Goal: Task Accomplishment & Management: Manage account settings

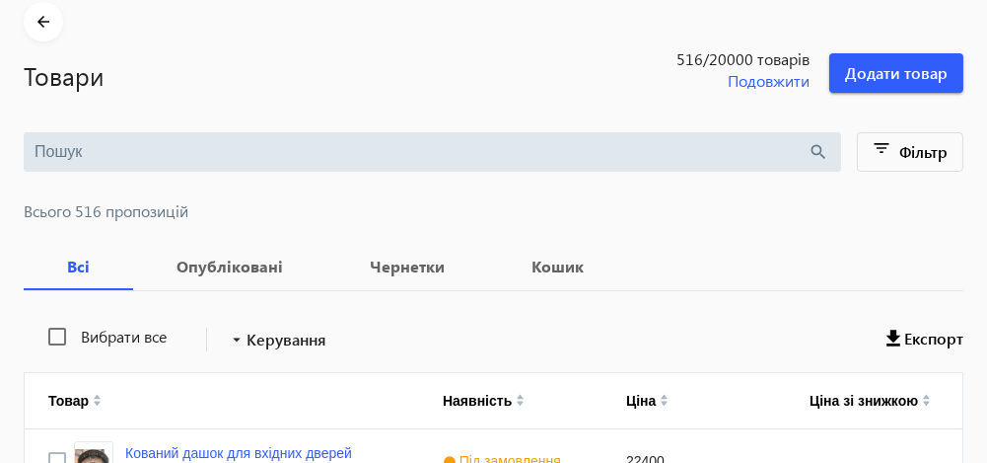
scroll to position [69, 0]
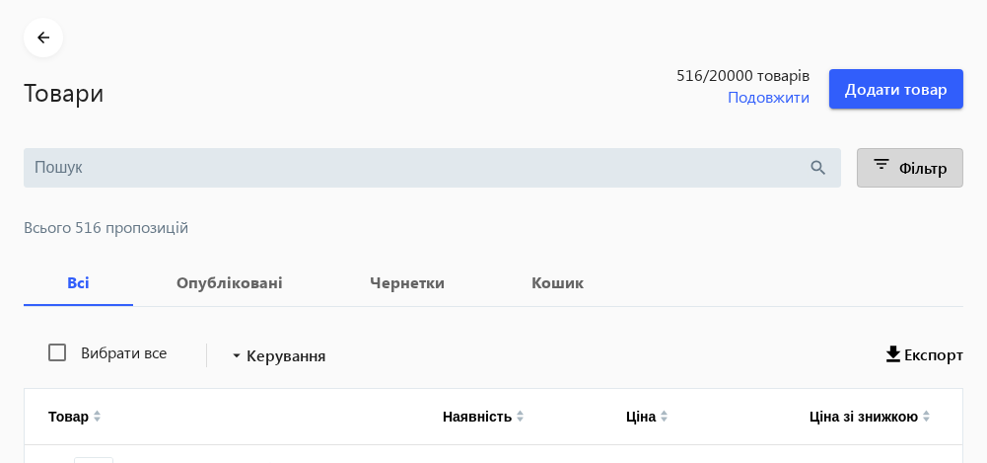
click at [883, 159] on mat-icon "filter_list" at bounding box center [883, 168] width 28 height 28
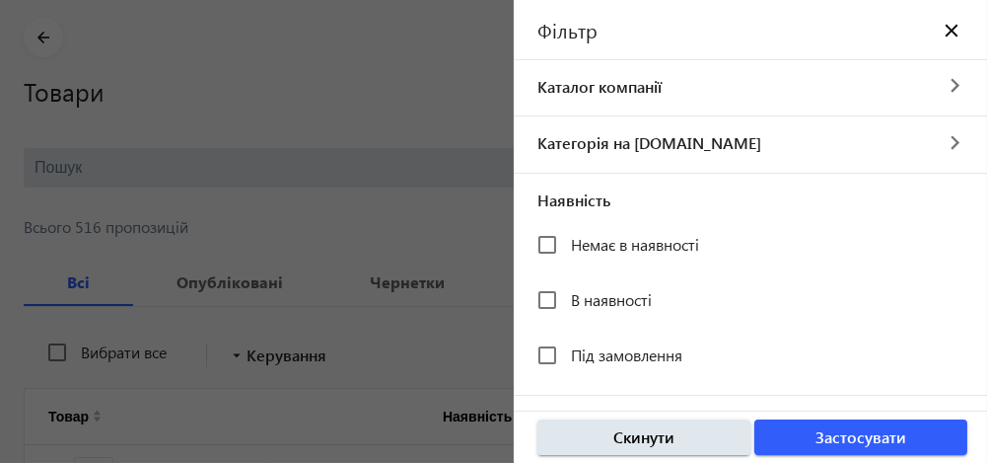
click at [476, 119] on div at bounding box center [493, 231] width 987 height 463
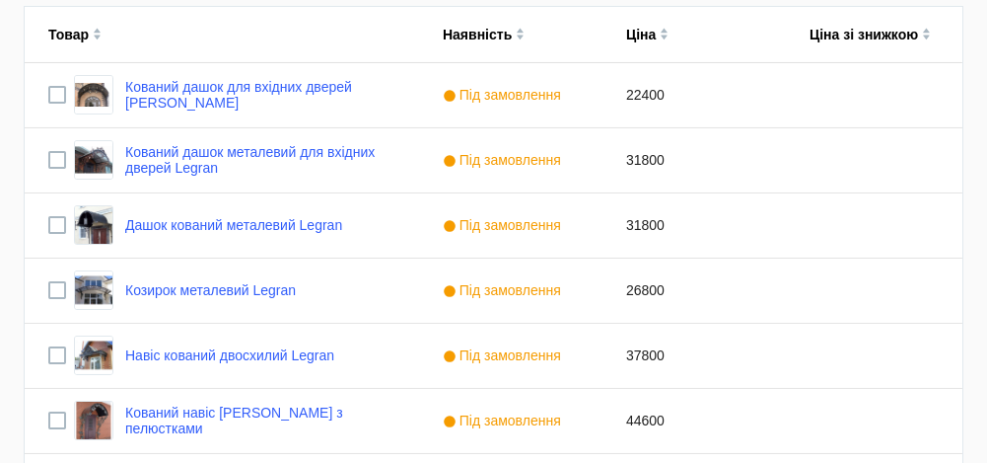
scroll to position [0, 0]
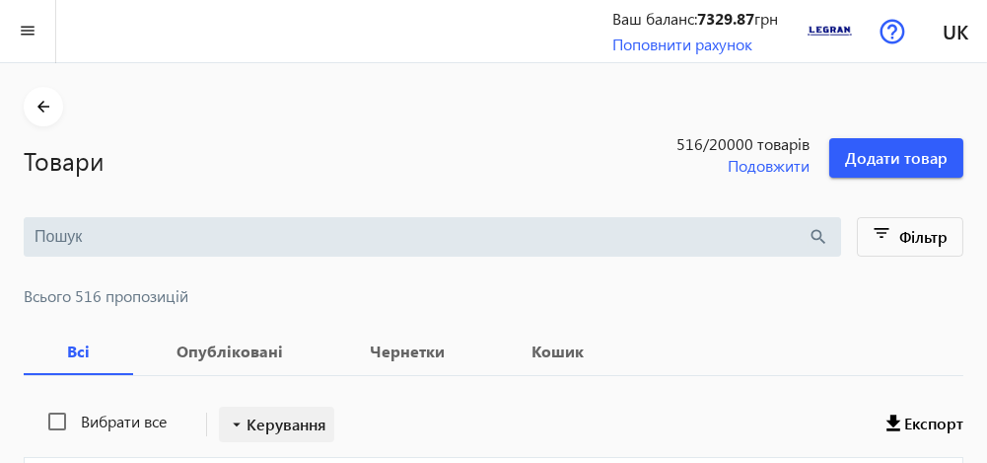
click at [290, 425] on span "Керування" at bounding box center [287, 424] width 80 height 24
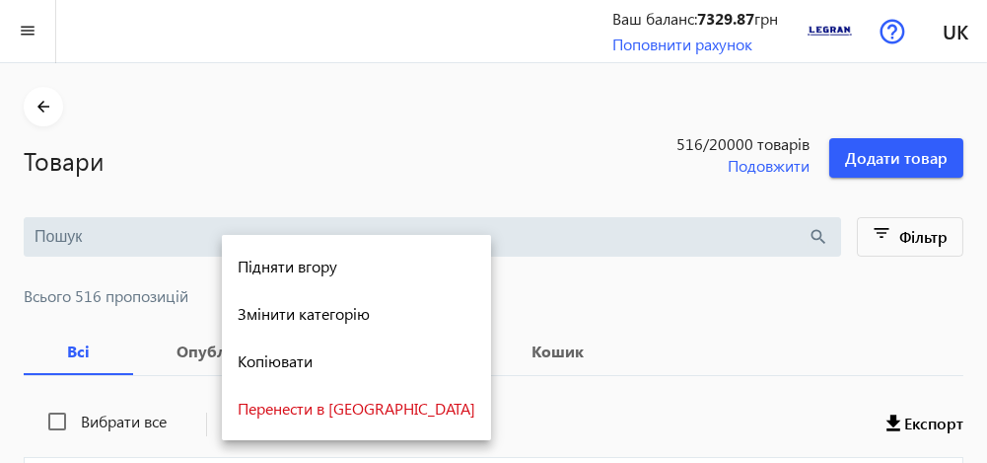
click at [741, 351] on div at bounding box center [493, 231] width 987 height 463
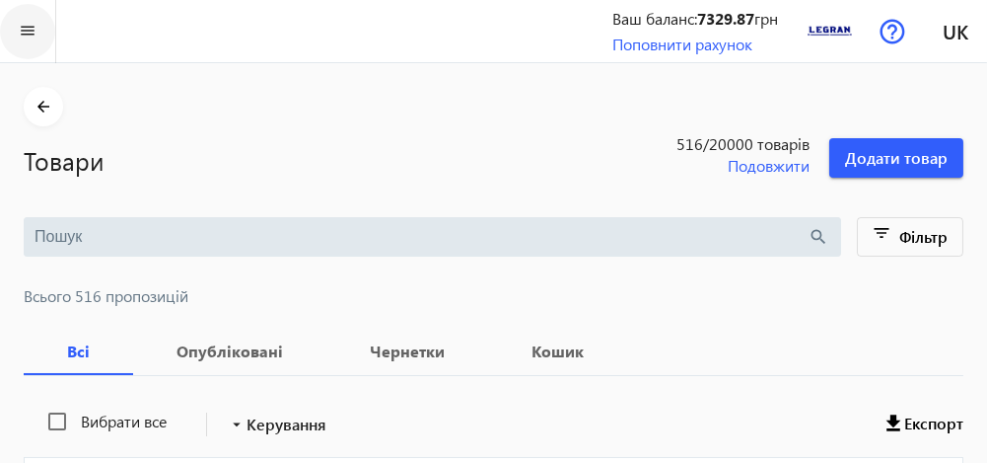
click at [34, 33] on mat-icon "menu" at bounding box center [28, 31] width 25 height 25
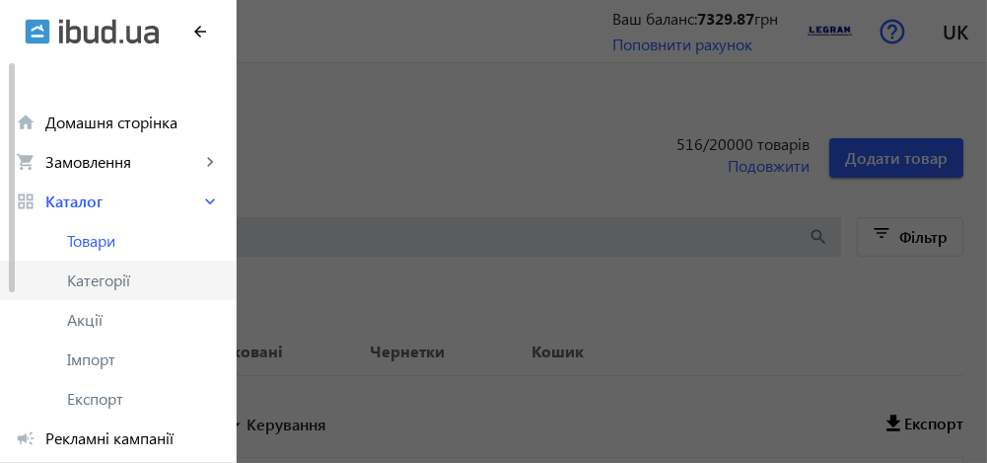
click at [97, 280] on span "Категорії" at bounding box center [143, 280] width 153 height 20
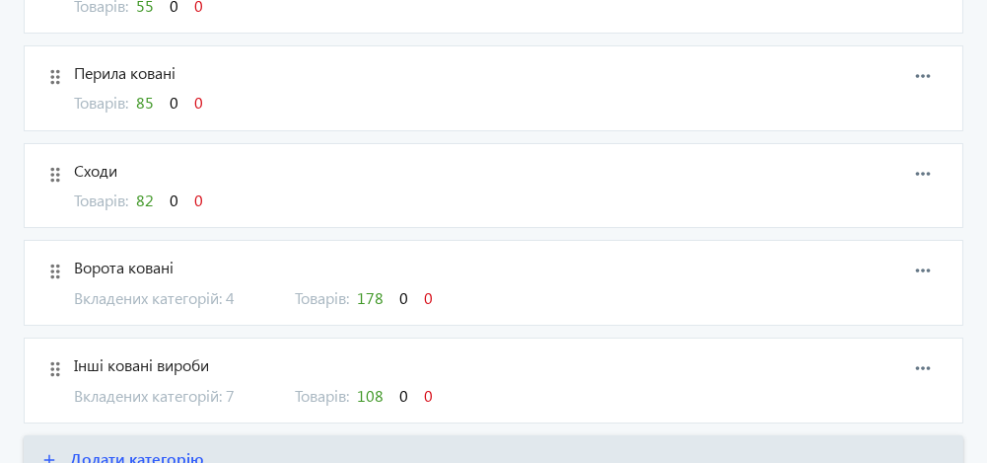
scroll to position [398, 0]
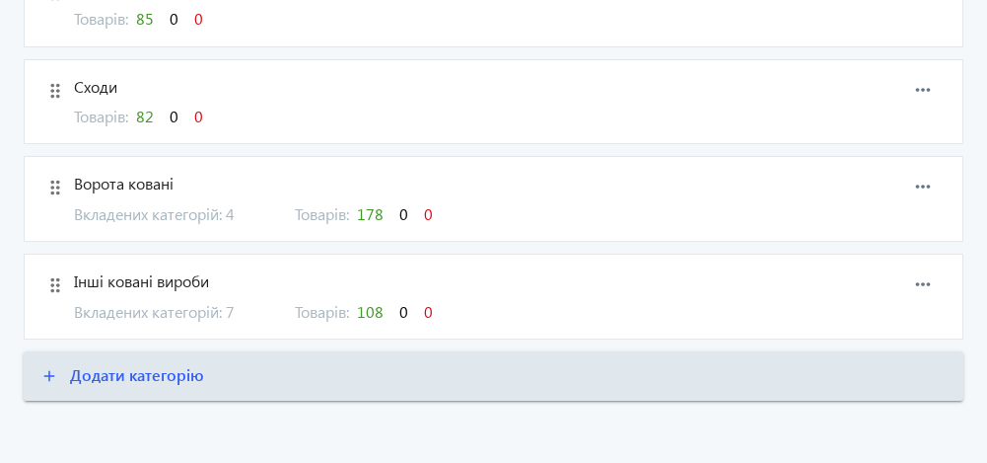
click at [380, 213] on span "178" at bounding box center [370, 213] width 27 height 21
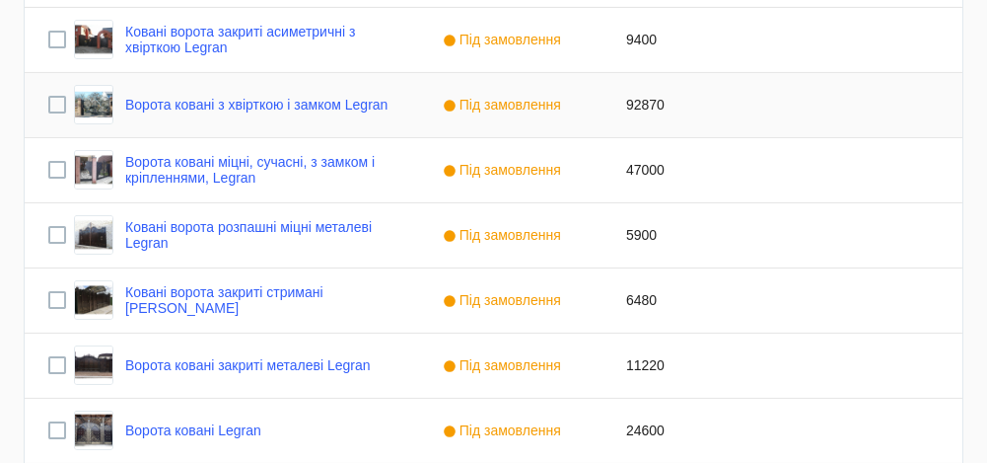
scroll to position [953, 0]
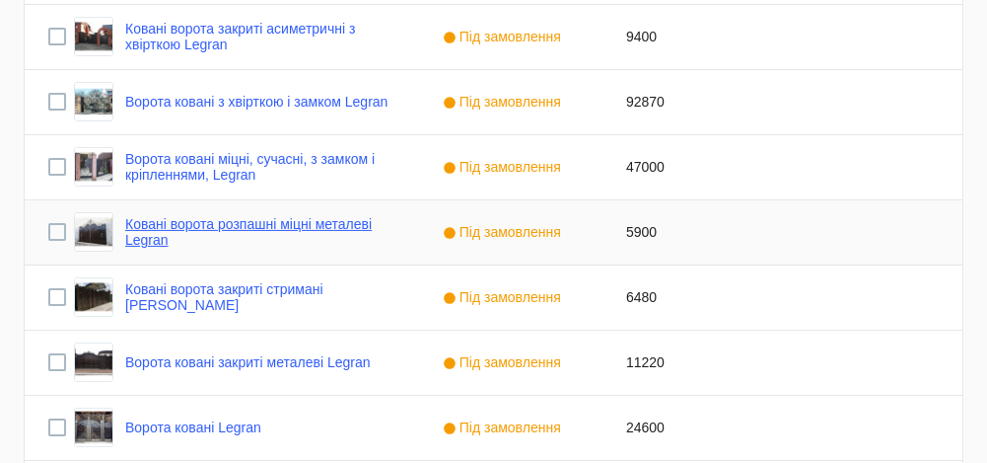
click at [331, 221] on link "Ковані ворота розпашні міцні металеві Legran" at bounding box center [260, 232] width 270 height 32
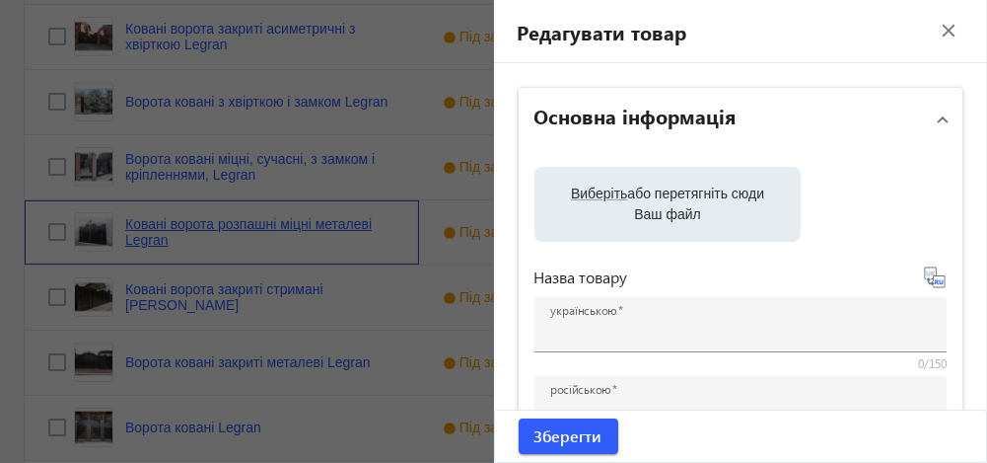
type input "Ковані ворота розпашні міцні металеві Legran"
type input "Кованные ворота распашные крепкие металлические Legran"
type input "5900"
type input "ворота ковані"
type input "Ворота кованые"
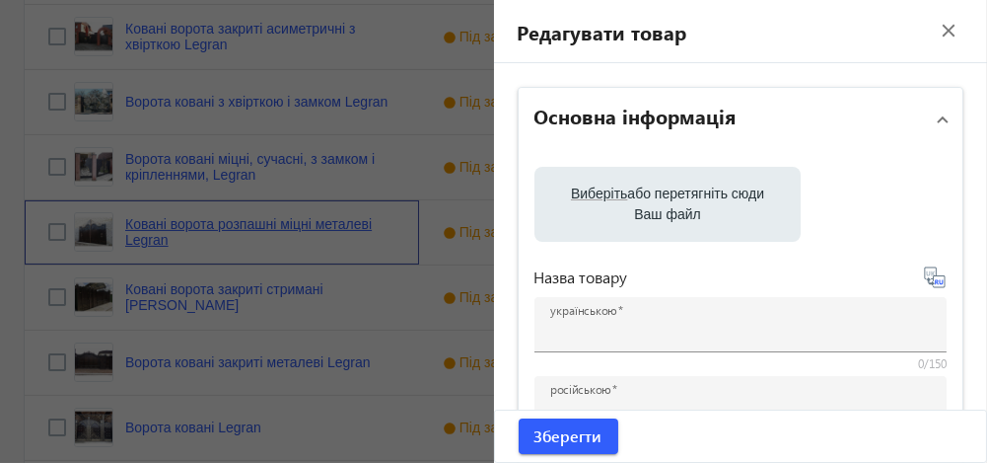
type input "Ворота, [GEOGRAPHIC_DATA], ворота ковані, [GEOGRAPHIC_DATA], [GEOGRAPHIC_DATA],…"
type input "Ворота, кованые ворота, ворота кованые, ограждения, заборы, решетки"
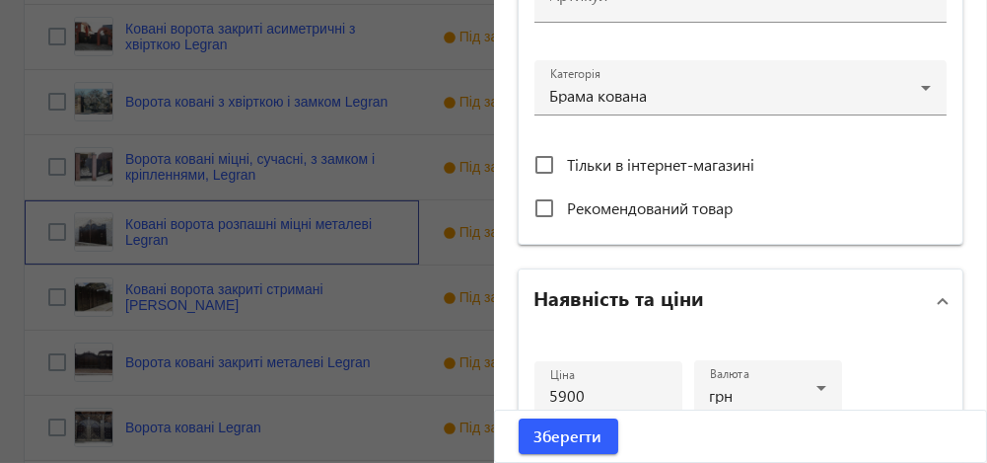
scroll to position [713, 0]
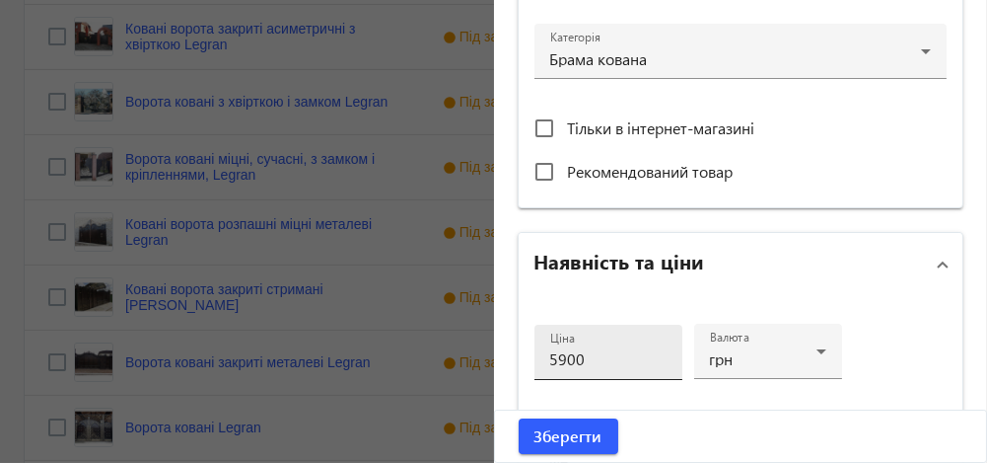
click at [595, 355] on input "5900" at bounding box center [608, 358] width 116 height 21
type input "5"
type input "6200"
click at [575, 433] on span "Зберегти" at bounding box center [569, 436] width 68 height 22
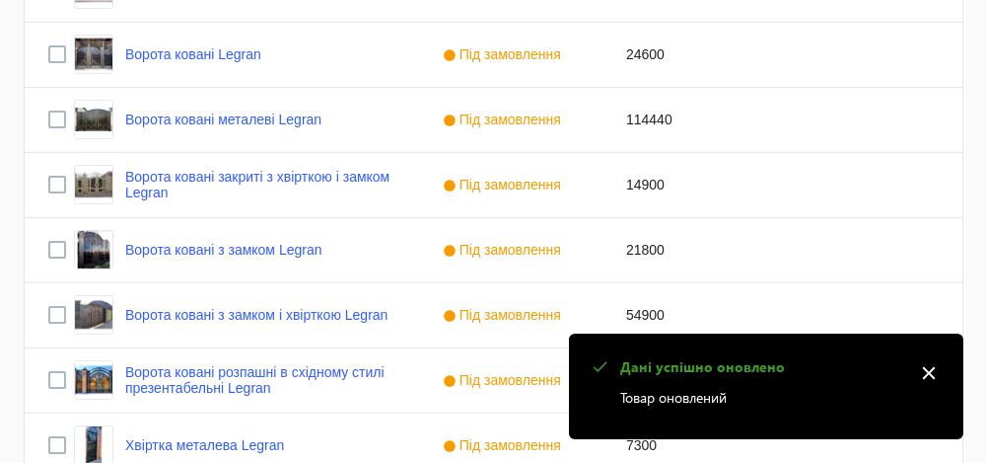
scroll to position [1327, 0]
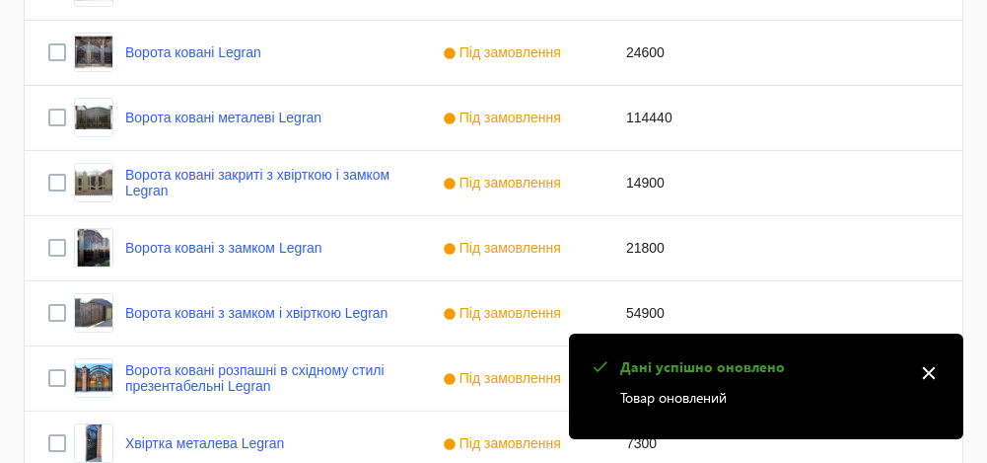
click at [928, 370] on mat-icon "close" at bounding box center [929, 373] width 30 height 30
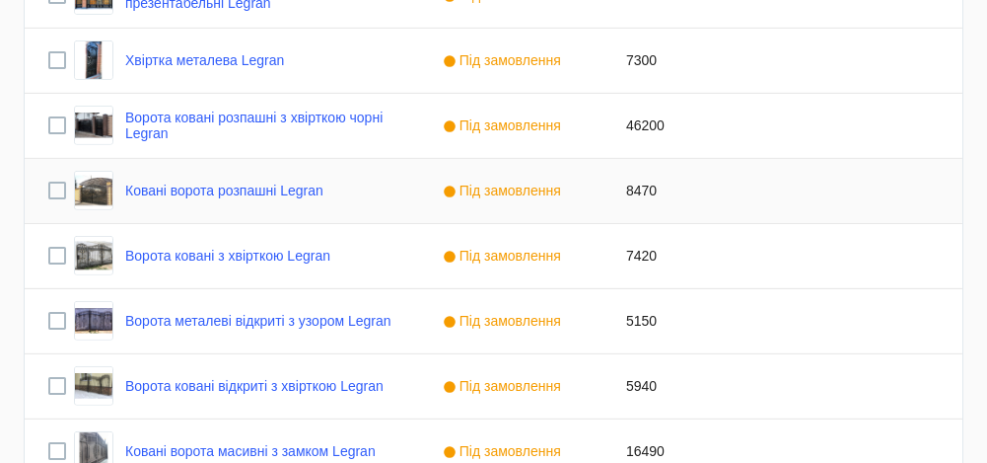
scroll to position [1713, 0]
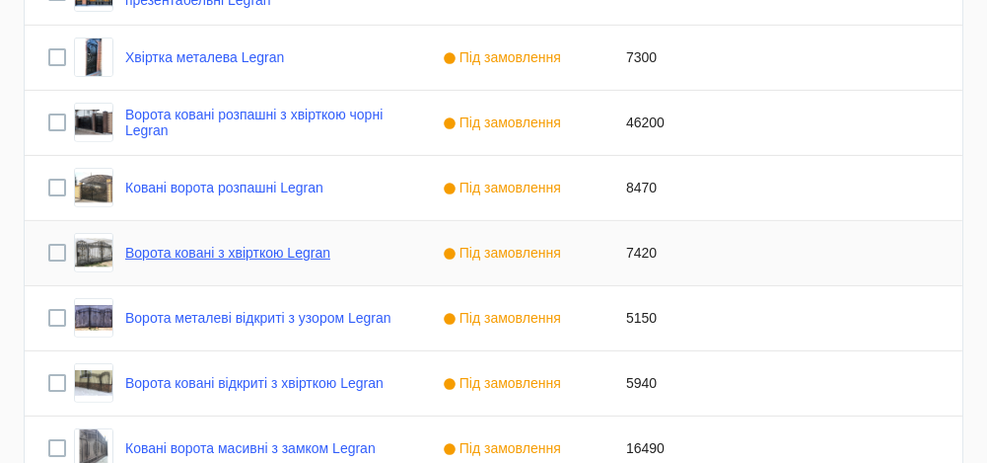
click at [247, 249] on link "Ворота ковані з хвірткою Legran" at bounding box center [227, 253] width 205 height 16
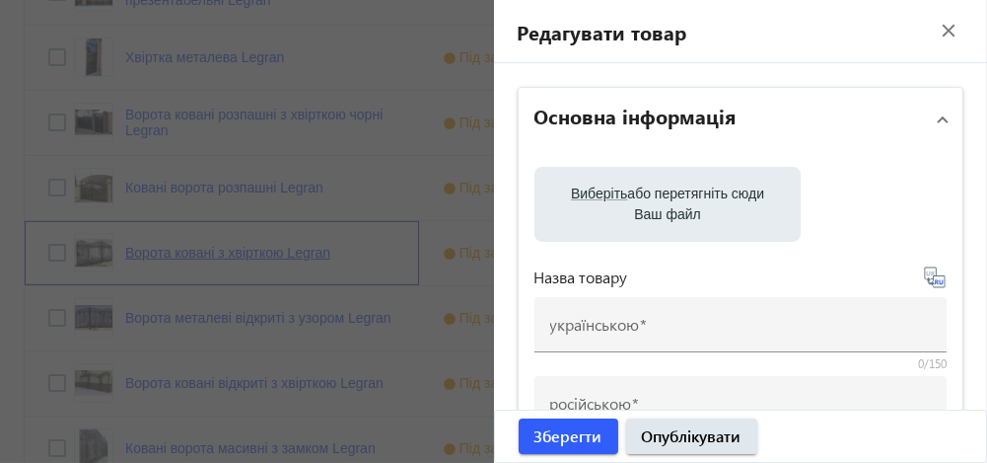
type input "Ворота ковані з хвірткою Legran"
type input "Ворота кованые с калиткой Legran"
type input "7420"
type input "Ворота кованые"
type input "ворота, ворота ковані, ворота металеві, ворота розпашні, [GEOGRAPHIC_DATA], ков…"
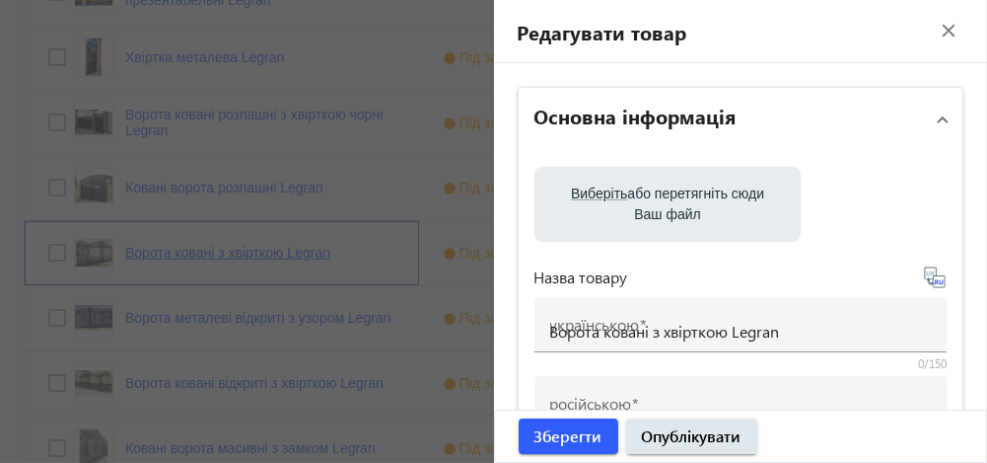
type input "ворота, ворота кованые, ворота металлические, ворота распашные,"
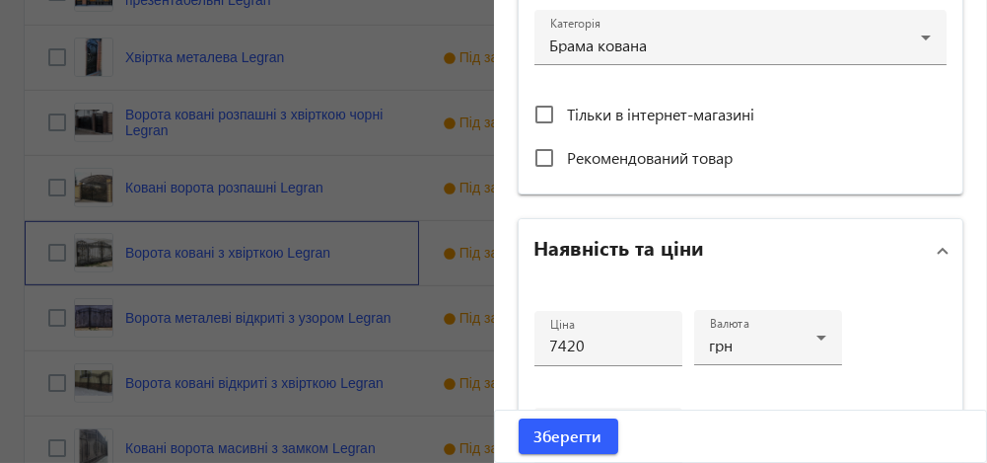
scroll to position [731, 0]
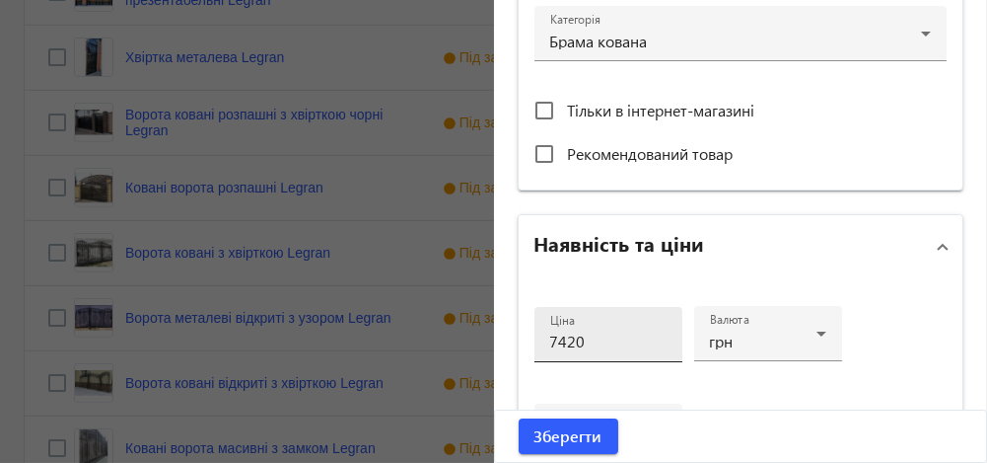
click at [560, 340] on input "7420" at bounding box center [608, 340] width 116 height 21
click at [568, 338] on input "7820" at bounding box center [608, 340] width 116 height 21
type input "7860"
click at [563, 438] on span "Зберегти" at bounding box center [569, 436] width 68 height 22
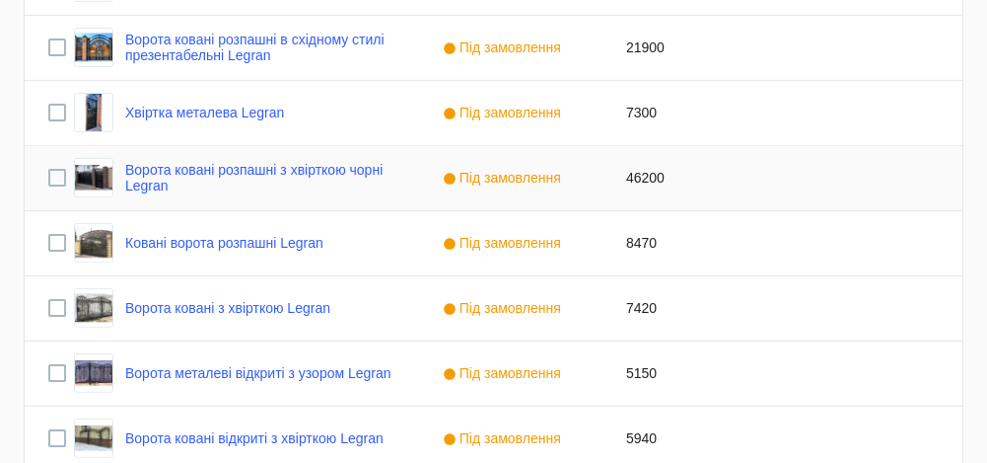
scroll to position [1685, 0]
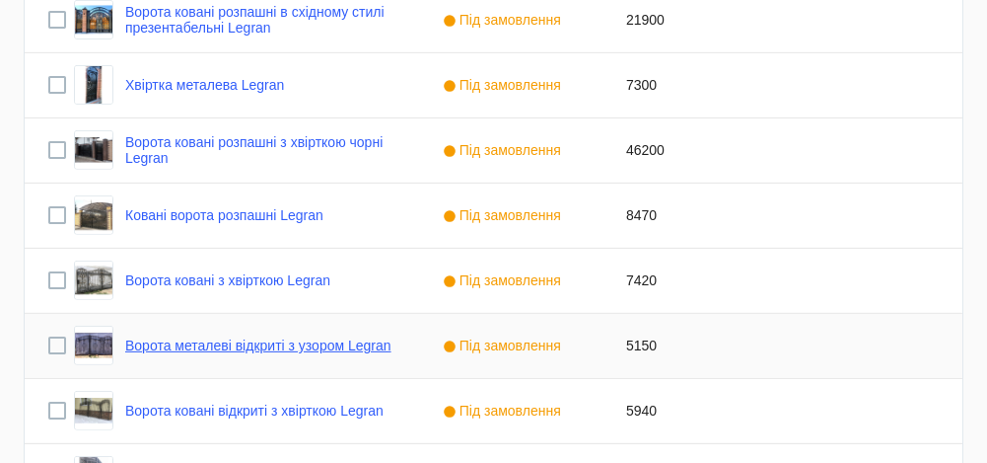
click at [194, 341] on link "Ворота металеві відкриті з узором Legran" at bounding box center [258, 345] width 266 height 16
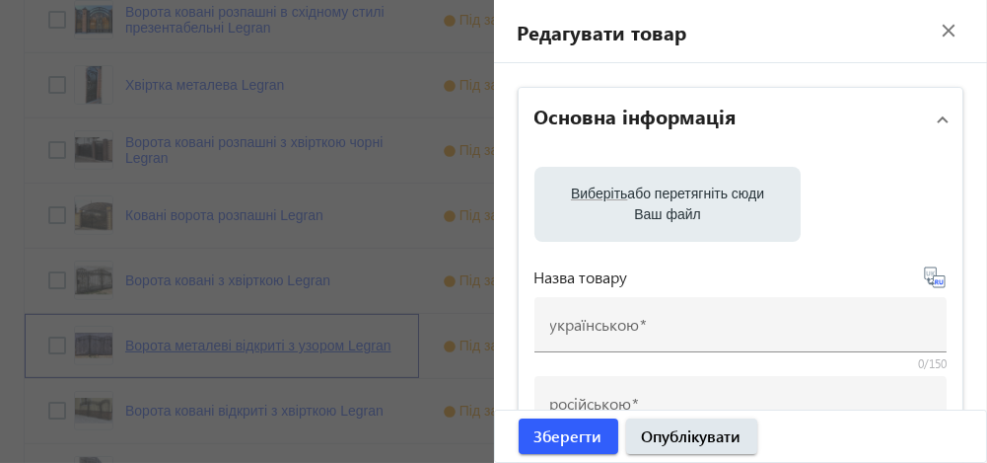
type input "Ворота металеві відкриті з узором Legran"
type input "Ворота металлические открытые с узором Legran"
type input "5150"
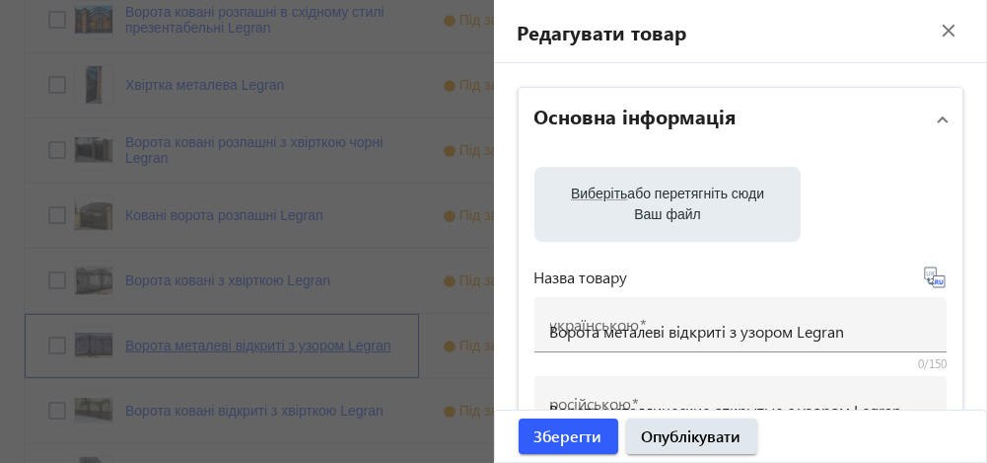
type input "Ворота, ворота ковані, ворота металеві"
type input "Ворота, ворота кованые, ворота металлические"
type input "ворота, [GEOGRAPHIC_DATA], ворота ковані, [GEOGRAPHIC_DATA], [GEOGRAPHIC_DATA],…"
type input "ворота, [GEOGRAPHIC_DATA], ворота кованые, металлические ворота, ограждения"
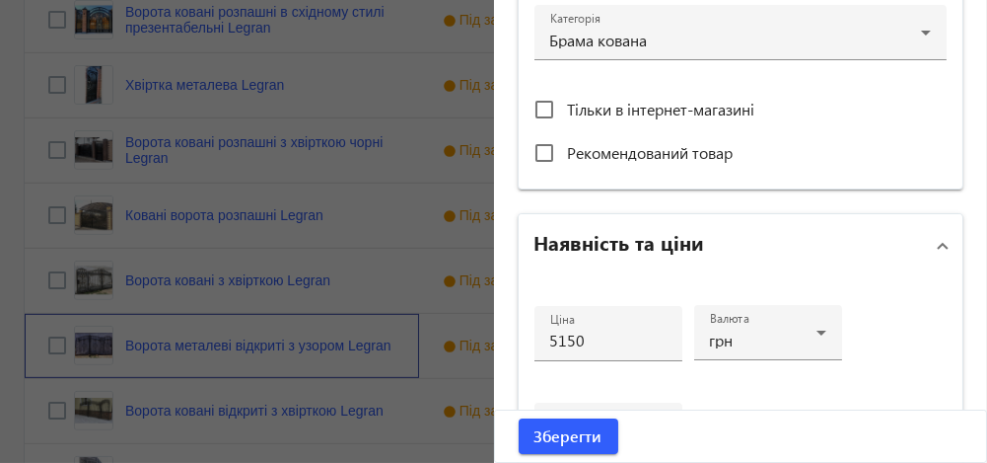
scroll to position [736, 0]
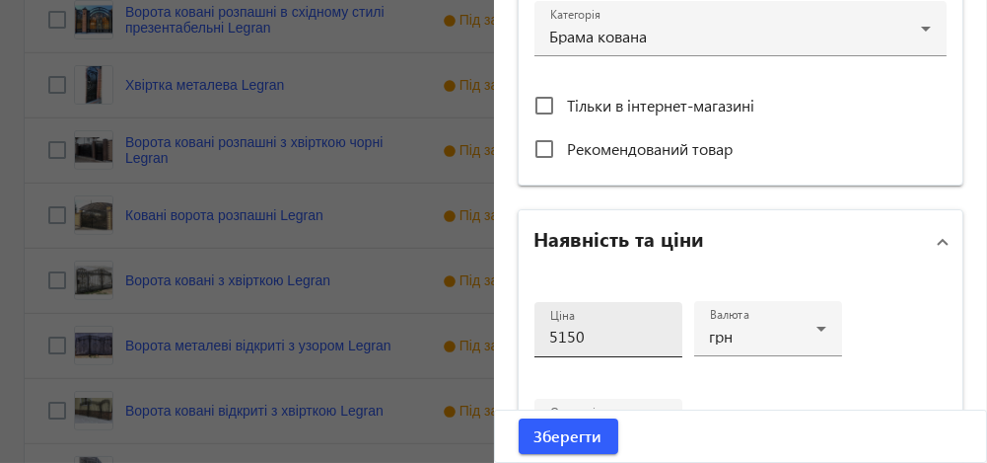
click at [552, 333] on input "5150" at bounding box center [608, 335] width 116 height 21
click at [560, 334] on input "6150" at bounding box center [608, 335] width 116 height 21
click at [586, 329] on input "5950" at bounding box center [608, 335] width 116 height 21
type input "5950"
click at [554, 432] on span "Зберегти" at bounding box center [569, 436] width 68 height 22
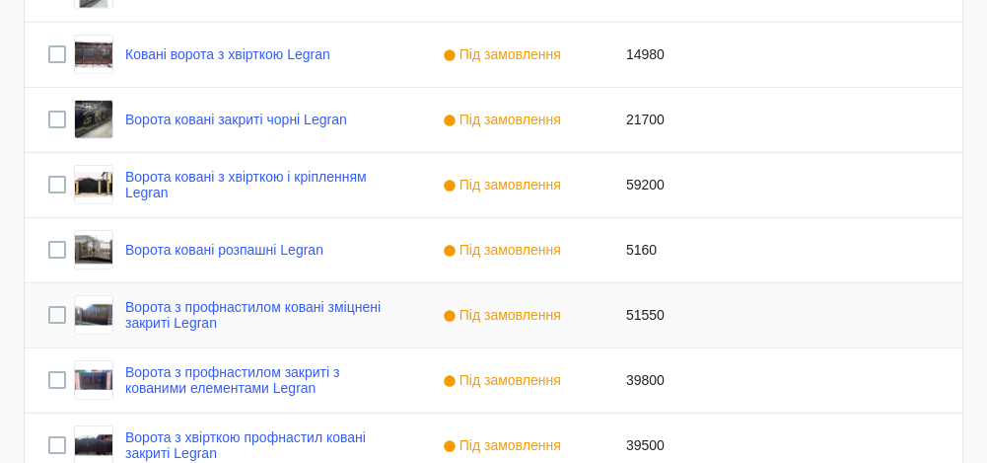
scroll to position [2172, 0]
click at [232, 257] on div "Ворота ковані розпашні Legran" at bounding box center [199, 249] width 250 height 39
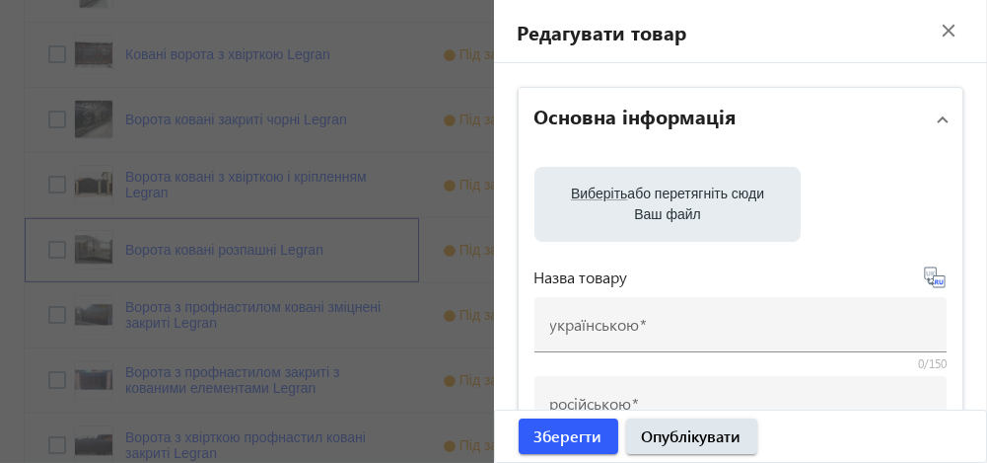
type input "Ворота ковані розпашні Legran"
type input "Ворота кованые распашные Legran"
type input "5160"
type input "ворота ковані"
type input "Ворота кованые"
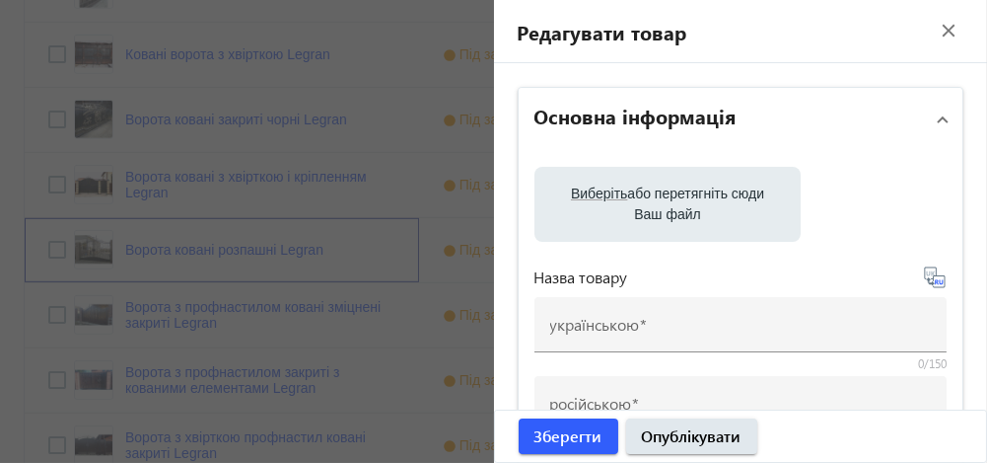
type input "Ворота, ворота ковані, [GEOGRAPHIC_DATA], [GEOGRAPHIC_DATA], ворота для дому, б…"
type input "Ворота, ворота кованые, [GEOGRAPHIC_DATA], металлические ворота, ворота для дома"
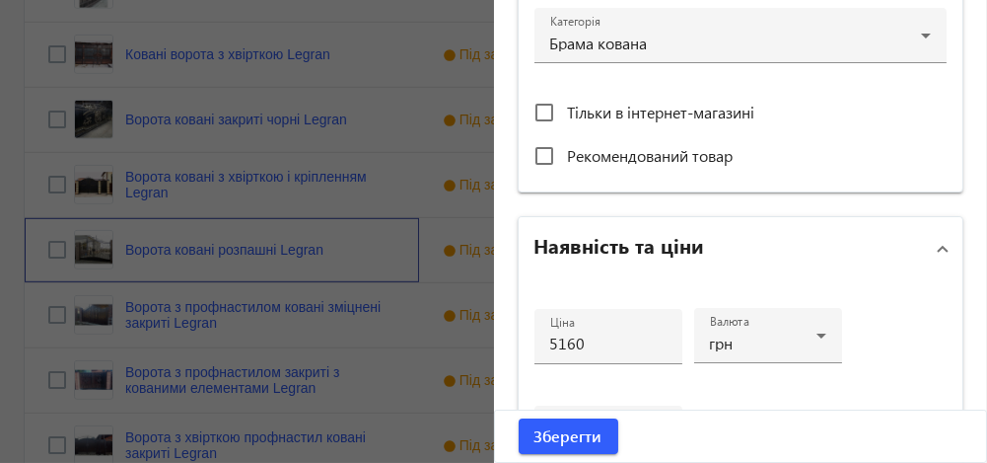
scroll to position [749, 0]
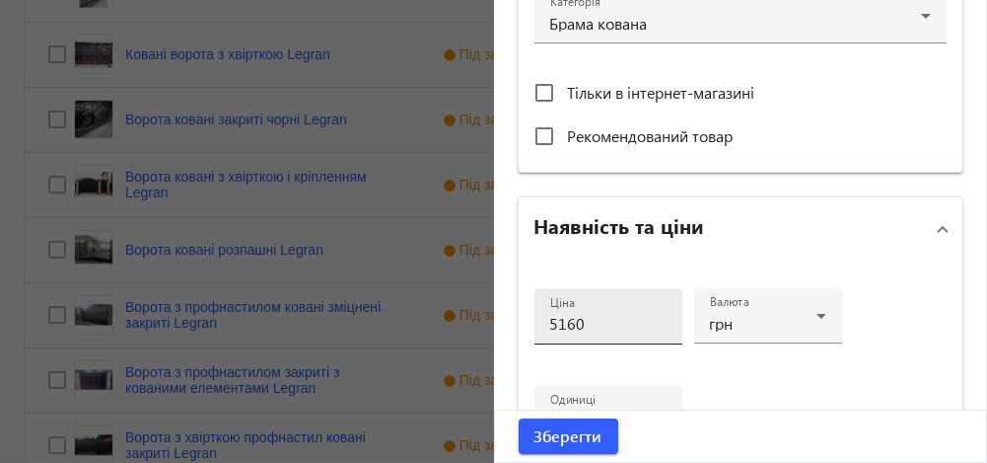
click at [559, 320] on input "5160" at bounding box center [608, 323] width 116 height 21
click at [581, 324] on input "5860" at bounding box center [608, 323] width 116 height 21
type input "5860"
click at [559, 438] on span "Зберегти" at bounding box center [569, 436] width 68 height 22
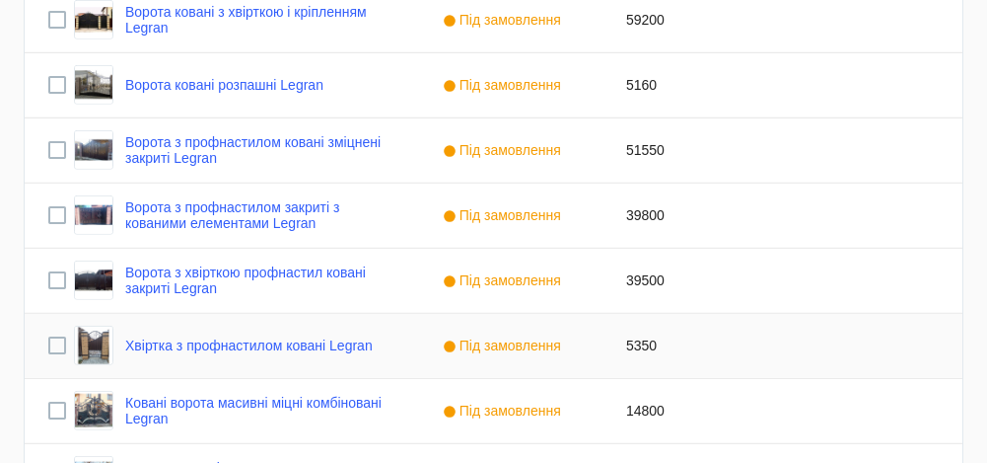
scroll to position [2345, 0]
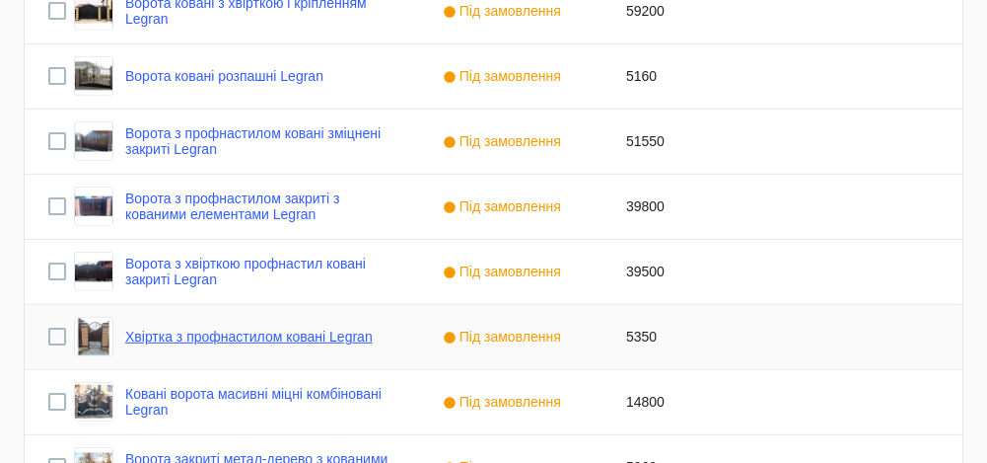
click at [322, 337] on link "Хвіртка з профнастилом ковані Legran" at bounding box center [249, 336] width 248 height 16
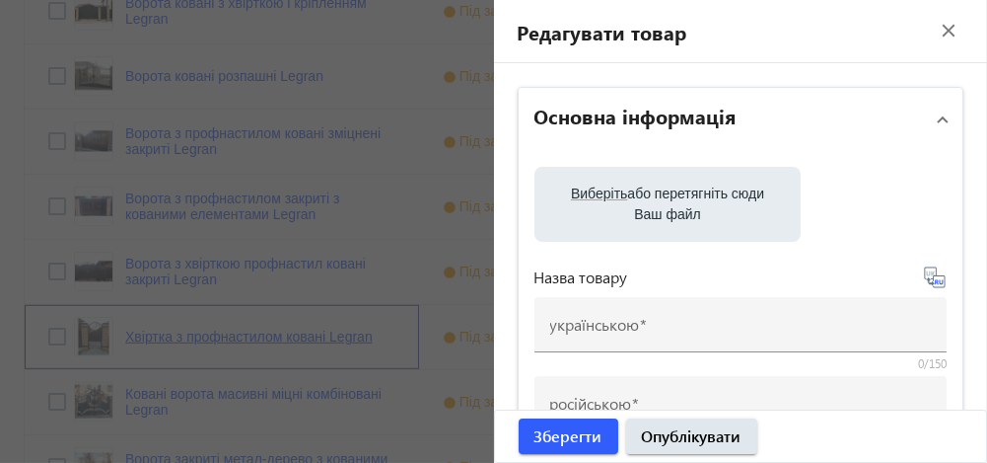
type input "Хвіртка з профнастилом ковані Legran"
type input "Калитка с профнастилом [PERSON_NAME]"
type input "5350"
type input "ворота, профнастил"
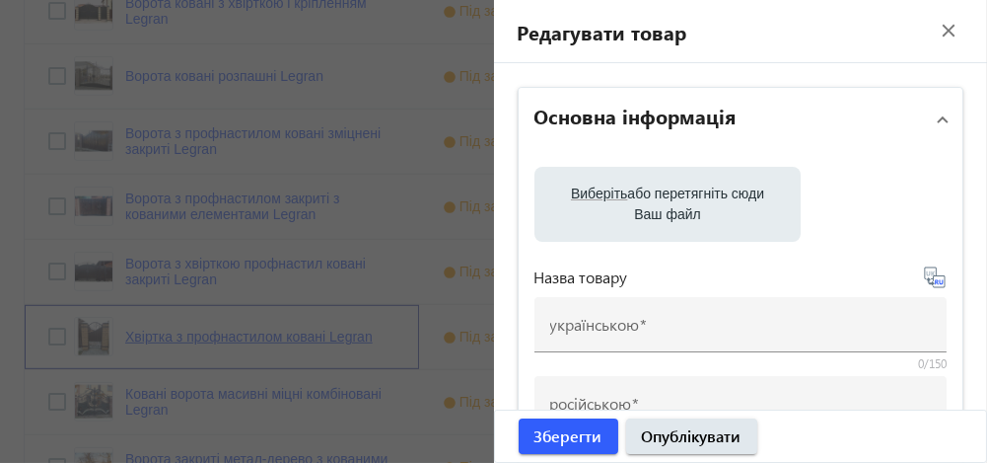
type input "ворота, кованые ворота, профнастил"
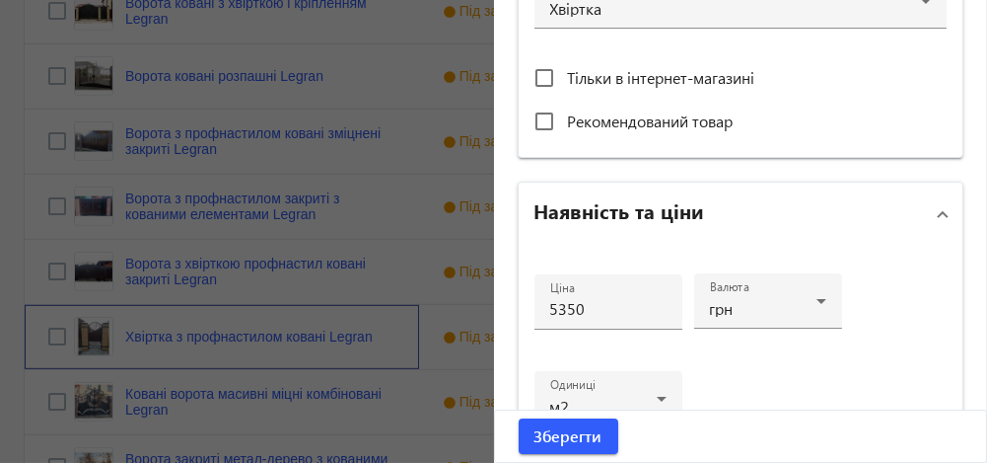
scroll to position [780, 0]
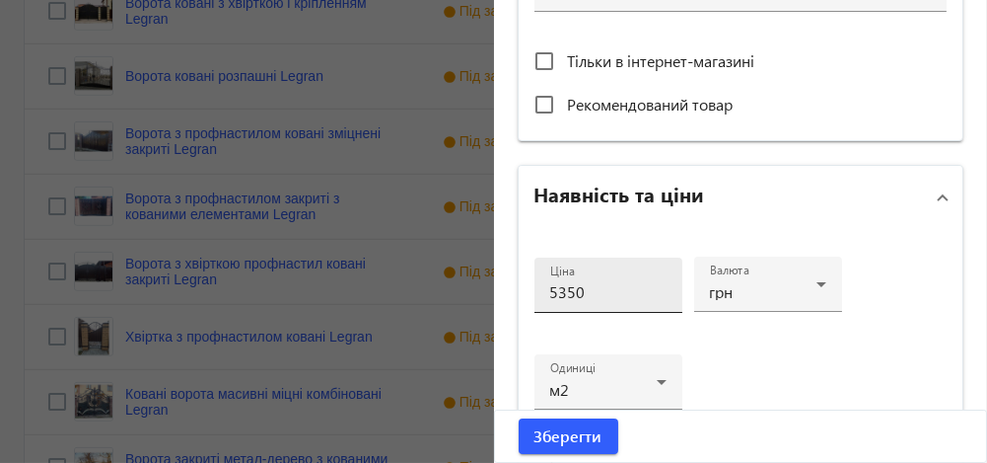
click at [552, 292] on input "5350" at bounding box center [608, 291] width 116 height 21
click at [604, 284] on input "6350" at bounding box center [608, 291] width 116 height 21
type input "6350"
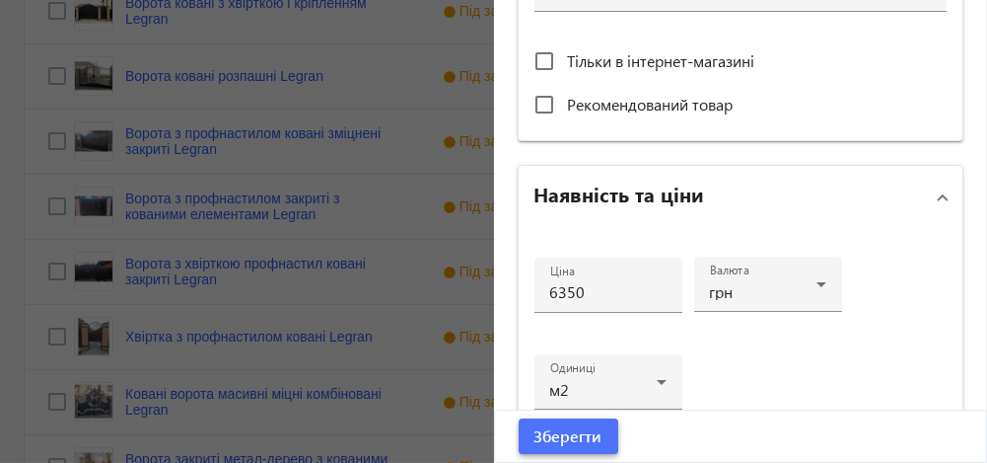
click at [539, 436] on span "Зберегти" at bounding box center [569, 436] width 68 height 22
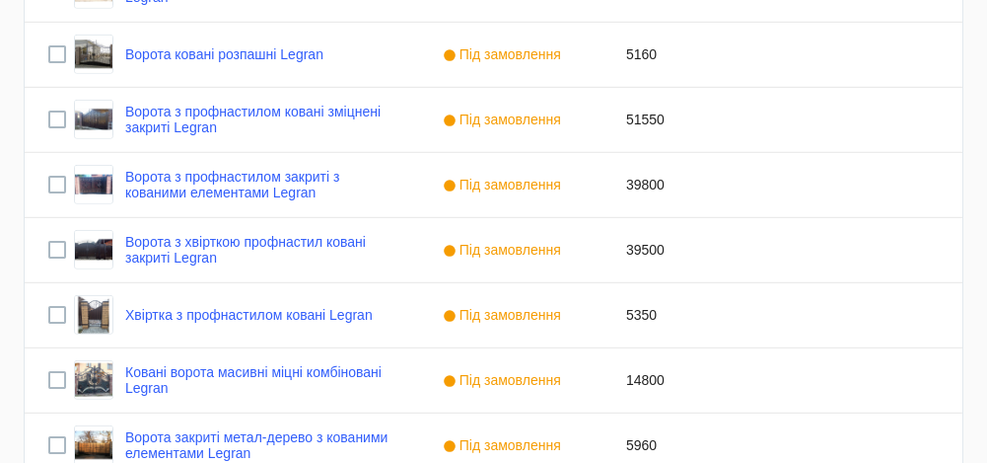
scroll to position [2455, 0]
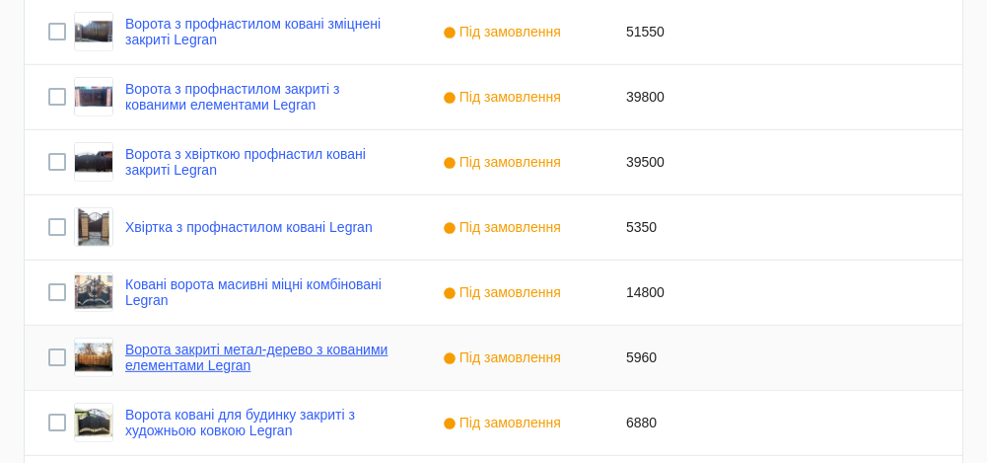
click at [244, 349] on link "Ворота закриті метал-дерево з кованими елементами Legran" at bounding box center [260, 357] width 270 height 32
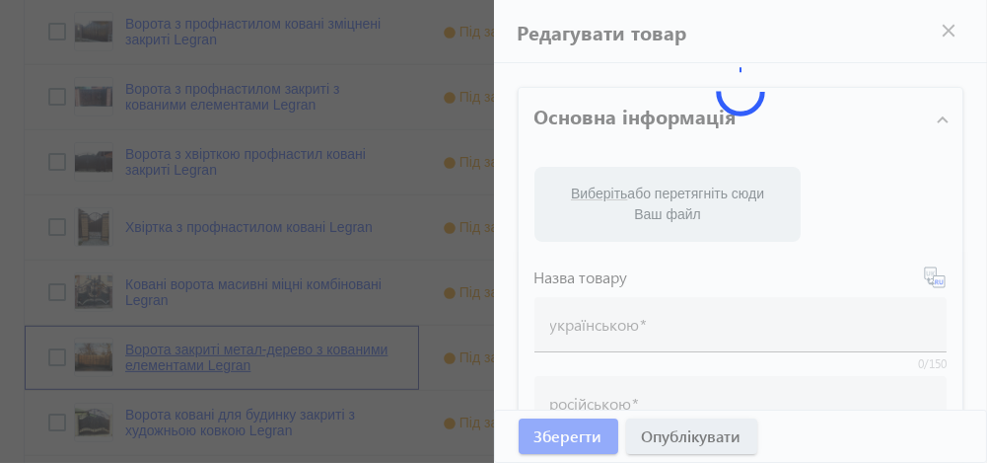
type input "Ворота закриті метал-дерево з кованими елементами Legran"
type input "Ворота закрытые металл-дерево с коваными элементами Legran"
type input "5960"
type input "ворота, [GEOGRAPHIC_DATA]"
type input "ворота, кованные ворота"
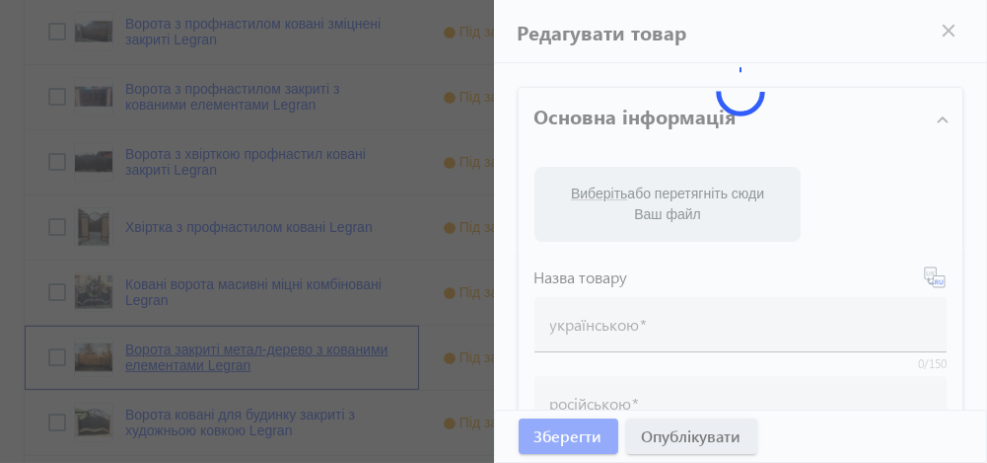
type input "ворота, [GEOGRAPHIC_DATA], [GEOGRAPHIC_DATA], паркан, кування"
type input "ворота, кованные ворота, металлические ворота, [GEOGRAPHIC_DATA], [GEOGRAPHIC_D…"
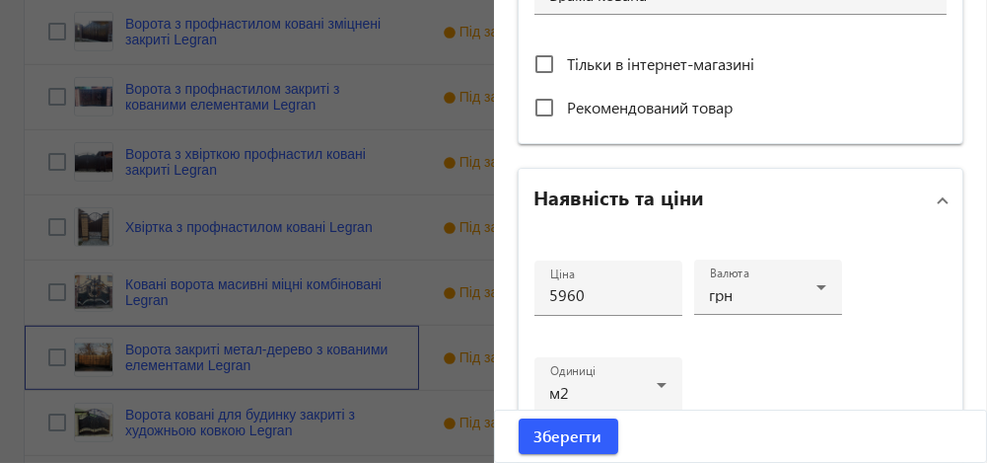
scroll to position [780, 0]
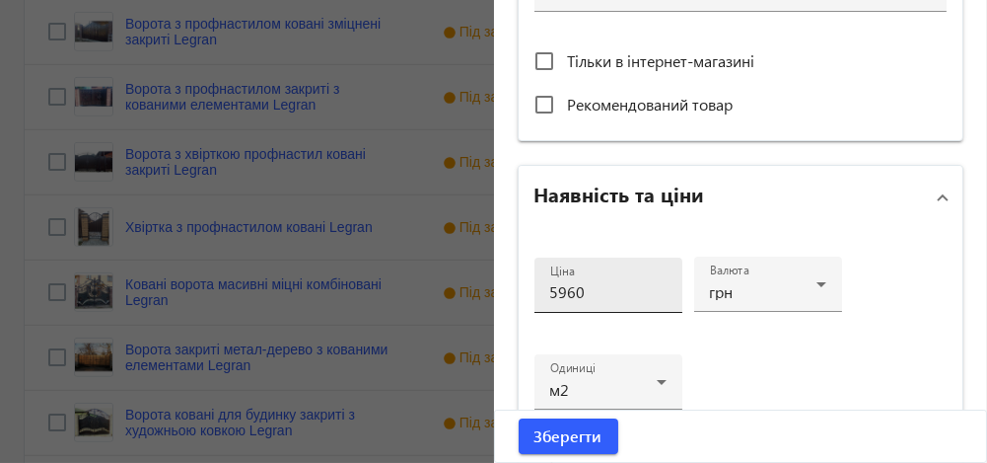
click at [550, 289] on input "5960" at bounding box center [608, 291] width 116 height 21
click at [559, 286] on input "5960" at bounding box center [608, 291] width 116 height 21
click at [582, 288] on input "6360" at bounding box center [608, 291] width 116 height 21
type input "6360"
click at [547, 437] on span "Зберегти" at bounding box center [569, 436] width 68 height 22
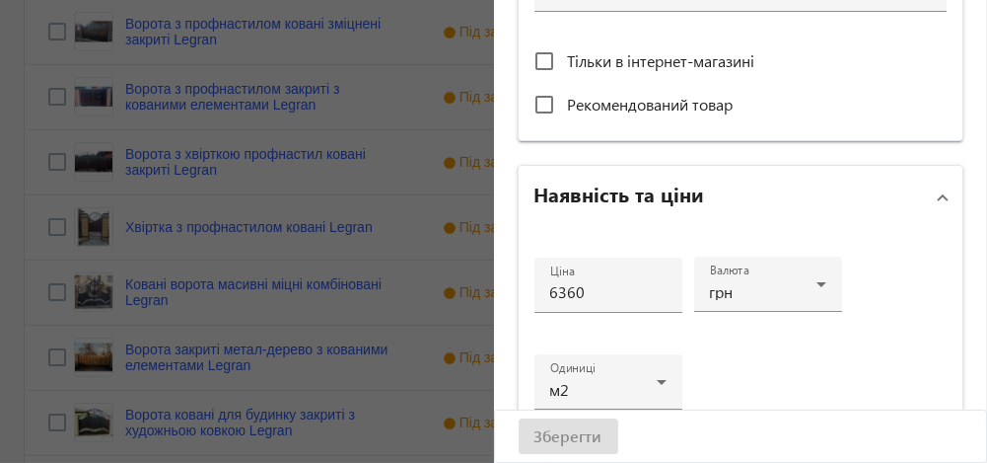
click at [544, 435] on div "Зберегти" at bounding box center [741, 435] width 492 height 51
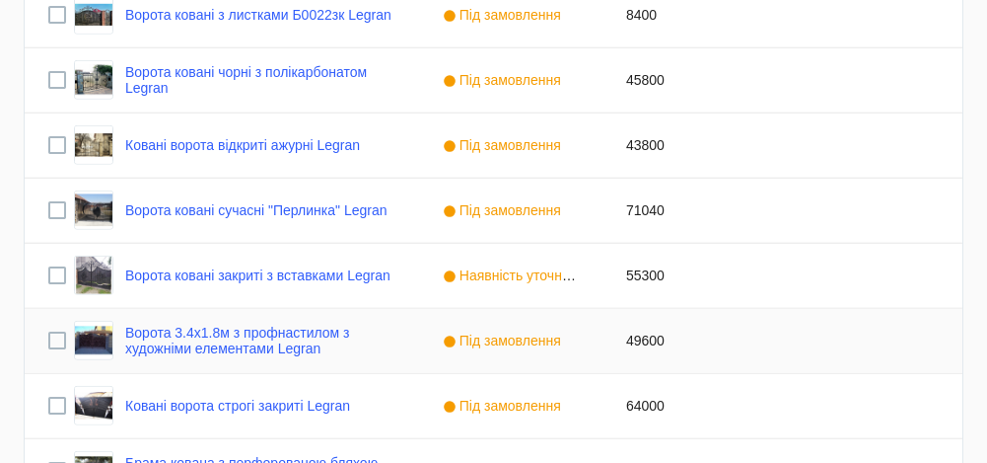
scroll to position [3320, 0]
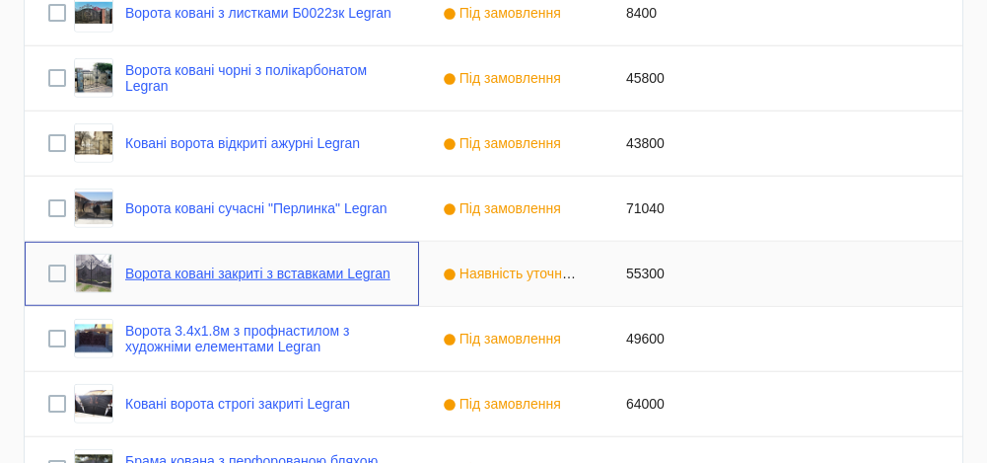
click at [156, 269] on link "Ворота ковані закриті з вставками Legran" at bounding box center [257, 273] width 265 height 16
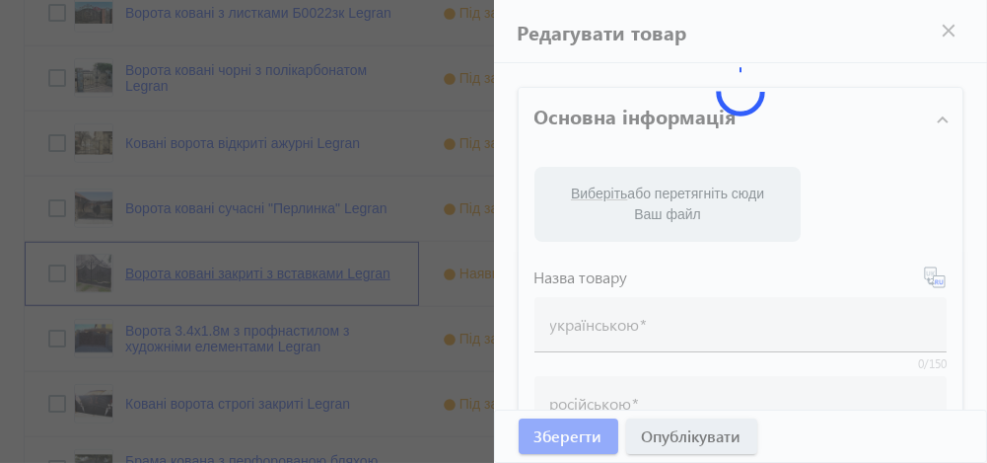
type input "Ворота ковані закриті з вставками Legran"
type input "Ворота кованые закрытые с вставками Legran"
type input "55300"
type input "ворота ковані, ворота, [GEOGRAPHIC_DATA]"
type input "ворота кованые, ворота"
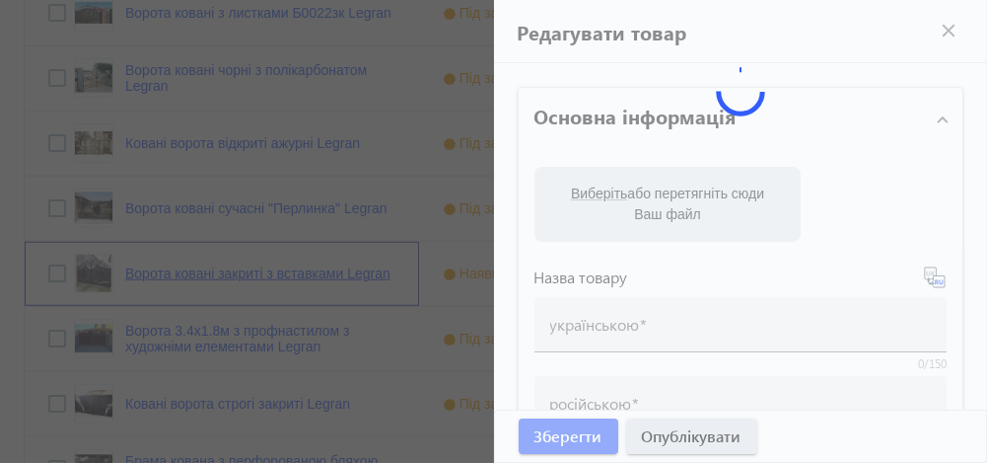
type input "ворота ковані, ворота, ворота металеві"
type input "ворота кованые, ворота, ворота металлические"
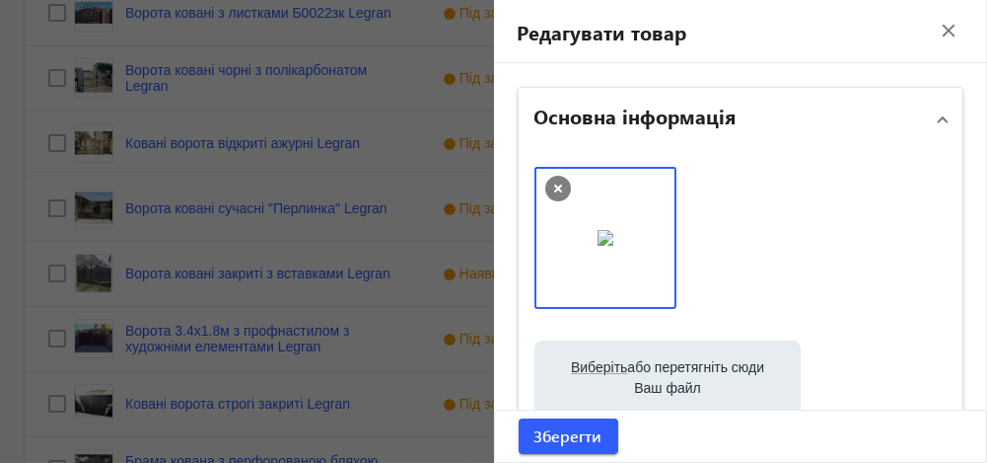
click at [934, 25] on mat-icon "close" at bounding box center [949, 31] width 30 height 30
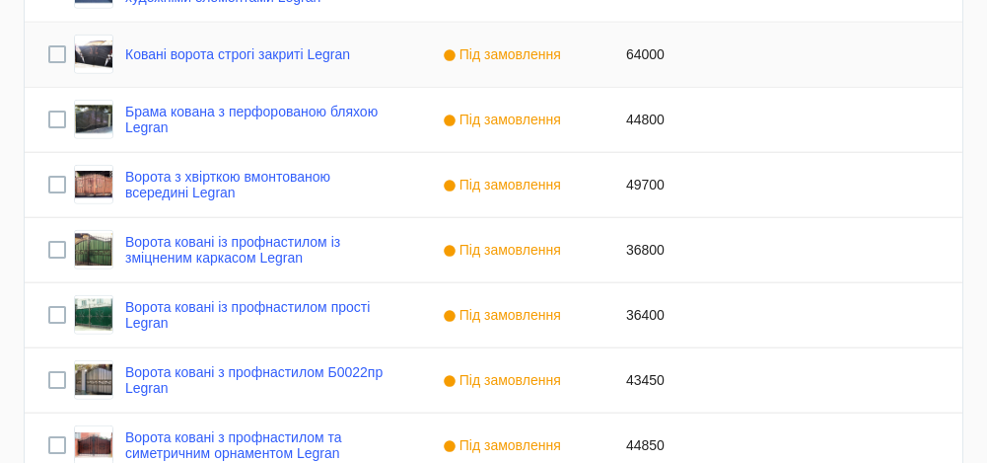
scroll to position [3678, 0]
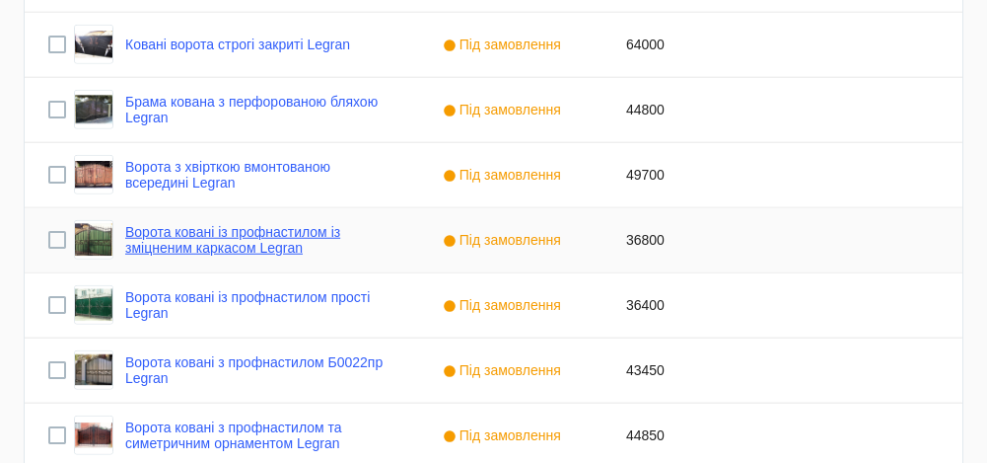
click at [270, 236] on link "Ворота ковані із профнастилом із зміцненим каркасом Legran" at bounding box center [260, 240] width 270 height 32
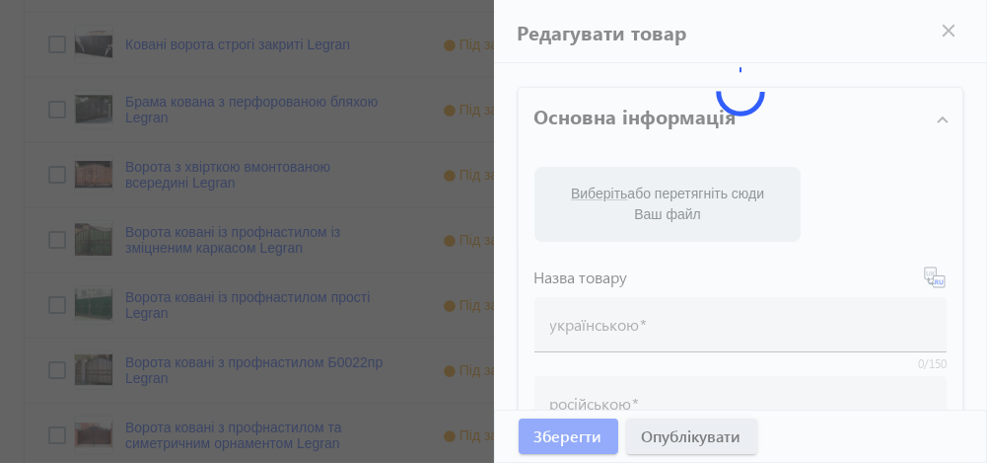
type input "Ворота ковані із профнастилом із зміцненим каркасом Legran"
type input "Ворота ковані з профнастилом із зміцненим каркасом Legran"
type input "Б0020пр"
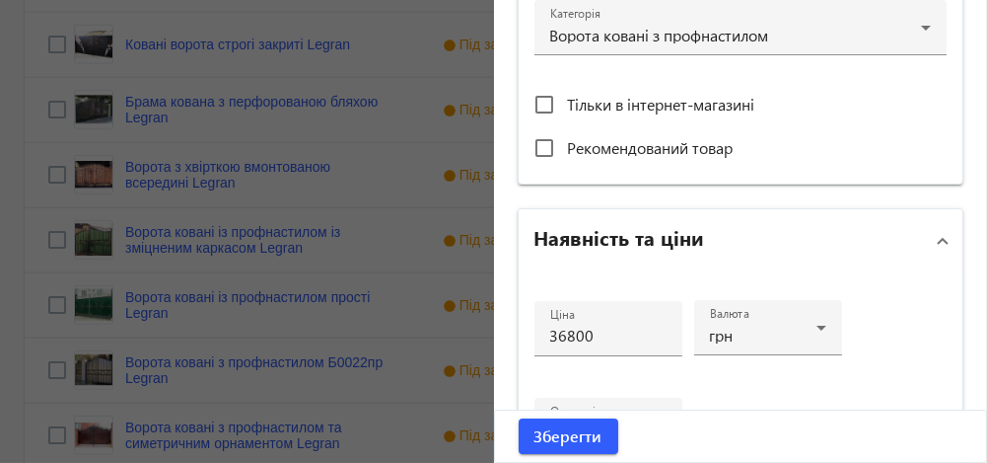
scroll to position [739, 0]
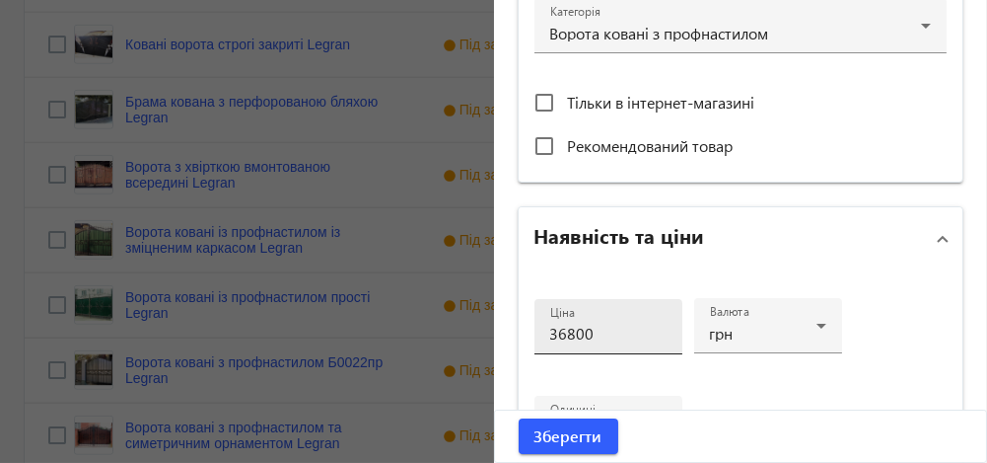
click at [561, 330] on input "36800" at bounding box center [608, 332] width 116 height 21
click at [607, 324] on input "39800" at bounding box center [608, 332] width 116 height 21
type input "39800"
click at [564, 441] on span "Зберегти" at bounding box center [569, 436] width 68 height 22
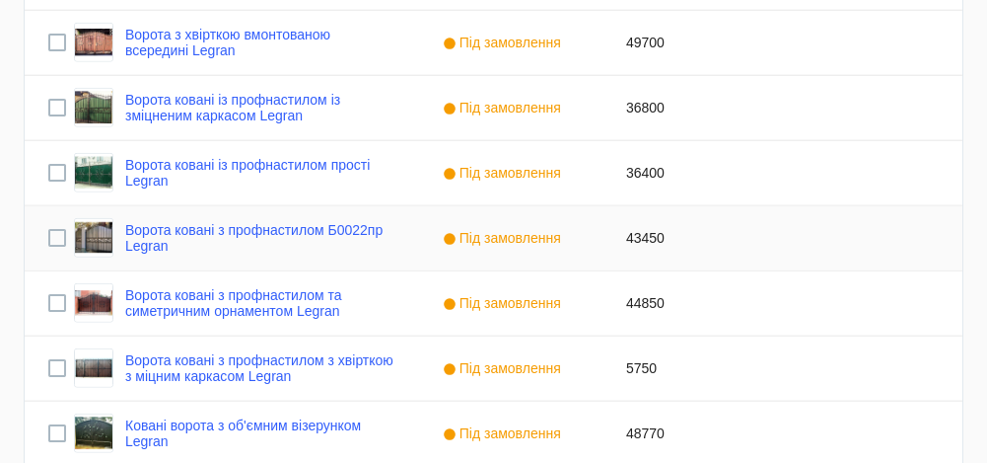
scroll to position [3813, 0]
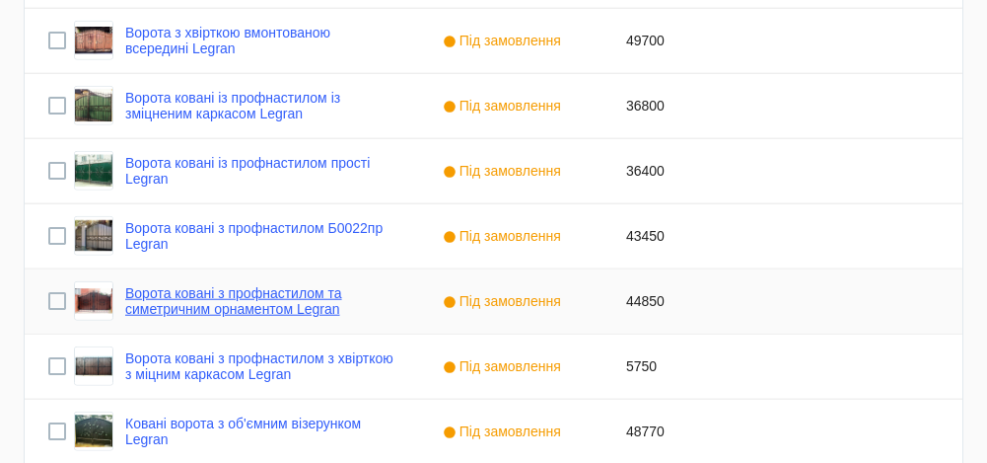
click at [220, 313] on link "Ворота ковані з профнастилом та симетричним орнаментом Legran" at bounding box center [260, 301] width 270 height 32
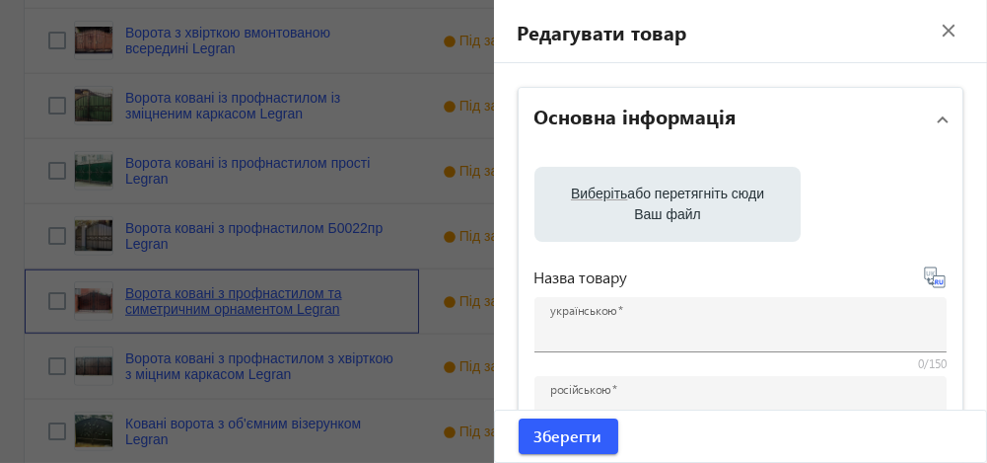
type input "Ворота ковані з профнастилом та симетричним орнаментом Legran"
type input "Ворота кованые с профнастилом и симетрическим орнаментом Legran"
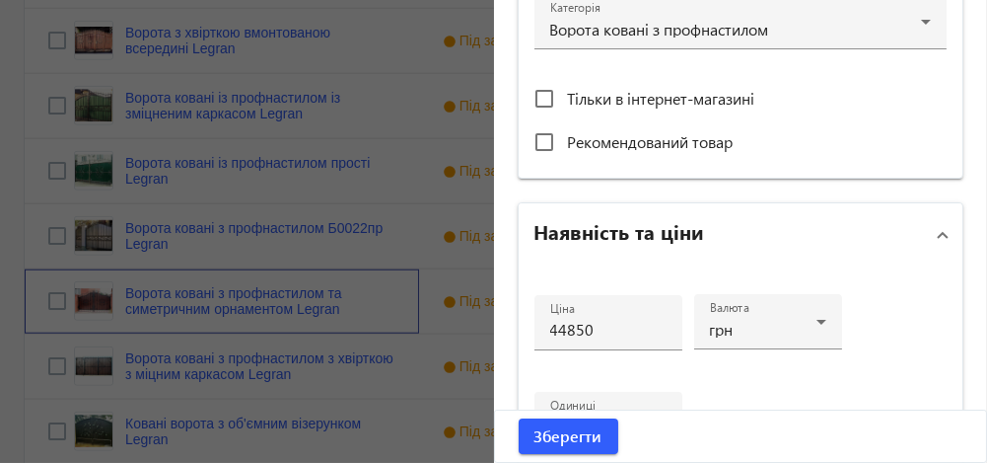
scroll to position [759, 0]
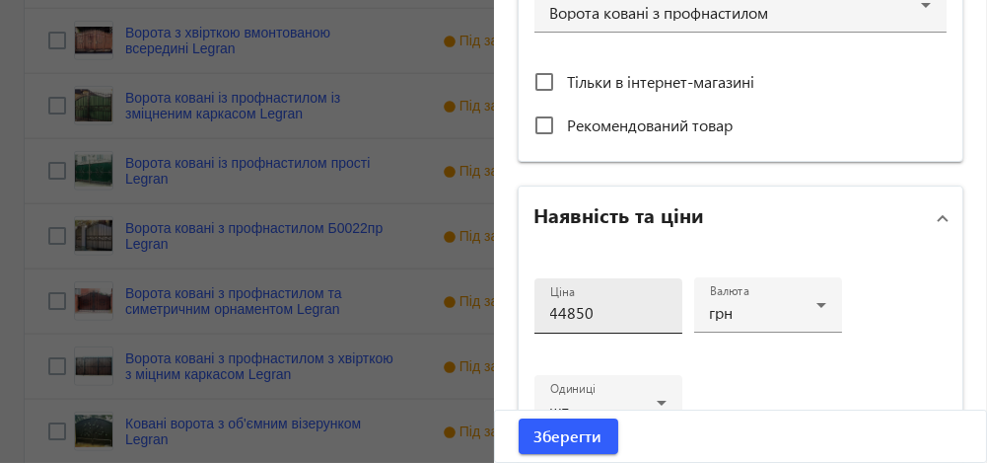
click at [561, 308] on input "44850" at bounding box center [608, 312] width 116 height 21
click at [588, 311] on input "46850" at bounding box center [608, 312] width 116 height 21
type input "46850"
click at [557, 438] on span "Зберегти" at bounding box center [569, 436] width 68 height 22
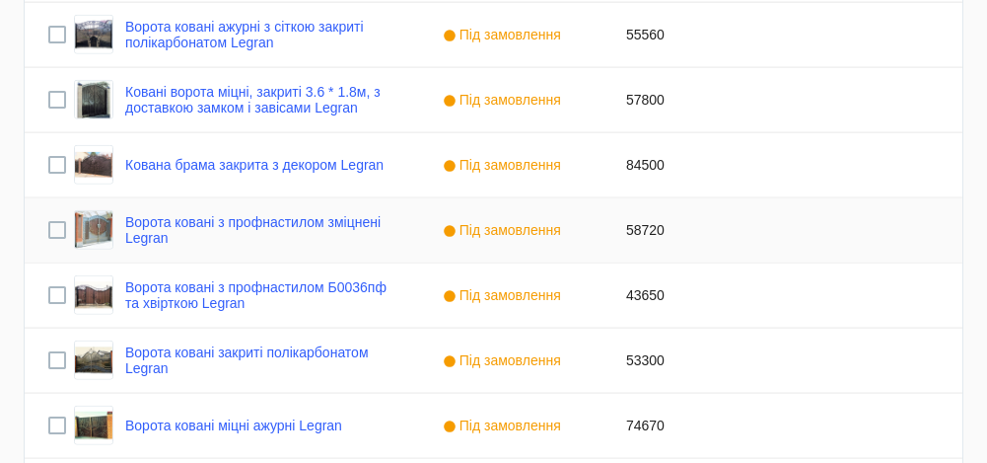
scroll to position [4429, 0]
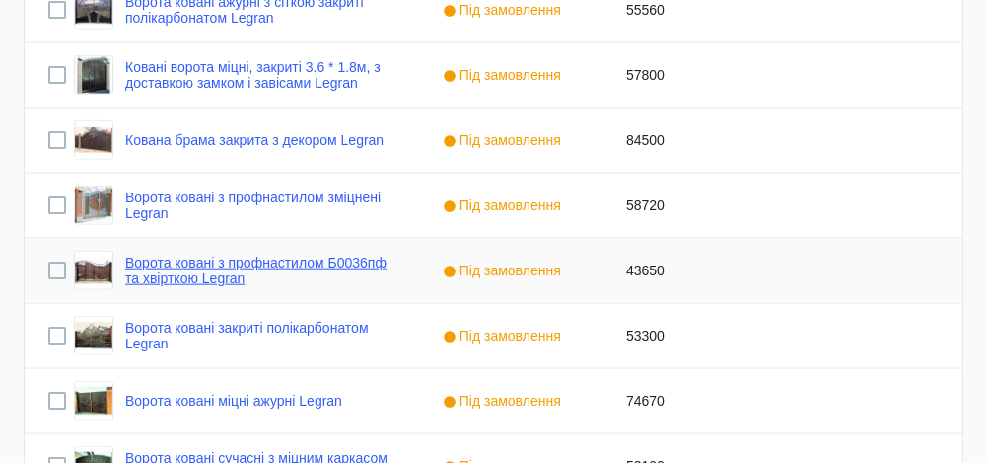
click at [262, 259] on link "Ворота ковані з профнастилом Б0036пф та хвірткою Legran" at bounding box center [260, 270] width 270 height 32
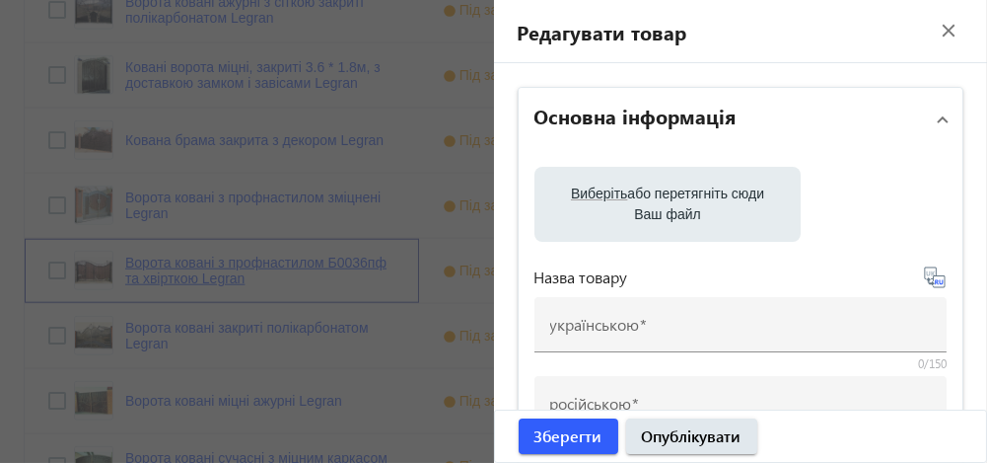
type input "Ворота ковані з профнастилом Б0036пф та хвірткою Legran"
type input "Ворота кованые с профнастилом Б0044пф с калиткой Legran"
type input "Б0036пф"
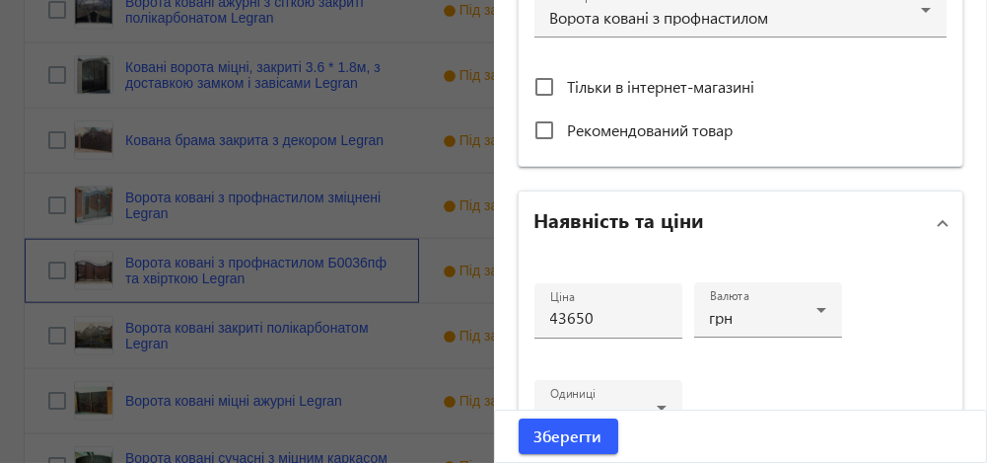
scroll to position [760, 0]
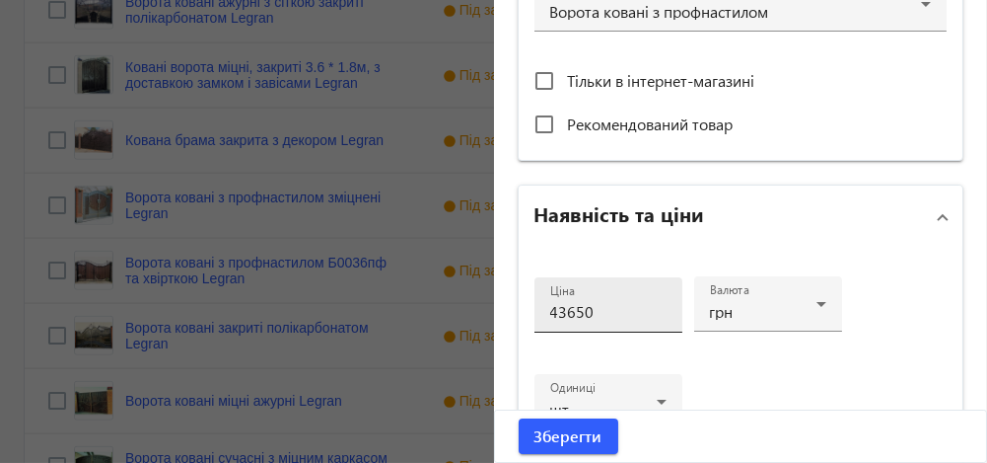
click at [558, 309] on input "43650" at bounding box center [608, 311] width 116 height 21
click at [620, 313] on input "48650" at bounding box center [608, 311] width 116 height 21
type input "48650"
click at [567, 436] on span "Зберегти" at bounding box center [569, 436] width 68 height 22
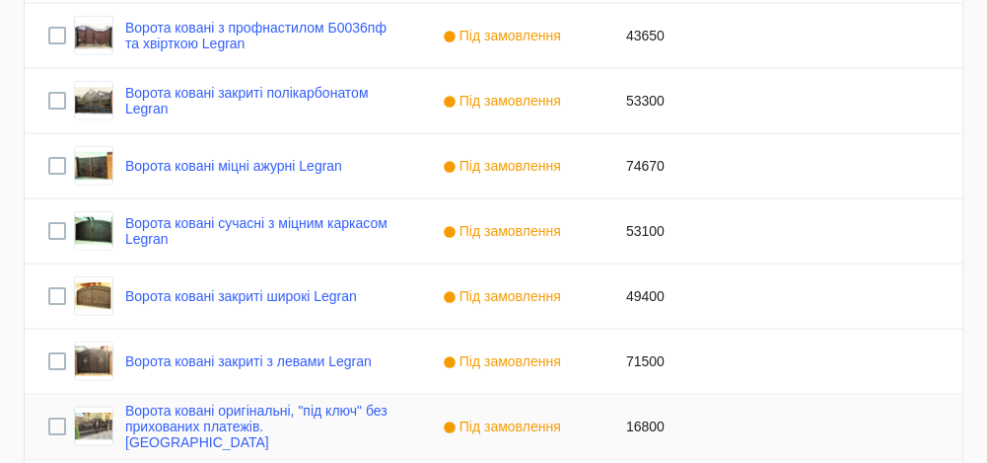
scroll to position [4653, 0]
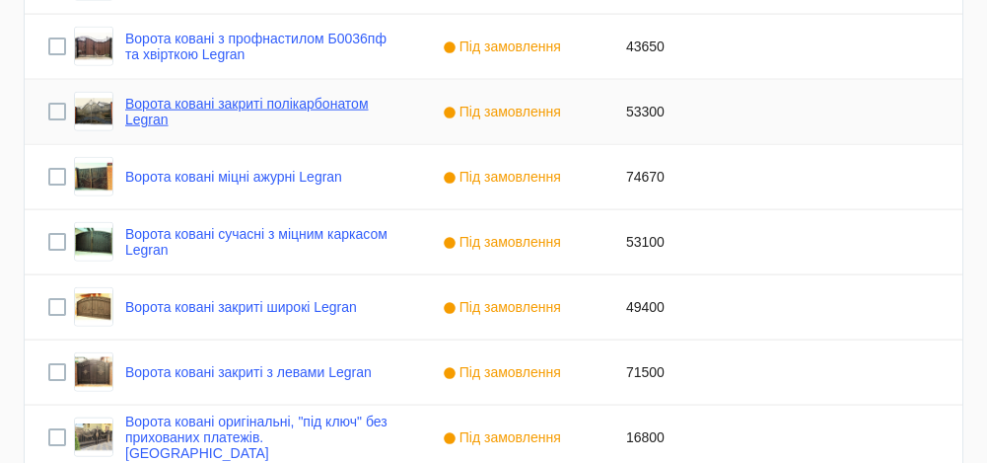
click at [224, 107] on link "Ворота ковані закриті полікарбонатом Legran" at bounding box center [260, 112] width 270 height 32
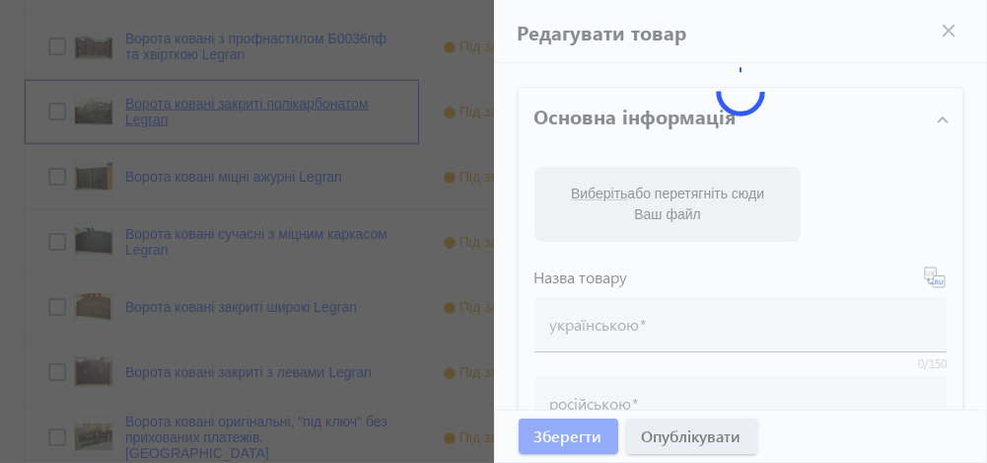
type input "Ворота ковані закриті полікарбонатом Legran"
type input "Ворота кованые закрытые поликарбонатом Legran"
type input "Б0018пл"
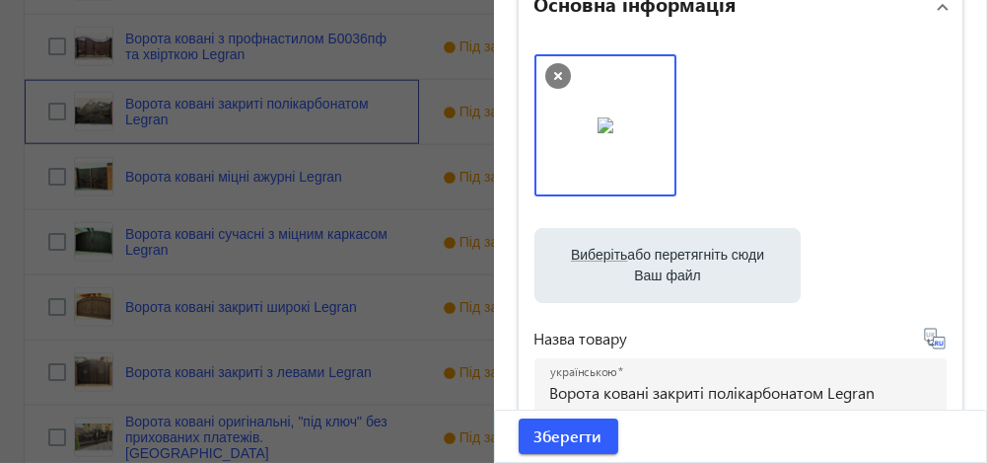
scroll to position [91, 0]
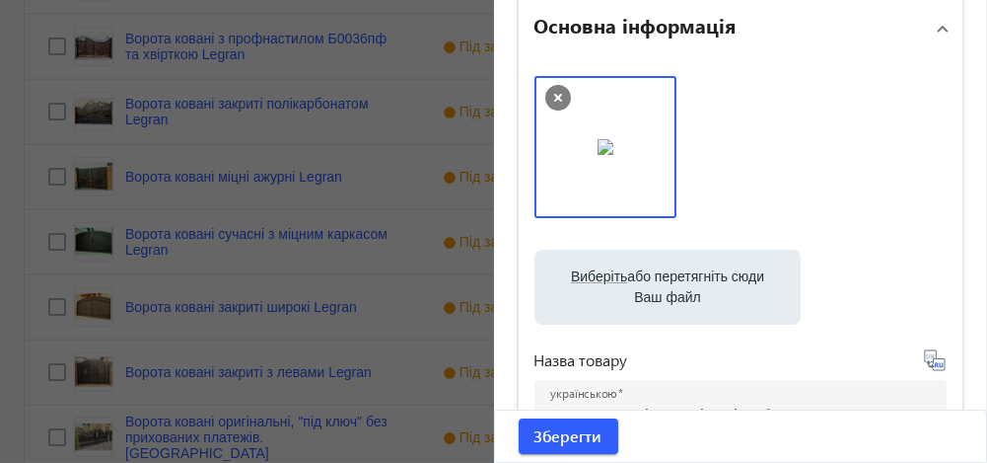
click at [659, 208] on div at bounding box center [606, 147] width 142 height 142
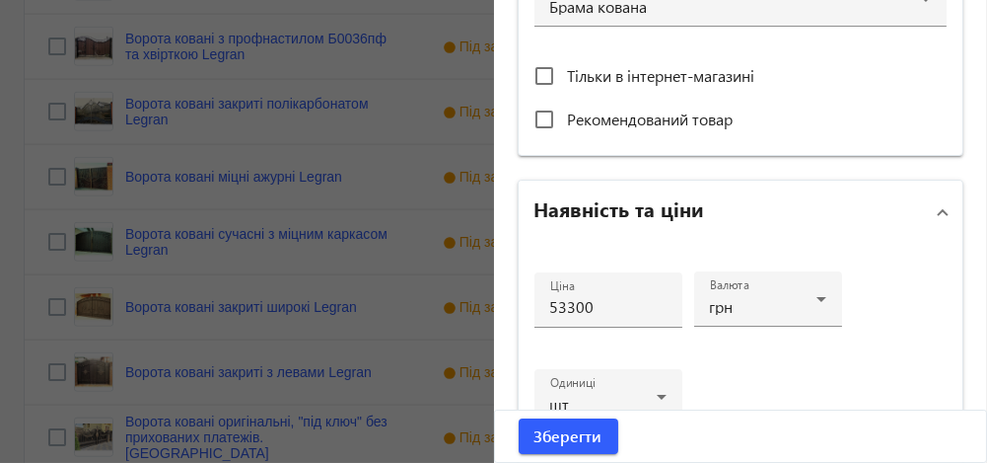
scroll to position [787, 0]
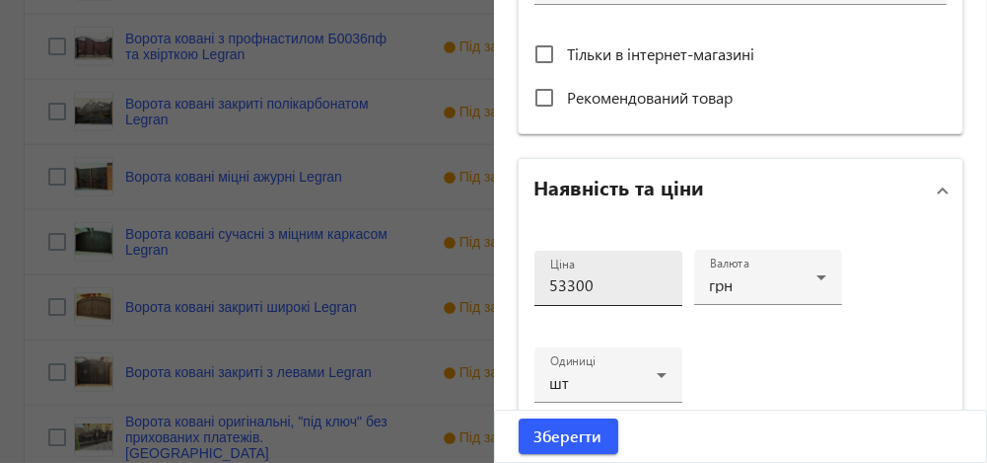
click at [559, 283] on input "53300" at bounding box center [608, 284] width 116 height 21
click at [593, 277] on input "56300" at bounding box center [608, 284] width 116 height 21
type input "56300"
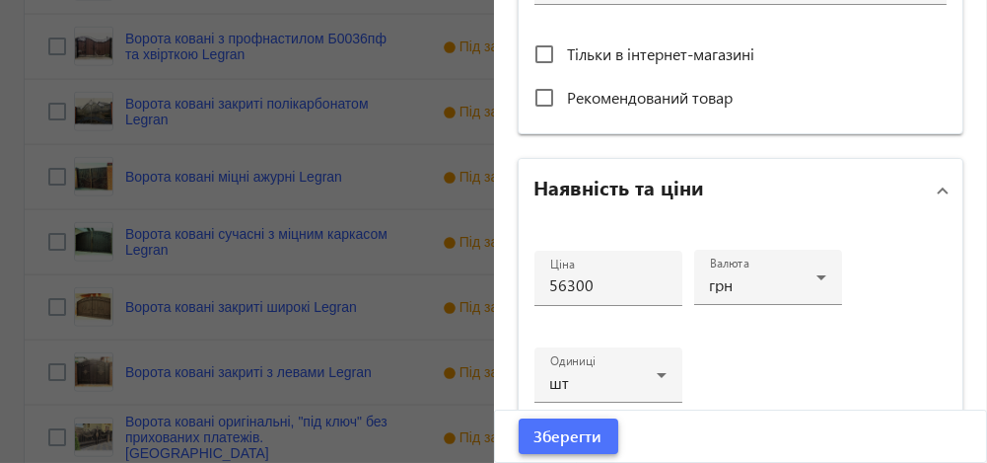
click at [558, 433] on span "Зберегти" at bounding box center [569, 436] width 68 height 22
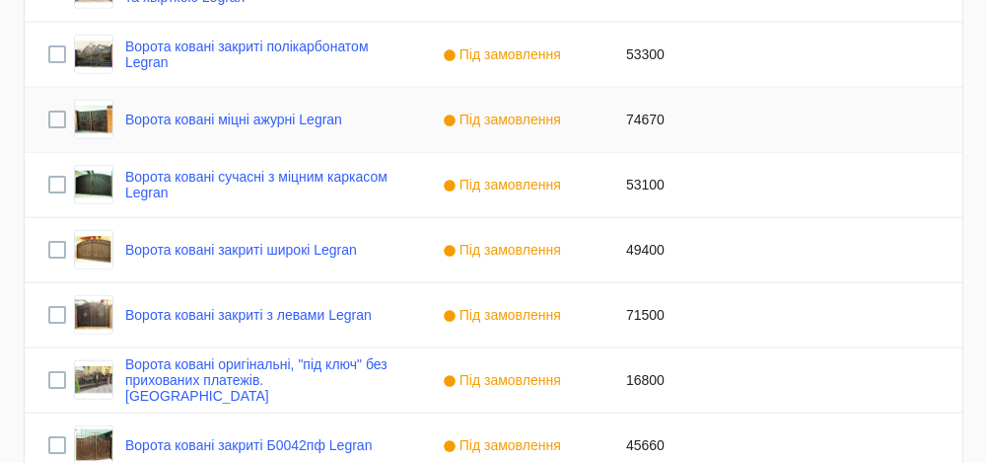
scroll to position [4715, 0]
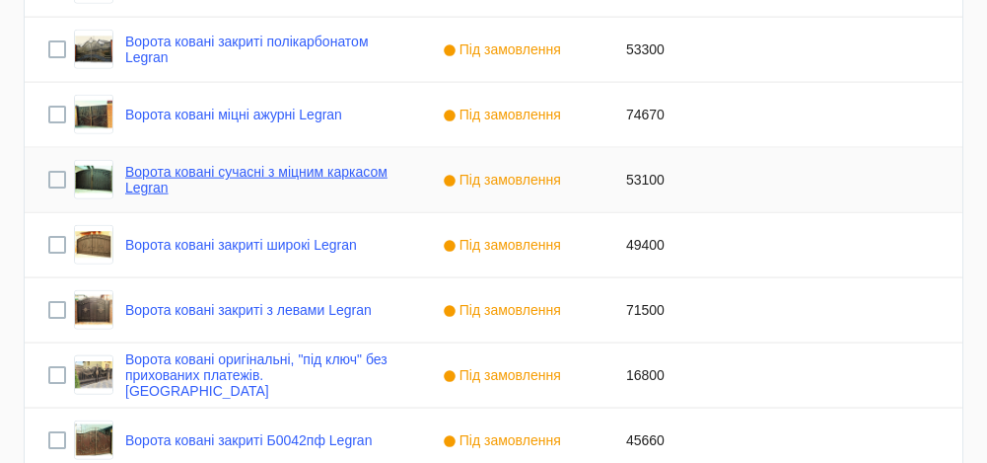
click at [233, 165] on link "Ворота ковані сучасні з міцним каркасом Legran" at bounding box center [260, 180] width 270 height 32
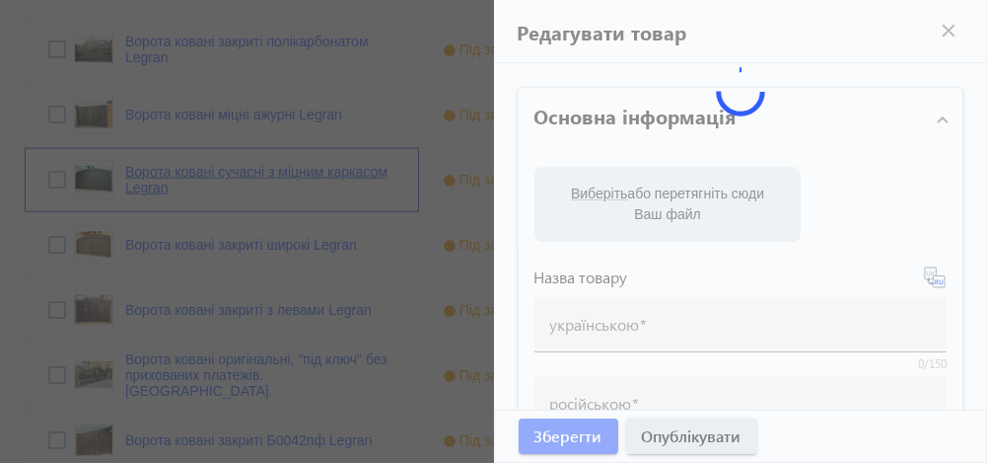
type input "Ворота ковані сучасні з міцним каркасом Legran"
type input "Ворота кованые современные с крепким каркасом Legran"
type input "Б0031зк"
type input "53100"
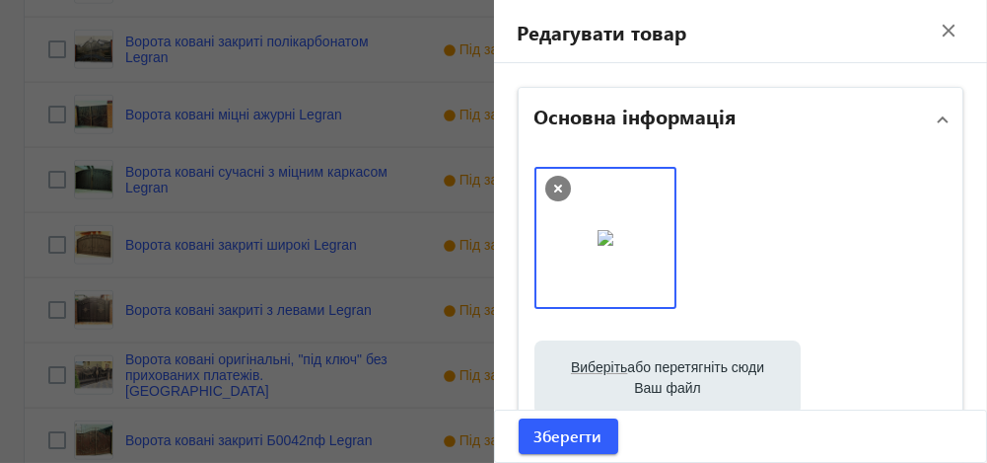
click at [934, 26] on mat-icon "close" at bounding box center [949, 31] width 30 height 30
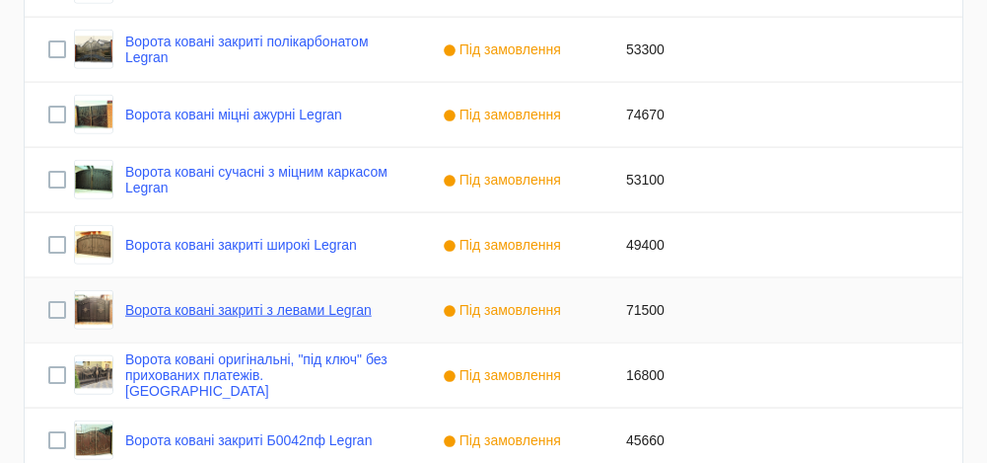
click at [289, 314] on link "Ворота ковані закриті з левами Legran" at bounding box center [248, 310] width 247 height 16
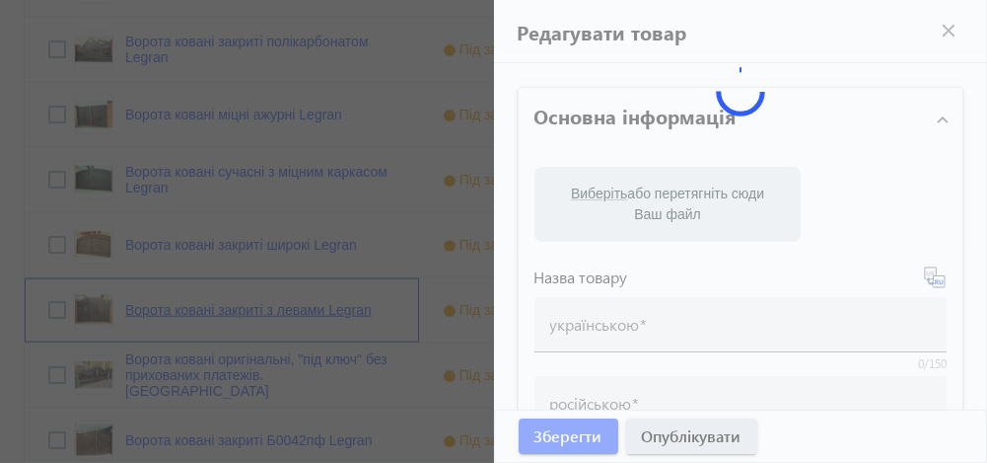
type input "Ворота ковані закриті з левами Legran"
type input "Ворота кованые закрытые со львами Legran"
type input "Б0037зк"
type input "71500"
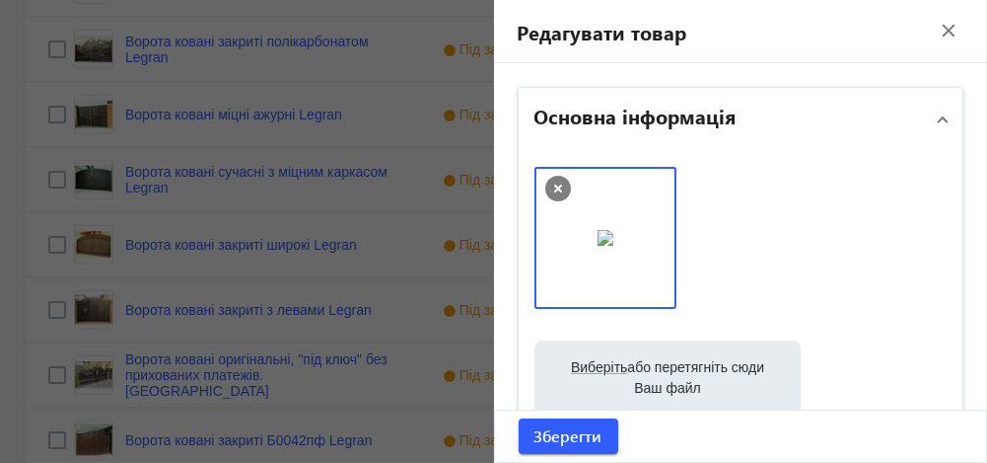
click at [936, 32] on mat-icon "close" at bounding box center [949, 31] width 30 height 30
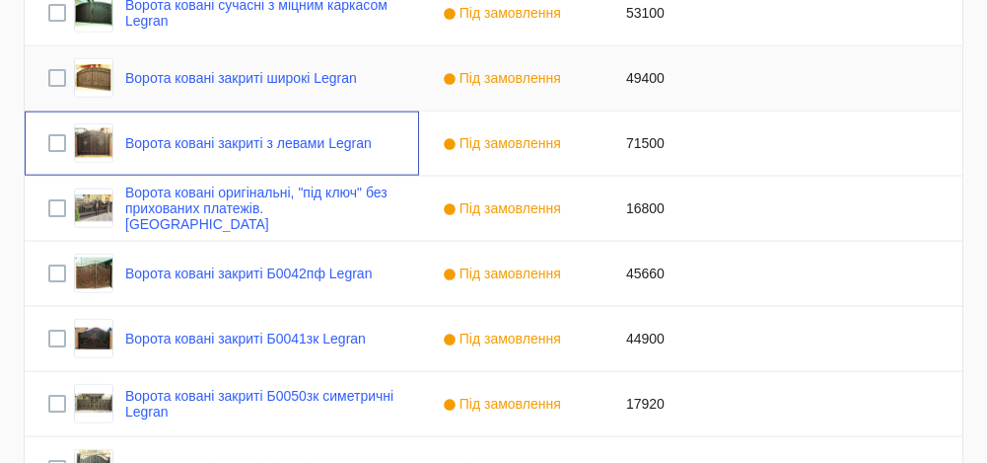
scroll to position [4890, 0]
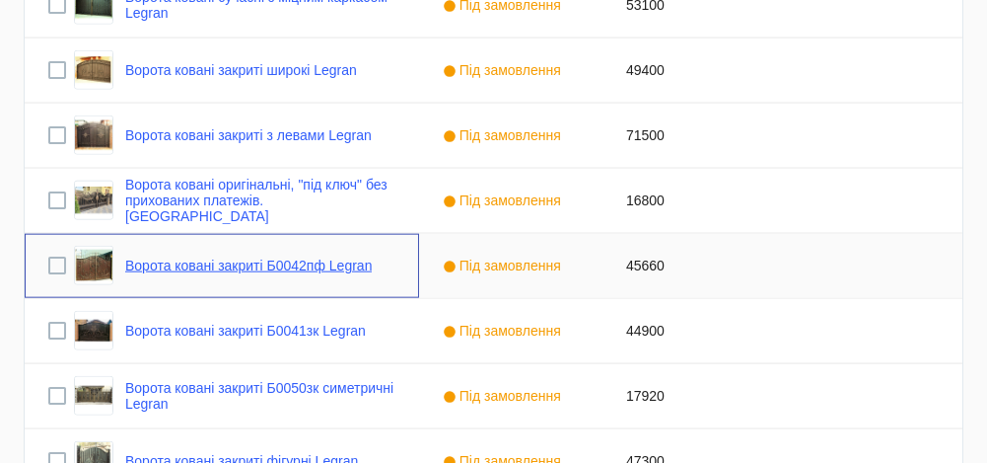
click at [323, 262] on link "Ворота ковані закриті Б0042пф Legran" at bounding box center [248, 265] width 247 height 16
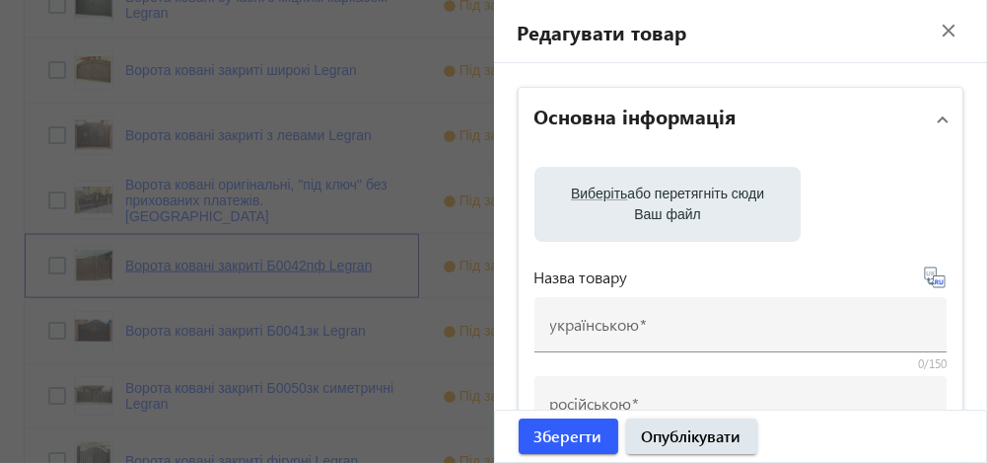
type input "Ворота ковані закриті Б0042пф Legran"
type input "Ворота кованые закрытые Б0042пф Legran"
type input "Б0042пф"
type input "45660"
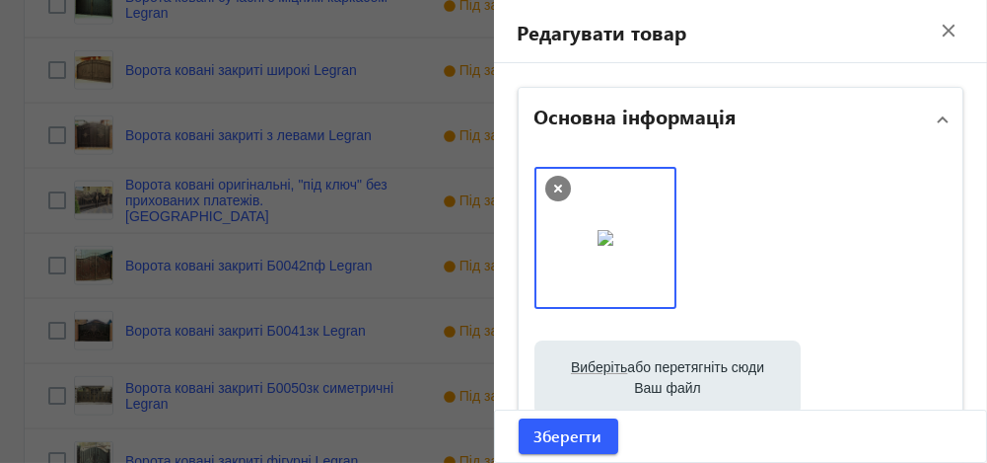
click at [936, 27] on mat-icon "close" at bounding box center [949, 31] width 30 height 30
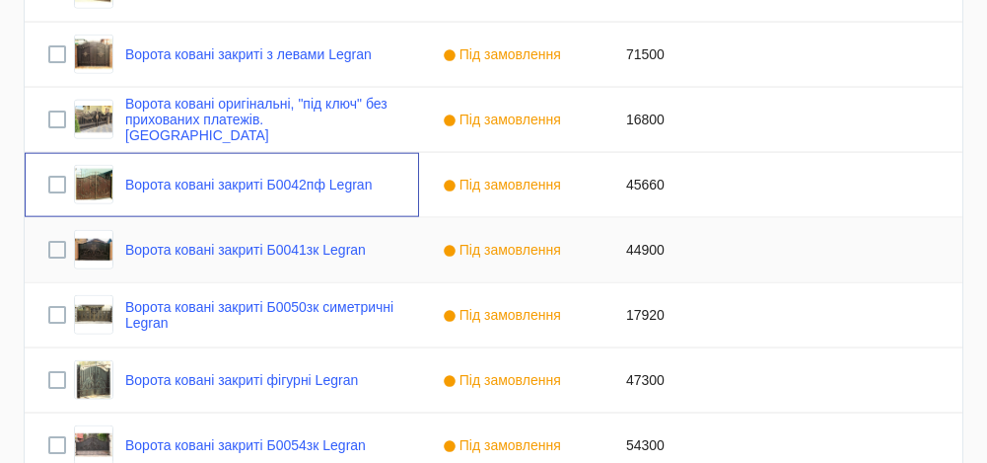
scroll to position [4974, 0]
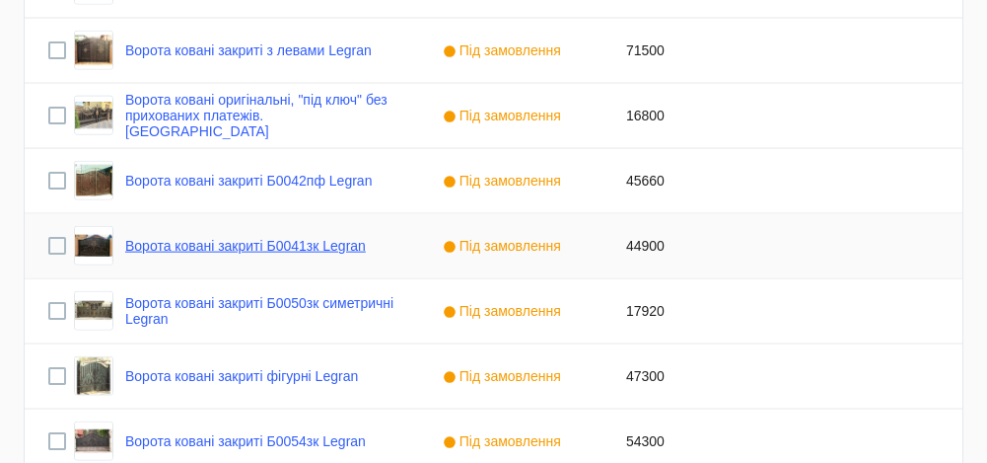
click at [245, 238] on link "Ворота ковані закриті Б0041зк Legran" at bounding box center [245, 246] width 241 height 16
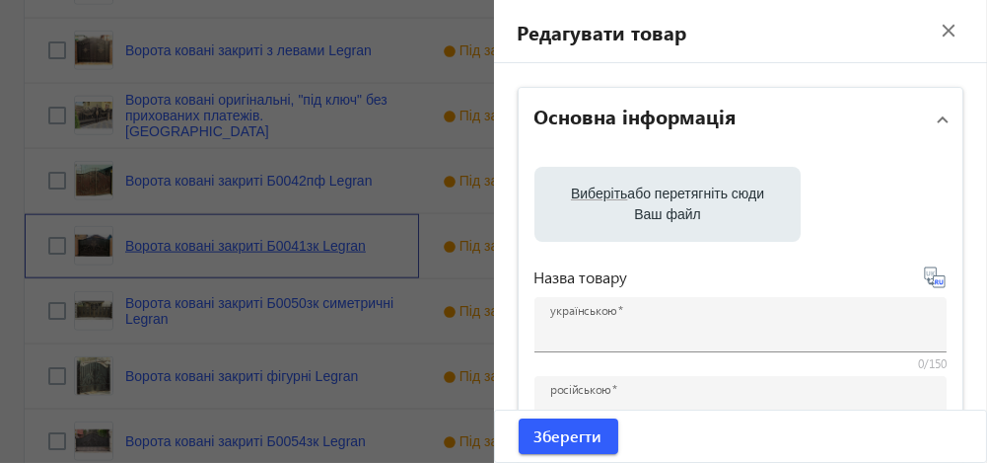
type input "Ворота ковані закриті Б0041зк Legran"
type input "Ворота кованые закрытые Б0041зк Legran"
type input "Б0041зк"
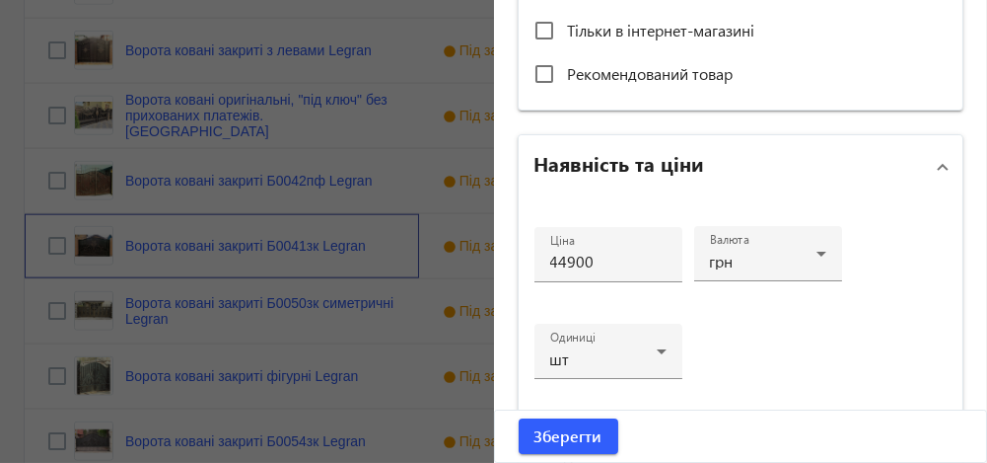
scroll to position [817, 0]
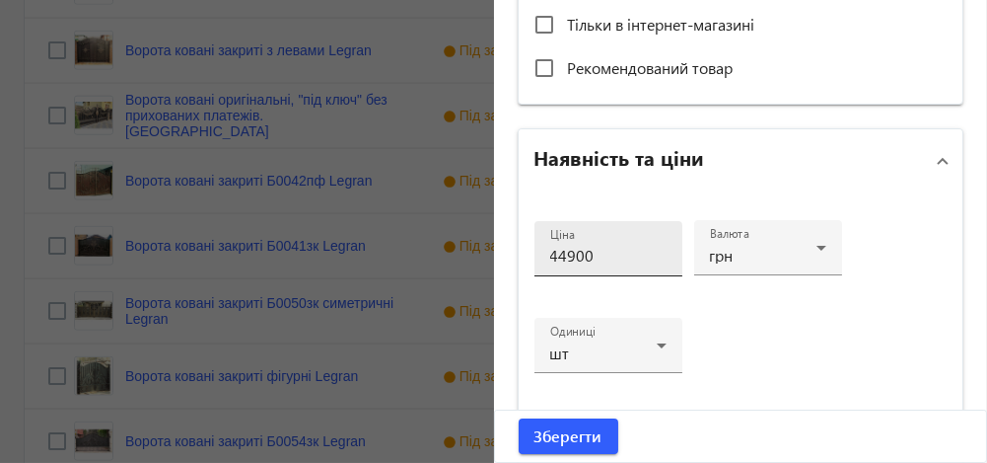
click at [558, 252] on input "44900" at bounding box center [608, 255] width 116 height 21
click at [593, 252] on input "46900" at bounding box center [608, 255] width 116 height 21
type input "46900"
click at [553, 433] on span "Зберегти" at bounding box center [569, 436] width 68 height 22
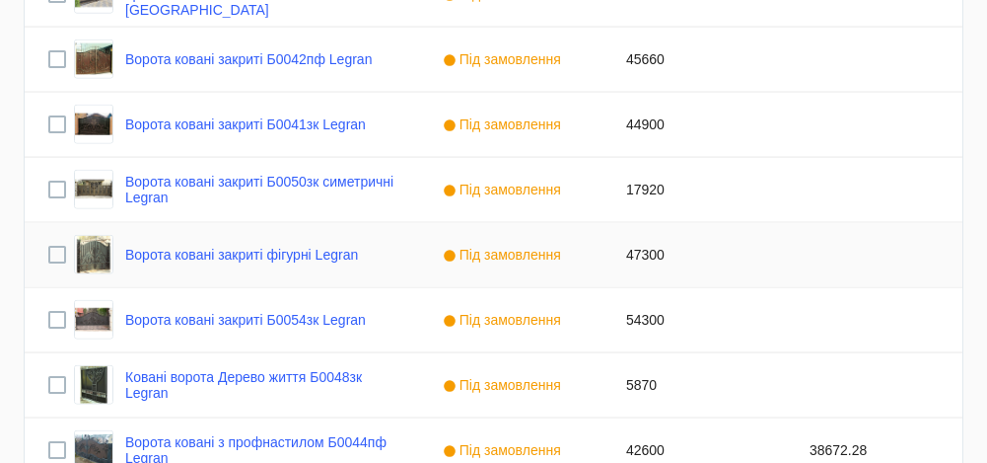
scroll to position [5098, 0]
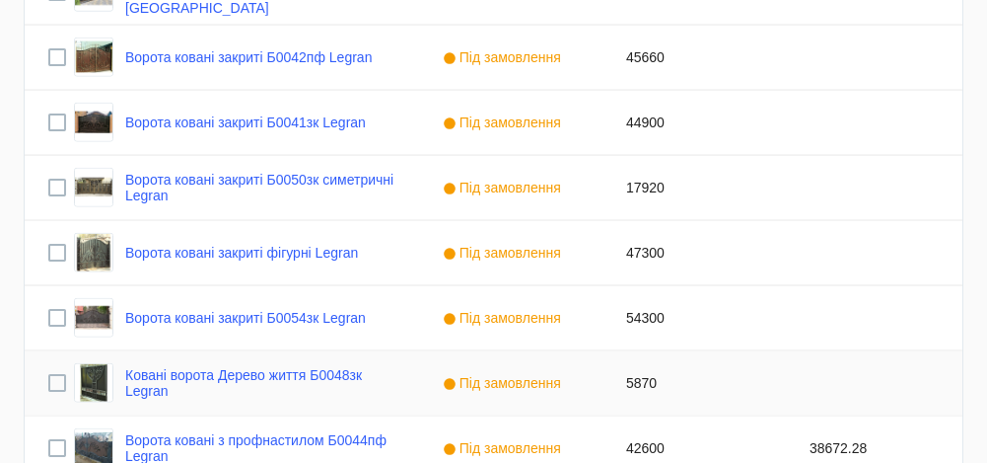
click at [410, 372] on div "Ковані ворота Дерево життя Б0048зк Legran" at bounding box center [222, 383] width 394 height 64
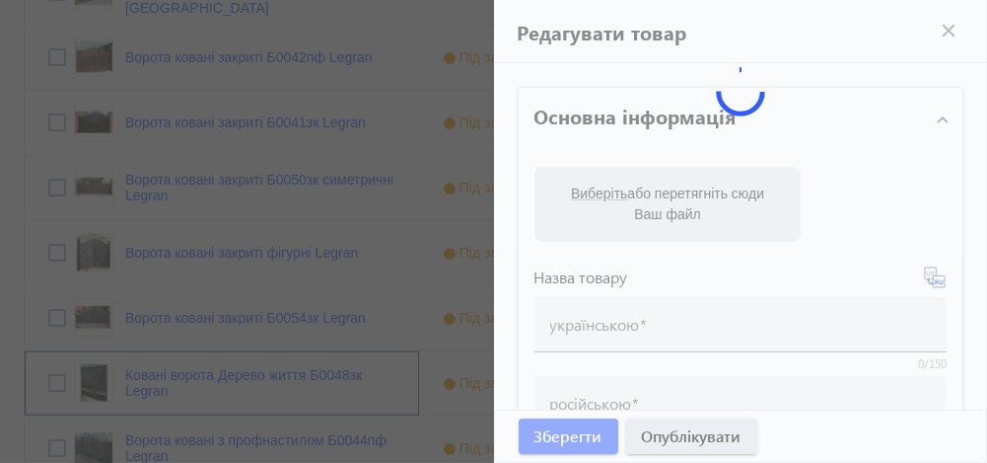
type input "Ковані ворота Дерево життя Б0048зк Legran"
type input "Кованые ворота Дерево жизни Б0048зк Legran"
type input "Б0048зк"
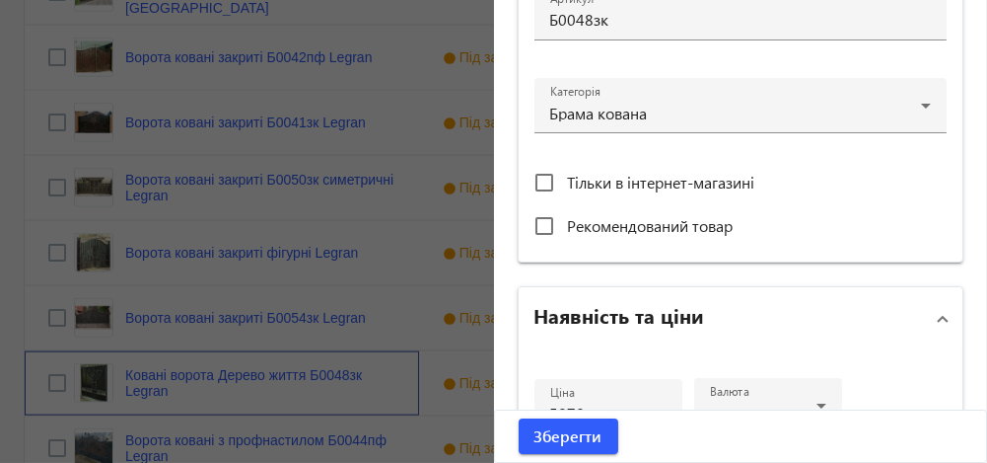
scroll to position [690, 0]
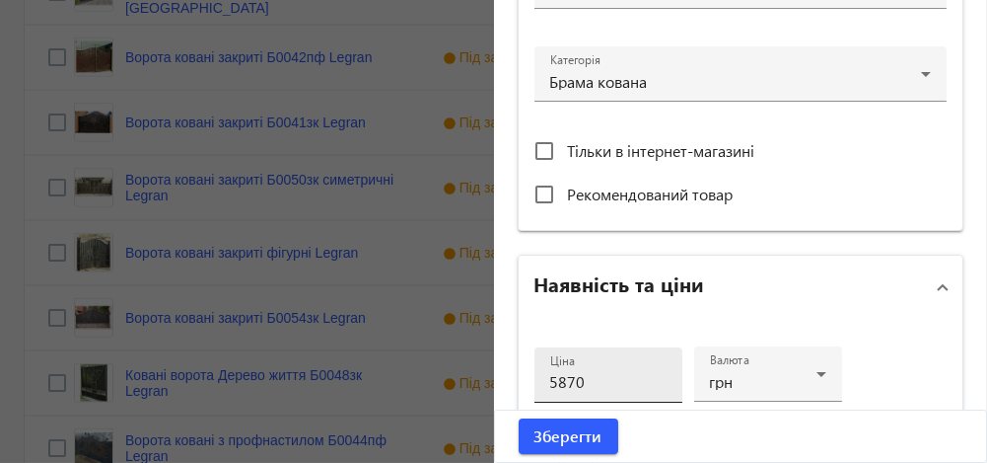
click at [562, 378] on input "5870" at bounding box center [608, 381] width 116 height 21
click at [579, 380] on input "6770" at bounding box center [608, 381] width 116 height 21
type input "6770"
click at [565, 432] on span "Зберегти" at bounding box center [569, 436] width 68 height 22
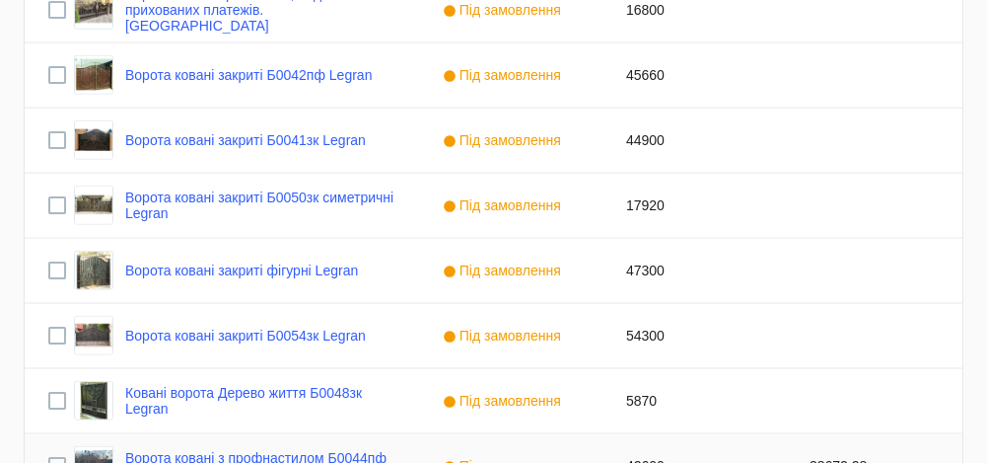
scroll to position [5079, 0]
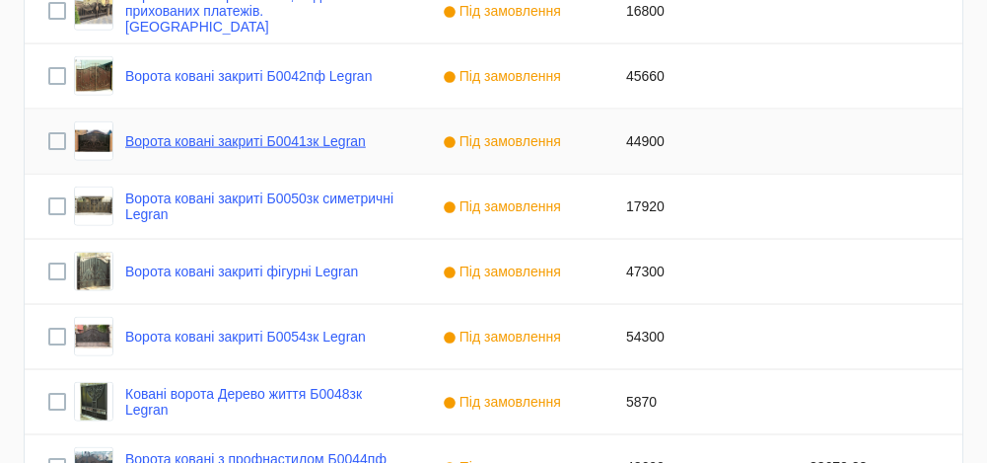
click at [170, 143] on link "Ворота ковані закриті Б0041зк Legran" at bounding box center [245, 141] width 241 height 16
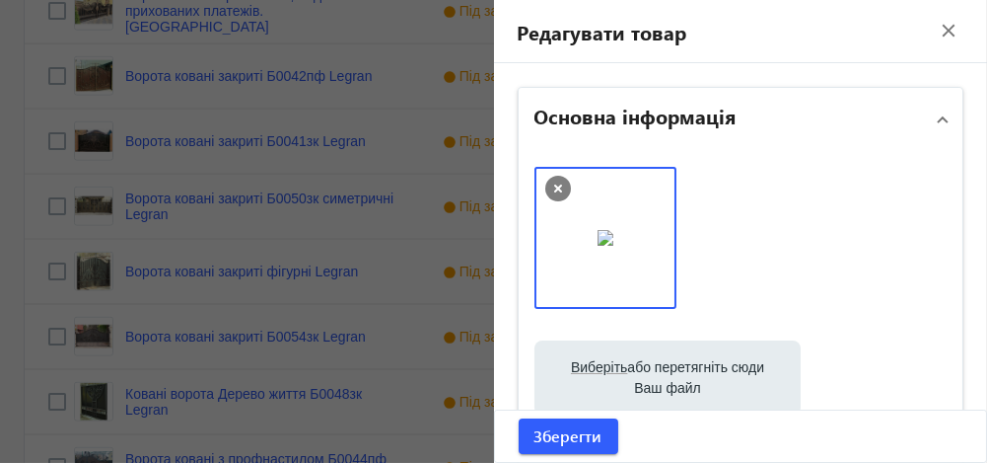
click at [203, 204] on div at bounding box center [493, 231] width 987 height 463
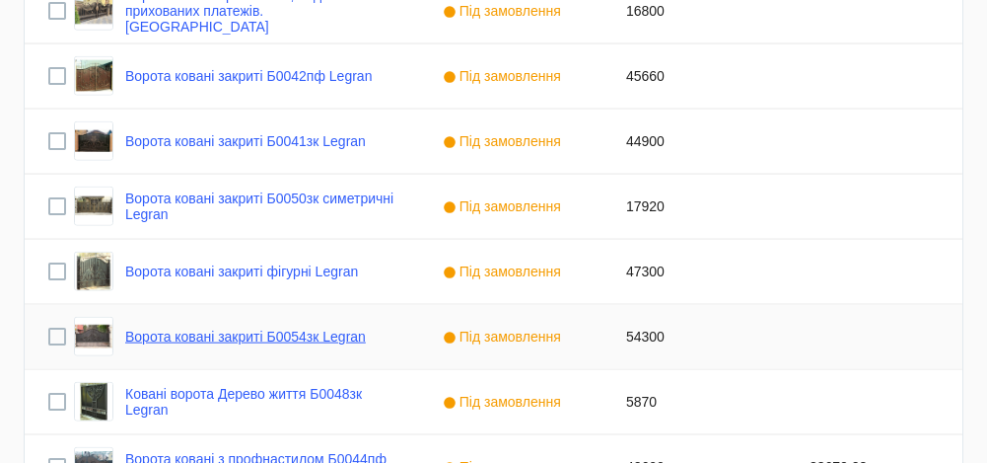
click at [202, 338] on link "Ворота ковані закриті Б0054зк Legran" at bounding box center [245, 336] width 241 height 16
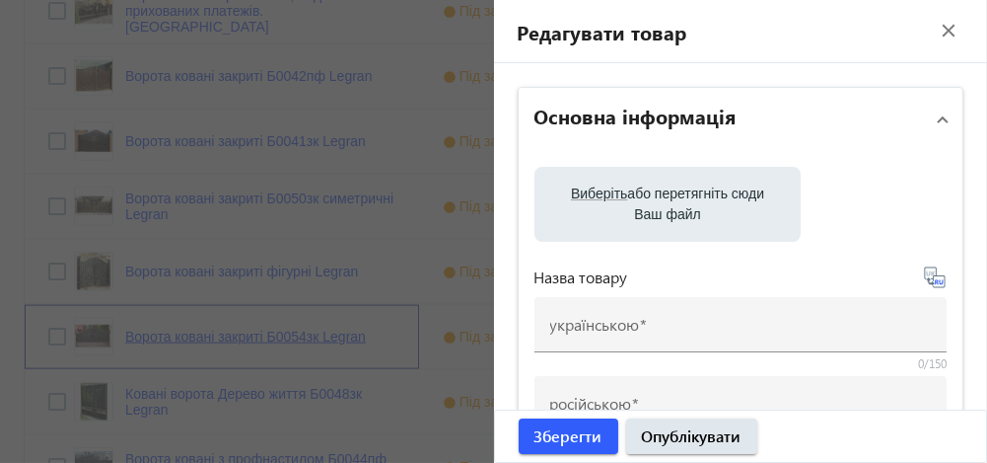
type input "Ворота ковані закриті Б0054зк Legran"
type input "Ворота кованые закрытые Б0054зк Legran"
type input "Б0054зк"
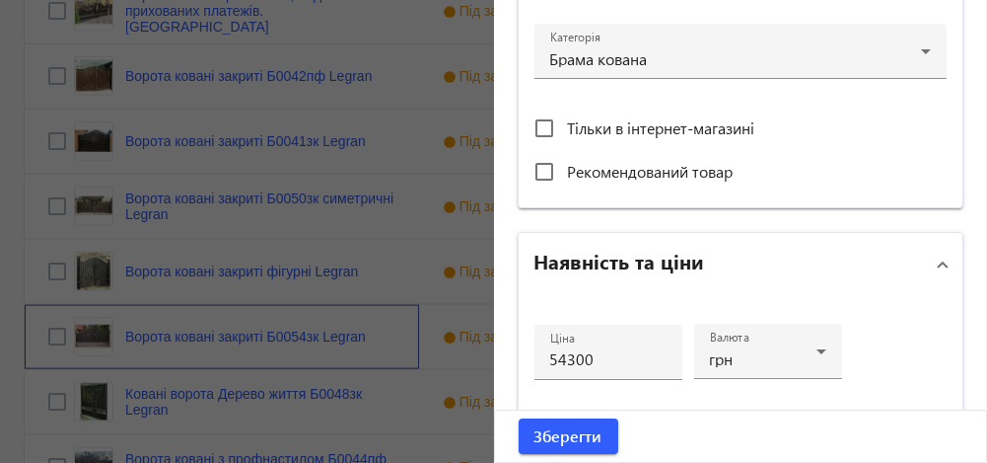
scroll to position [714, 0]
click at [559, 352] on input "54300" at bounding box center [608, 357] width 116 height 21
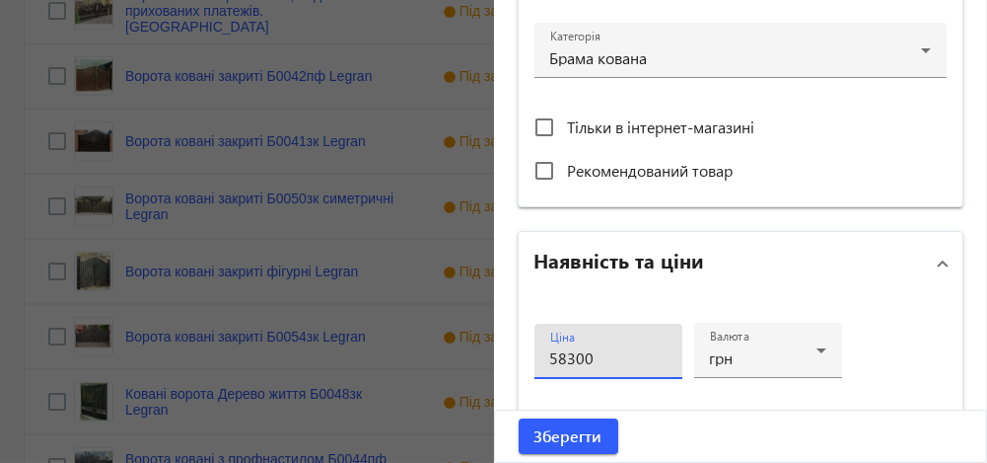
click at [586, 361] on input "58300" at bounding box center [608, 357] width 116 height 21
type input "58300"
click at [565, 434] on span "Зберегти" at bounding box center [569, 436] width 68 height 22
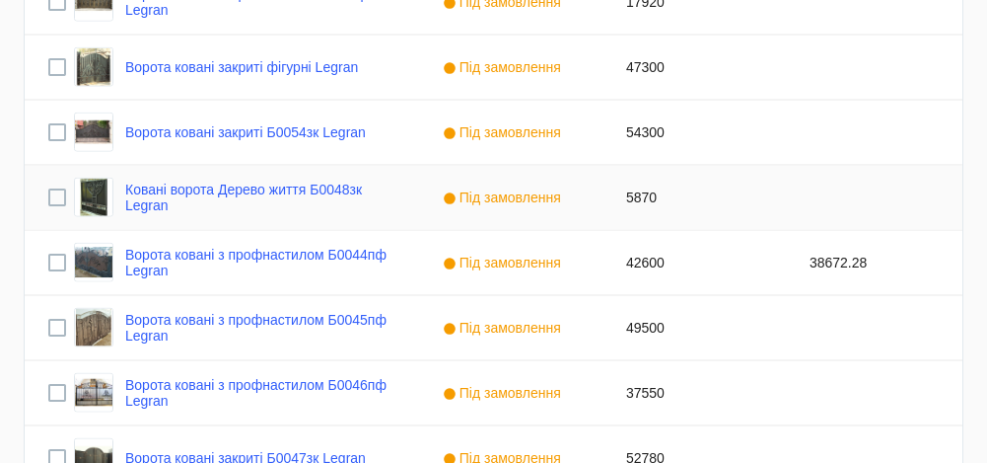
scroll to position [5283, 0]
click at [365, 251] on link "Ворота ковані з профнастилом Б0044пф Legran" at bounding box center [260, 263] width 270 height 32
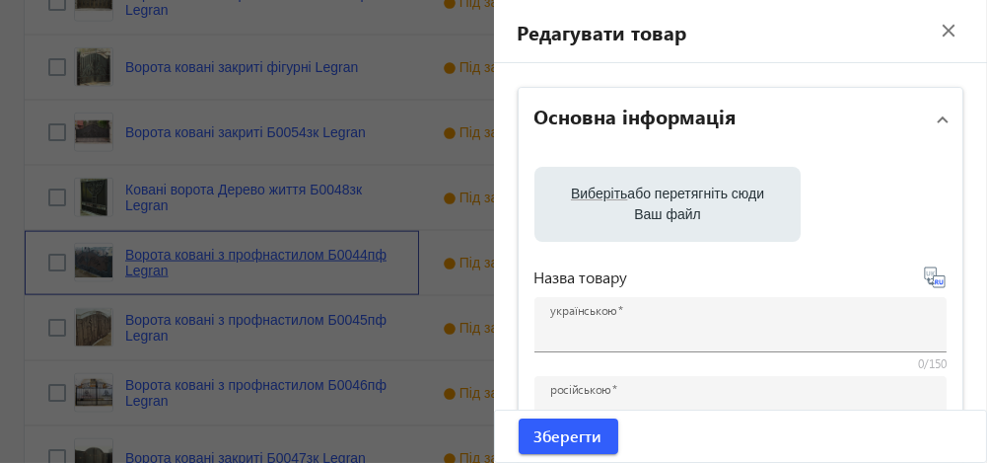
type input "Ворота ковані з профнастилом Б0044пф Legran"
type input "Ворота кованые с профнастилом Б0044пф Legran"
type input "Б0044пф"
checkbox input "true"
type input "42600"
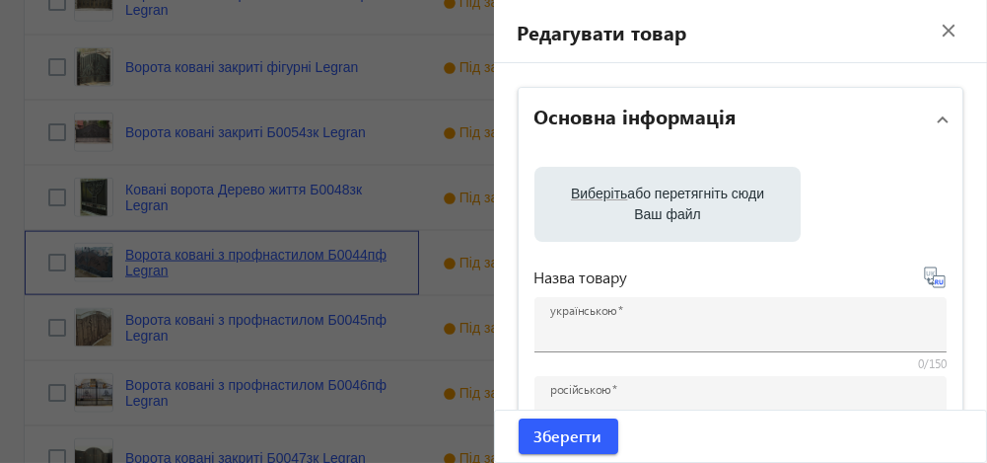
type input "ворота ковані"
type input "ворота кованые"
type textarea "ковані ворота"
type textarea "кованые ворота"
type input "ковані ворота, ворота ковані, [GEOGRAPHIC_DATA], [GEOGRAPHIC_DATA]"
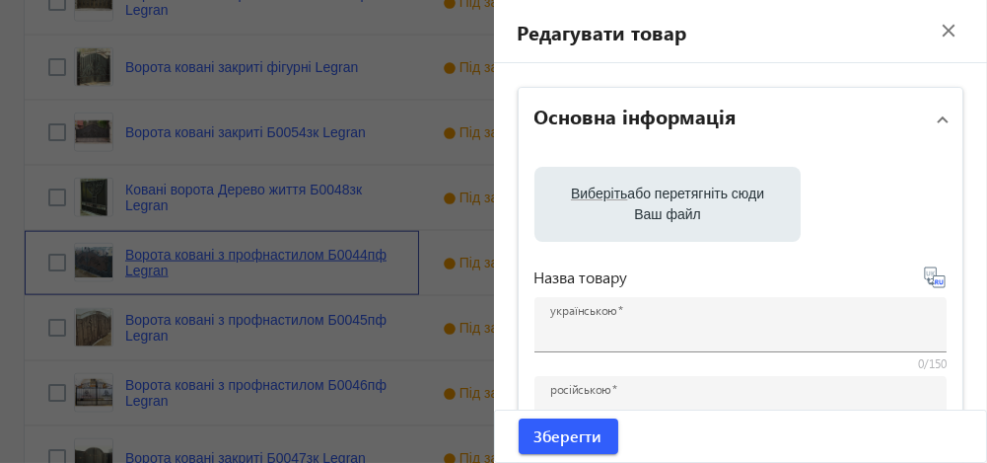
type input "кованые ворота, ворота кованые, [GEOGRAPHIC_DATA], [GEOGRAPHIC_DATA]"
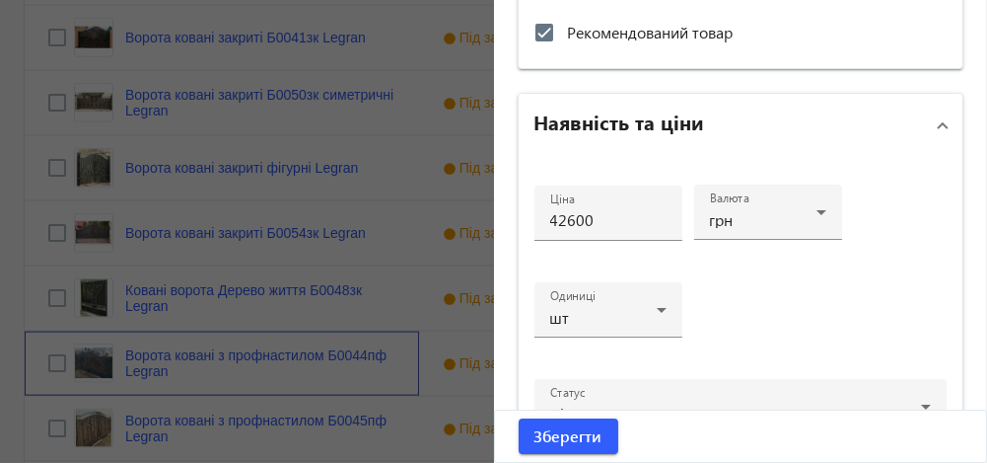
scroll to position [857, 0]
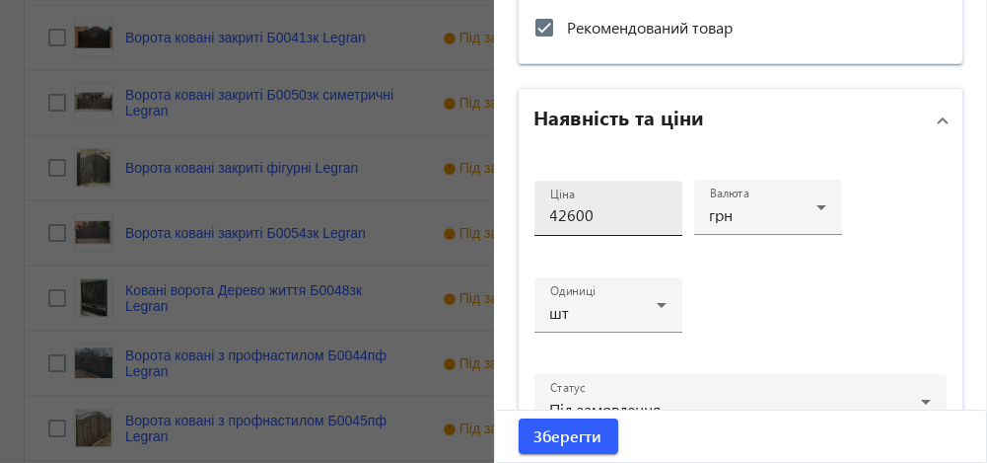
click at [558, 211] on input "42600" at bounding box center [608, 214] width 116 height 21
click at [588, 211] on input "44600" at bounding box center [608, 214] width 116 height 21
type input "44600"
click at [558, 434] on span "Зберегти" at bounding box center [569, 436] width 68 height 22
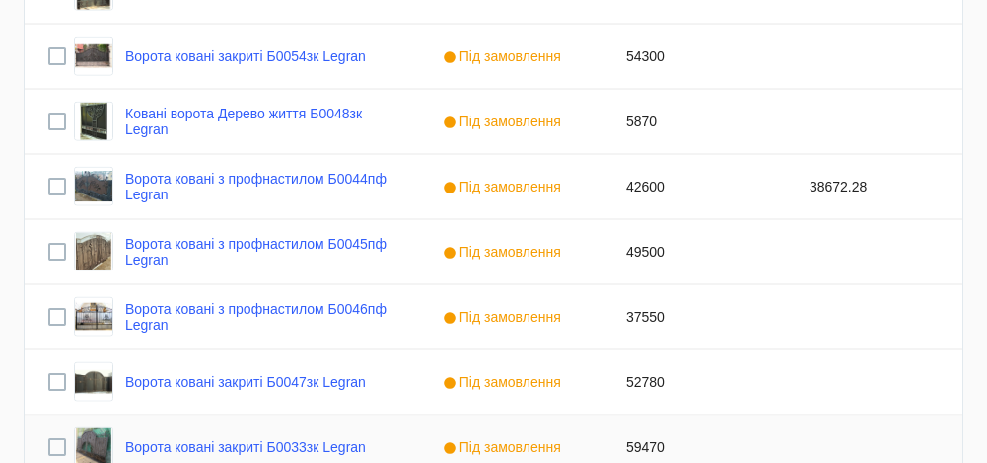
scroll to position [5358, 0]
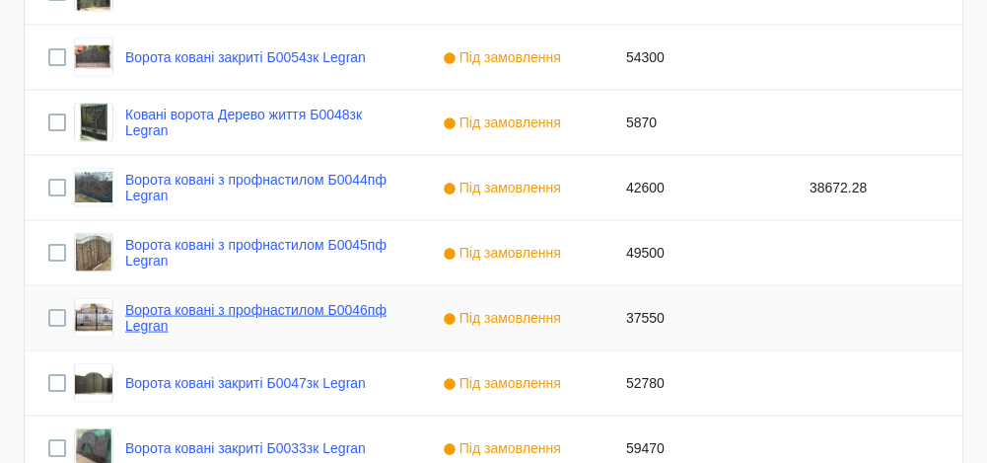
click at [265, 313] on link "Ворота ковані з профнастилом Б0046пф Legran" at bounding box center [260, 318] width 270 height 32
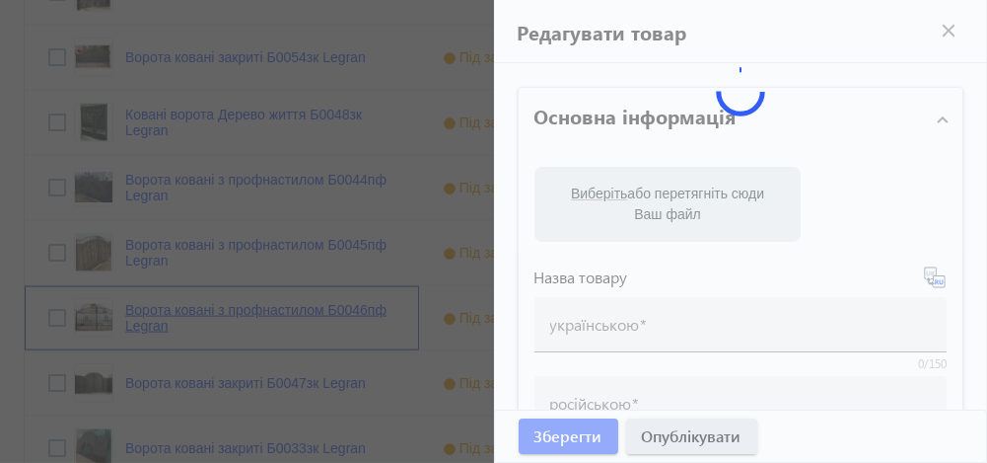
type input "Ворота ковані з профнастилом Б0046пф Legran"
type input "Ворота кованые с профнастилом Б0046пф Legran"
type input "Б0046пф"
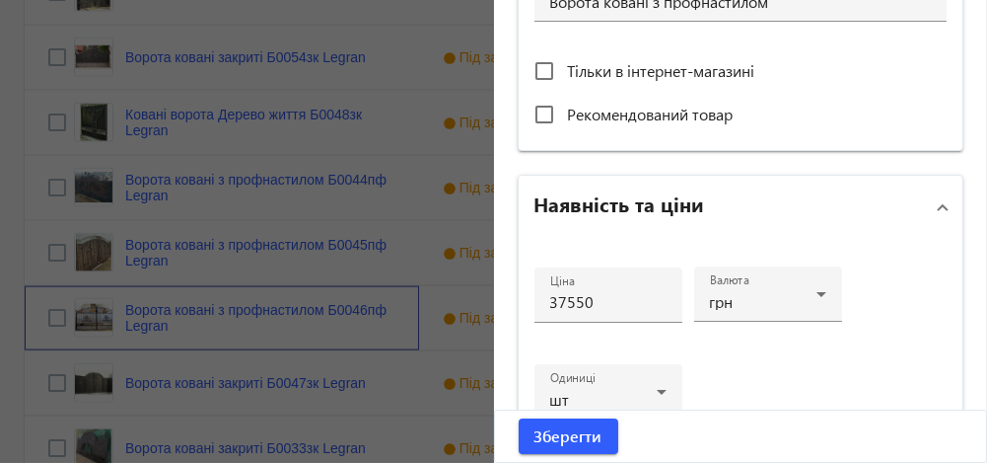
scroll to position [781, 0]
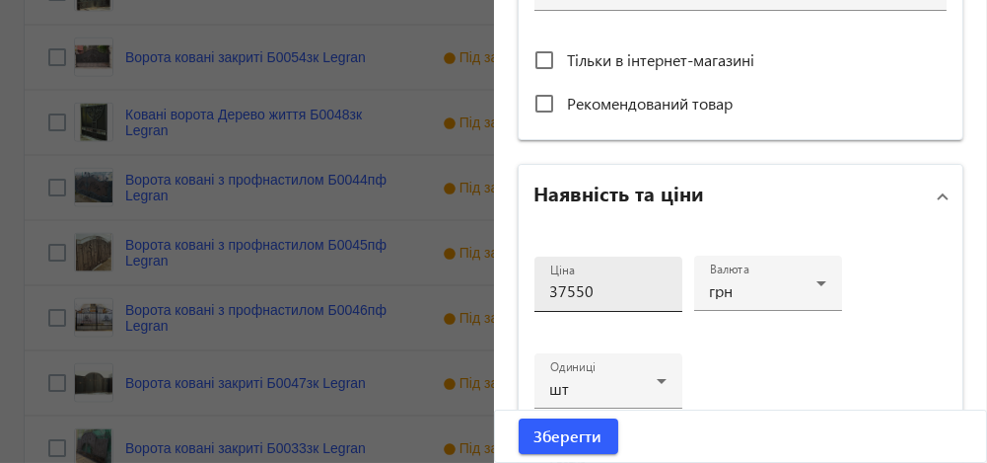
click at [560, 290] on input "37550" at bounding box center [608, 290] width 116 height 21
click at [613, 296] on input "39550" at bounding box center [608, 290] width 116 height 21
type input "39550"
click at [562, 435] on span "Зберегти" at bounding box center [569, 436] width 68 height 22
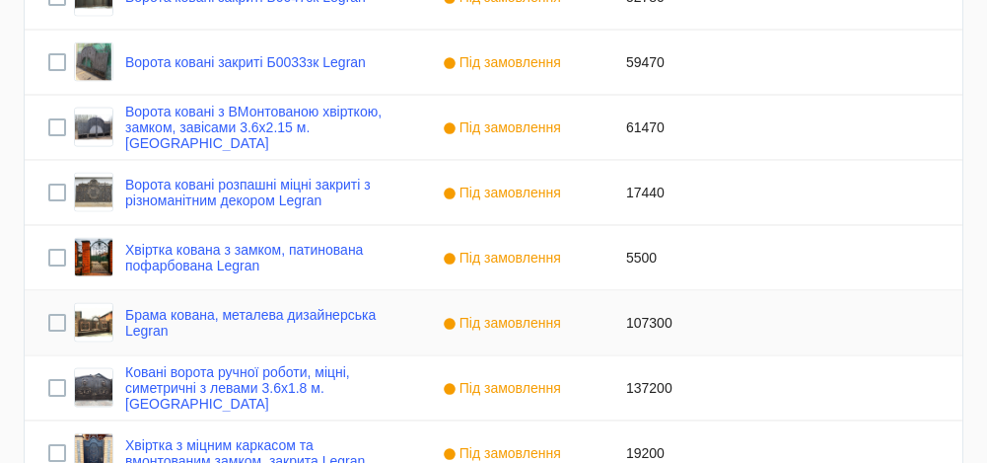
scroll to position [5741, 0]
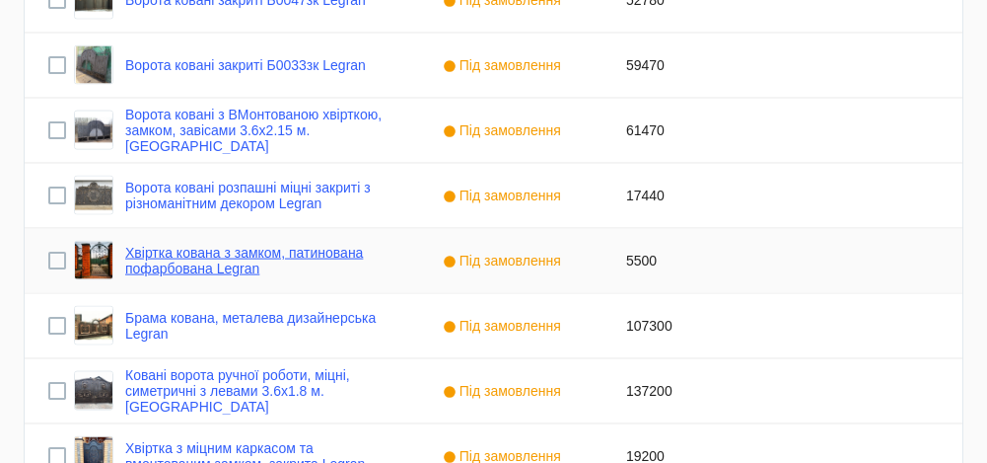
click at [222, 265] on link "Хвіртка кована з замком, патинована пофарбована Legran" at bounding box center [260, 261] width 270 height 32
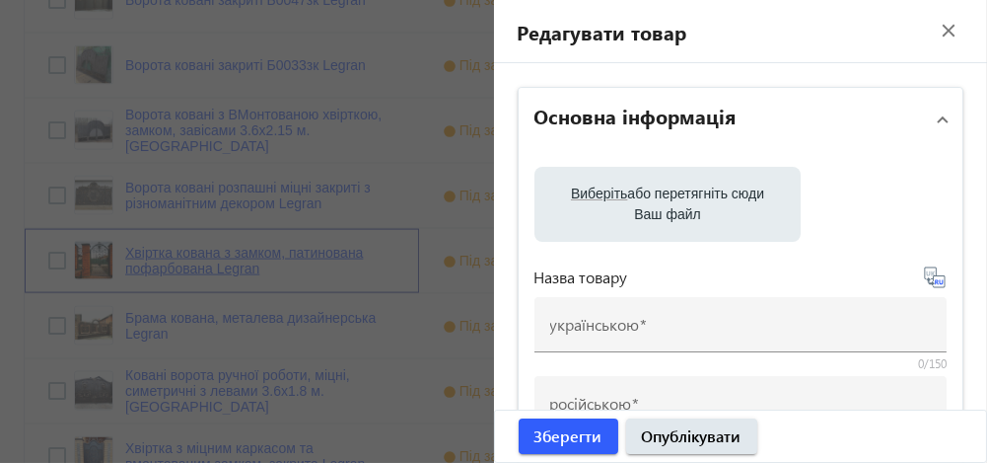
type input "Хвіртка кована з замком, патинована пофарбована Legran"
type input "Калитка кованная с замком, патинированная покрашеная Legran"
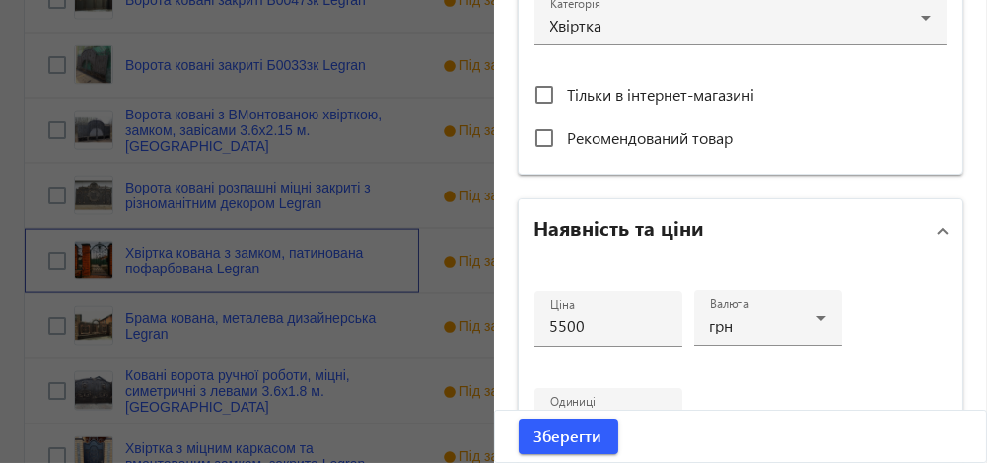
scroll to position [780, 0]
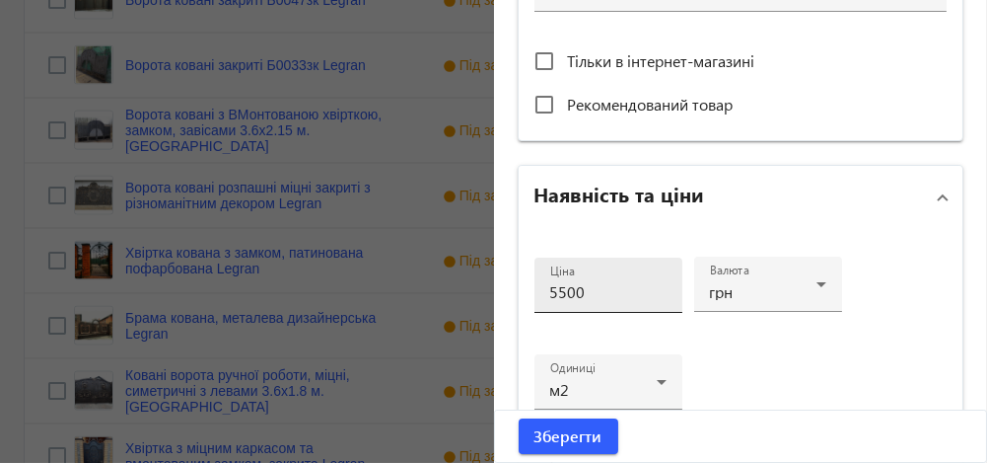
click at [552, 289] on input "5500" at bounding box center [608, 291] width 116 height 21
click at [588, 292] on input "6500" at bounding box center [608, 291] width 116 height 21
type input "6500"
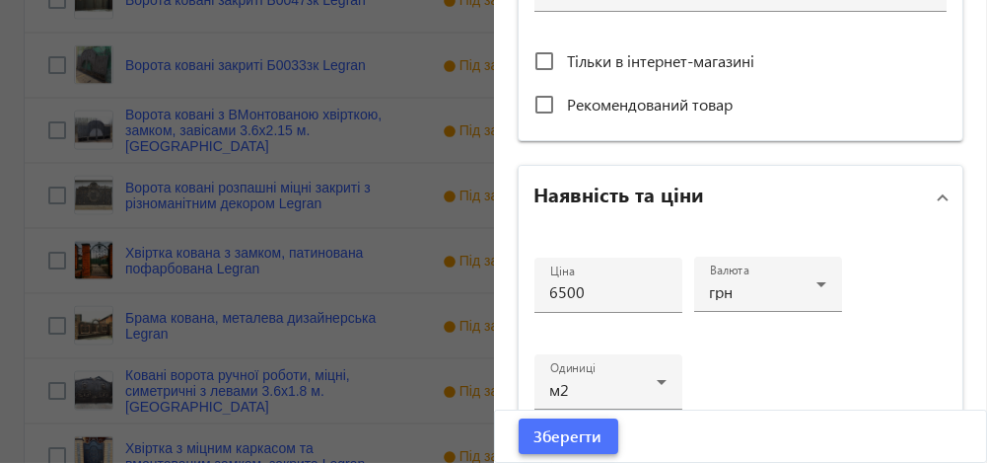
click at [564, 442] on span "Зберегти" at bounding box center [569, 436] width 68 height 22
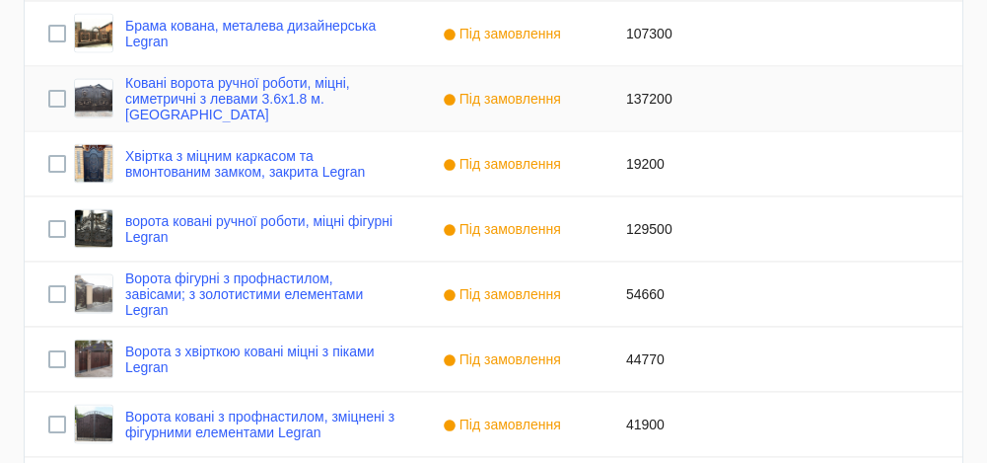
scroll to position [6037, 0]
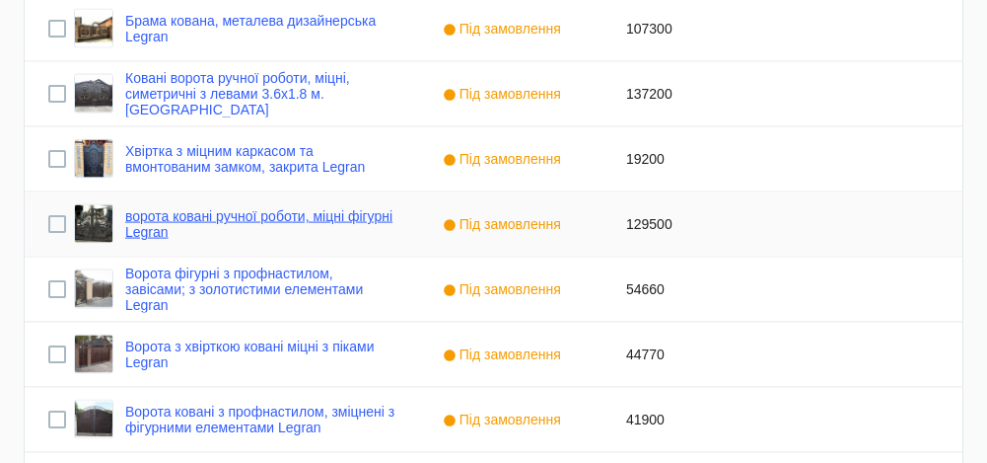
click at [261, 219] on link "ворота ковані ручної роботи, міцні фігурні Legran" at bounding box center [260, 224] width 270 height 32
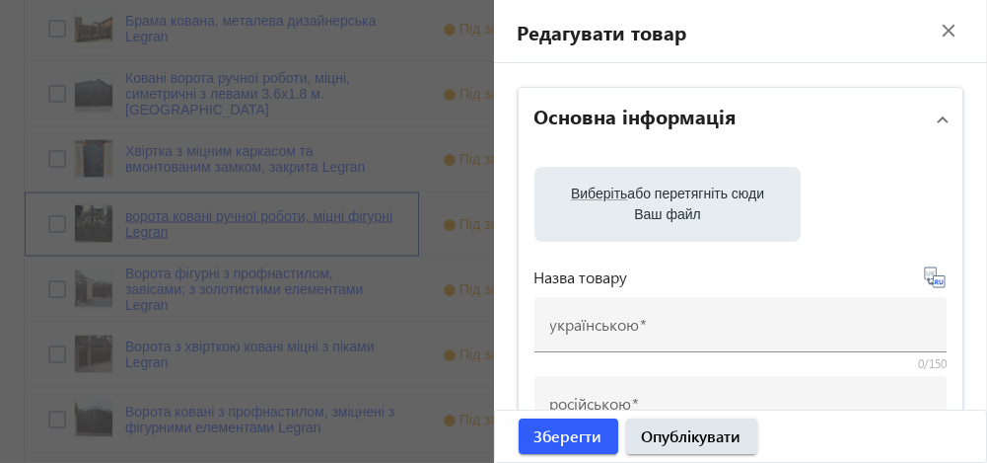
type input "ворота ковані ручної роботи, міцні фігурні Legran"
type input "ворота кованые ручной работы, прочные фигурные Legran"
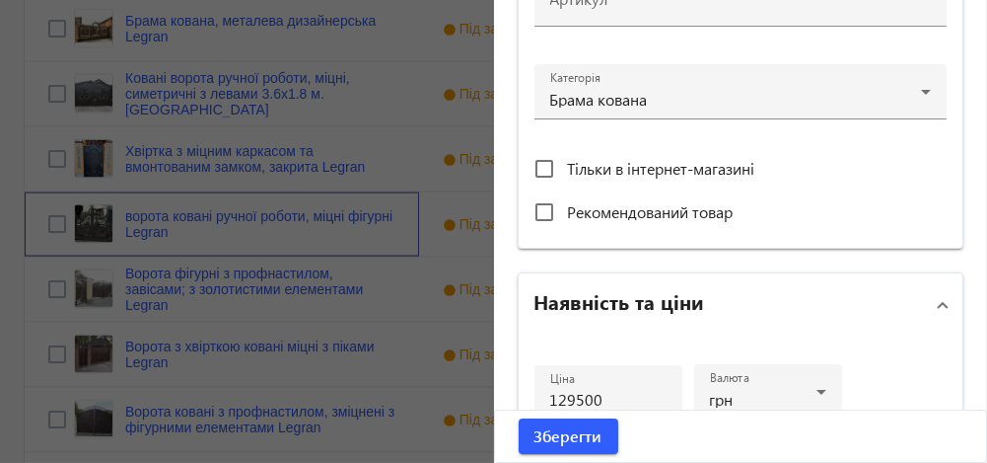
scroll to position [696, 0]
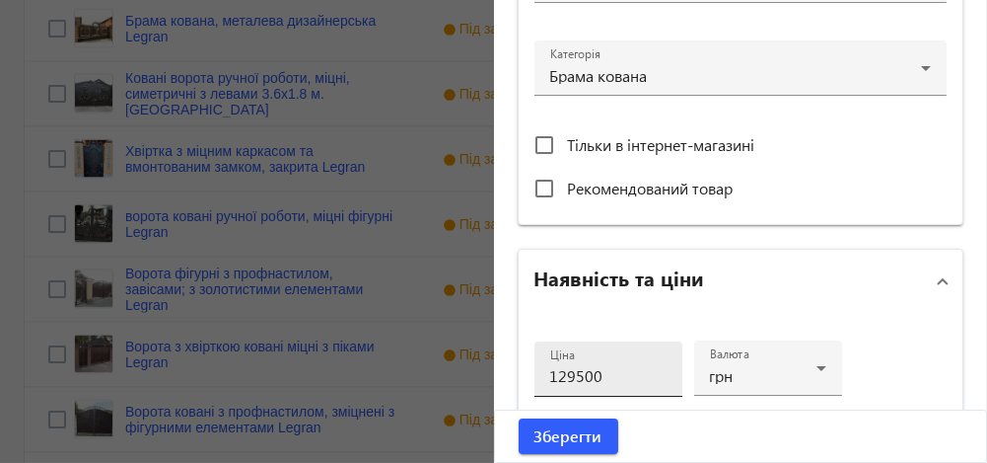
click at [559, 374] on input "129500" at bounding box center [608, 375] width 116 height 21
click at [602, 375] on input "139500" at bounding box center [608, 375] width 116 height 21
type input "139500"
click at [573, 440] on span "Зберегти" at bounding box center [569, 436] width 68 height 22
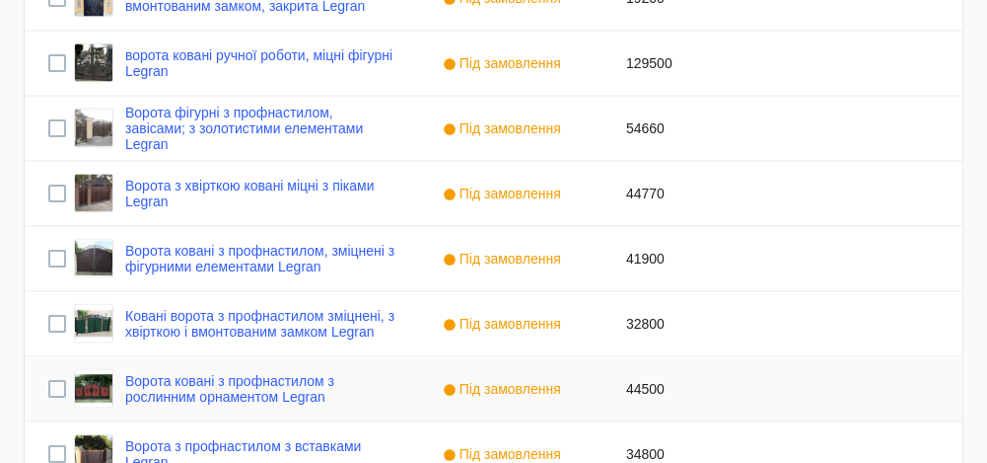
scroll to position [6197, 0]
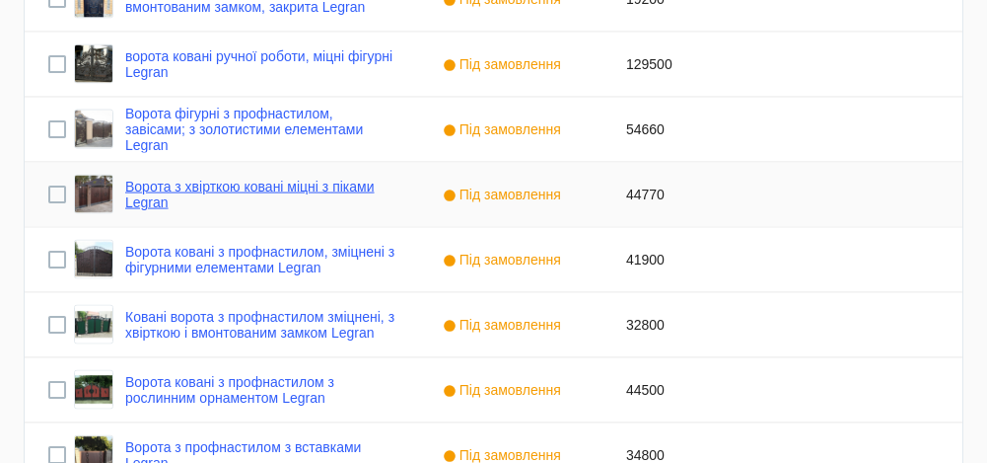
click at [284, 188] on link "Ворота з хвірткою ковані міцні з піками Legran" at bounding box center [260, 194] width 270 height 32
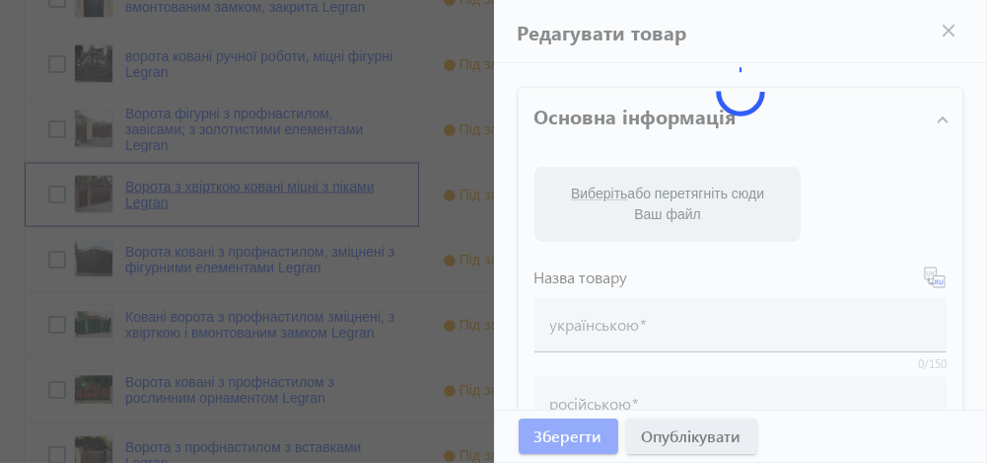
type input "Ворота з хвірткою ковані міцні з піками Legran"
type input "Ворота с калиткой кованые прочные с пиками Legran"
type input "44770"
type input "ковані ворота"
type input "кованые ворота"
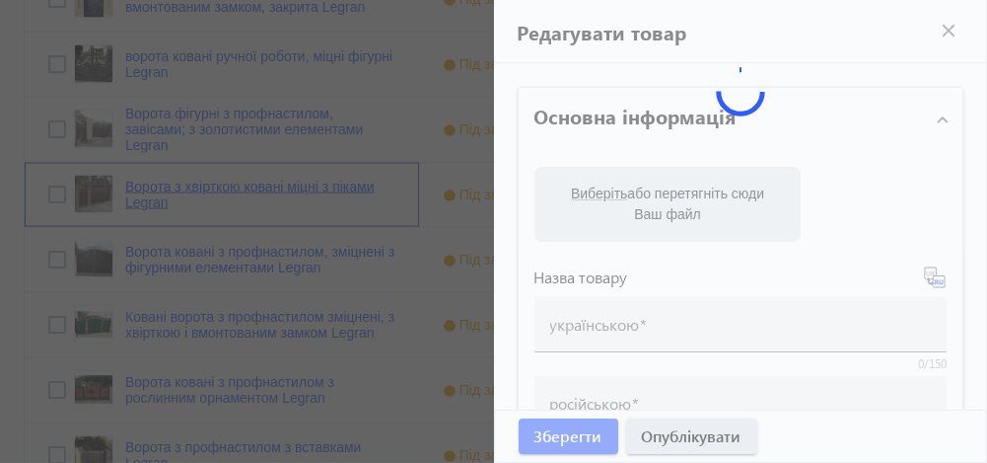
type input "ворота ковані, [GEOGRAPHIC_DATA]"
type input "ворота кованые, [GEOGRAPHIC_DATA]"
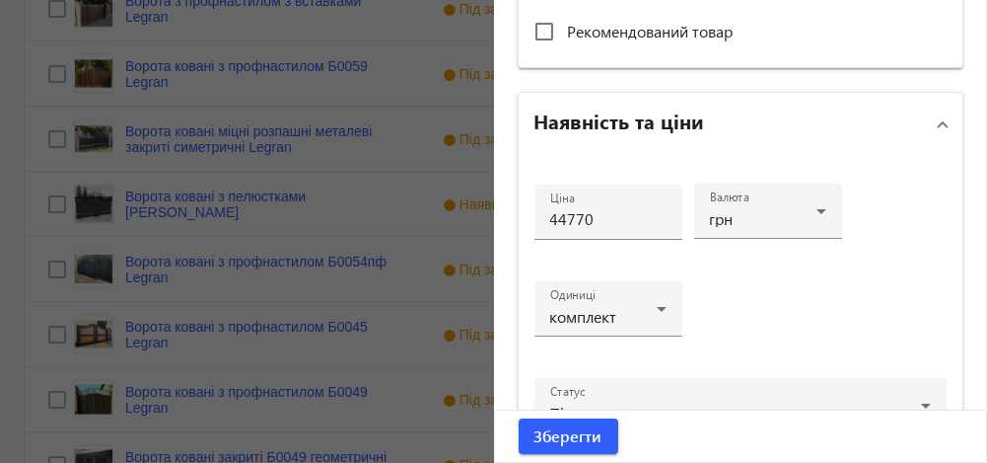
scroll to position [857, 0]
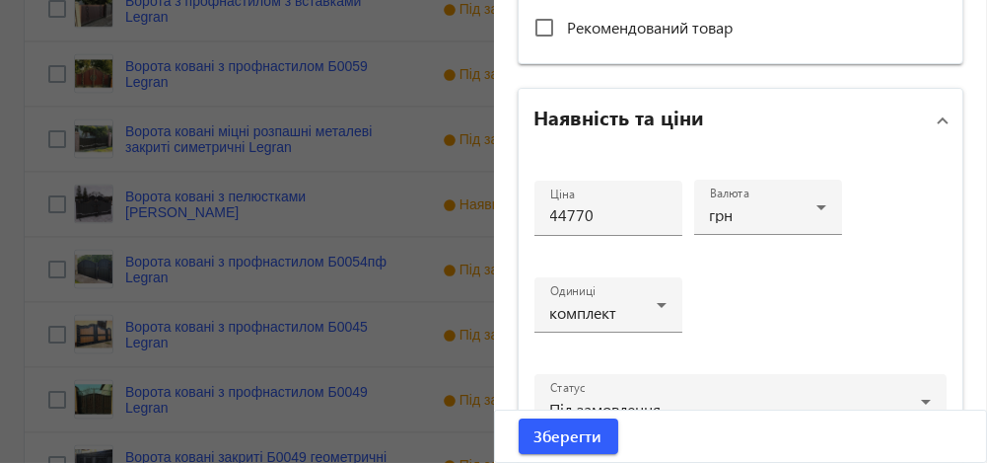
click at [465, 260] on div at bounding box center [493, 231] width 987 height 463
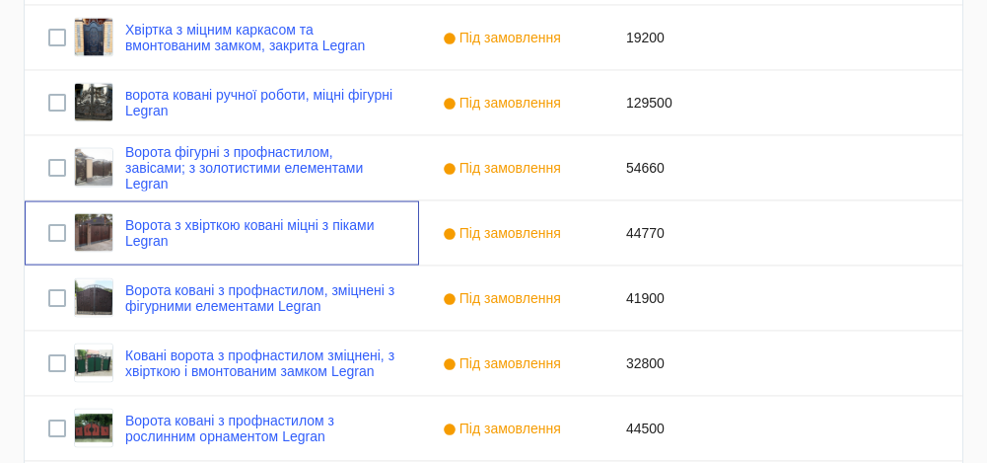
scroll to position [0, 0]
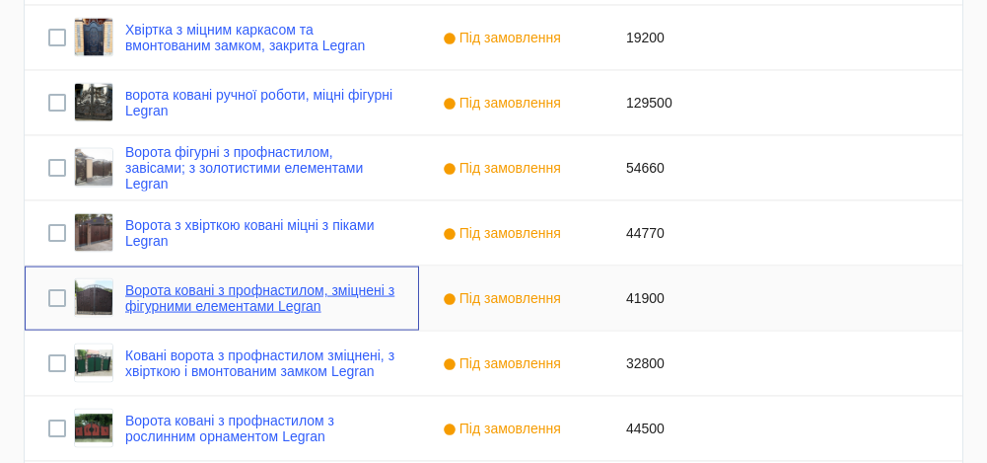
click at [310, 287] on link "Ворота ковані з профнастилом, зміцнені з фігурними елементами Legran" at bounding box center [260, 298] width 270 height 32
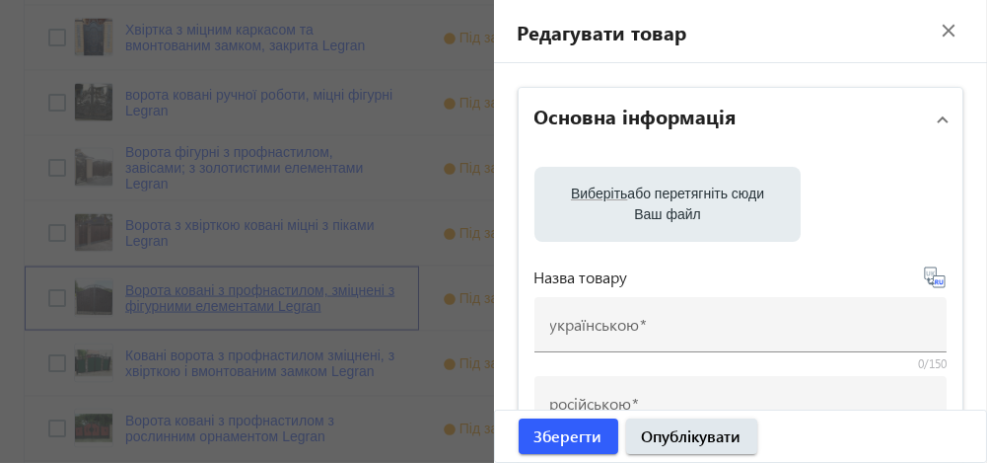
type input "Ворота ковані з профнастилом, зміцнені з фігурними елементами Legran"
type input "Ворота кованые с профнастилом, упрочнённые с фигурными элементами Legran"
type input "Б0049пф"
type input "41900"
type input "ковані ворота"
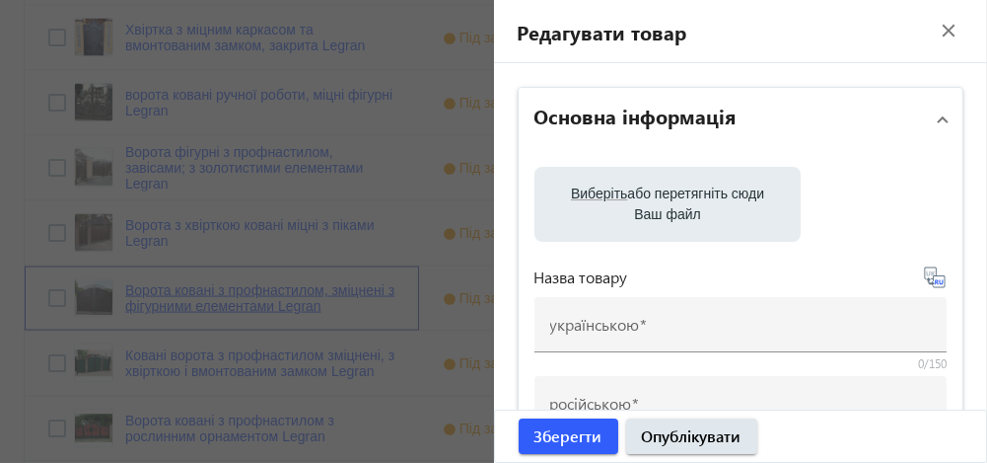
type input "кованые ворота"
type textarea "ворота з безкоштовною доставкою, ворота [GEOGRAPHIC_DATA]"
type textarea "ворота с бесплатной доставкой, ворота [GEOGRAPHIC_DATA]"
type input "ковані ворота, ворота ковані, ворота з профнастилом"
type input "кованые ворота, ворота кованые, ворота с профнастилом"
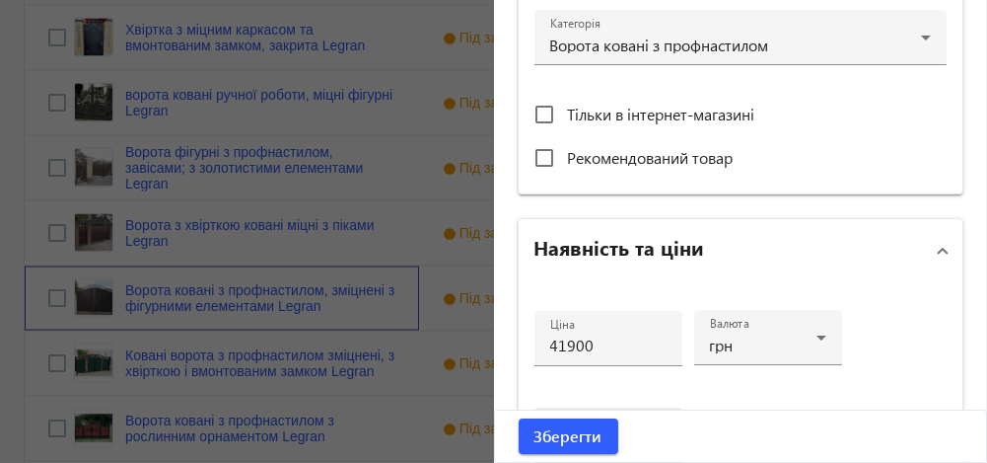
scroll to position [729, 0]
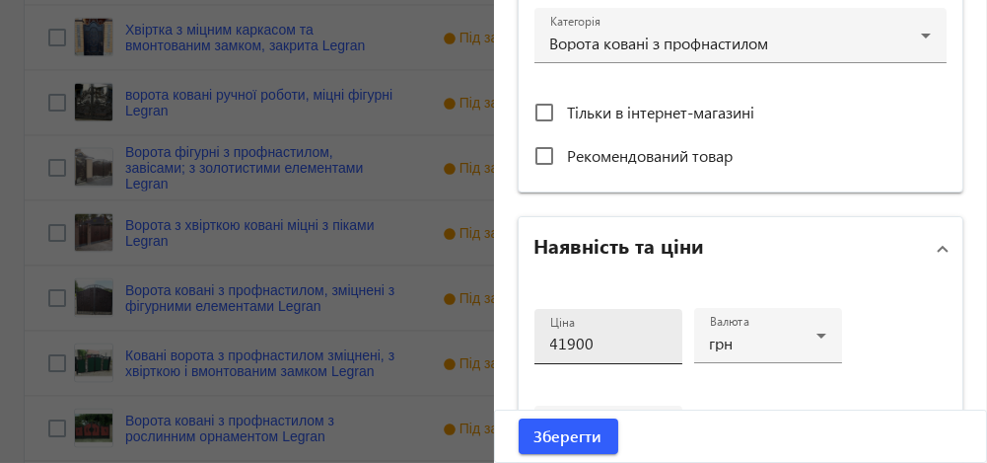
click at [558, 343] on input "41900" at bounding box center [608, 342] width 116 height 21
click at [597, 341] on input "44900" at bounding box center [608, 342] width 116 height 21
type input "44900"
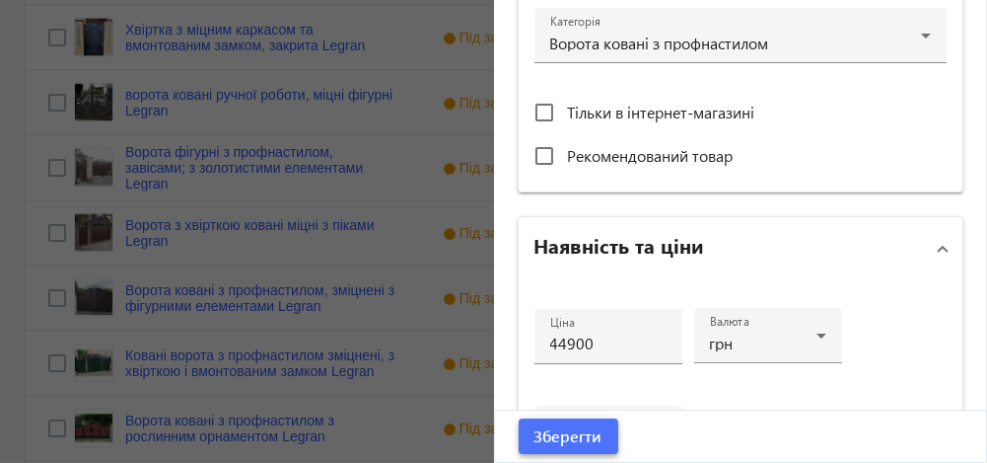
click at [575, 436] on span "Зберегти" at bounding box center [569, 436] width 68 height 22
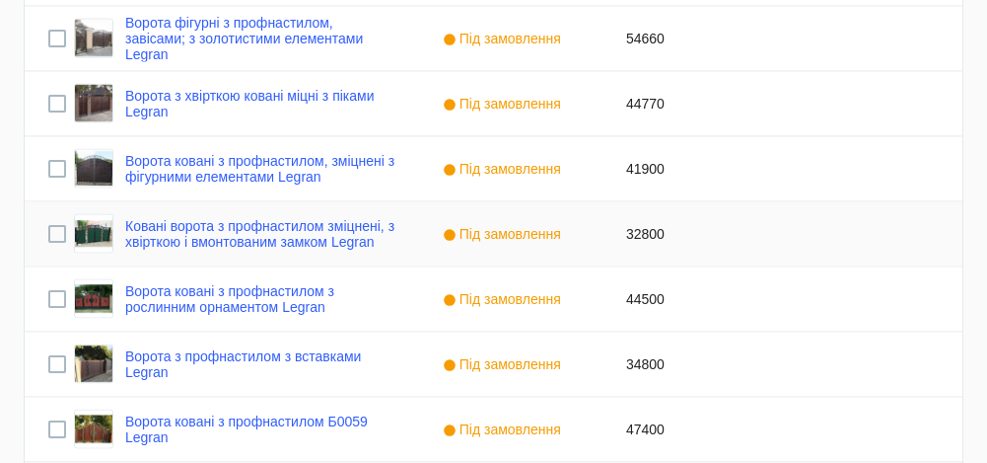
scroll to position [6292, 0]
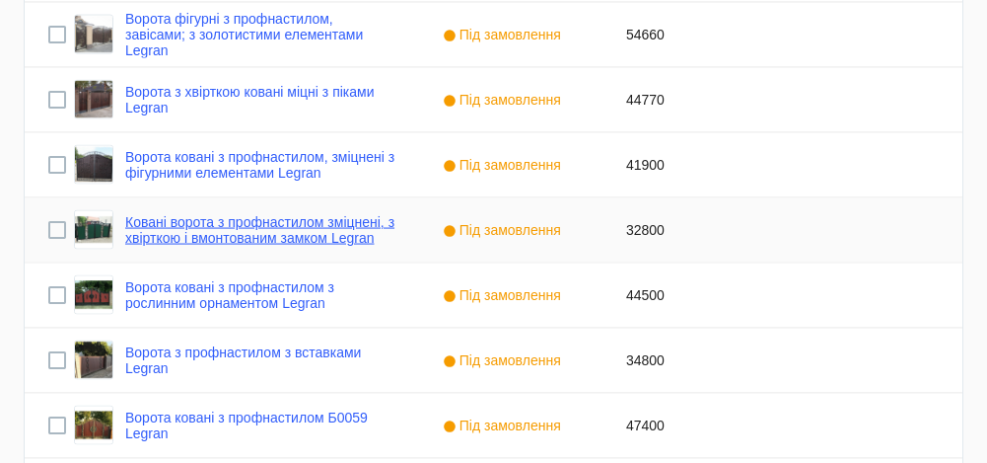
click at [225, 235] on link "Ковані ворота з профнастилом зміцнені, з хвірткою і вмонтованим замком Legran" at bounding box center [260, 230] width 270 height 32
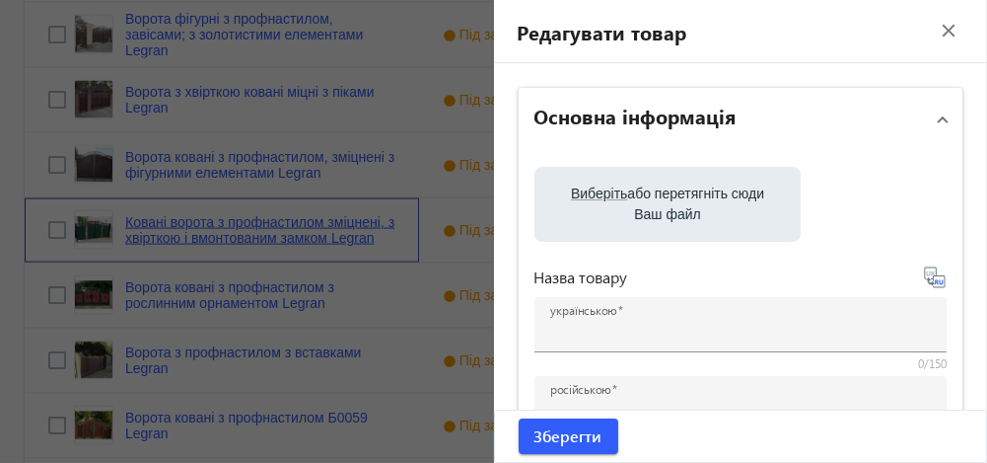
type input "Ковані ворота з профнастилом зміцнені, з хвірткою і вмонтованим замком Legran"
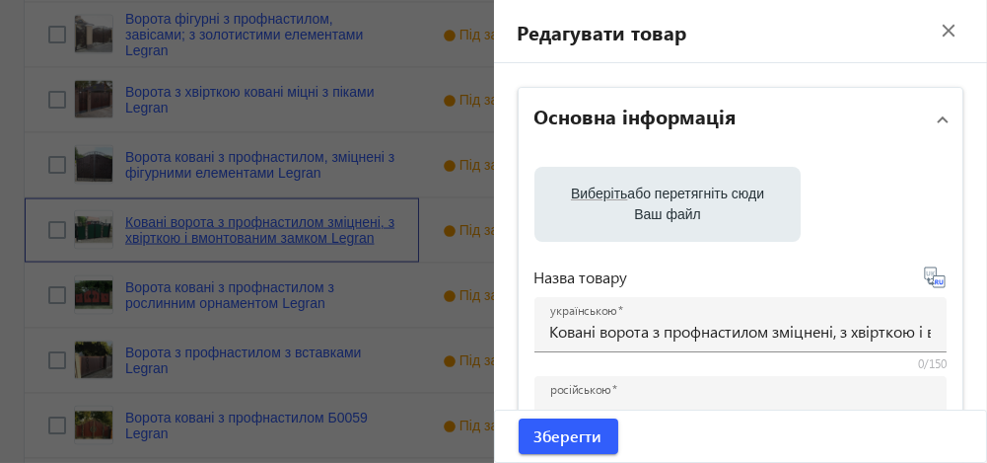
type input "Кованые ворота с профнастилом , с калиткой и вмонтированным замком Legran"
type input "32800"
type input "ворота з профнастилом"
type input "ворота с профнастилом"
type textarea "у вартість входить: доставка, замок, завіси"
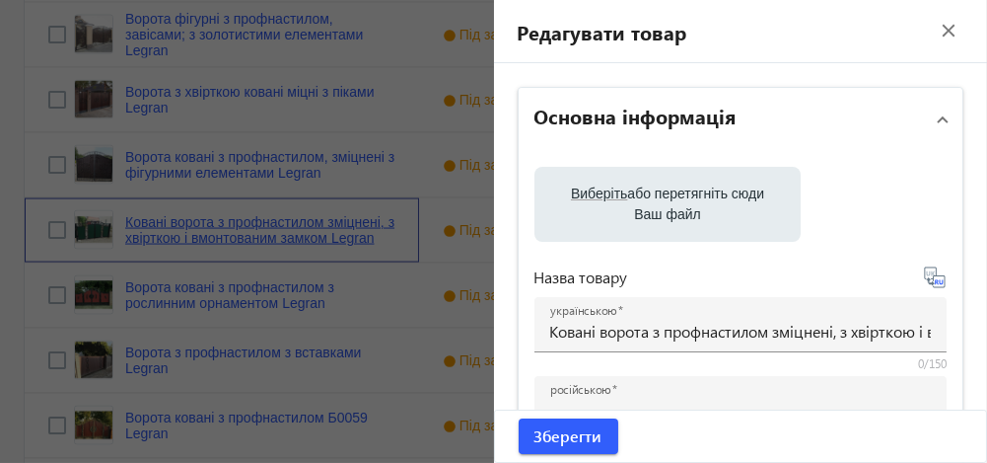
type textarea "в стоимость входит: доставка, замок, [GEOGRAPHIC_DATA]"
type input "ковані ворота, ворота ковані, ворота з профнастилом"
type input "кованые ворота, ворота кованые, ворота с профнастилом"
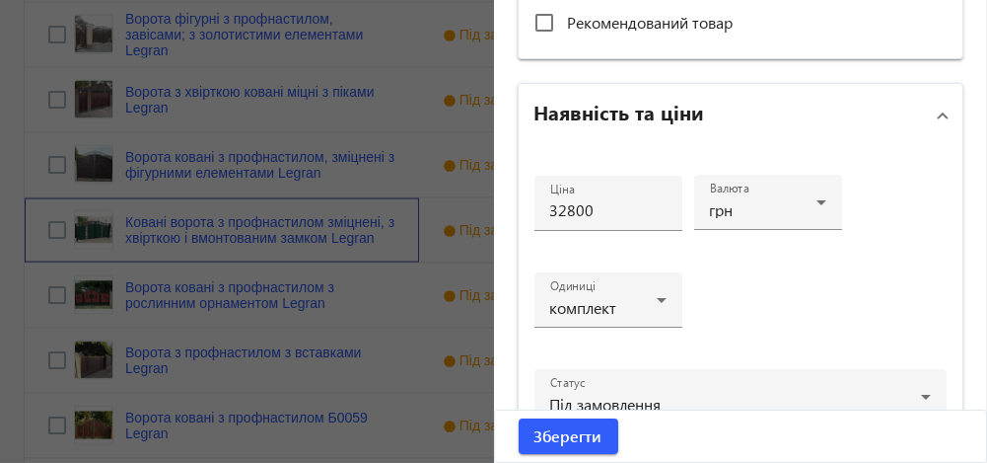
scroll to position [864, 0]
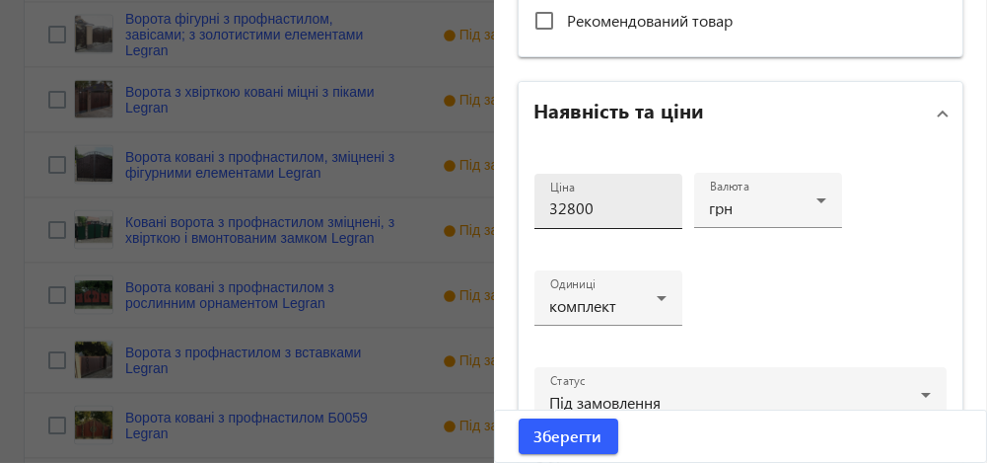
click at [560, 206] on input "32800" at bounding box center [608, 207] width 116 height 21
click at [603, 201] on input "39800" at bounding box center [608, 207] width 116 height 21
type input "39800"
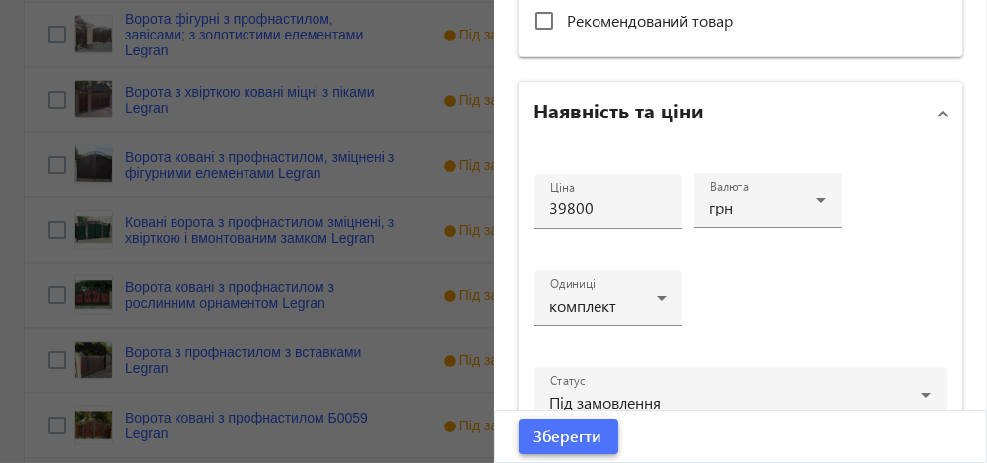
click at [585, 428] on span "Зберегти" at bounding box center [569, 436] width 68 height 22
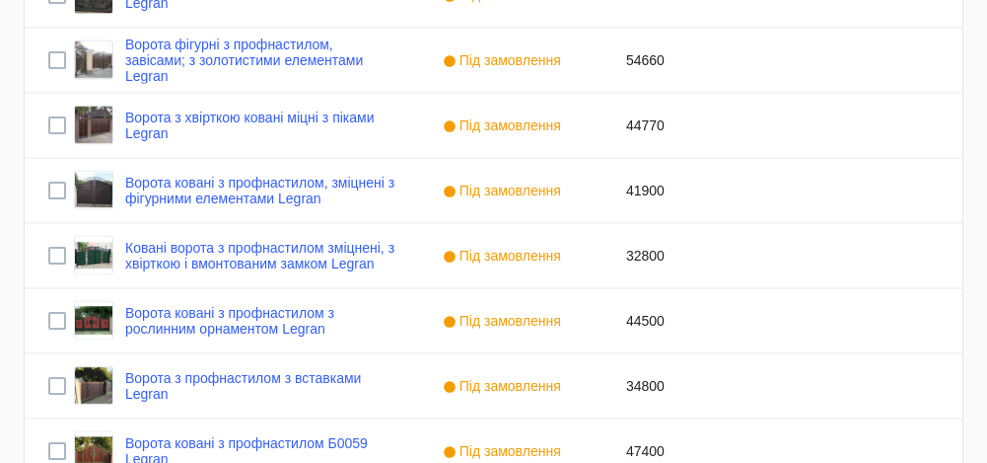
scroll to position [6274, 0]
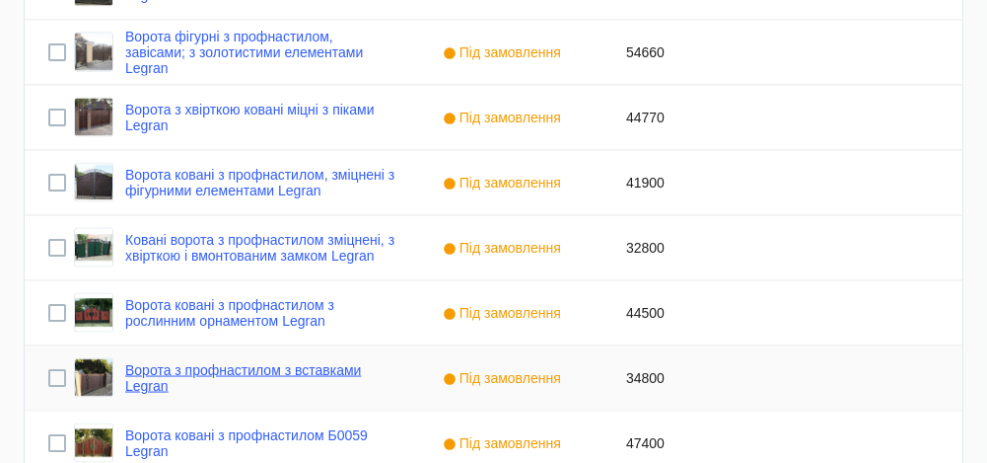
click at [302, 367] on link "Ворота з профнастилом з вставками Legran" at bounding box center [260, 378] width 270 height 32
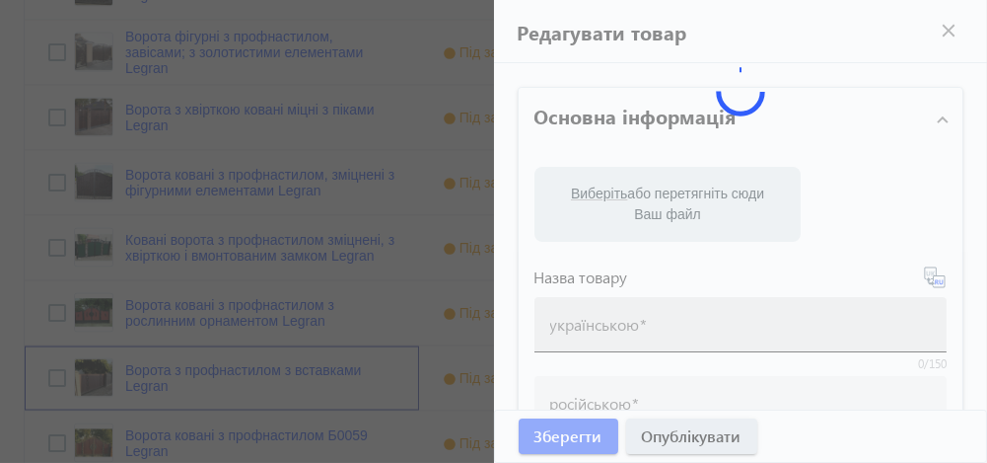
type input "Ворота з профнастилом з вставками Legran"
type input "Ворота из профнастила с вставками Legran"
type input "34800"
type input "ворота ковані, [GEOGRAPHIC_DATA]"
type input "ворота кованые, [GEOGRAPHIC_DATA]"
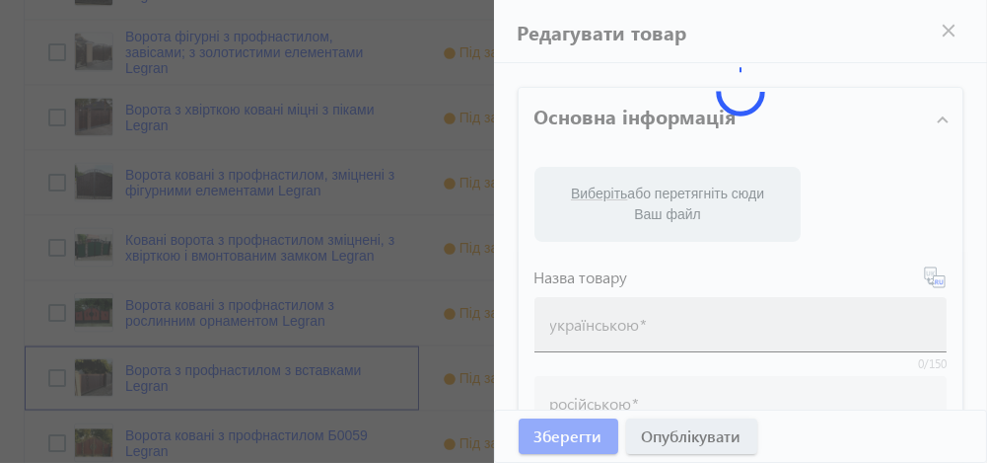
type input "ворота ковані, [GEOGRAPHIC_DATA], [GEOGRAPHIC_DATA], ворота з профнастилом"
type input "ворота кованые, [GEOGRAPHIC_DATA], брама, ворота с профнастилом"
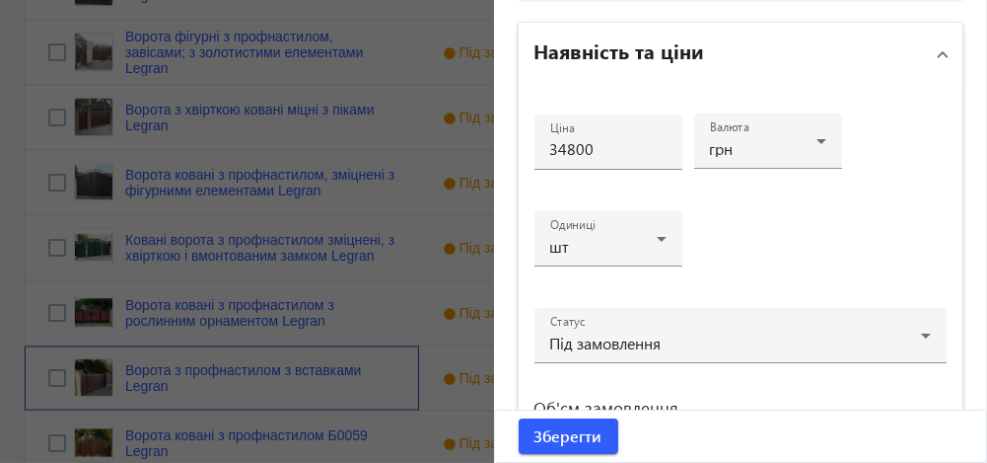
scroll to position [926, 0]
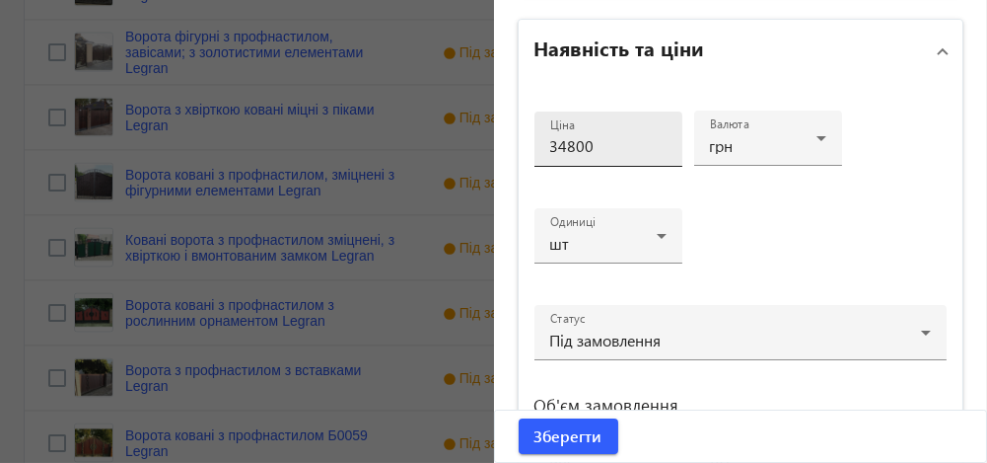
click at [560, 144] on input "34800" at bounding box center [608, 145] width 116 height 21
click at [587, 144] on input "35800" at bounding box center [608, 145] width 116 height 21
type input "35800"
click at [525, 433] on span "submit" at bounding box center [569, 435] width 100 height 47
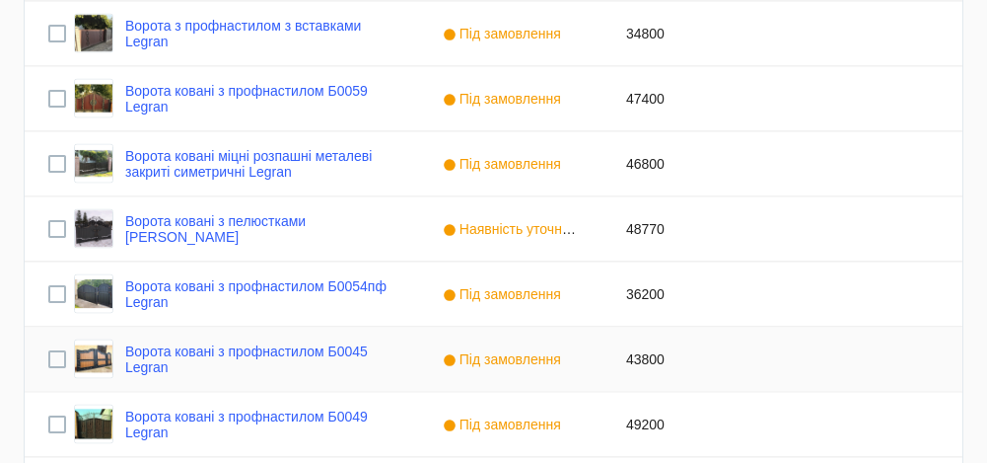
scroll to position [6615, 0]
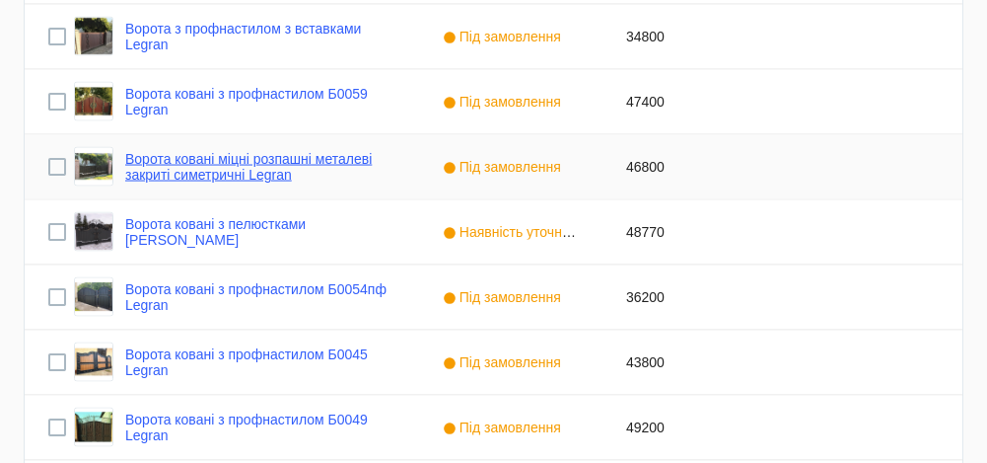
click at [274, 162] on link "Ворота ковані міцні розпашні металеві закриті симетричні Legran" at bounding box center [260, 167] width 270 height 32
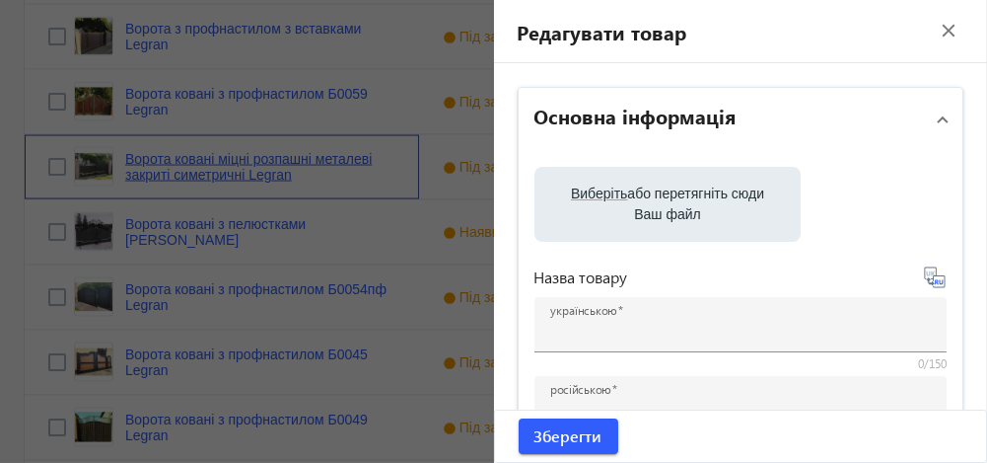
type input "Ворота ковані міцні розпашні металеві закриті симетричні Legran"
type input "Ворота кованые прочные распашные металлические закрытые симметрические Legran"
type input "46800"
type input "ковані ворота"
type input "кованые ворота"
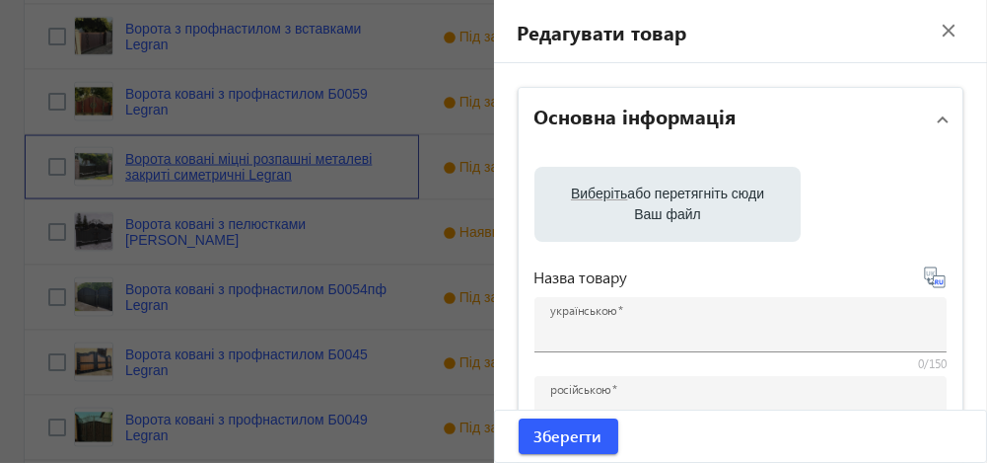
type input "ворота ковані, [GEOGRAPHIC_DATA]"
type input "ворота кованые, [GEOGRAPHIC_DATA]"
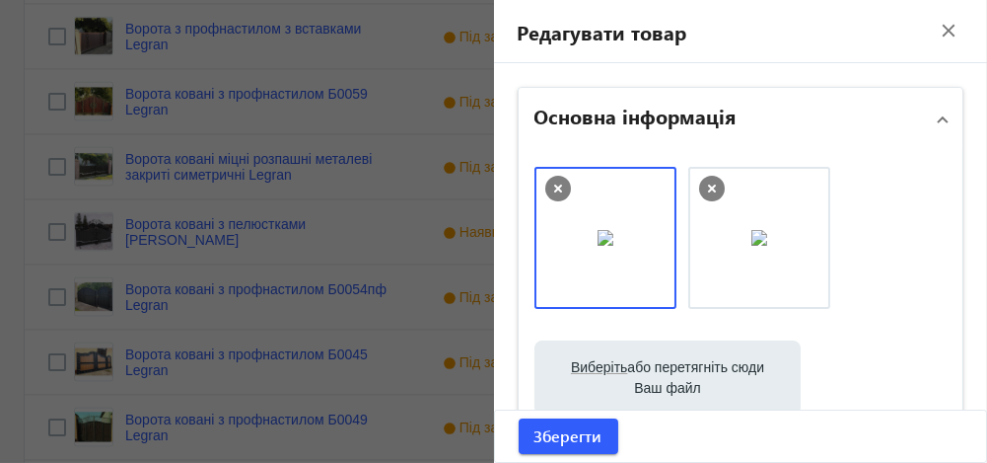
click at [381, 98] on div at bounding box center [493, 231] width 987 height 463
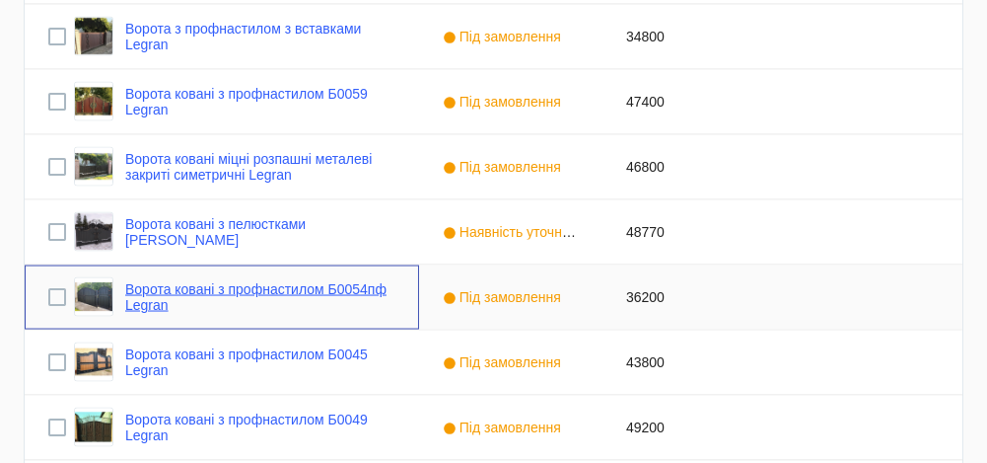
click at [177, 290] on link "Ворота ковані з профнастилом Б0054пф Legran" at bounding box center [260, 297] width 270 height 32
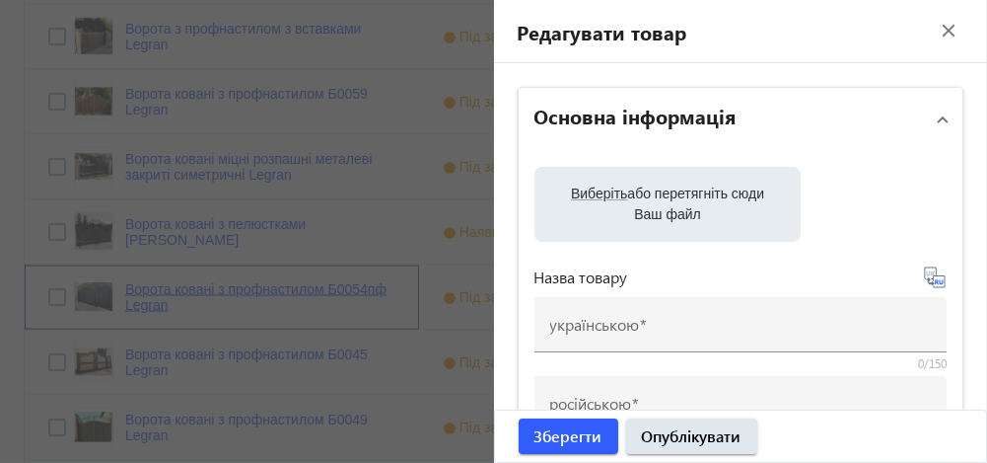
type input "Ворота ковані з профнастилом Б0054пф Legran"
type input "Ворота кованые с профнастилом Б0054пф Legran"
type input "36200"
type input "ворота ковані"
type input "ворота кованые"
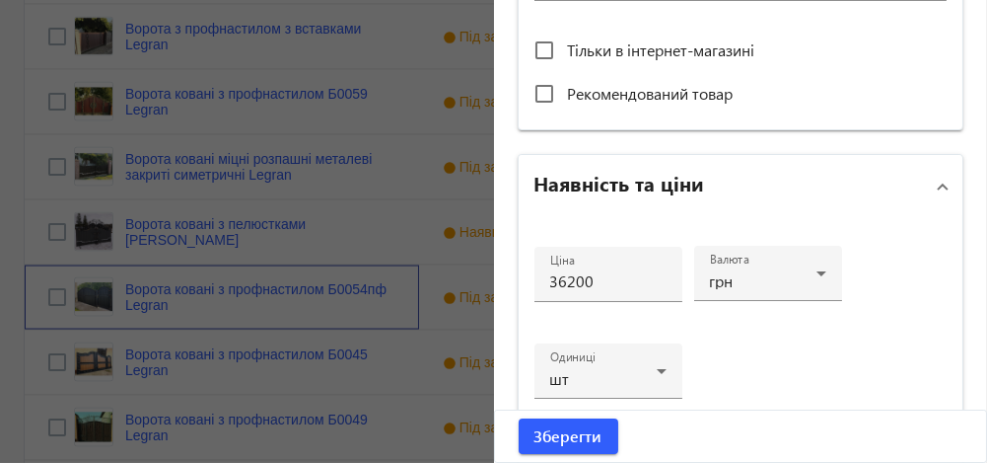
scroll to position [794, 0]
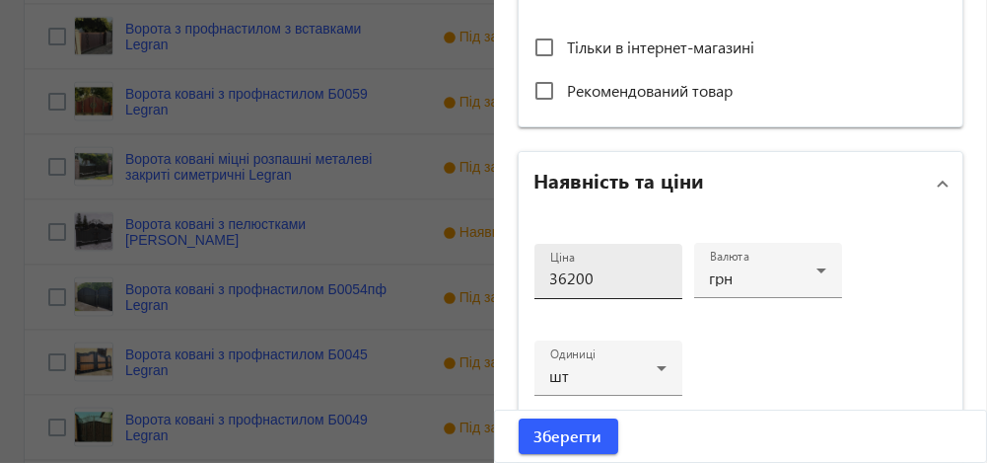
click at [570, 275] on input "36200" at bounding box center [608, 277] width 116 height 21
click at [615, 276] on input "38500" at bounding box center [608, 277] width 116 height 21
type input "38500"
click at [558, 431] on span "Зберегти" at bounding box center [569, 436] width 68 height 22
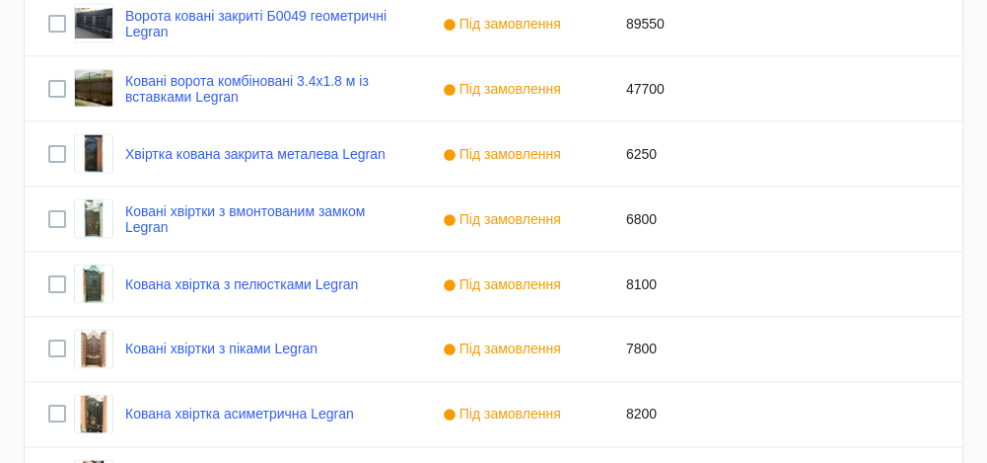
scroll to position [7082, 0]
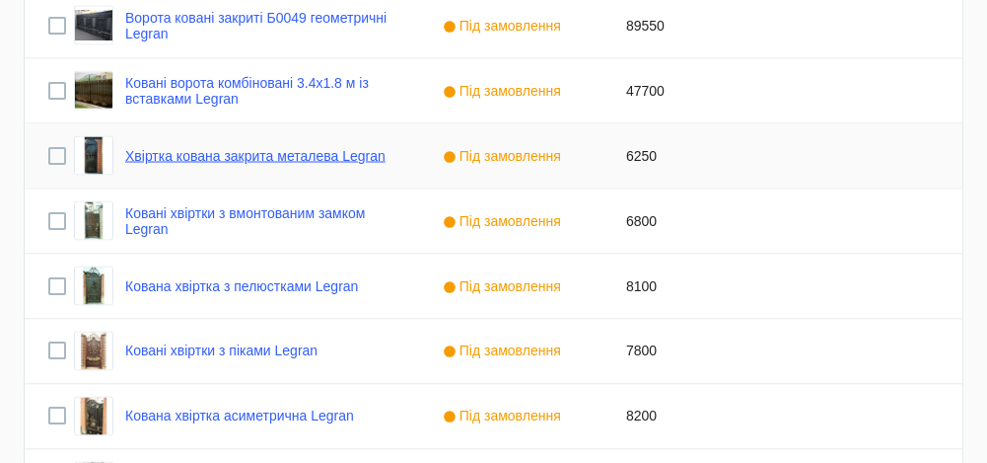
click at [264, 154] on link "Хвіртка кована закрита металева Legran" at bounding box center [255, 156] width 260 height 16
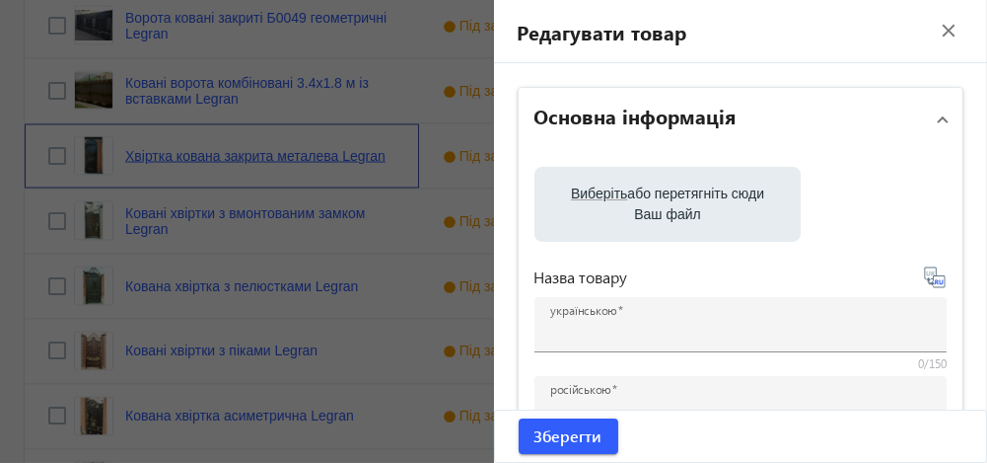
type input "Хвіртка кована закрита металева Legran"
type input "Калитка кованая закрытая металлическая Legran"
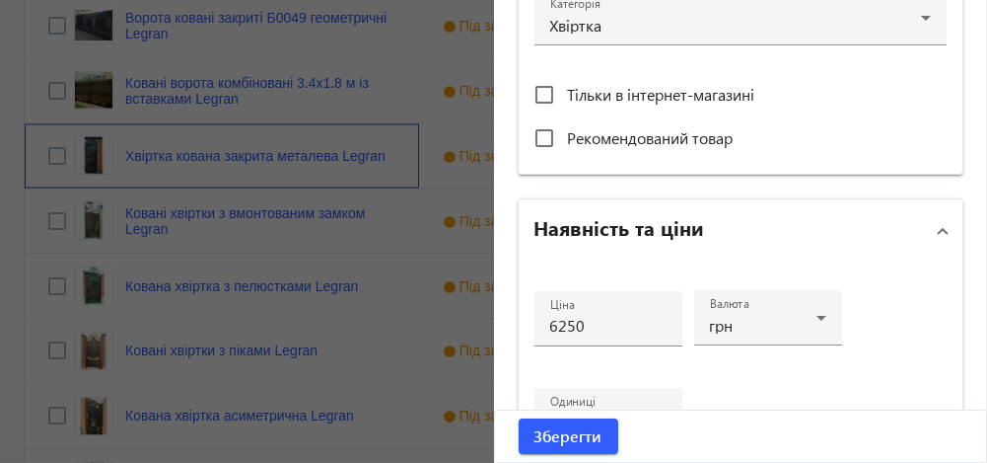
scroll to position [766, 0]
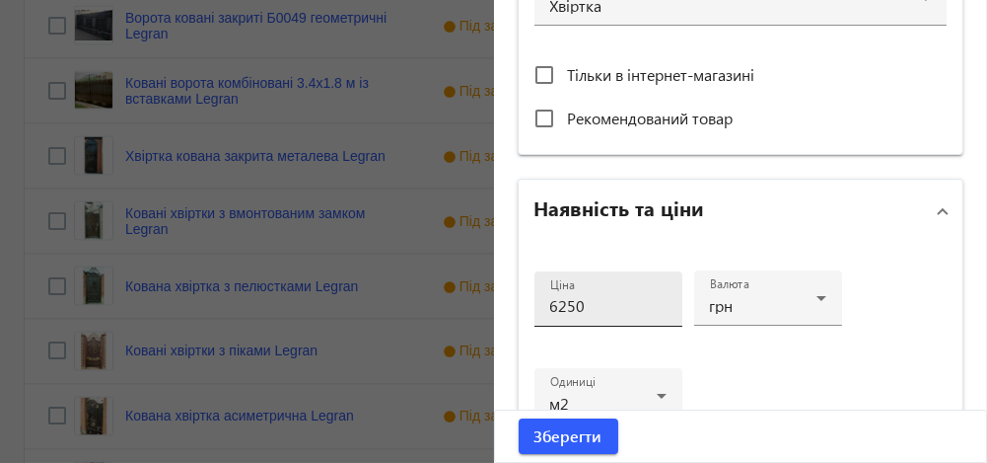
click at [561, 302] on input "6250" at bounding box center [608, 305] width 116 height 21
click at [581, 300] on input "6850" at bounding box center [608, 305] width 116 height 21
type input "6850"
click at [549, 434] on span "Зберегти" at bounding box center [569, 436] width 68 height 22
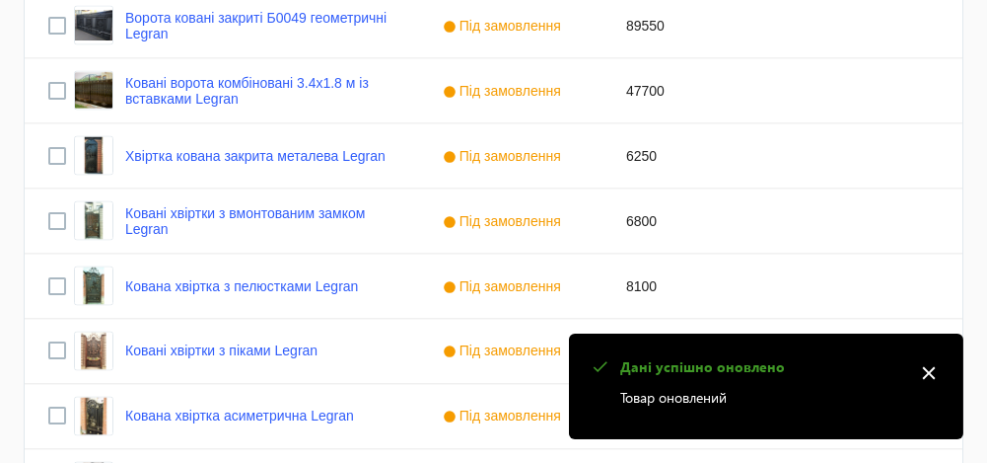
scroll to position [0, 0]
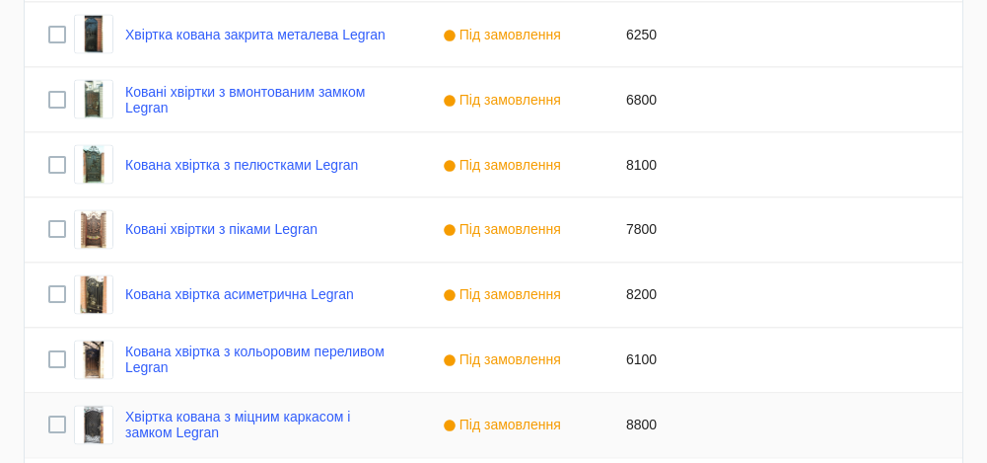
scroll to position [7200, 0]
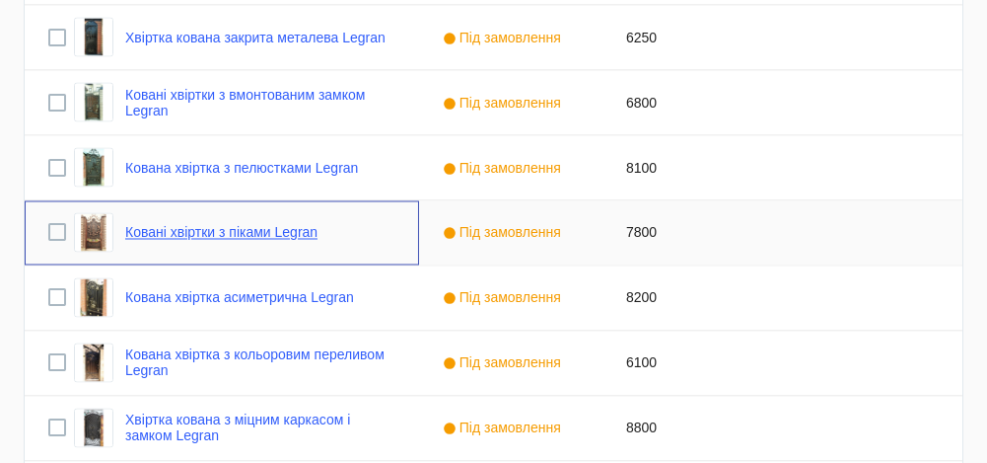
click at [282, 232] on link "Ковані хвіртки з піками Legran" at bounding box center [221, 233] width 192 height 16
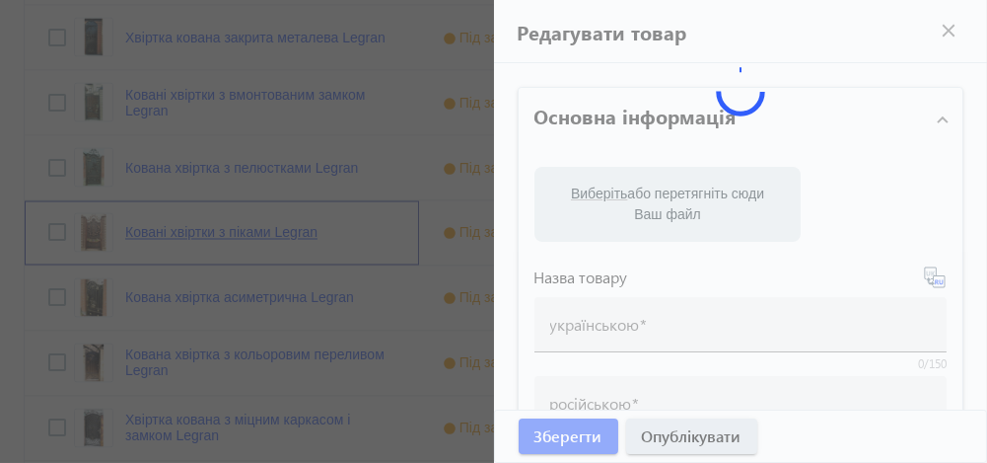
type input "Ковані хвіртки з піками Legran"
type input "Кованая калитка с пиками Legran"
type input "7800"
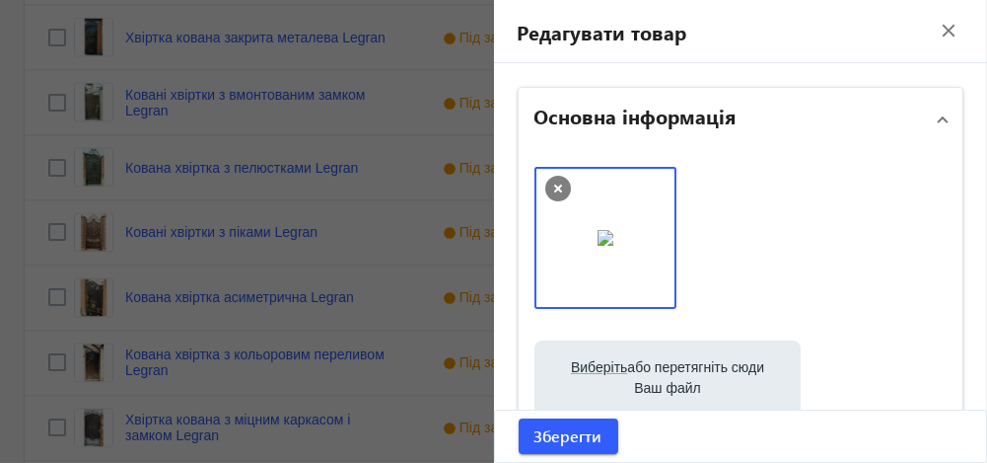
click at [438, 150] on div at bounding box center [493, 231] width 987 height 463
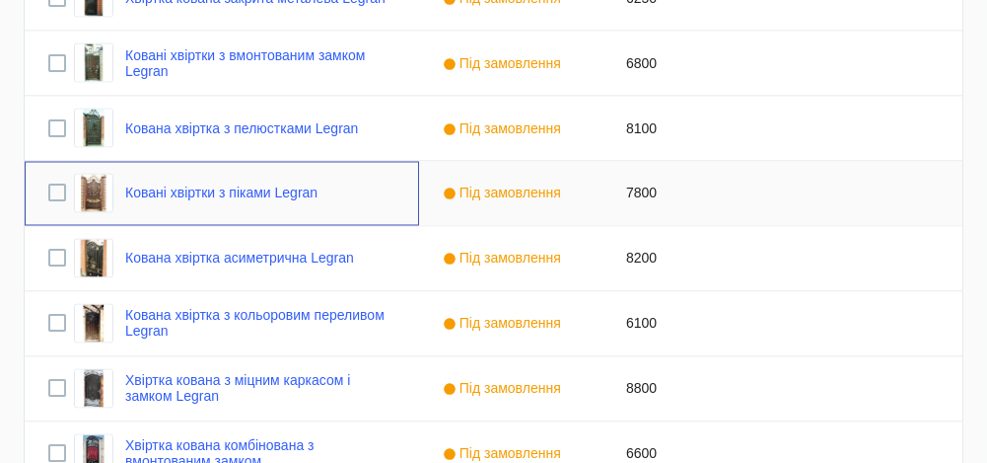
scroll to position [7284, 0]
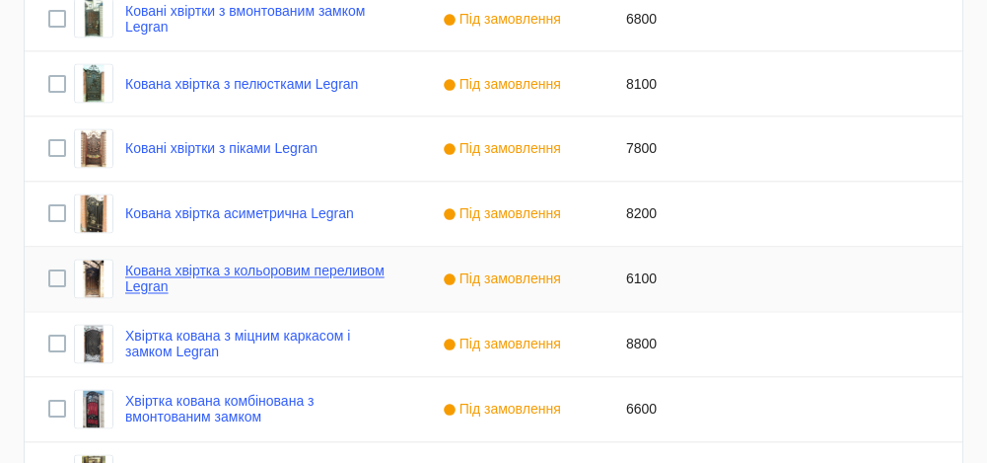
click at [297, 270] on link "Кована хвіртка з кольоровим переливом Legran" at bounding box center [260, 279] width 270 height 32
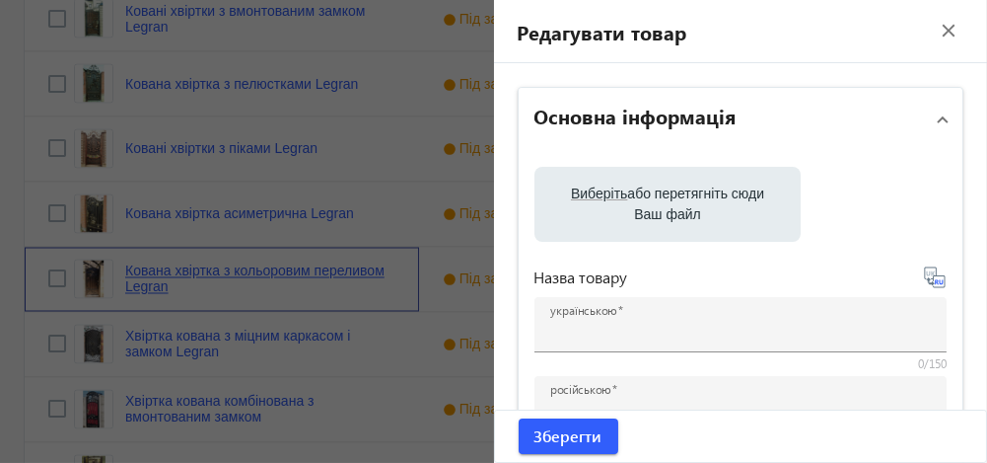
type input "Кована хвіртка з кольоровим переливом Legran"
type input "Кованая калитка с цветным переливом Legran"
type input "6100"
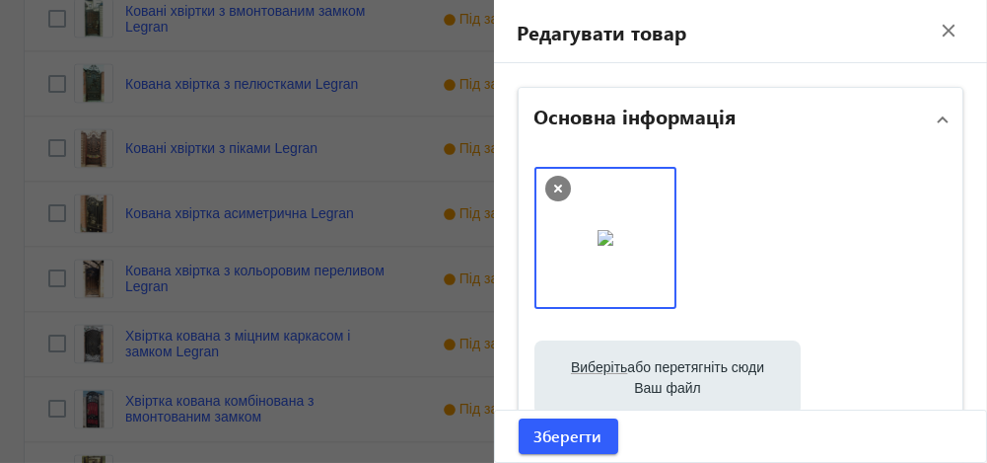
click at [734, 212] on div at bounding box center [741, 248] width 413 height 162
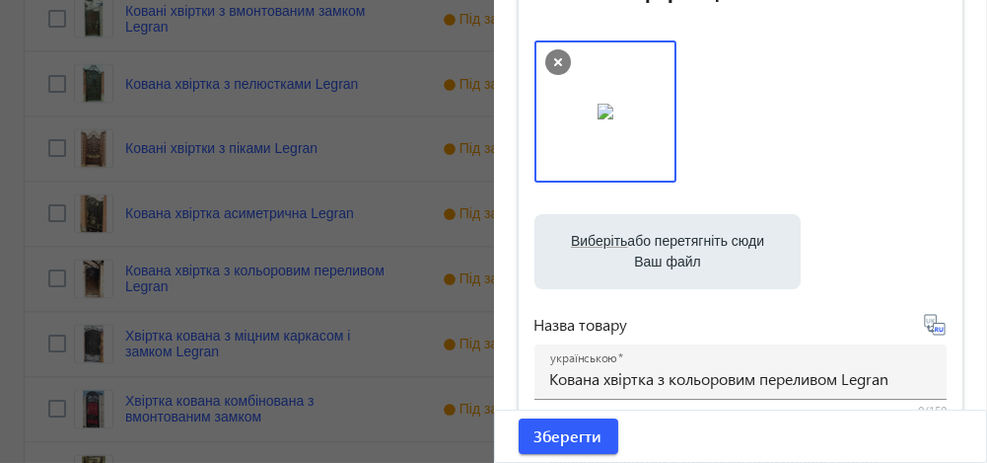
scroll to position [160, 0]
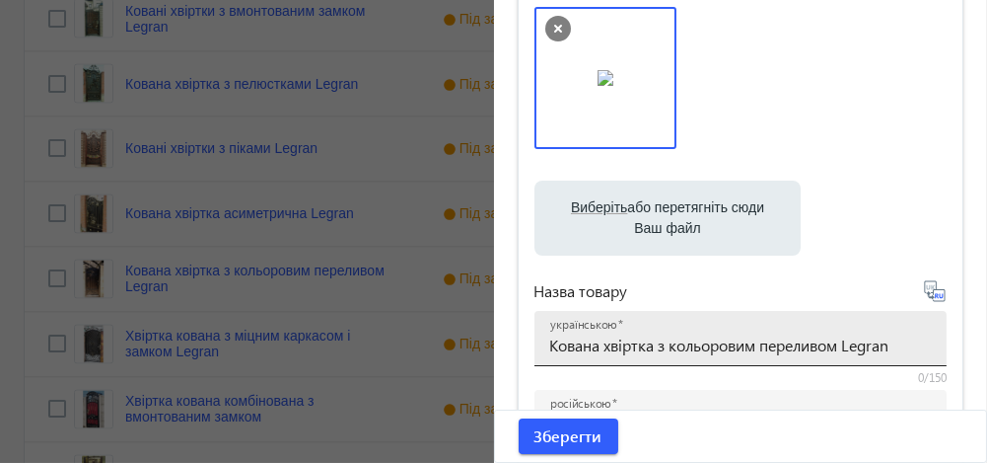
click at [841, 346] on input "Кована хвіртка з кольоровим переливом Legran" at bounding box center [741, 344] width 382 height 21
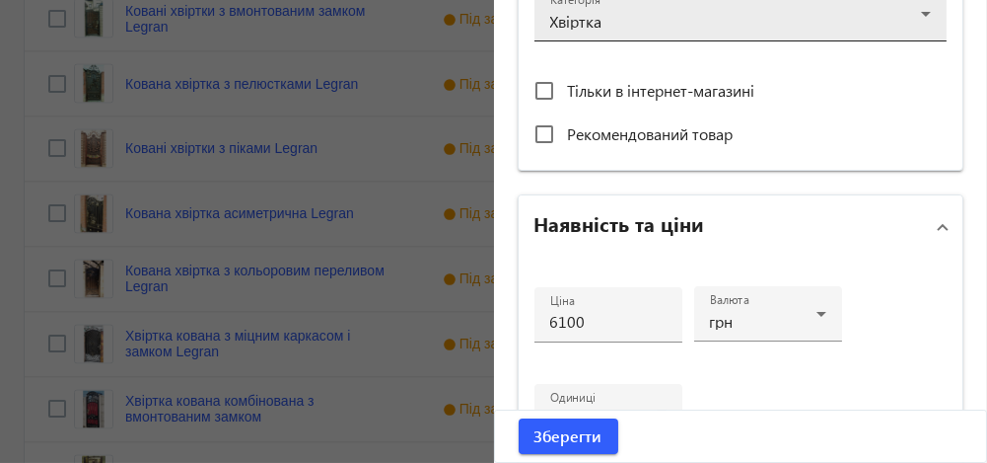
scroll to position [758, 0]
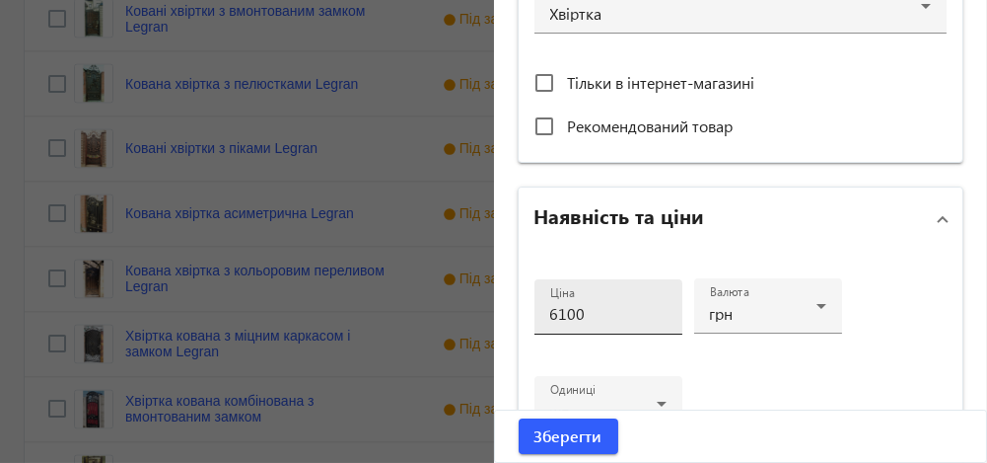
type input "Кована хвіртка закрита Legran"
click at [558, 308] on input "6100" at bounding box center [608, 313] width 116 height 21
click at [578, 307] on input "6700" at bounding box center [608, 313] width 116 height 21
type input "6700"
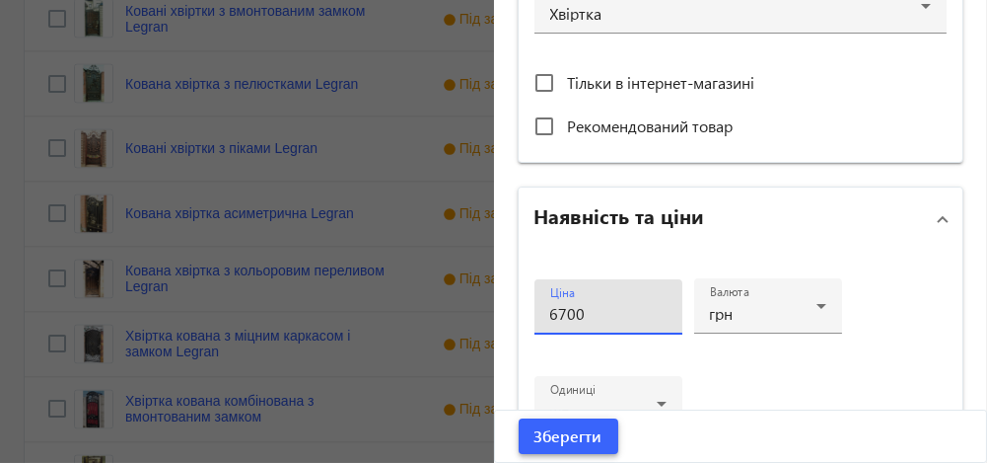
click at [559, 435] on span "Зберегти" at bounding box center [569, 436] width 68 height 22
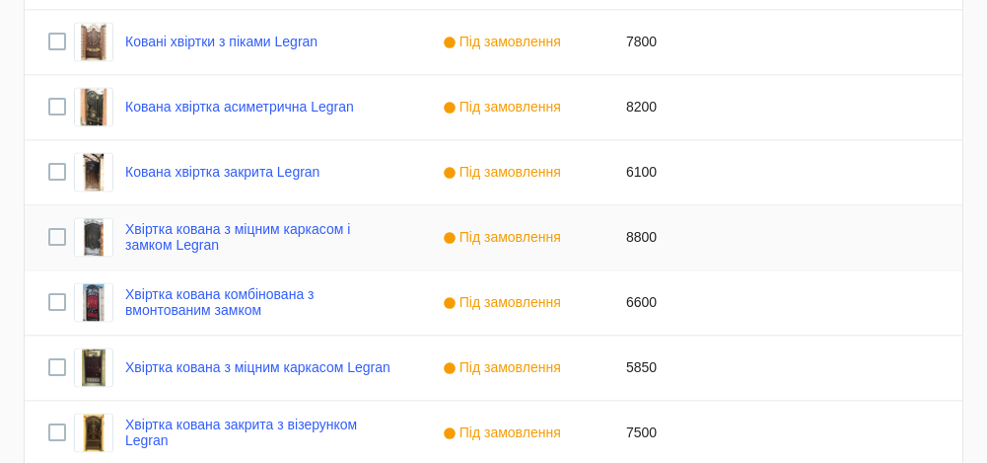
scroll to position [7391, 0]
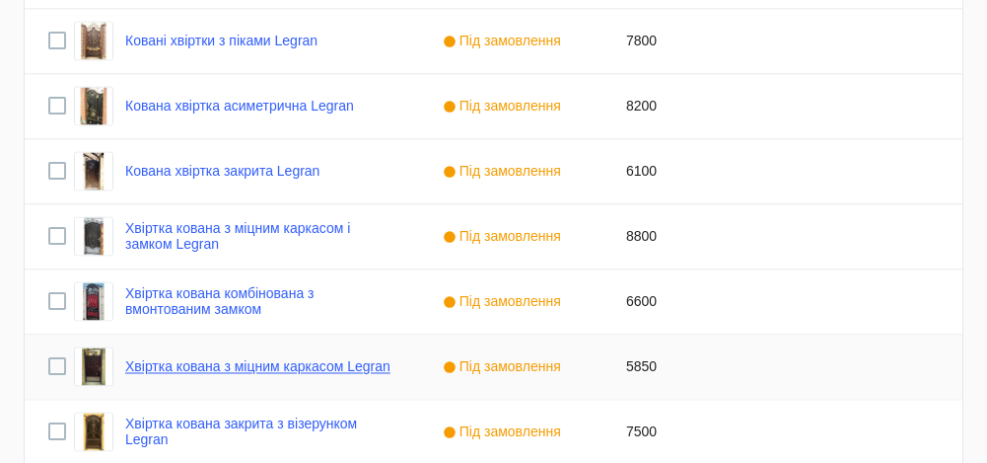
click at [332, 364] on link "Хвіртка кована з міцним каркасом Legran" at bounding box center [257, 367] width 265 height 16
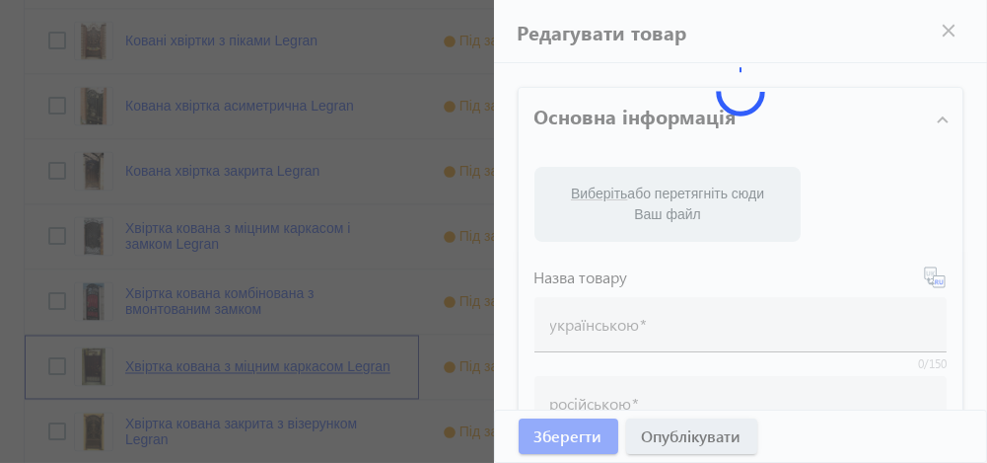
type input "Хвіртка кована з міцним каркасом Legran"
type input "Калитка кованая с прочным каркасом Legran"
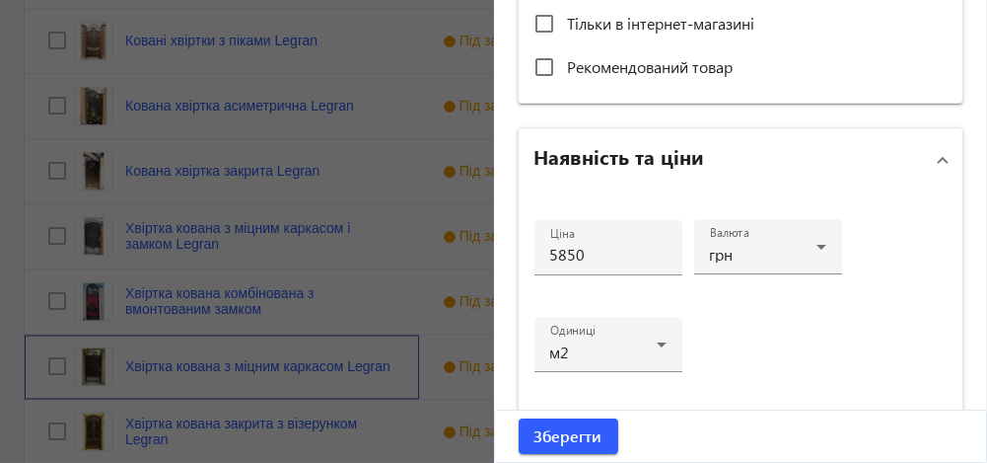
scroll to position [818, 0]
click at [561, 251] on input "5850" at bounding box center [608, 254] width 116 height 21
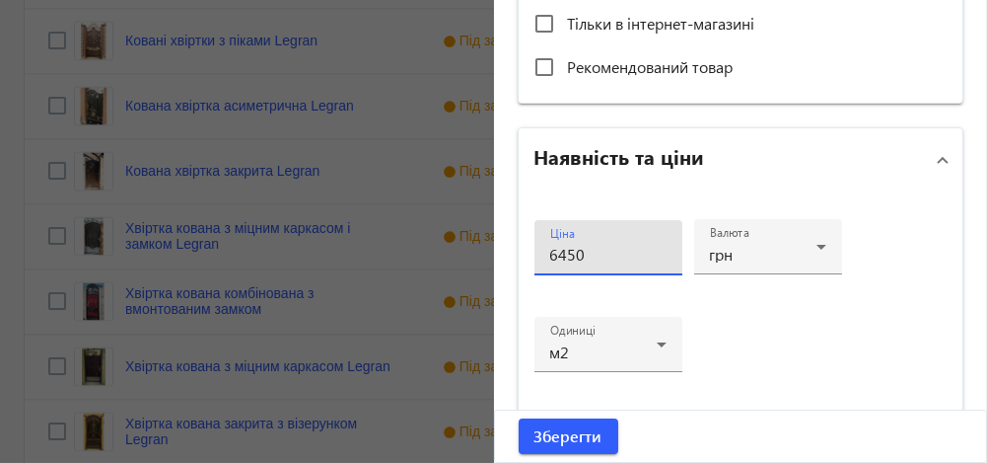
click at [590, 254] on input "6450" at bounding box center [608, 254] width 116 height 21
type input "6450"
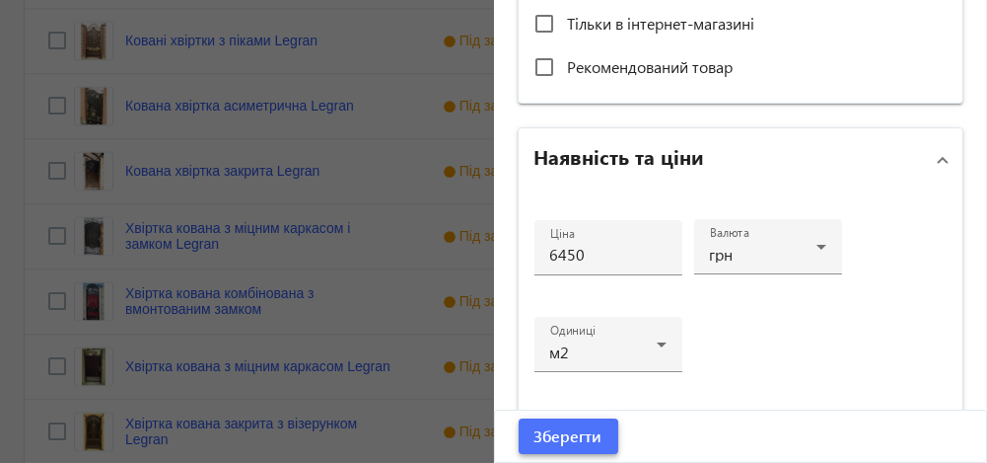
click at [559, 439] on span "Зберегти" at bounding box center [569, 436] width 68 height 22
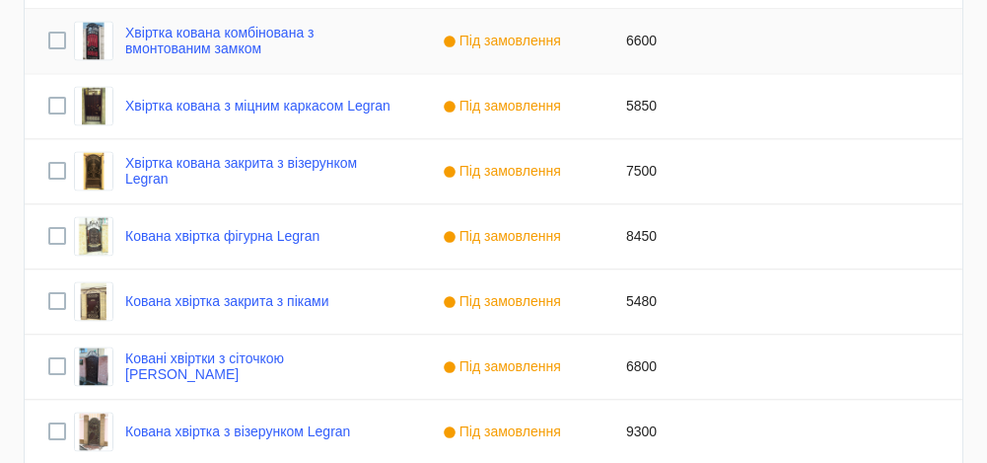
scroll to position [7658, 0]
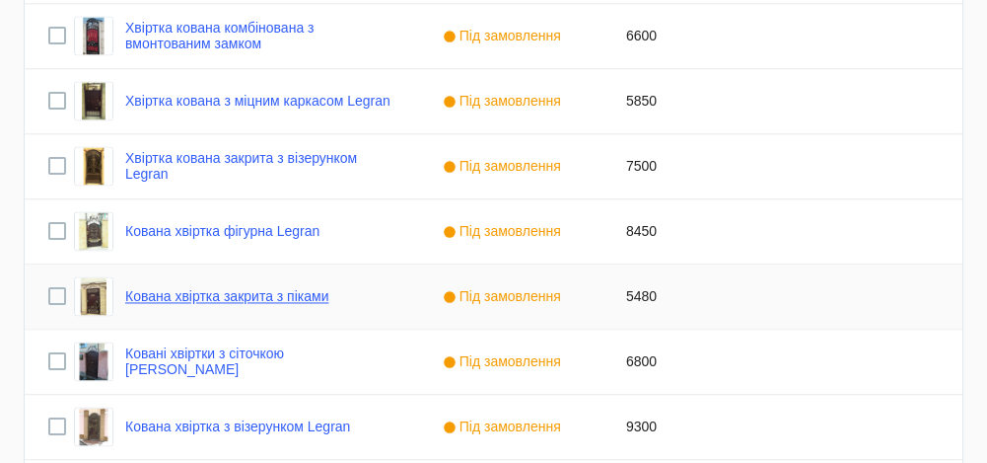
click at [250, 295] on link "Кована хвіртка закрита з піками" at bounding box center [227, 296] width 204 height 16
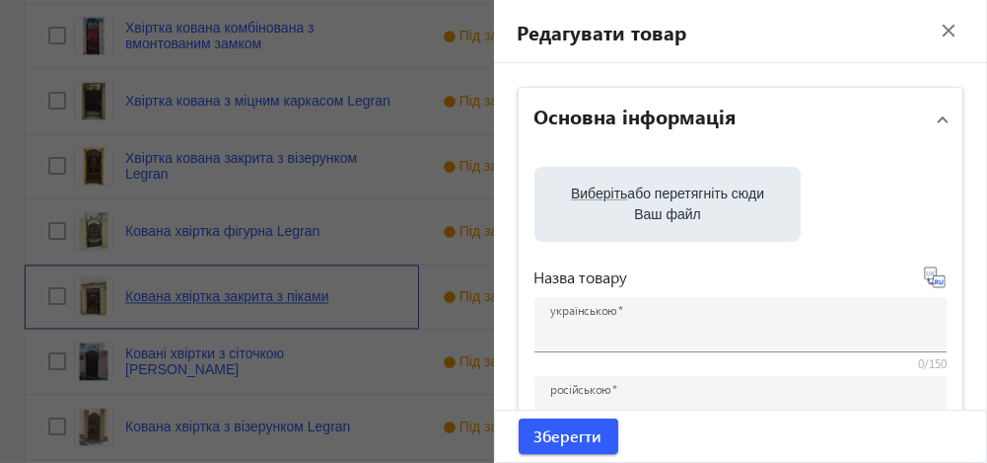
type input "Кована хвіртка закрита з піками"
type input "Кованая калитка закрытая с пиками"
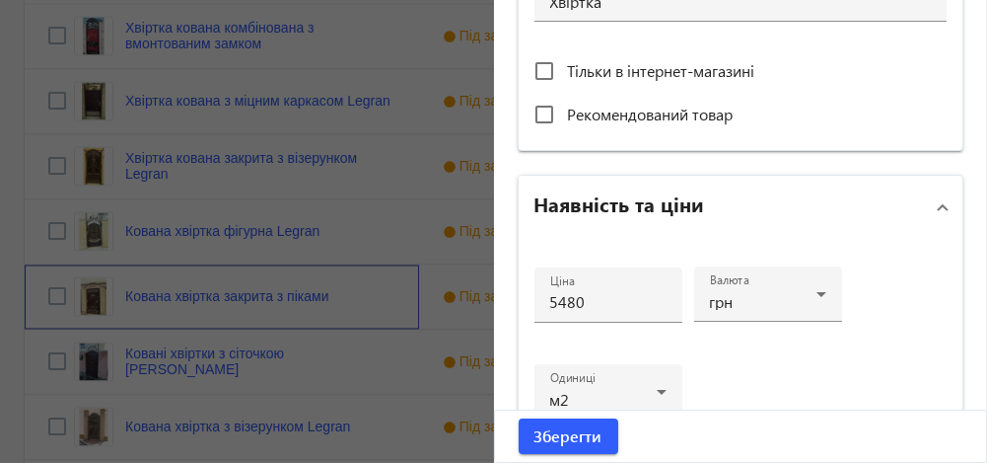
scroll to position [783, 0]
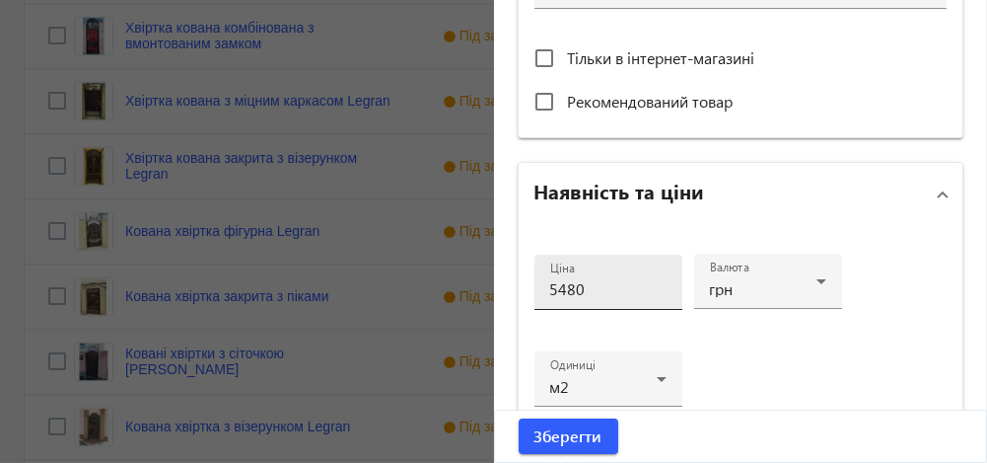
click at [558, 285] on input "5480" at bounding box center [608, 288] width 116 height 21
click at [578, 289] on input "6380" at bounding box center [608, 288] width 116 height 21
type input "6380"
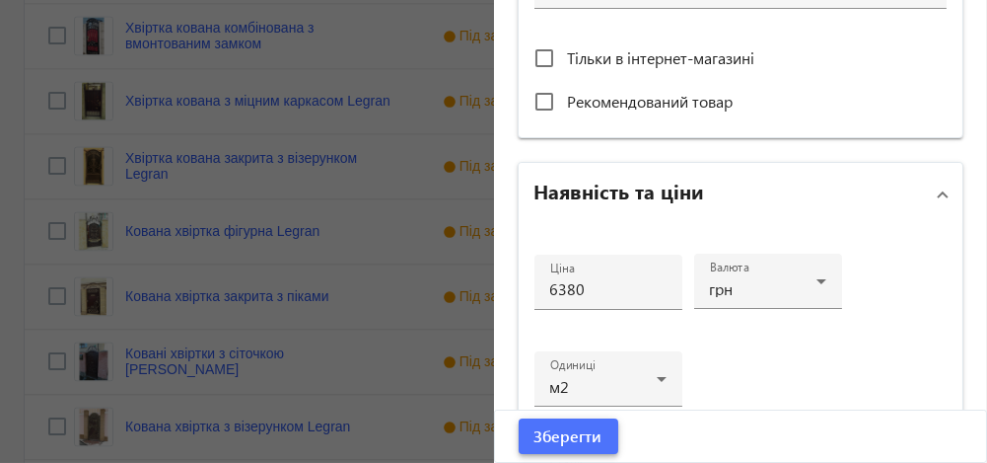
click at [566, 432] on span "Зберегти" at bounding box center [569, 436] width 68 height 22
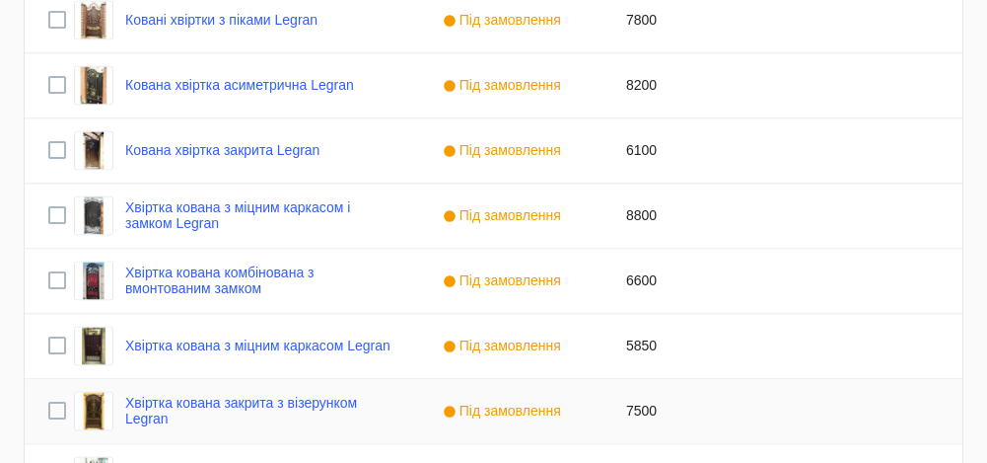
scroll to position [7444, 0]
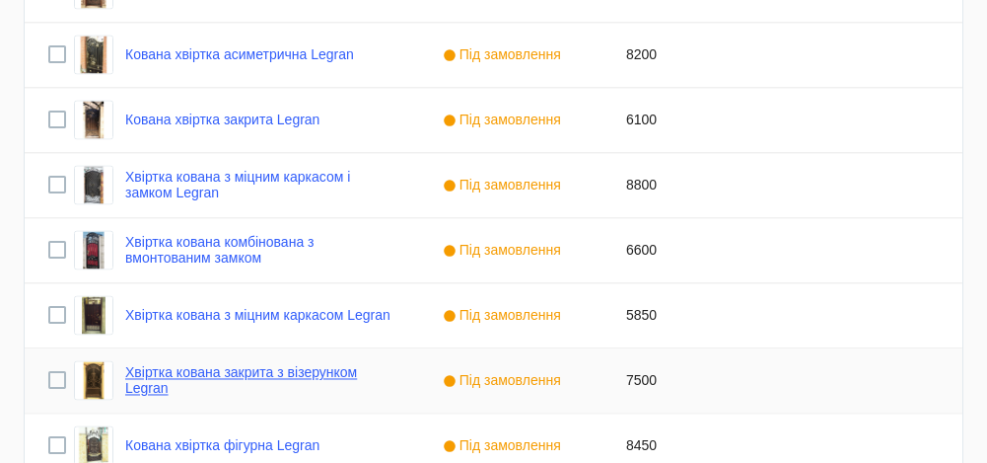
click at [265, 370] on link "Хвіртка кована закрита з візерунком Legran" at bounding box center [260, 380] width 270 height 32
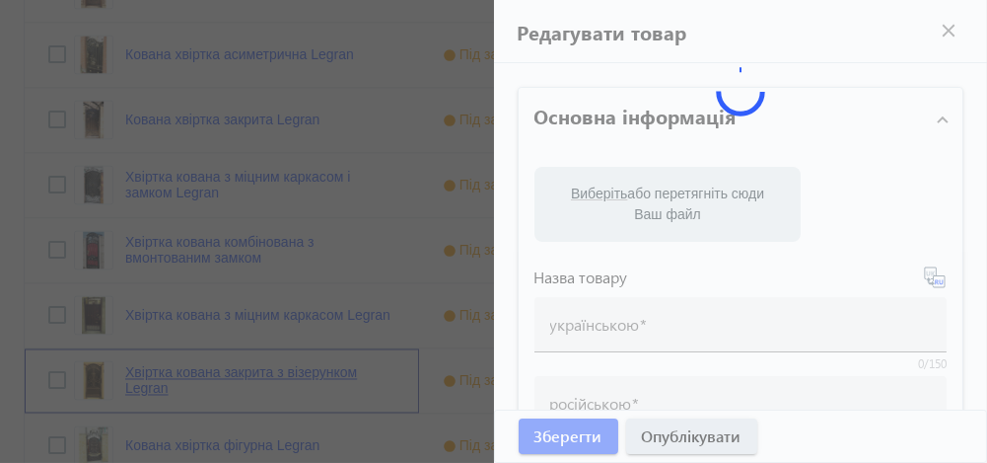
type input "Хвіртка кована закрита з візерунком Legran"
type input "Калитка кованая закрытая с узором Legran"
type input "7500"
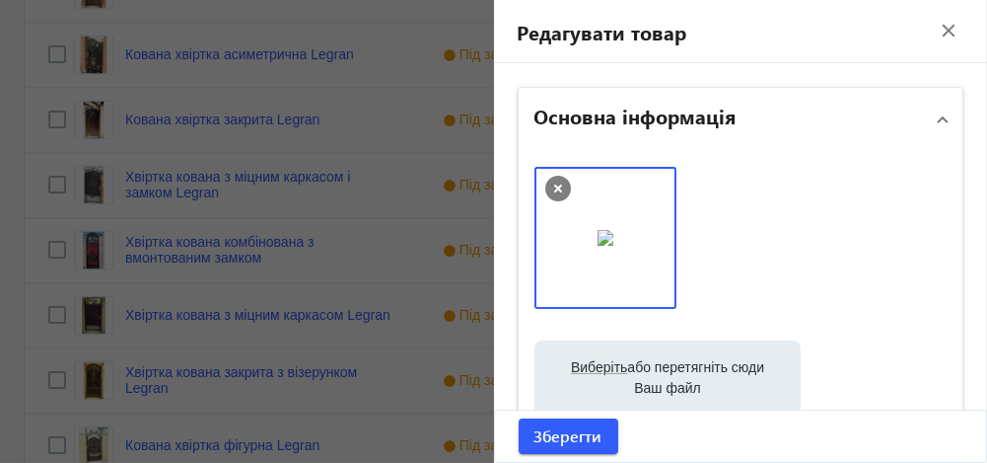
click at [231, 438] on div at bounding box center [493, 231] width 987 height 463
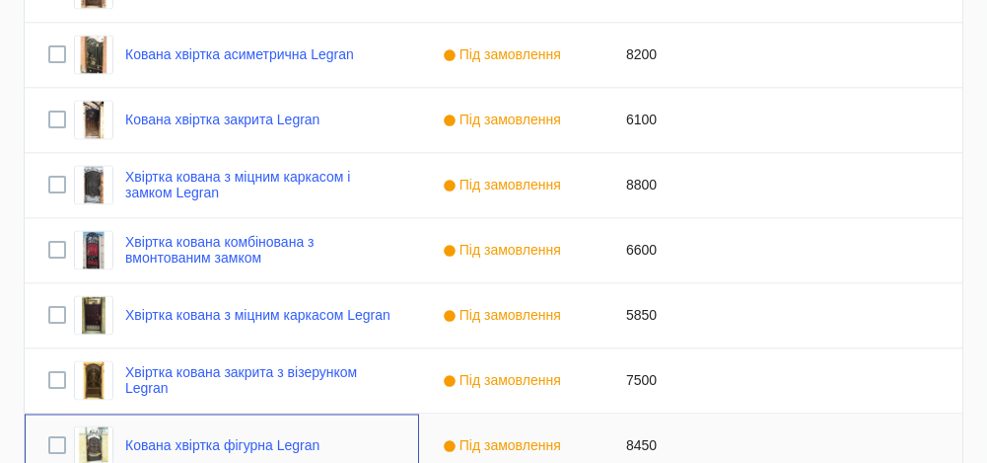
click at [231, 438] on link "Кована хвіртка фігурна Legran" at bounding box center [222, 445] width 194 height 16
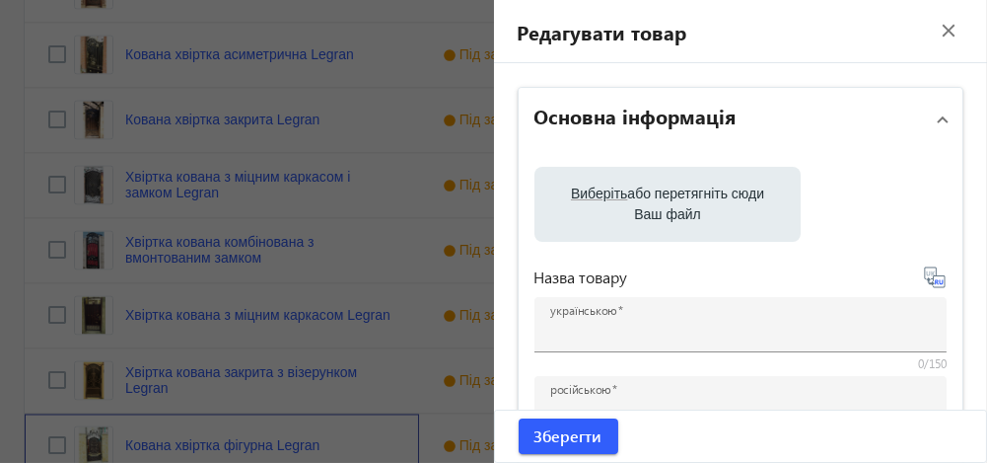
type input "Кована хвіртка фігурна Legran"
type input "Кованая калитка фигурная Legran"
type input "8450"
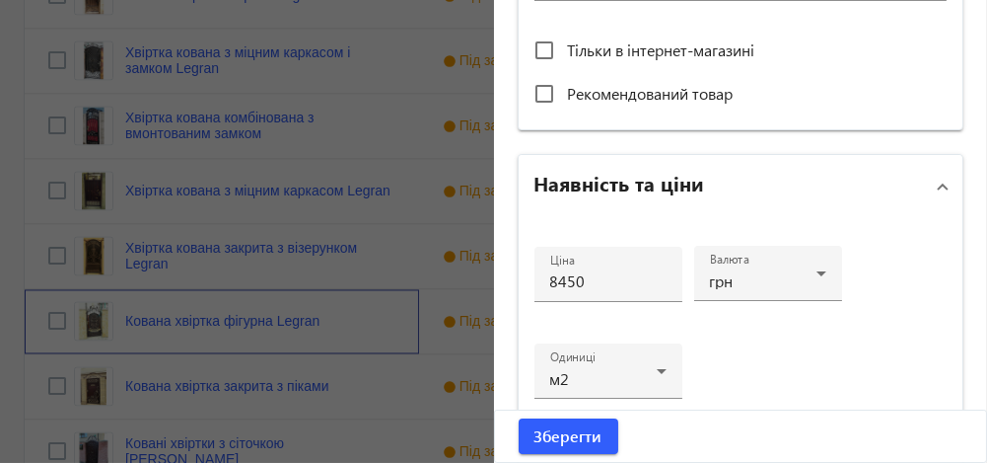
scroll to position [7609, 0]
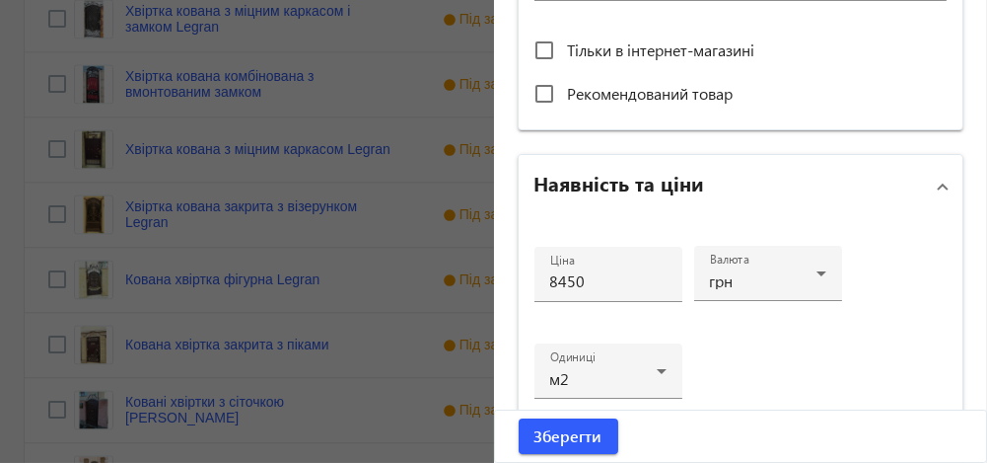
click at [319, 342] on div at bounding box center [493, 231] width 987 height 463
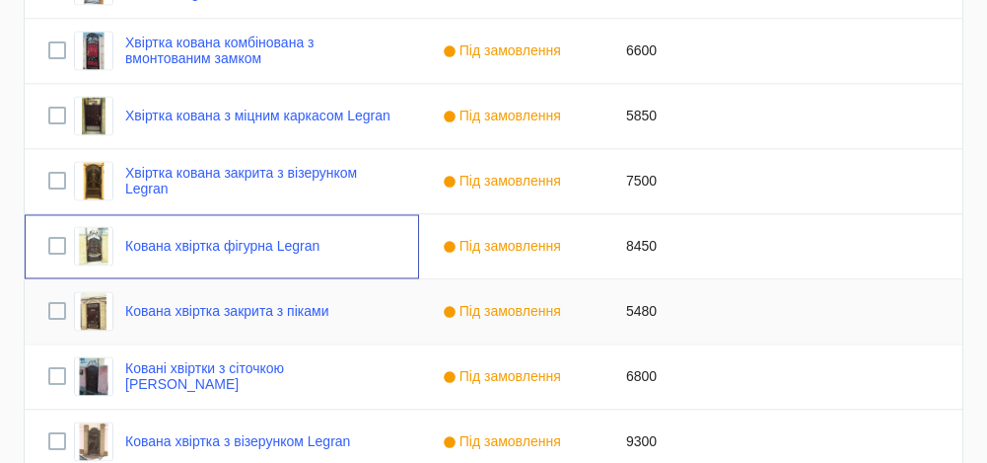
scroll to position [7647, 0]
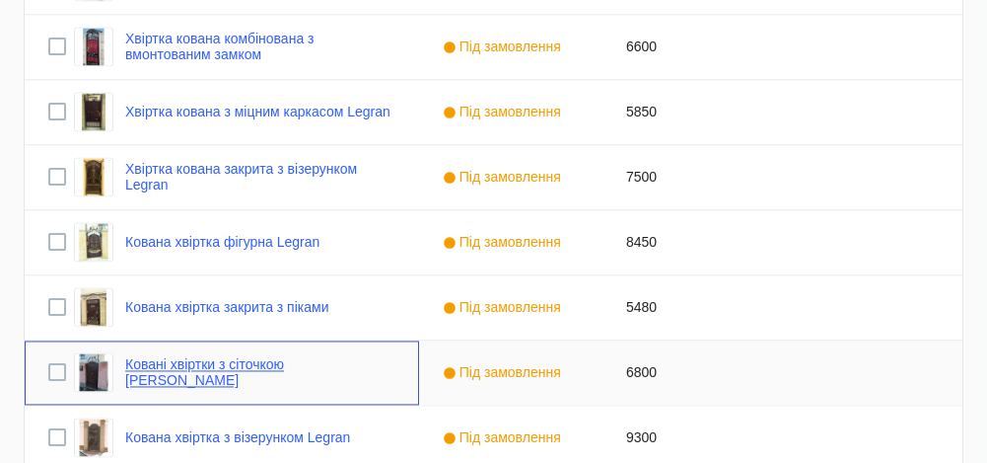
click at [261, 371] on link "Ковані хвіртки з сіточкою [PERSON_NAME]" at bounding box center [260, 372] width 270 height 32
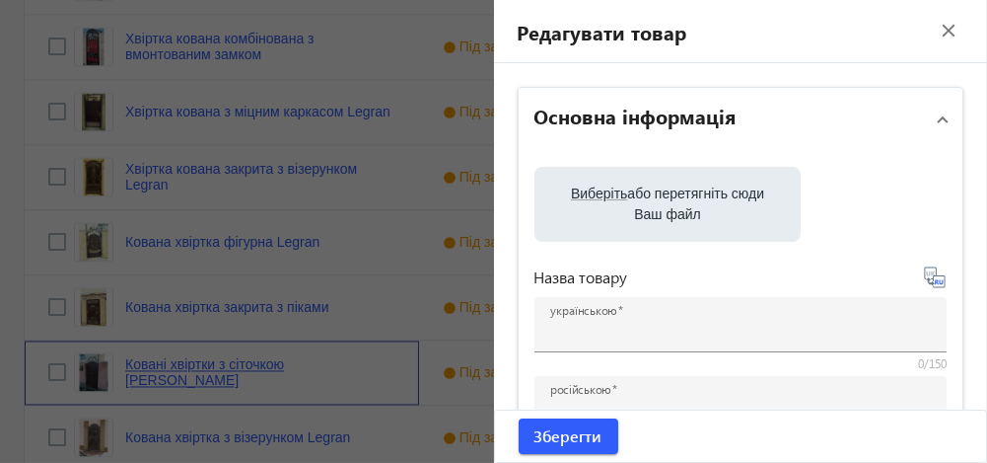
type input "Ковані хвіртки з сіточкою [PERSON_NAME]"
type input "Кованая калитка с сеточкой Legran"
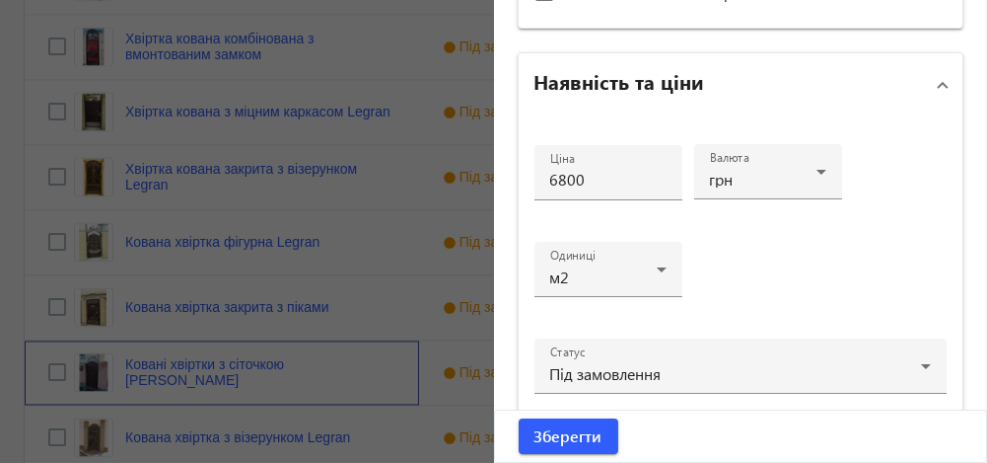
scroll to position [896, 0]
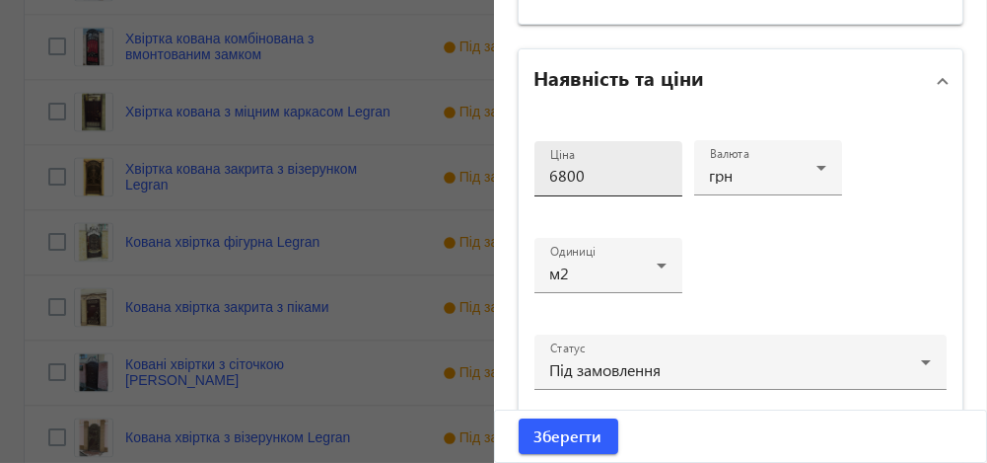
click at [569, 176] on input "6800" at bounding box center [608, 175] width 116 height 21
click at [590, 170] on input "6950" at bounding box center [608, 175] width 116 height 21
type input "6950"
click at [568, 433] on span "Зберегти" at bounding box center [569, 436] width 68 height 22
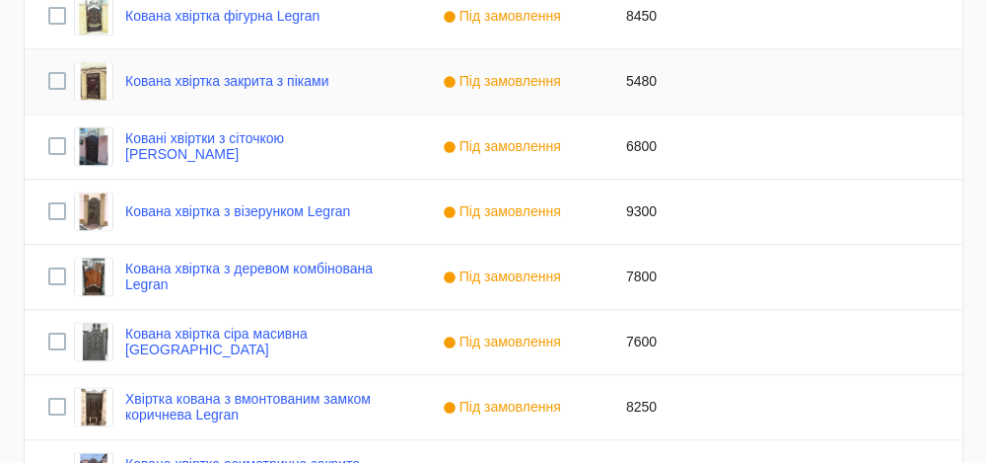
scroll to position [7876, 0]
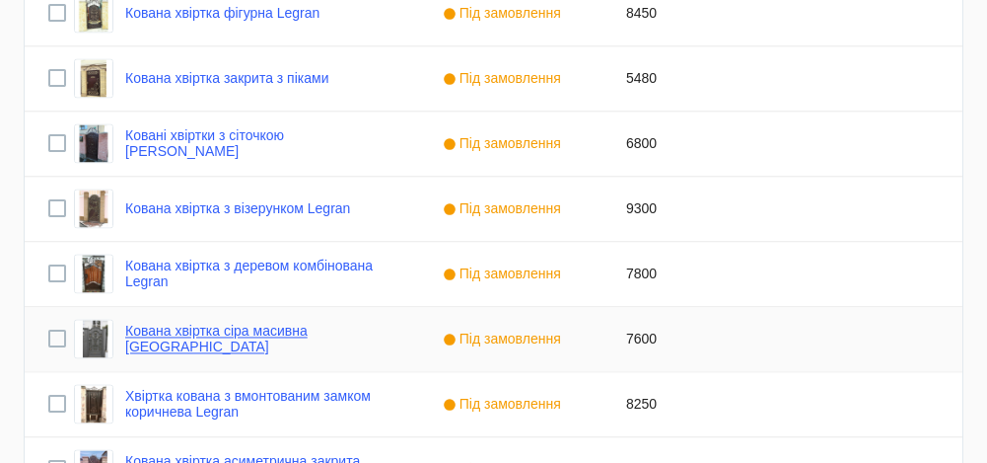
click at [255, 336] on link "Кована хвіртка сіра масивна [GEOGRAPHIC_DATA]" at bounding box center [260, 338] width 270 height 32
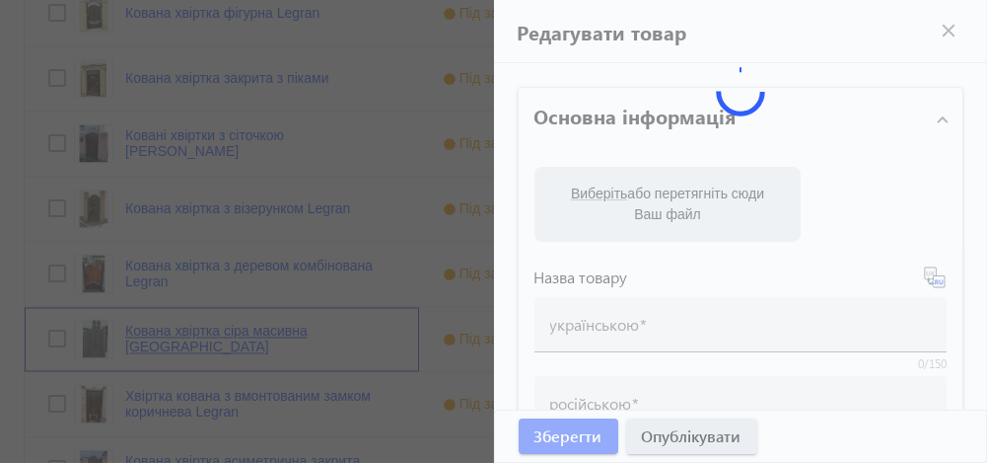
type input "Кована хвіртка сіра масивна [GEOGRAPHIC_DATA]"
type input "Кованая калитка серая массивная Legran"
type input "7600"
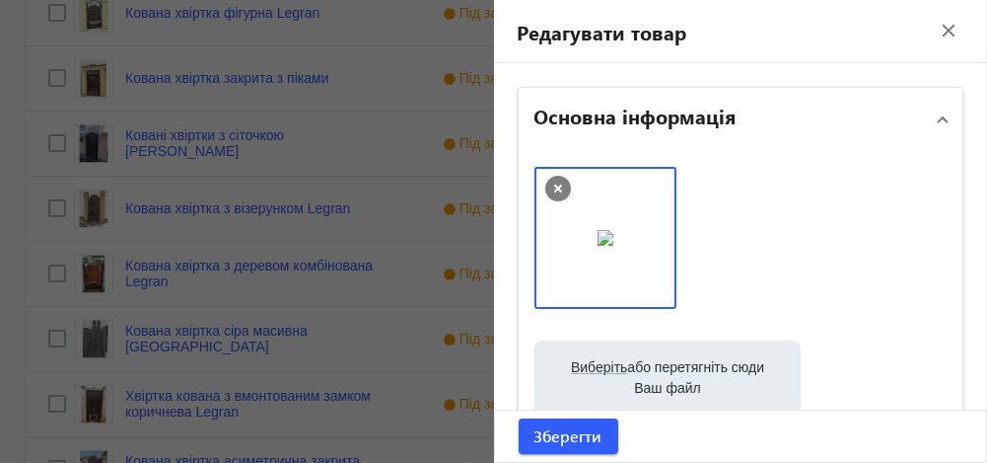
click at [248, 396] on div at bounding box center [493, 231] width 987 height 463
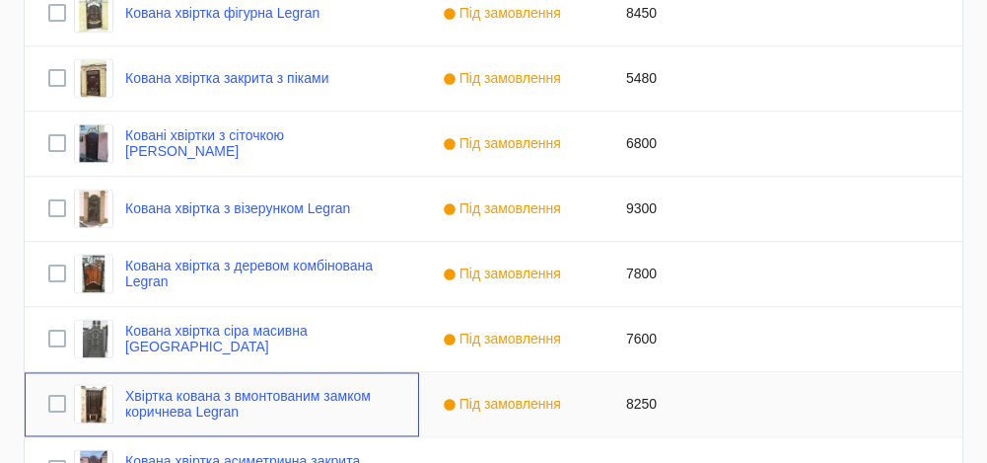
click at [248, 396] on link "Хвіртка кована з вмонтованим замком коричнева Legran" at bounding box center [260, 404] width 270 height 32
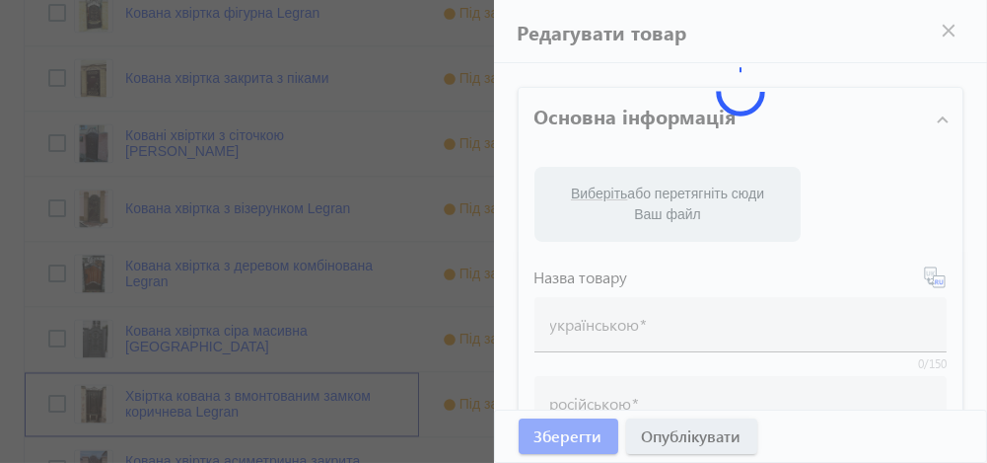
type input "Хвіртка кована з вмонтованим замком коричнева Legran"
type input "Калитка кованая с вмонтированым замком коричневая Legran"
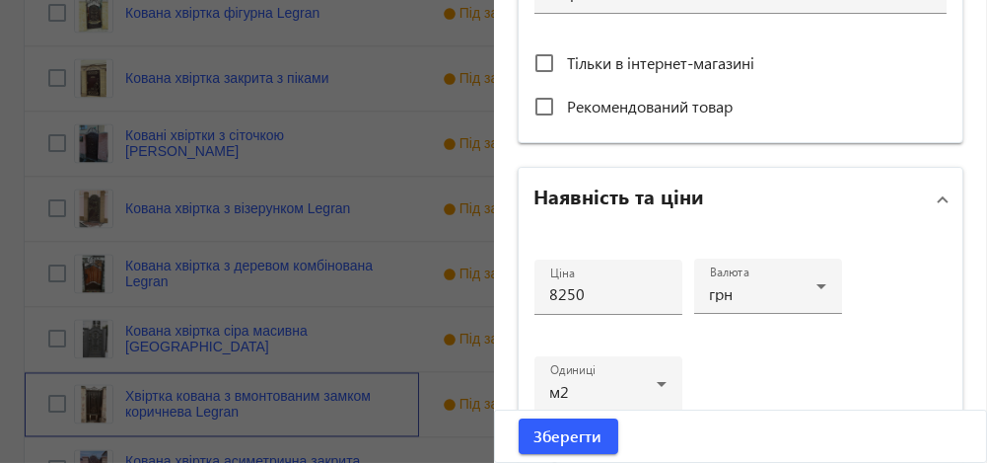
scroll to position [781, 0]
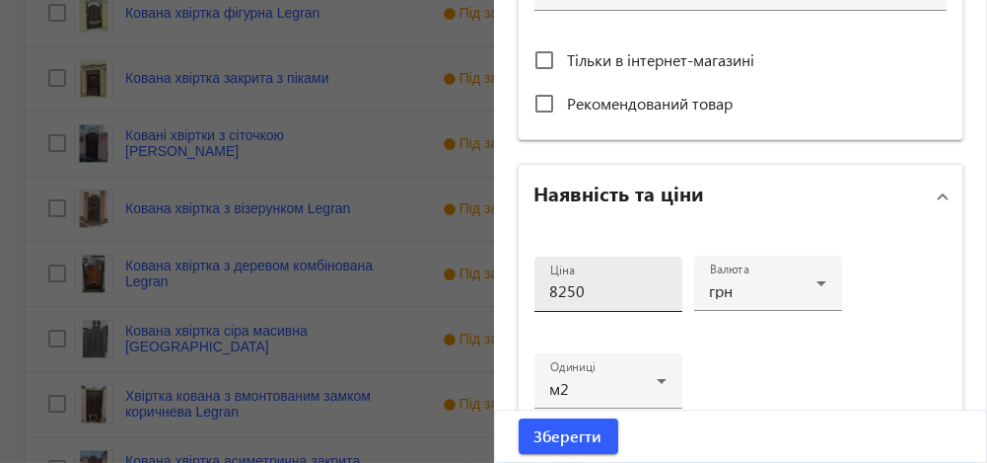
click at [560, 287] on input "8250" at bounding box center [608, 290] width 116 height 21
click at [584, 287] on input "8850" at bounding box center [608, 290] width 116 height 21
type input "8850"
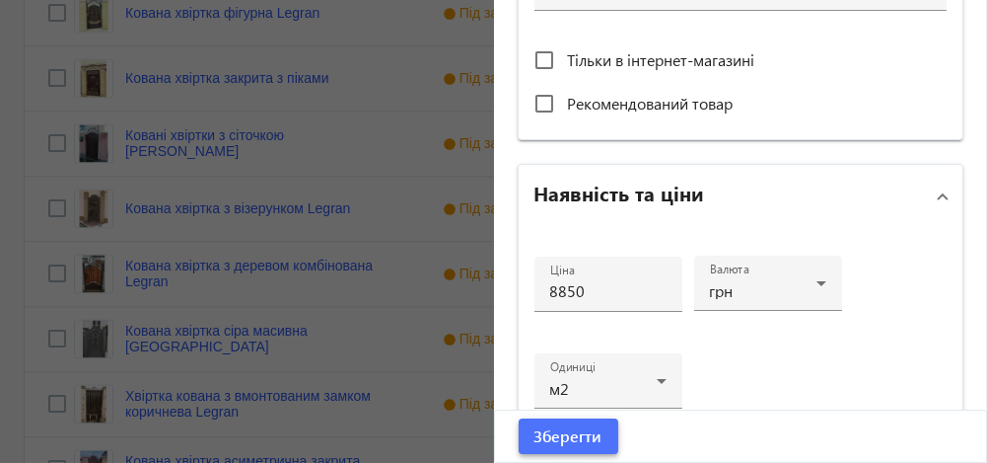
click at [555, 440] on span "Зберегти" at bounding box center [569, 436] width 68 height 22
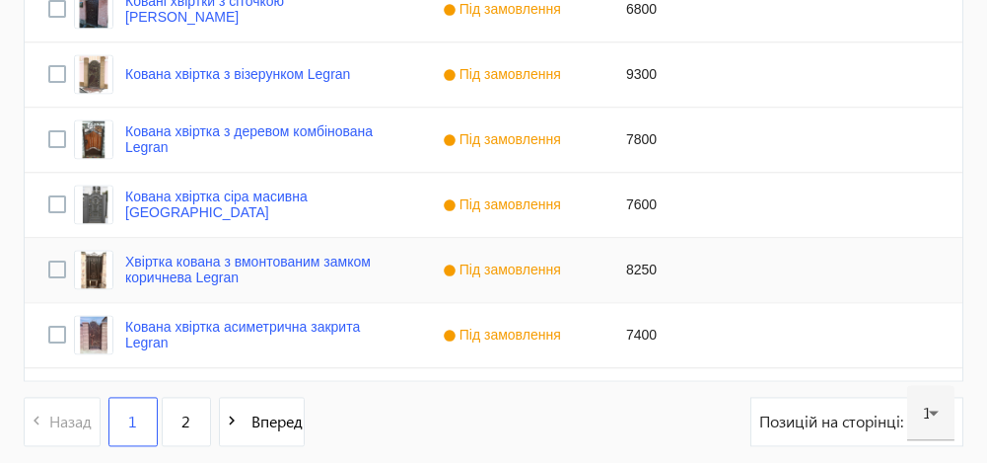
scroll to position [8073, 0]
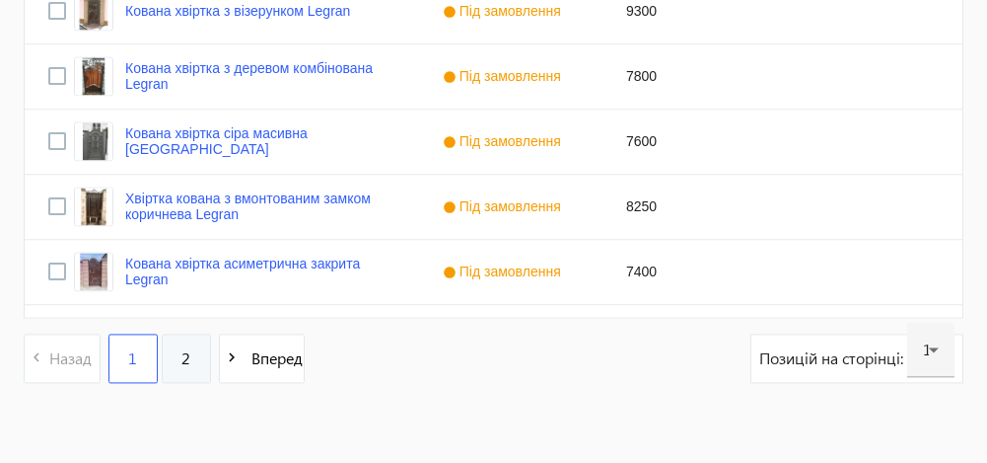
click at [192, 359] on link "2" at bounding box center [186, 357] width 49 height 49
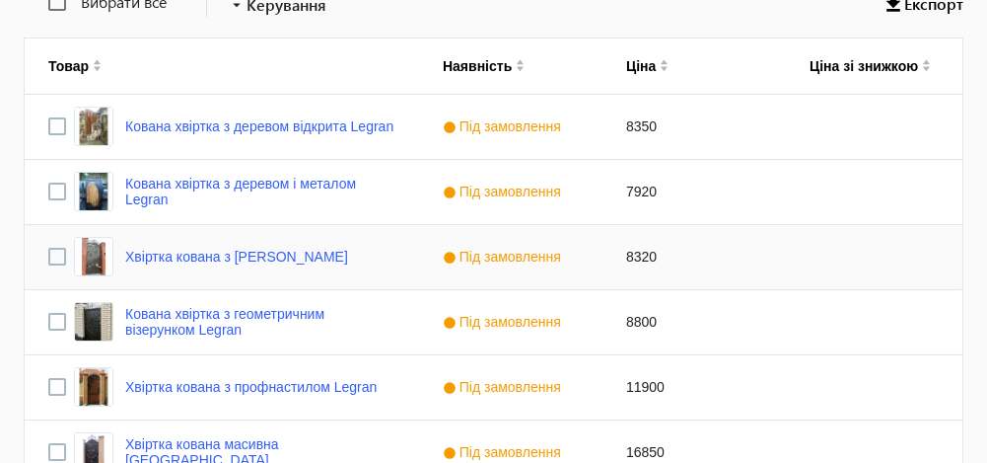
scroll to position [489, 0]
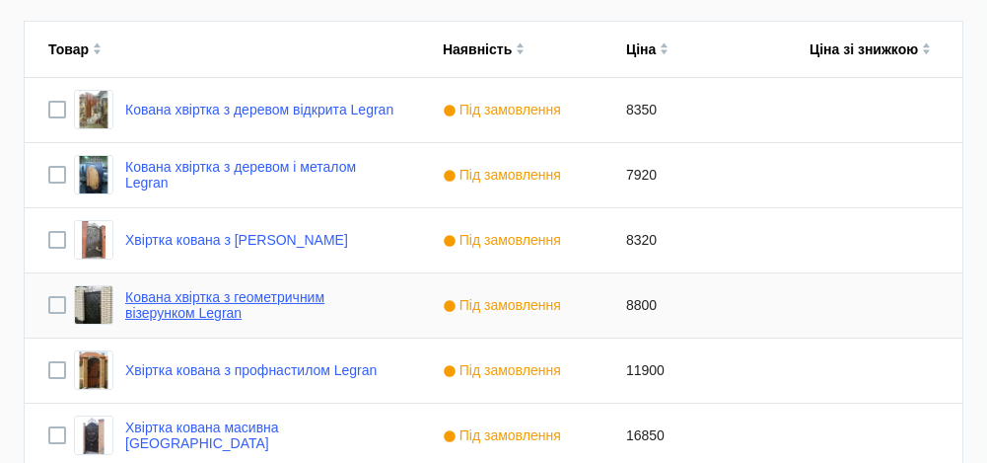
click at [179, 304] on link "Кована хвіртка з геометричним візерунком Legran" at bounding box center [260, 305] width 270 height 32
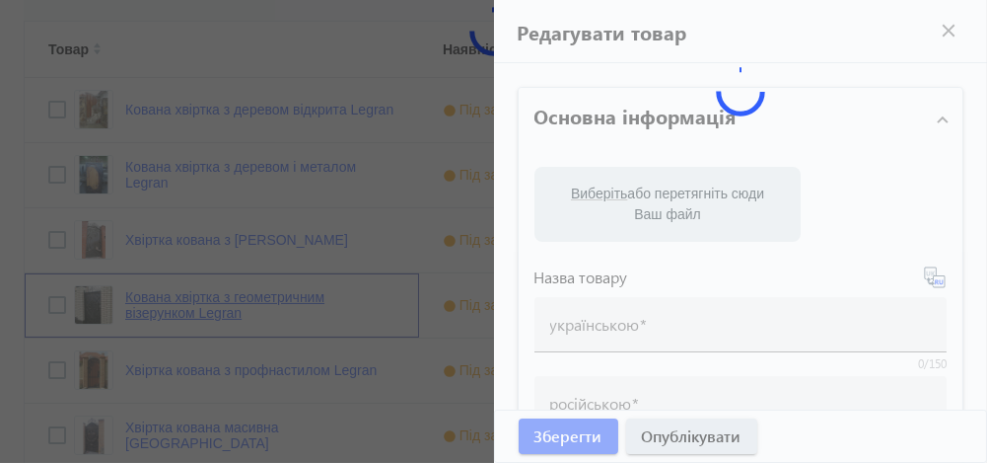
type input "Кована хвіртка з геометричним візерунком Legran"
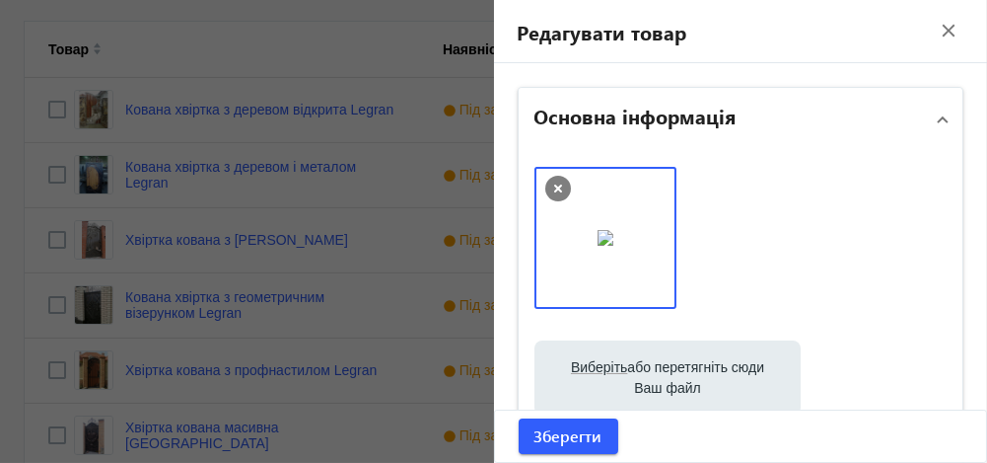
click at [306, 363] on div at bounding box center [493, 231] width 987 height 463
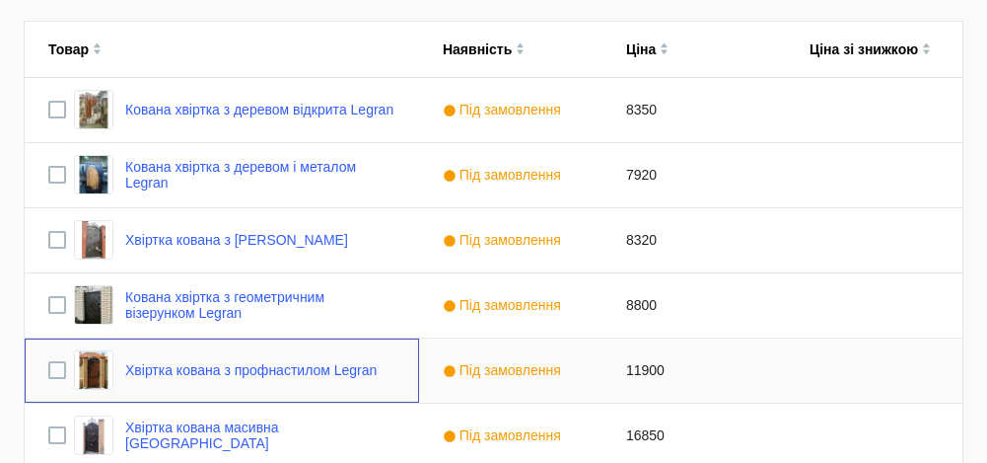
click at [306, 363] on link "Хвіртка кована з профнастилом Legran" at bounding box center [250, 370] width 251 height 16
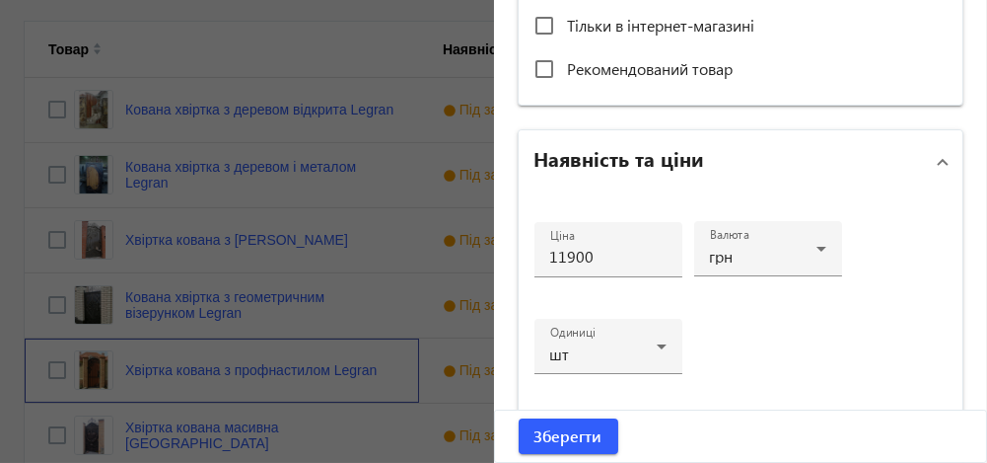
scroll to position [832, 0]
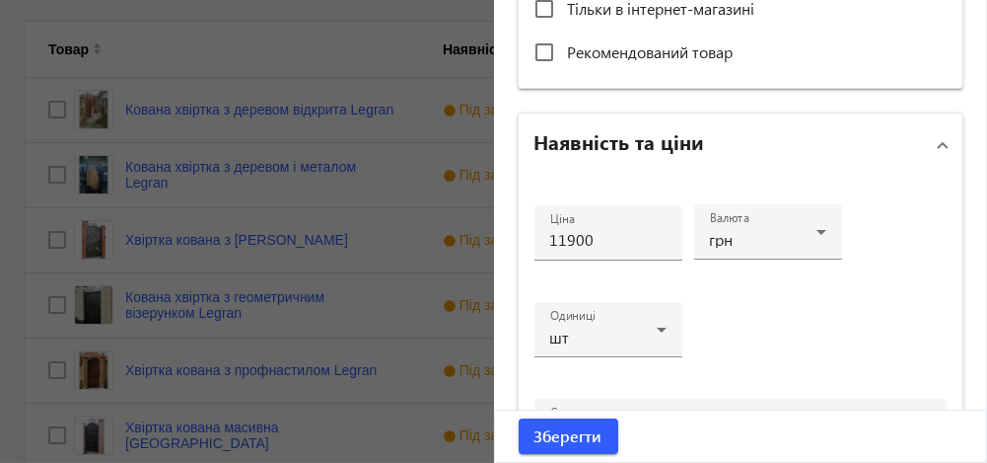
click at [273, 433] on div at bounding box center [493, 231] width 987 height 463
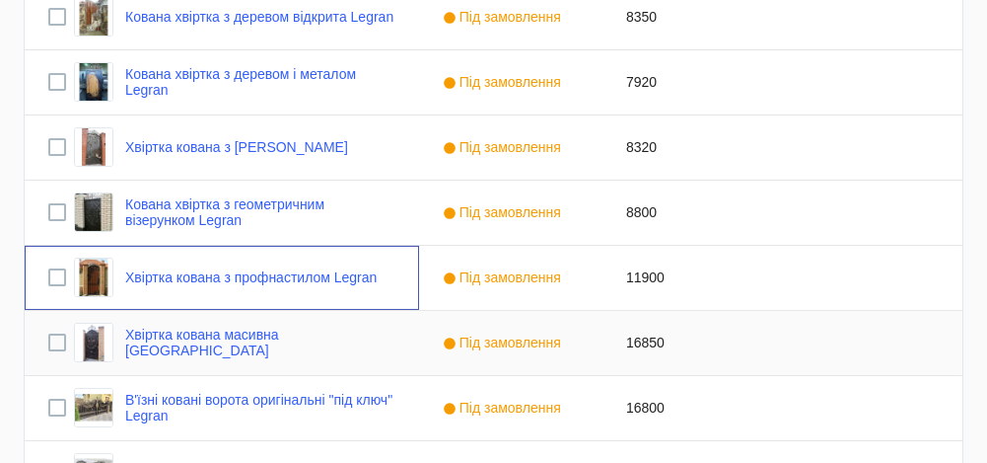
scroll to position [607, 0]
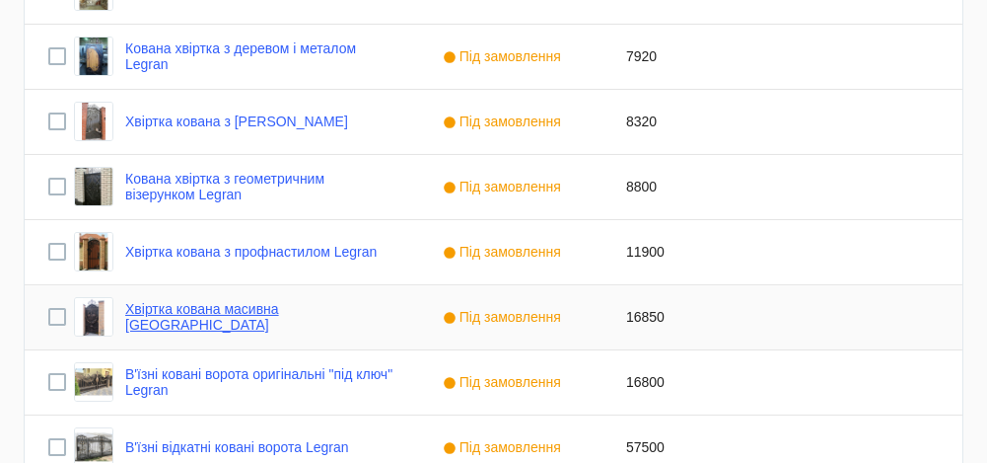
click at [264, 308] on link "Хвіртка кована масивна [GEOGRAPHIC_DATA]" at bounding box center [260, 317] width 270 height 32
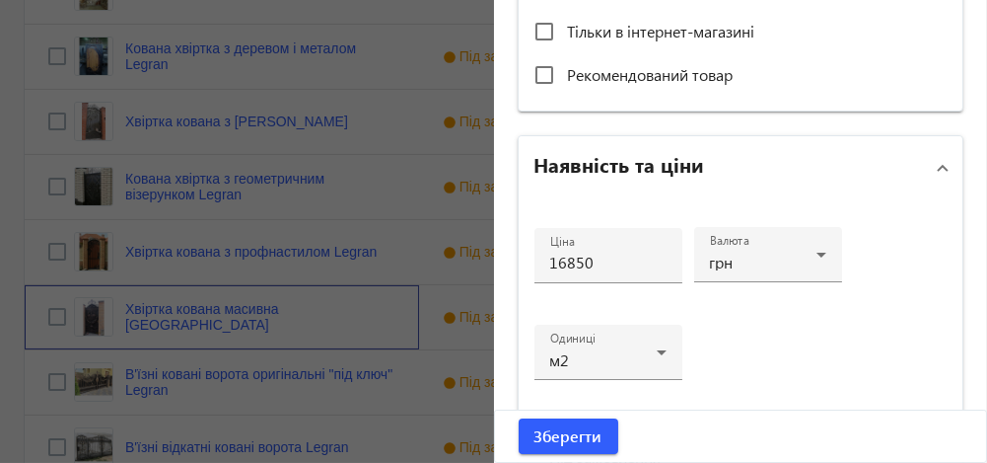
scroll to position [832, 0]
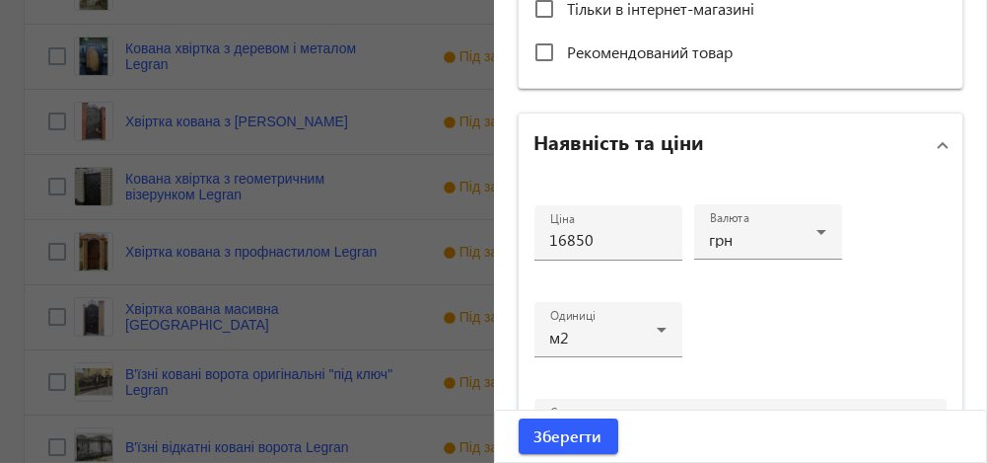
click at [257, 382] on div at bounding box center [493, 231] width 987 height 463
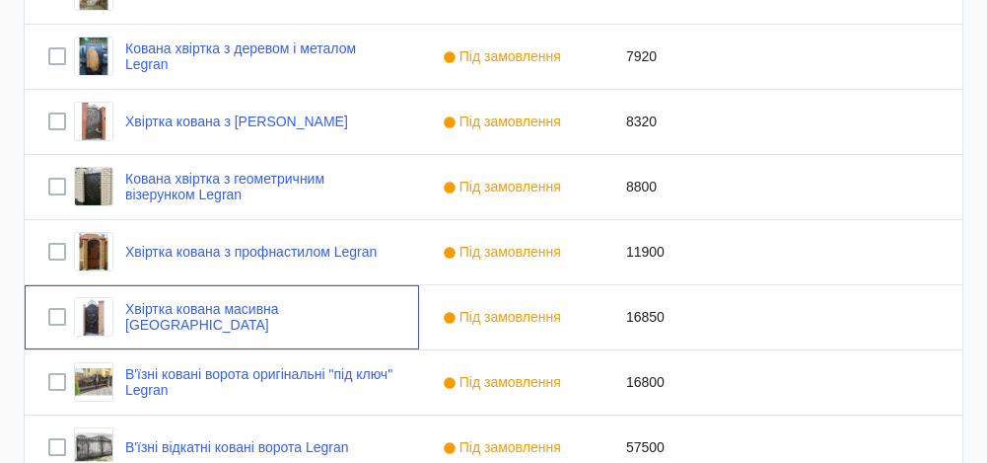
scroll to position [0, 0]
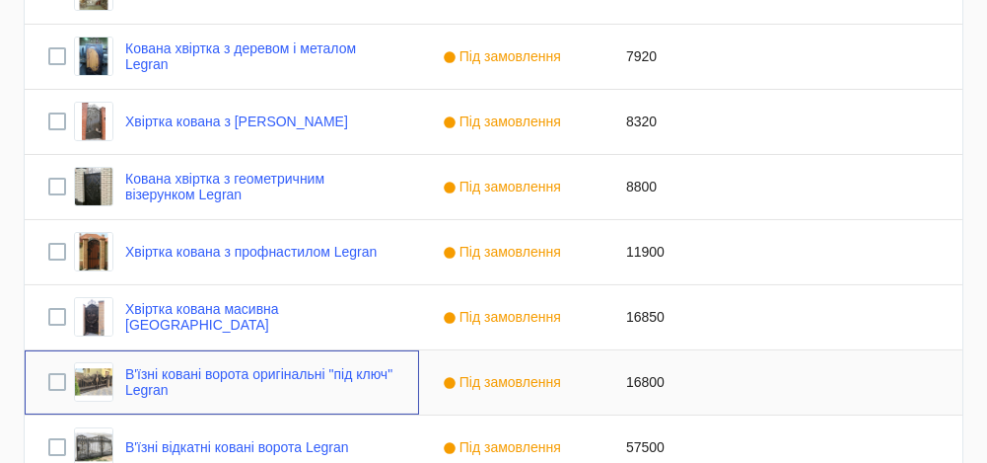
click at [257, 382] on link "В'їзні ковані ворота оригінальні "під ключ" Legran" at bounding box center [260, 382] width 270 height 32
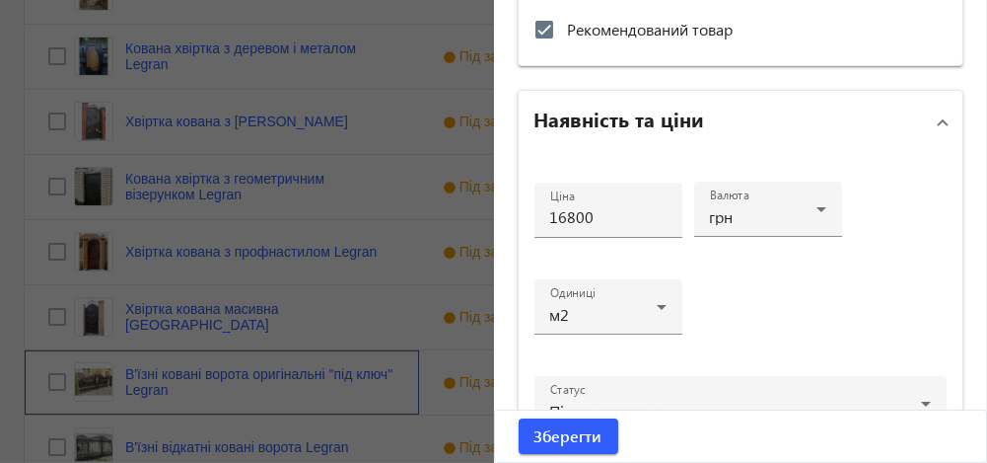
scroll to position [864, 0]
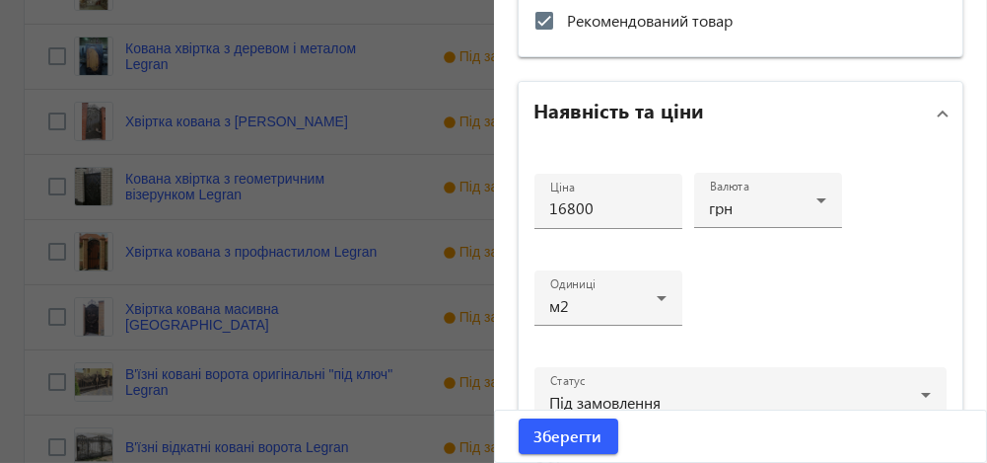
click at [416, 352] on div at bounding box center [493, 231] width 987 height 463
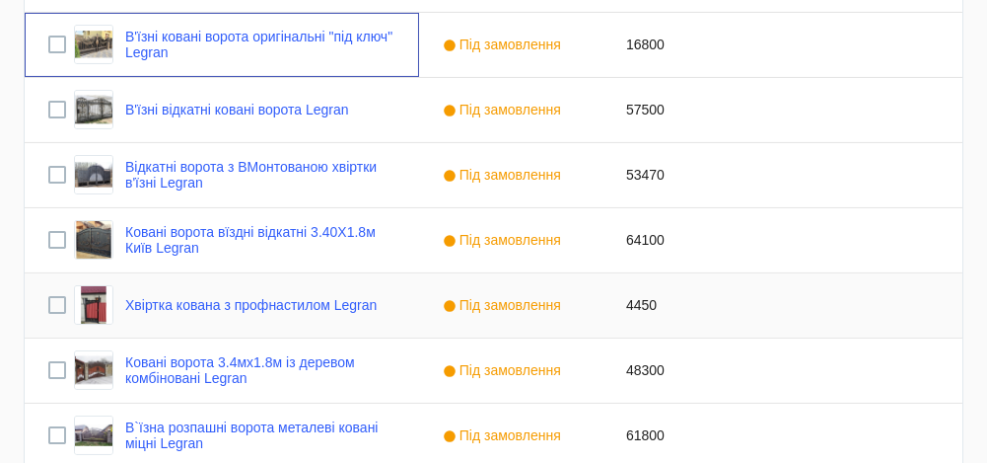
scroll to position [945, 0]
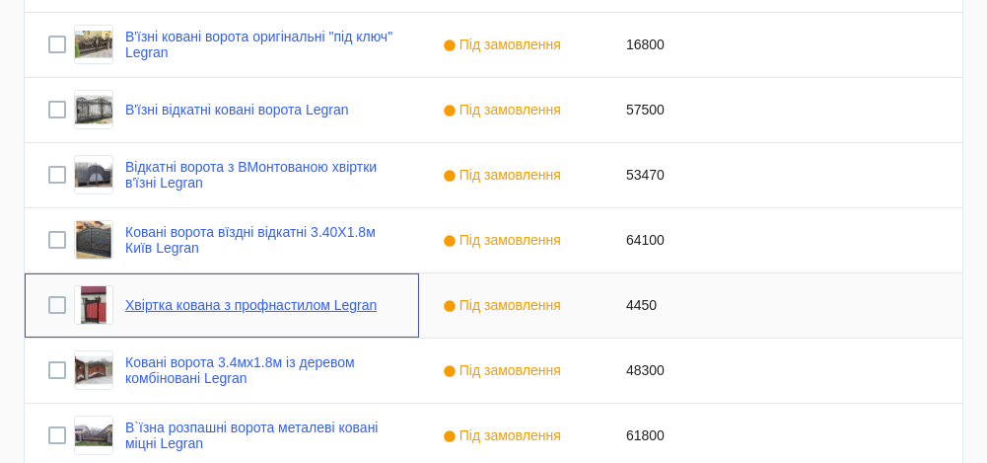
click at [311, 302] on link "Хвіртка кована з профнастилом Legran" at bounding box center [250, 305] width 251 height 16
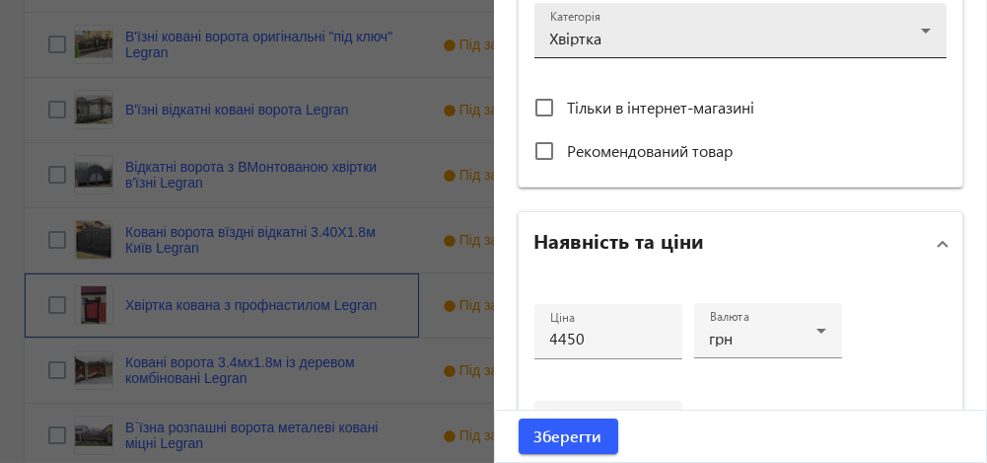
scroll to position [739, 0]
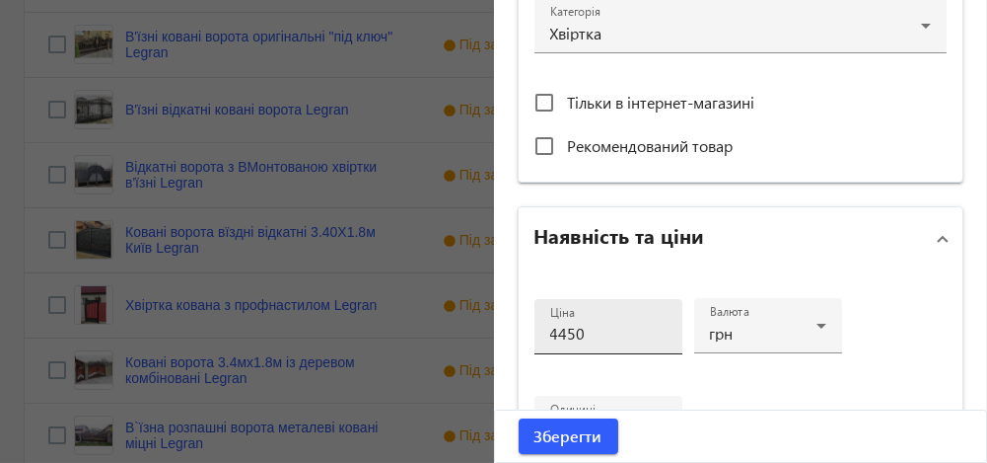
click at [560, 329] on input "4450" at bounding box center [608, 332] width 116 height 21
click at [583, 330] on input "5250" at bounding box center [608, 332] width 116 height 21
click at [559, 331] on input "5250" at bounding box center [608, 332] width 116 height 21
click at [594, 328] on input "5450" at bounding box center [608, 332] width 116 height 21
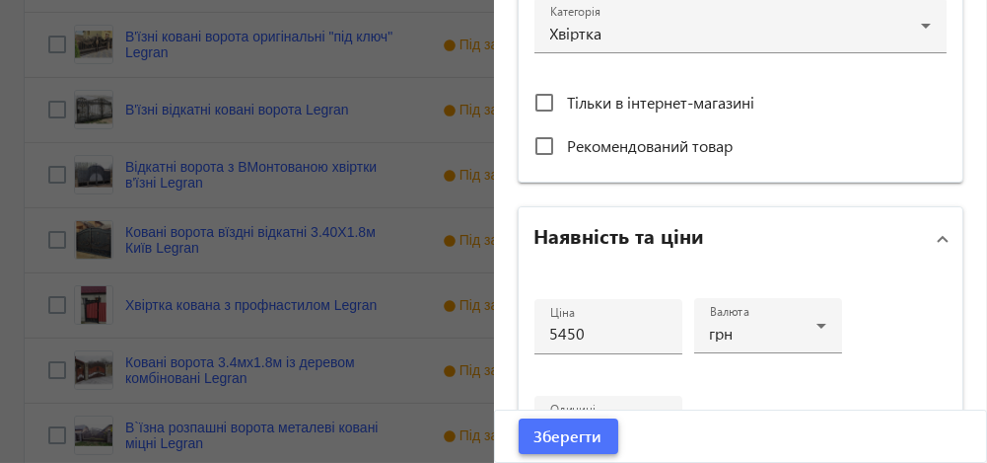
click at [580, 434] on span "Зберегти" at bounding box center [569, 436] width 68 height 22
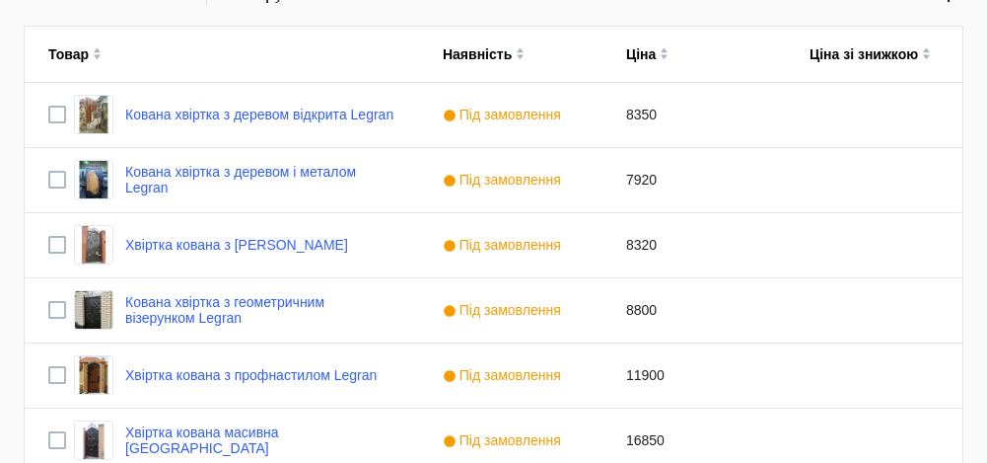
scroll to position [623, 0]
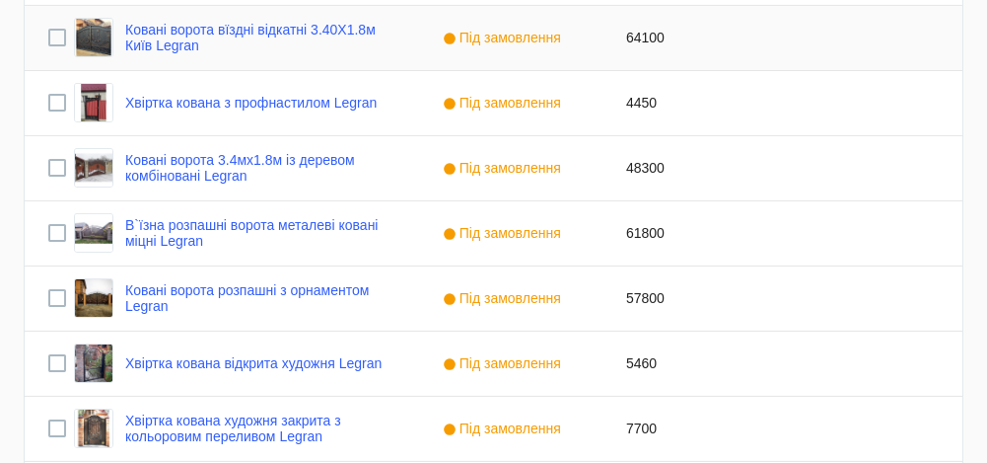
scroll to position [1148, 0]
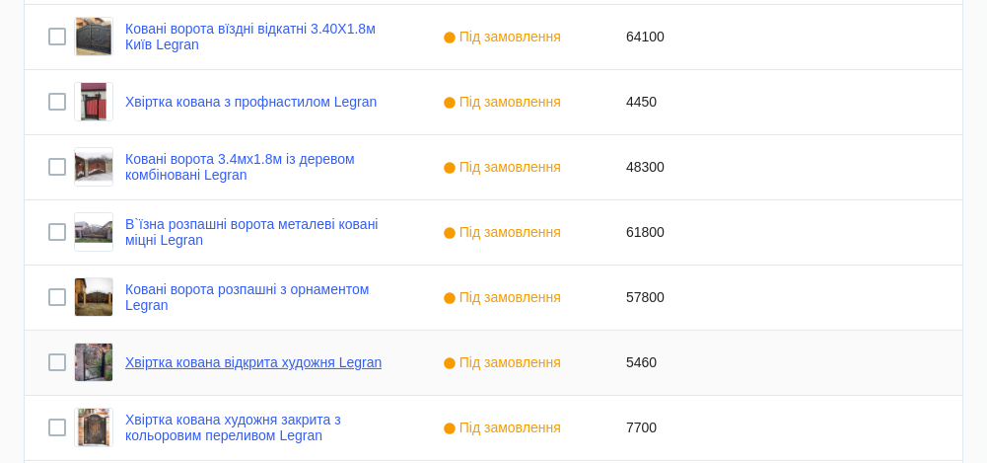
click at [219, 357] on link "Хвіртка кована відкрита художня Legran" at bounding box center [253, 362] width 256 height 16
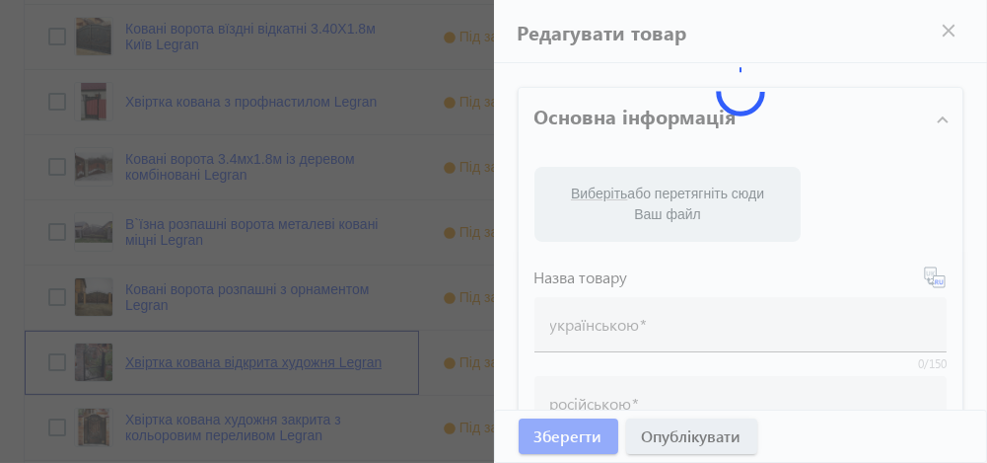
type input "Хвіртка кована відкрита художня Legran"
type input "Калитка кованая открытая художественная Legran"
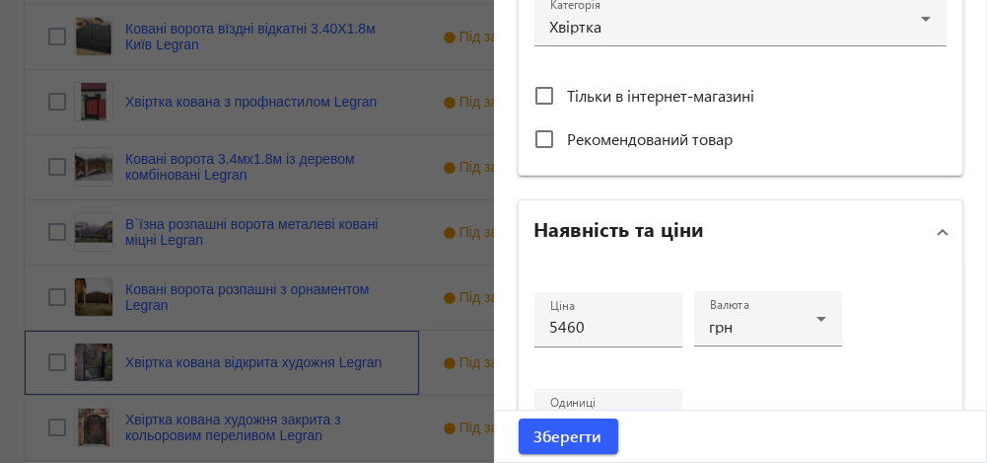
scroll to position [762, 0]
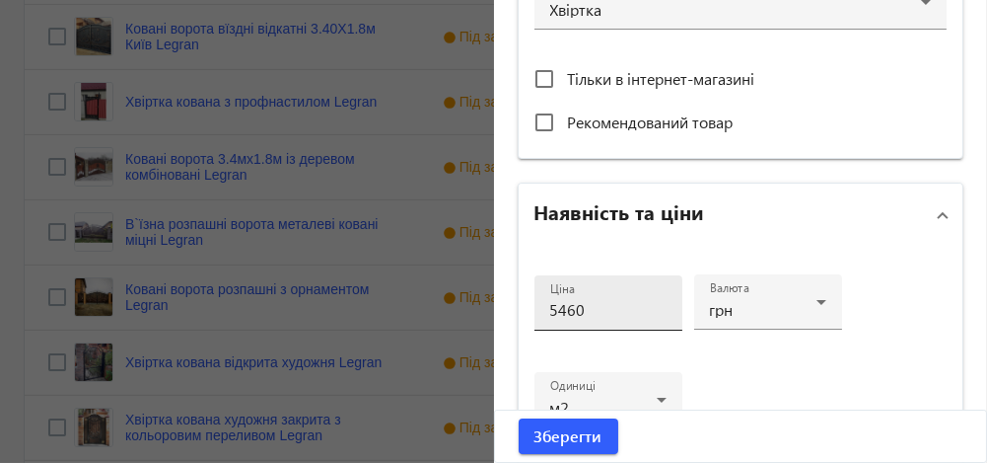
click at [560, 306] on input "5460" at bounding box center [608, 309] width 116 height 21
click at [582, 311] on input "5960" at bounding box center [608, 309] width 116 height 21
type input "5960"
click at [570, 432] on span "Зберегти" at bounding box center [569, 436] width 68 height 22
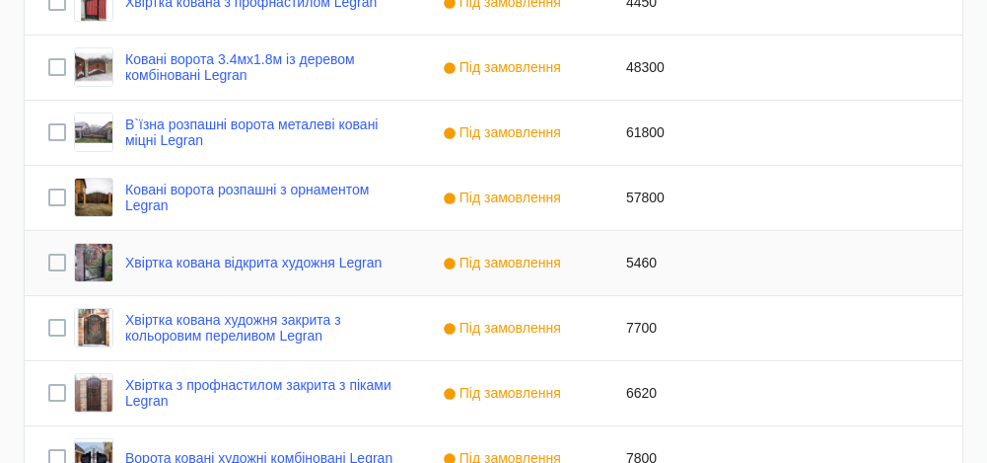
scroll to position [1252, 0]
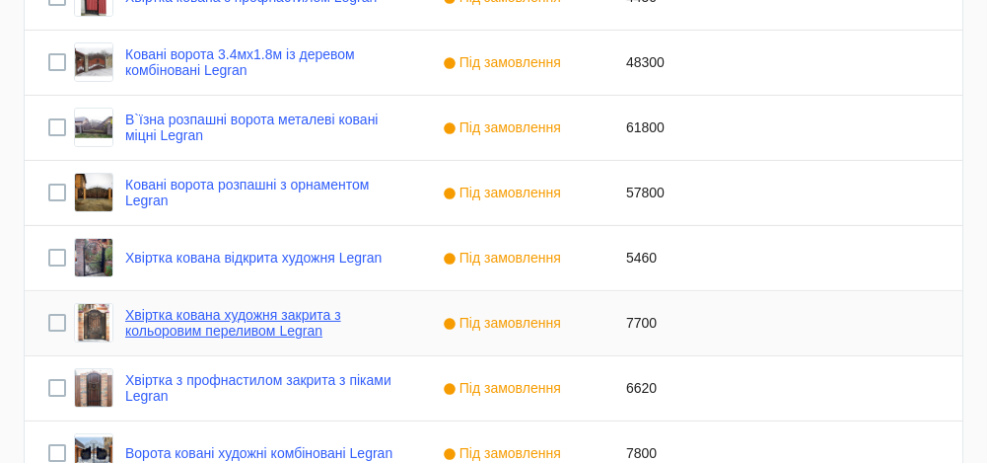
click at [182, 322] on link "Хвіртка кована художня закрита з кольоровим переливом Legran" at bounding box center [260, 323] width 270 height 32
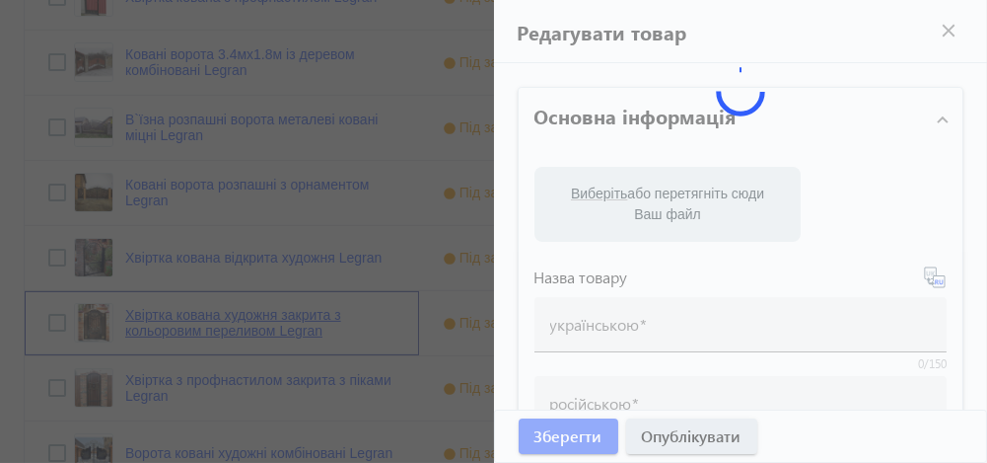
type input "Хвіртка кована художня закрита з кольоровим переливом Legran"
type input "Калитка кованая художественная закрытая с цветным переливом Legran"
type input "7700"
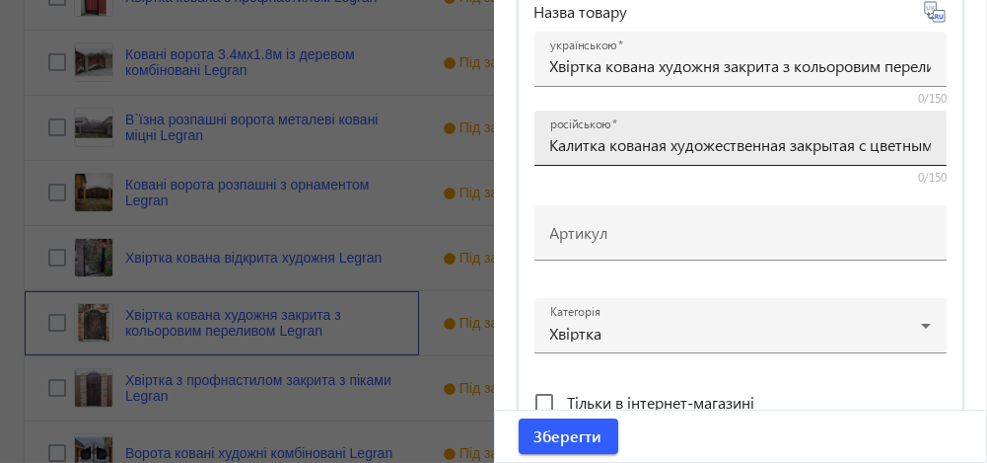
scroll to position [451, 0]
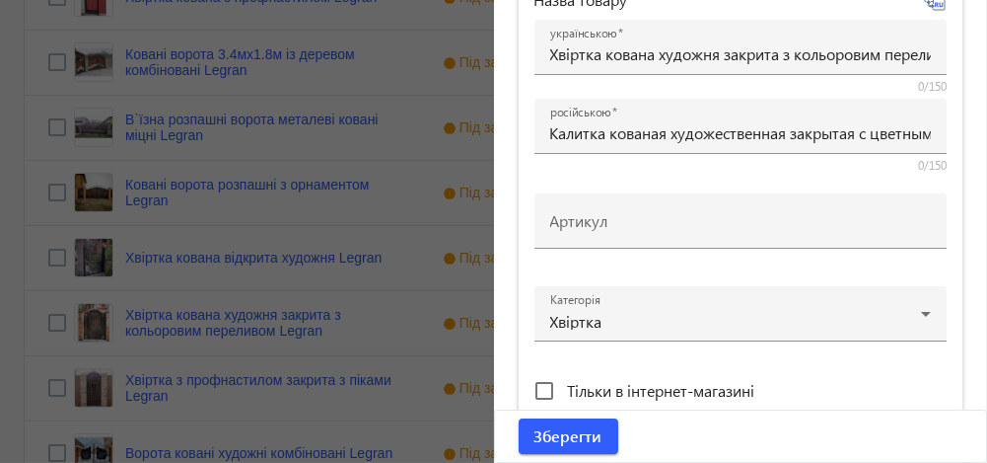
click at [219, 380] on div at bounding box center [493, 231] width 987 height 463
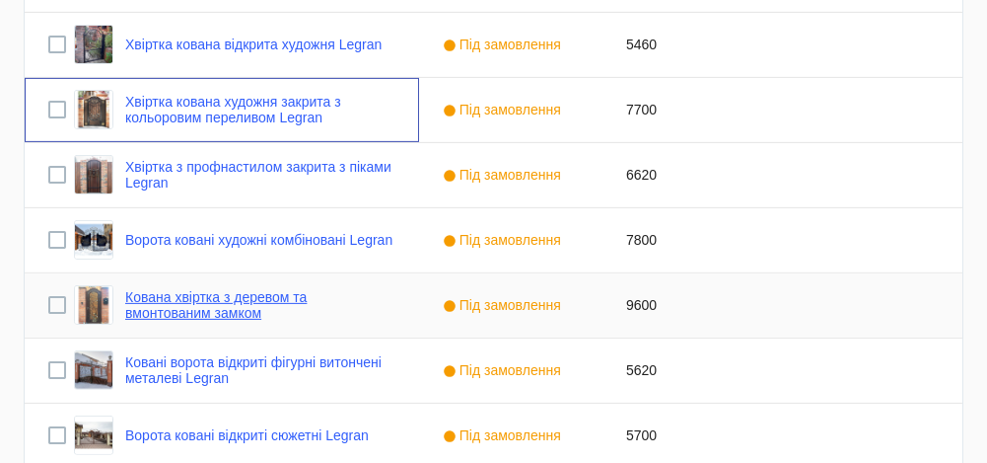
scroll to position [1476, 0]
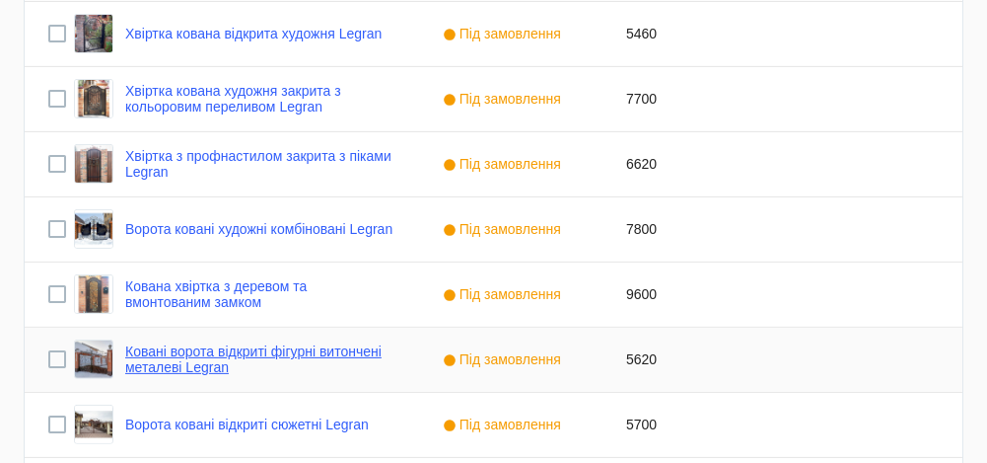
click at [204, 357] on link "Ковані ворота відкриті фігурні витончені металеві Legran" at bounding box center [260, 359] width 270 height 32
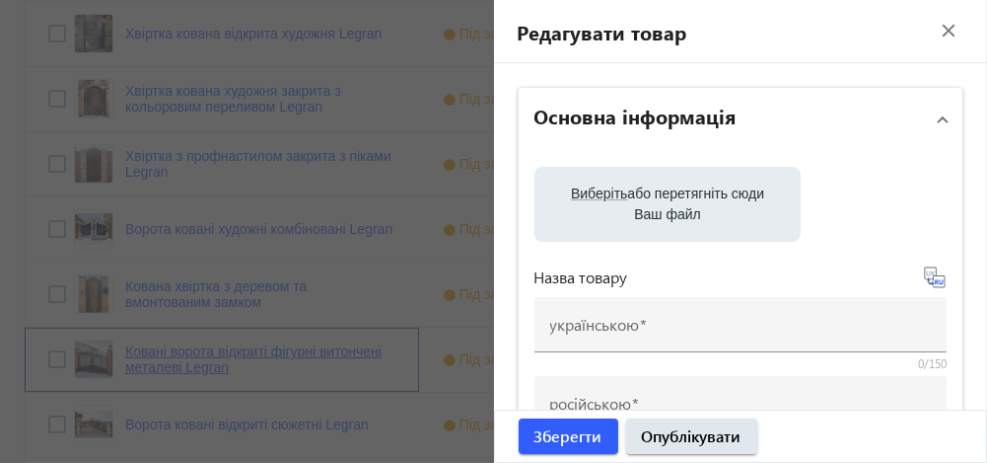
type input "Ковані ворота відкриті фігурні витончені металеві Legran"
type input "Кованые ворота открытые фигурные утончённые металлические Legran"
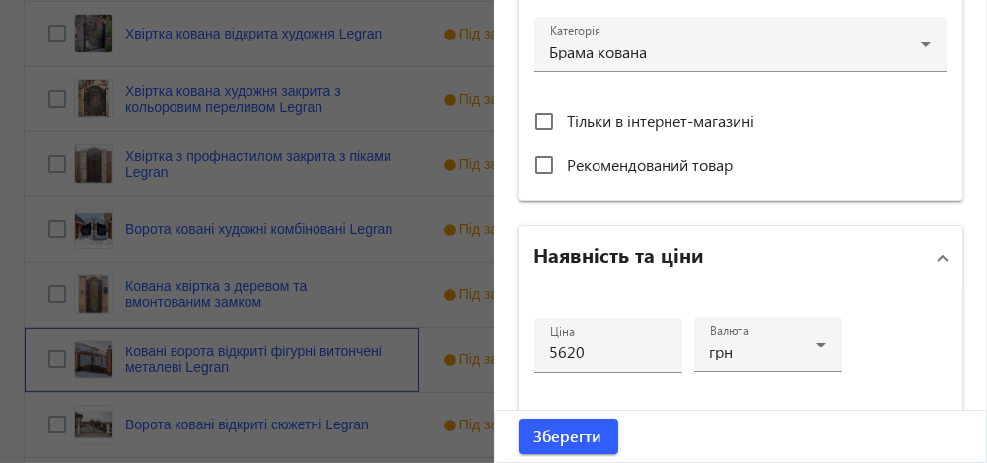
scroll to position [738, 0]
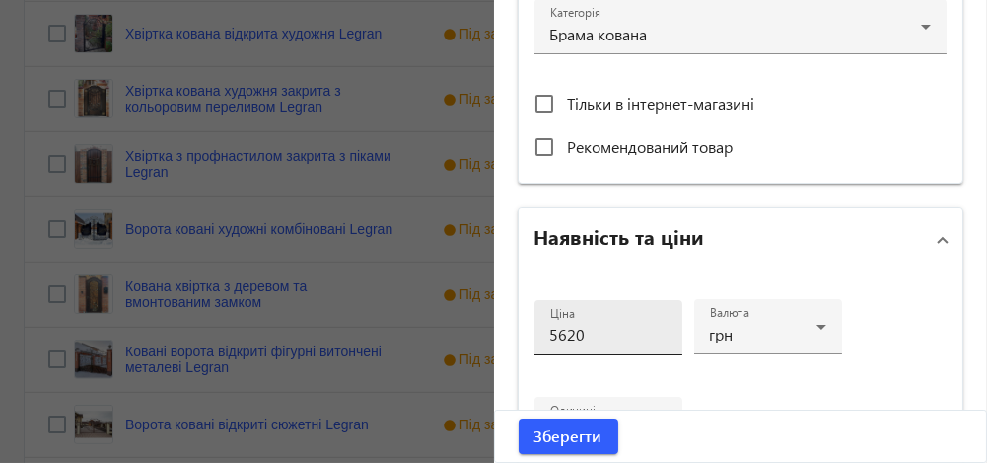
click at [551, 332] on input "5620" at bounding box center [608, 333] width 116 height 21
click at [585, 332] on input "7620" at bounding box center [608, 333] width 116 height 21
type input "7620"
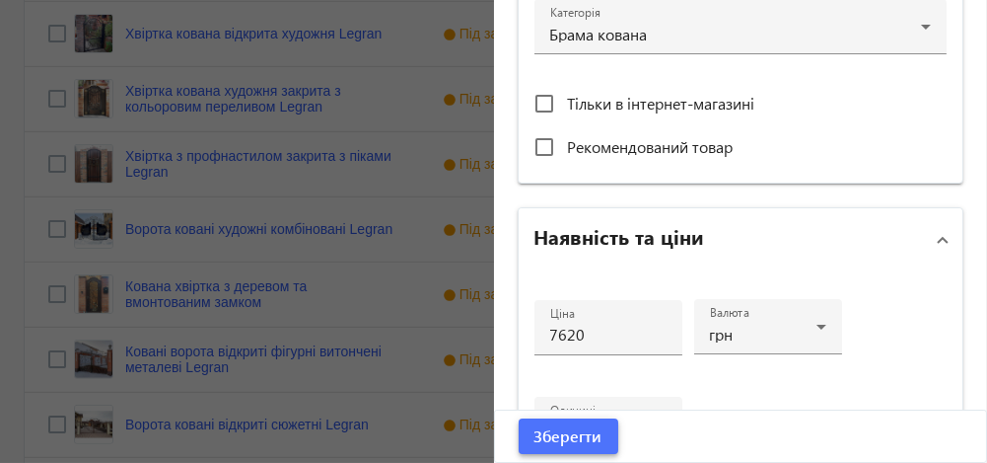
click at [566, 434] on span "Зберегти" at bounding box center [569, 436] width 68 height 22
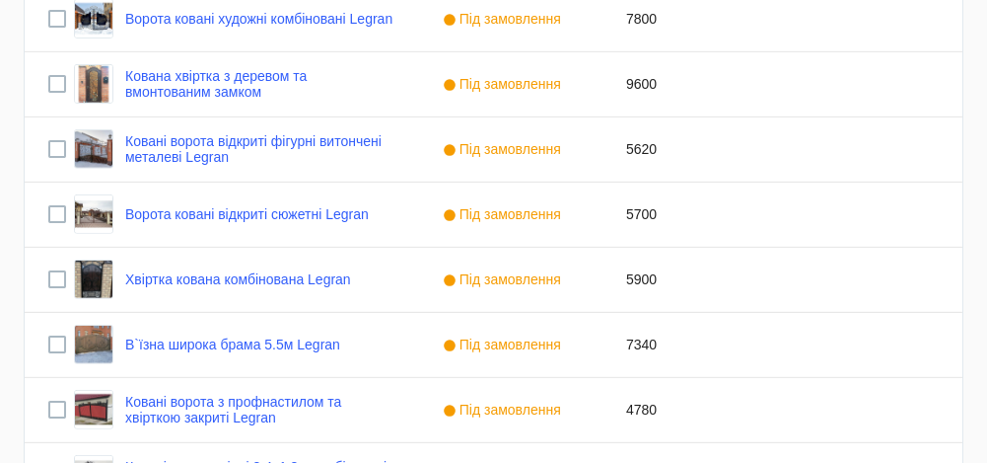
scroll to position [1685, 0]
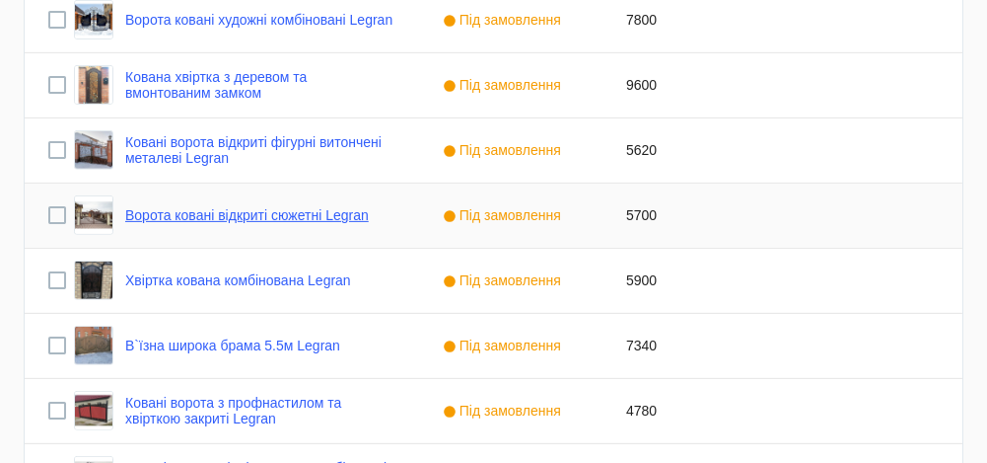
click at [221, 212] on link "Ворота ковані відкриті сюжетні Legran" at bounding box center [247, 215] width 244 height 16
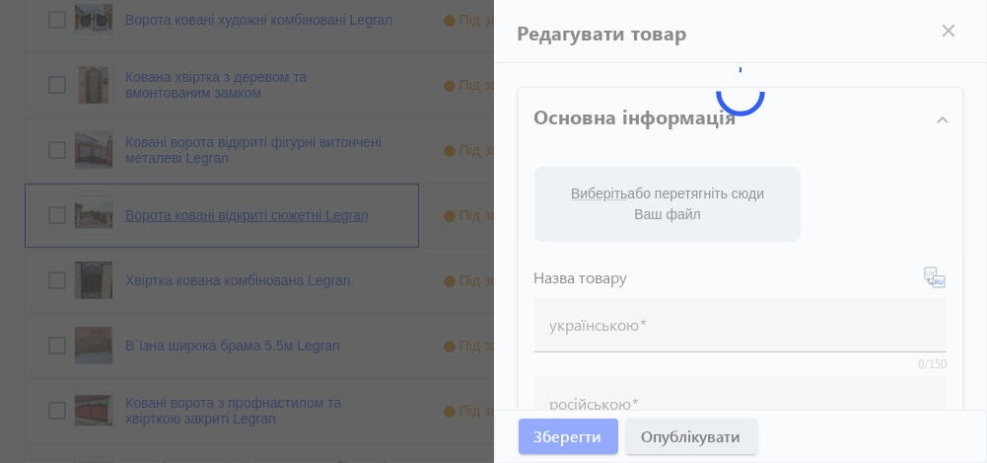
type input "Ворота ковані відкриті сюжетні Legran"
type input "Ворота кованые открытые сюжетные Legran"
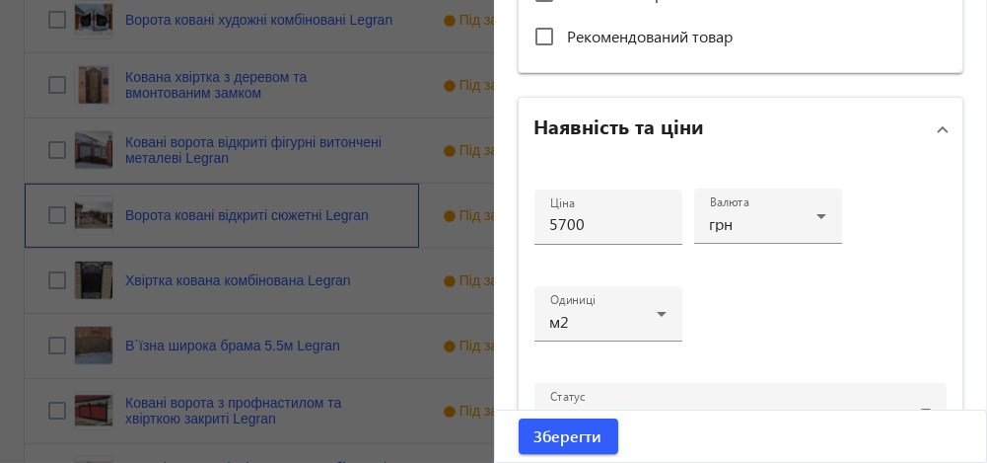
scroll to position [850, 0]
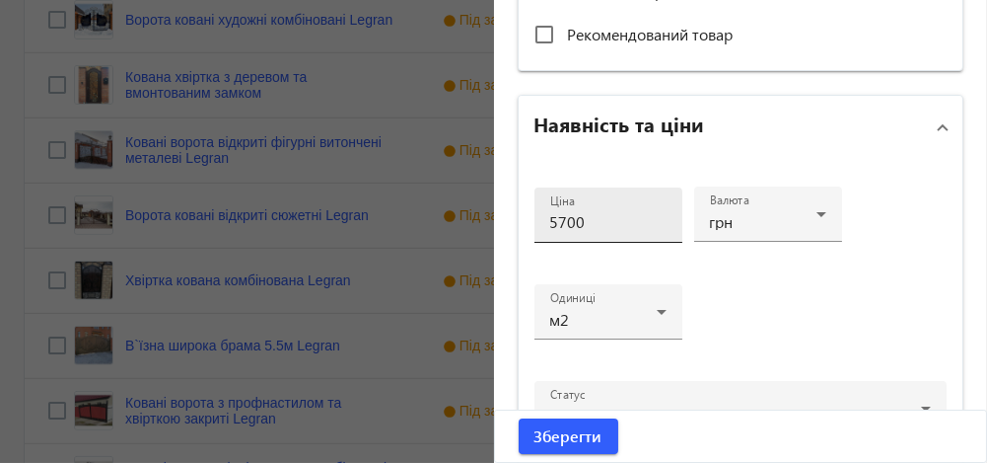
click at [552, 218] on input "5700" at bounding box center [608, 221] width 116 height 21
click at [592, 228] on input "6700" at bounding box center [608, 221] width 116 height 21
type input "6700"
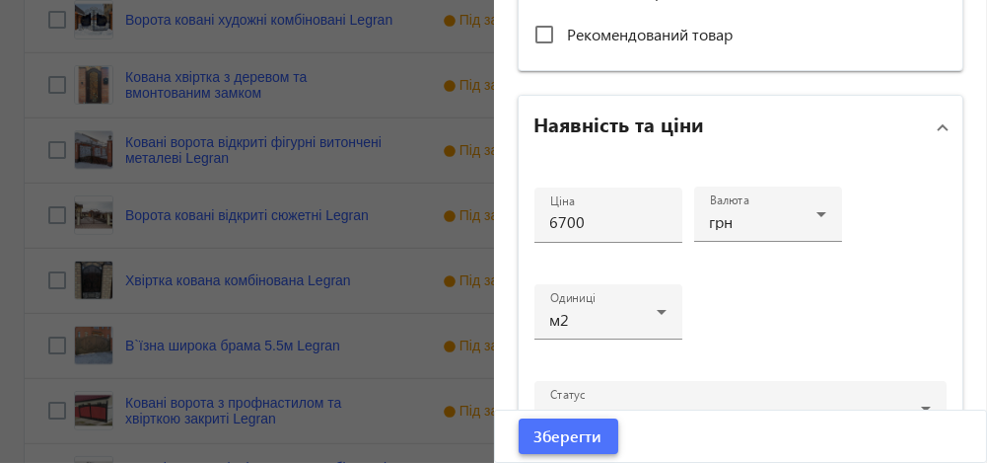
click at [584, 443] on span "Зберегти" at bounding box center [569, 436] width 68 height 22
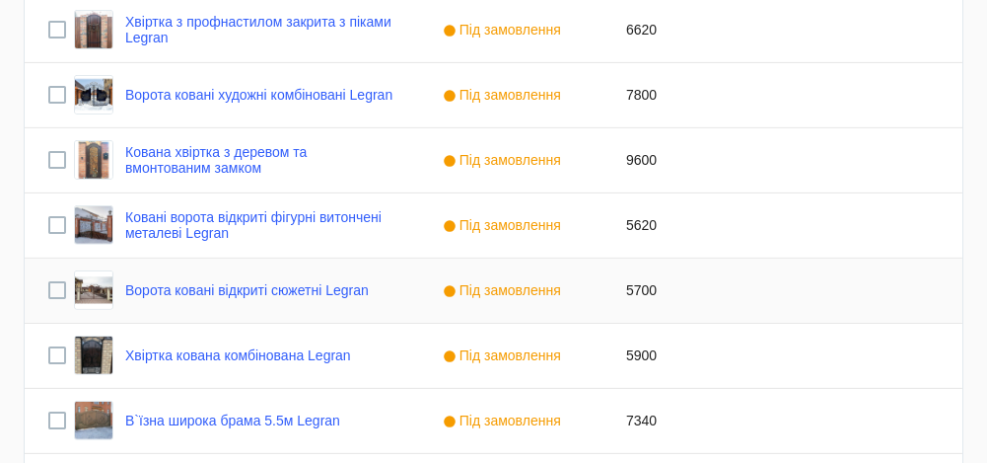
scroll to position [1631, 0]
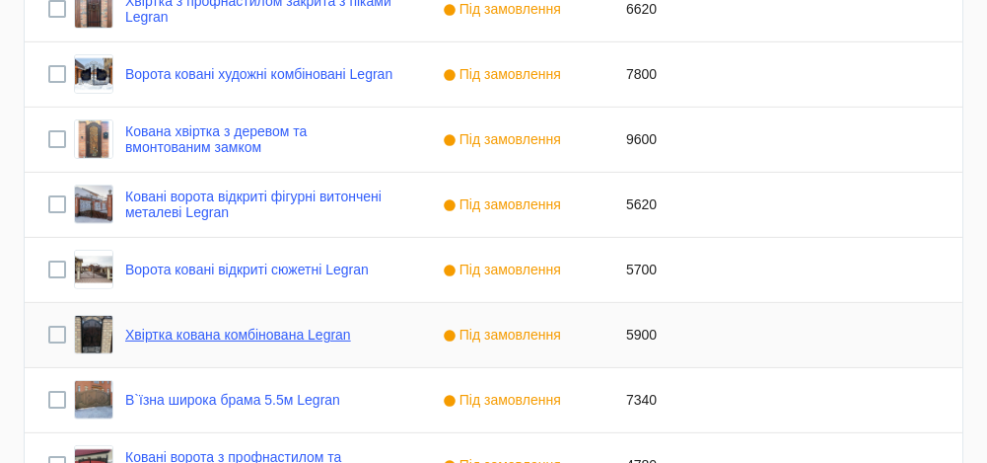
click at [334, 333] on link "Хвіртка кована комбінована Legran" at bounding box center [238, 334] width 226 height 16
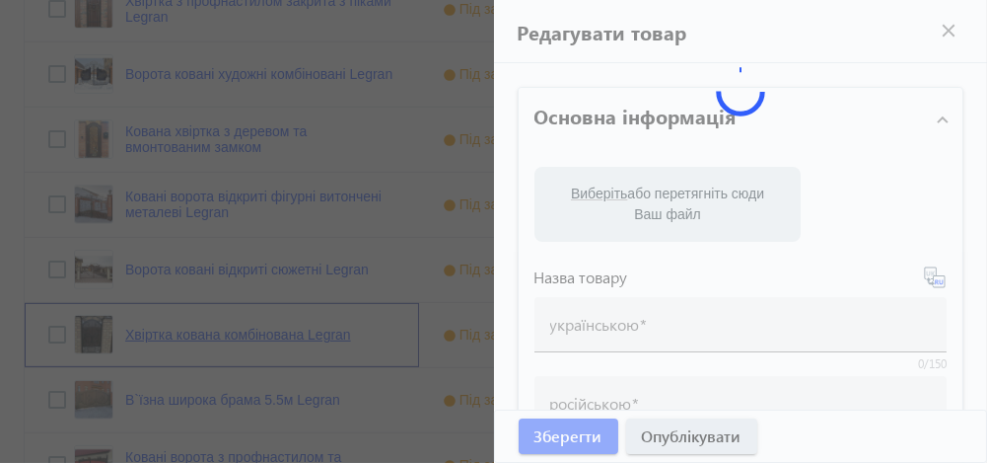
type input "Хвіртка кована комбінована Legran"
type input "Калитка кованая комбинированная Legran"
type input "5900"
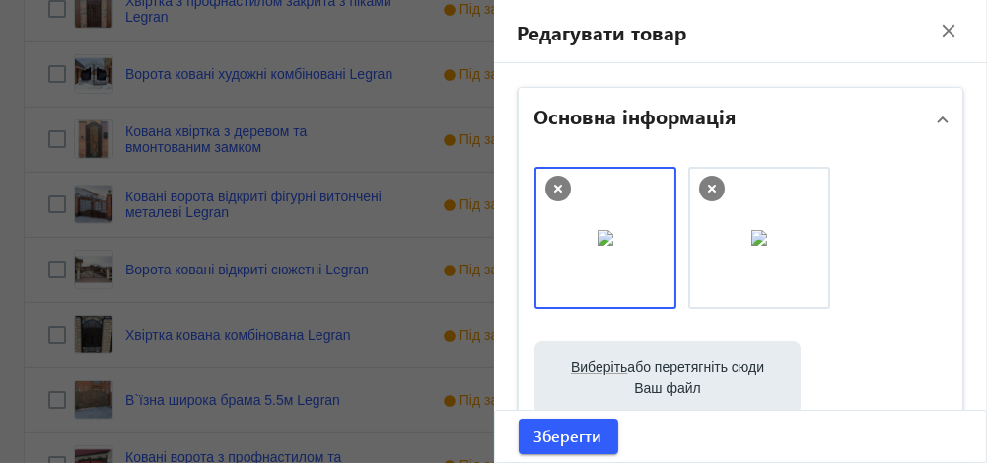
click at [305, 404] on div at bounding box center [493, 231] width 987 height 463
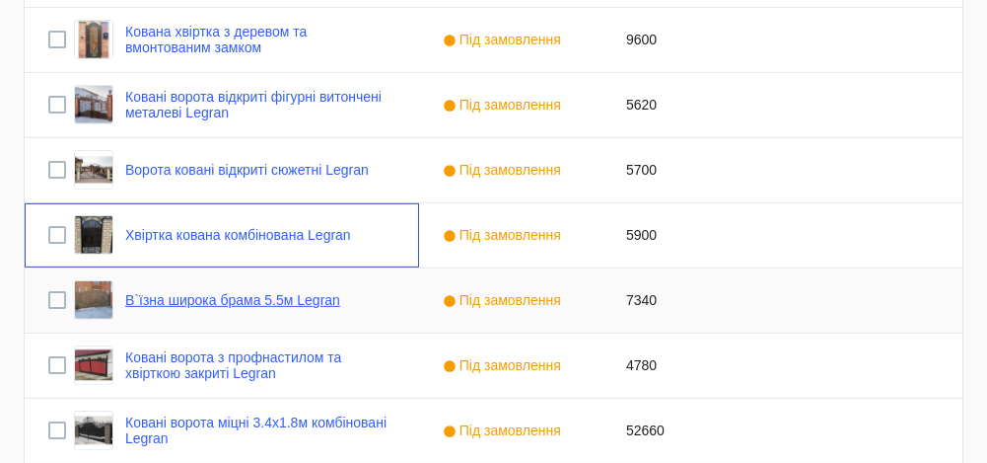
scroll to position [1749, 0]
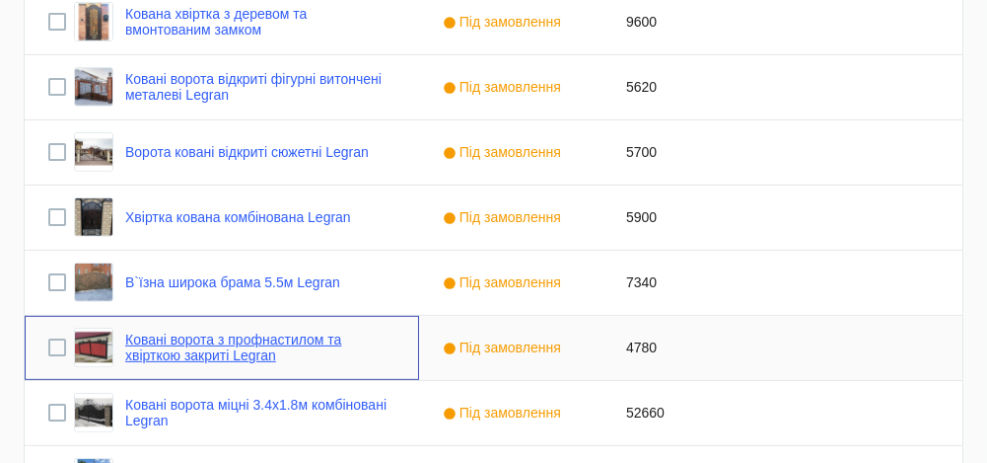
click at [301, 339] on link "Ковані ворота з профнастилом та хвірткою закриті Legran" at bounding box center [260, 347] width 270 height 32
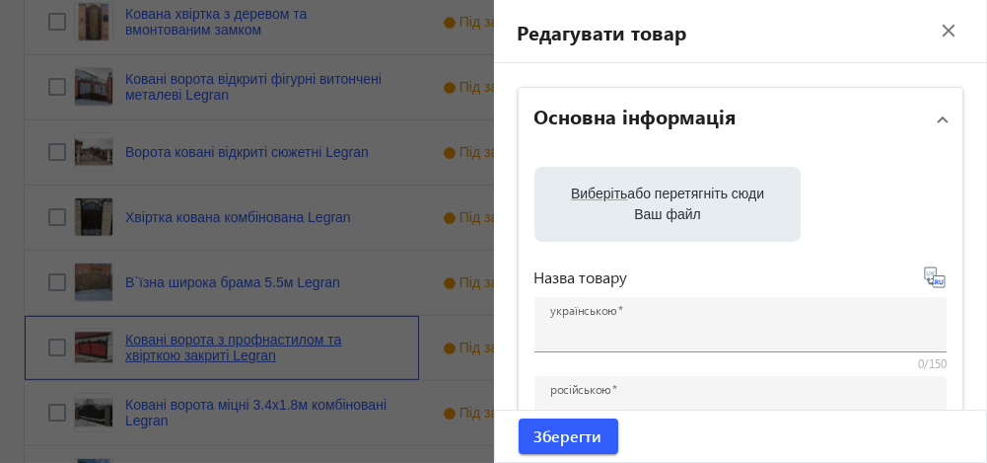
type input "Ковані ворота з профнастилом та хвірткою закриті Legran"
type input "Кованые ворота с профнастилом и калиткой закрытые Legran"
type input "4780"
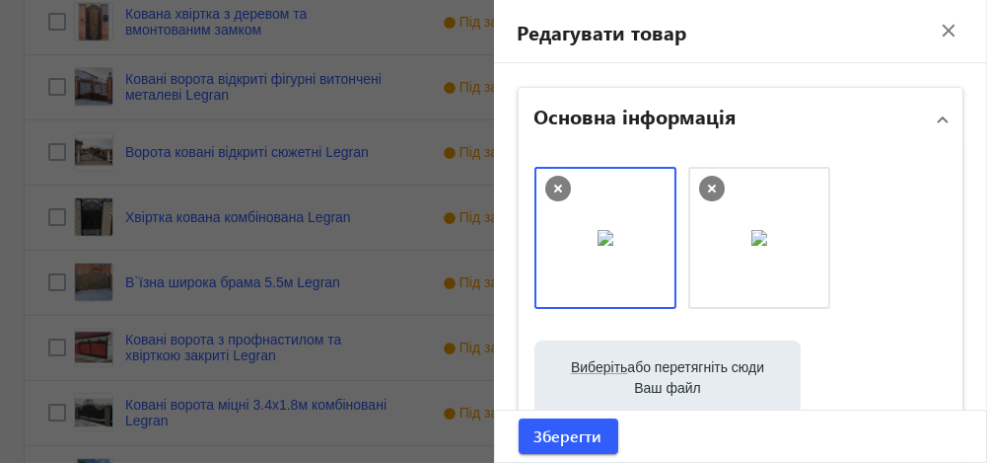
click at [290, 345] on div at bounding box center [493, 231] width 987 height 463
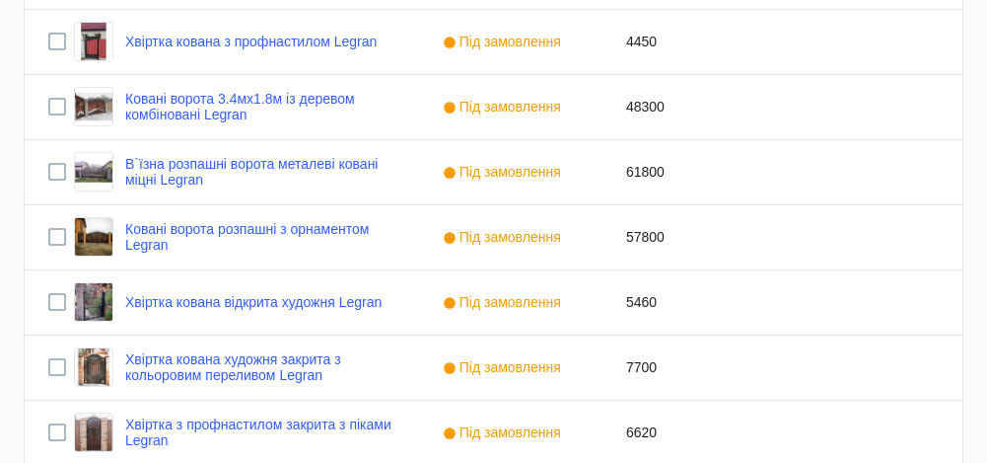
scroll to position [1198, 0]
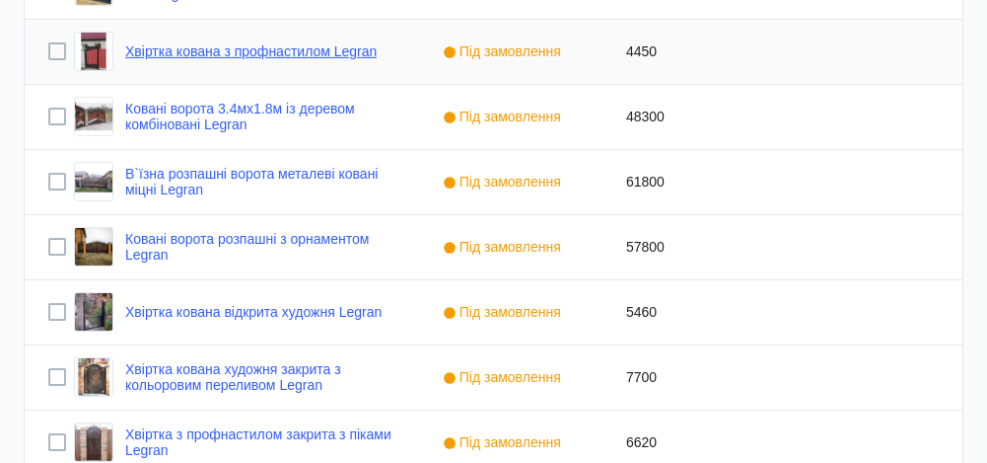
click at [201, 53] on link "Хвіртка кована з профнастилом Legran" at bounding box center [250, 51] width 251 height 16
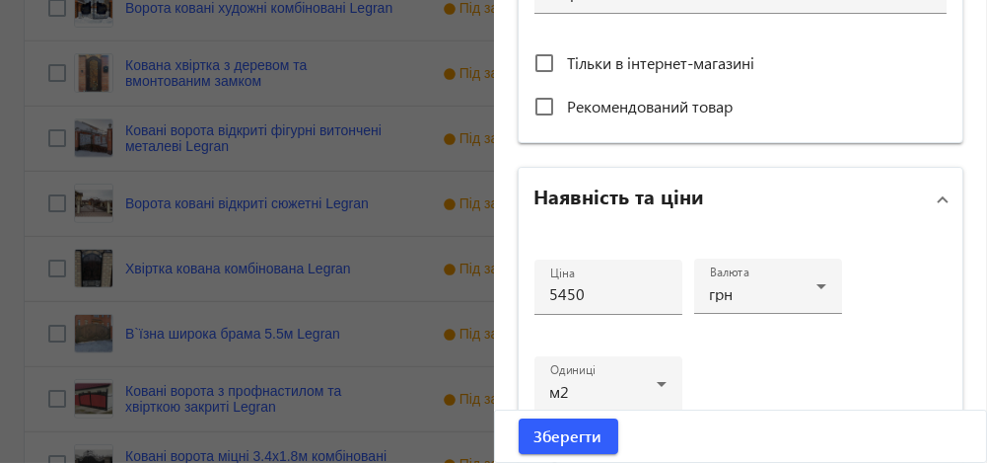
scroll to position [1700, 0]
click at [257, 390] on div at bounding box center [493, 231] width 987 height 463
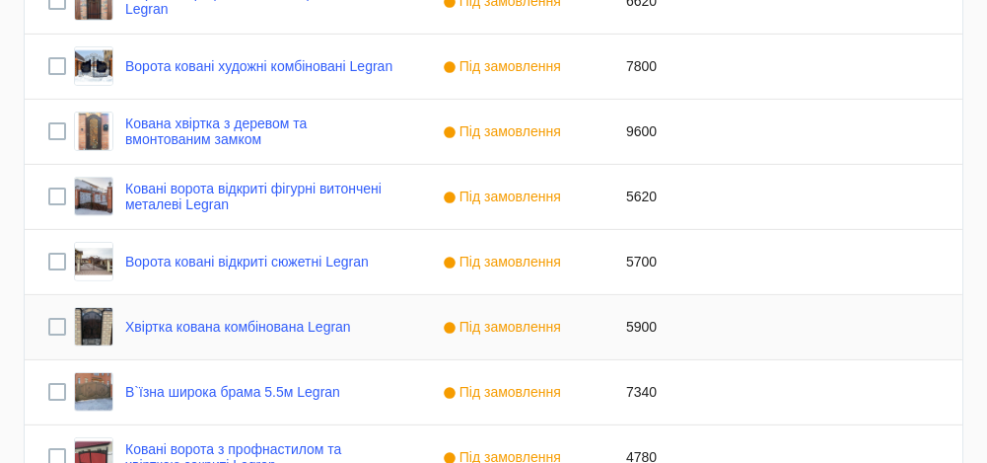
scroll to position [1746, 0]
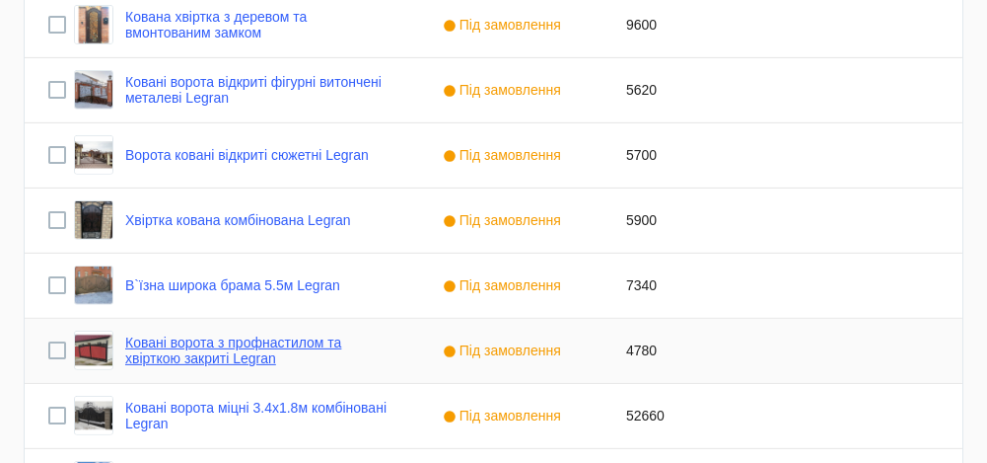
click at [273, 344] on link "Ковані ворота з профнастилом та хвірткою закриті Legran" at bounding box center [260, 350] width 270 height 32
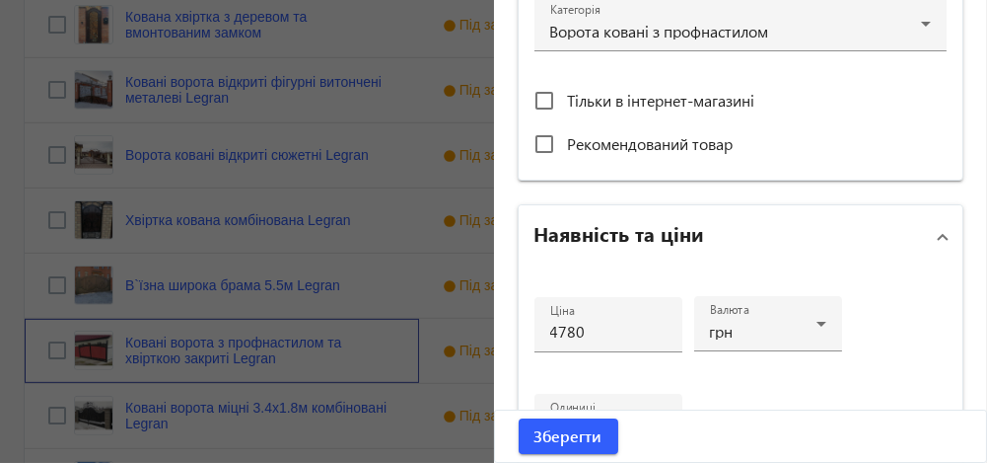
scroll to position [746, 0]
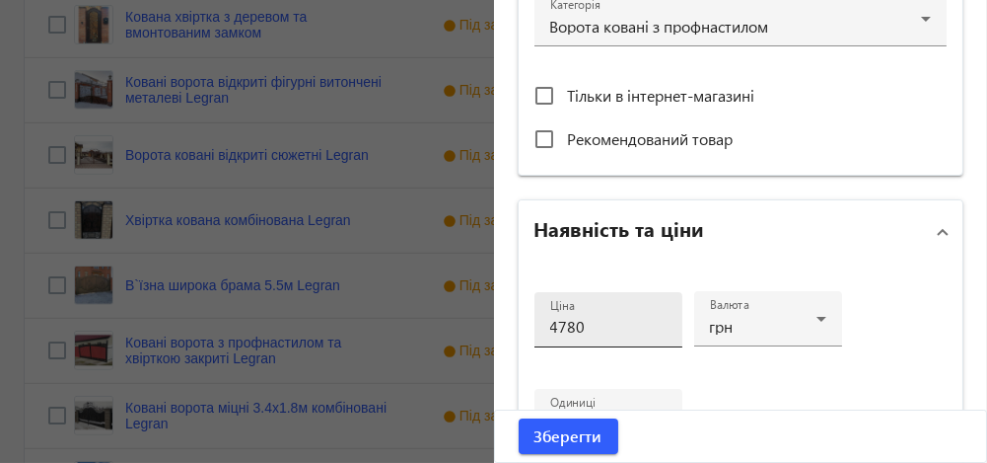
click at [552, 322] on input "4780" at bounding box center [608, 326] width 116 height 21
click at [550, 322] on input "780" at bounding box center [608, 326] width 116 height 21
click at [580, 324] on input "5680" at bounding box center [608, 326] width 116 height 21
click at [558, 321] on input "5680" at bounding box center [608, 326] width 116 height 21
click at [589, 325] on input "5980" at bounding box center [608, 326] width 116 height 21
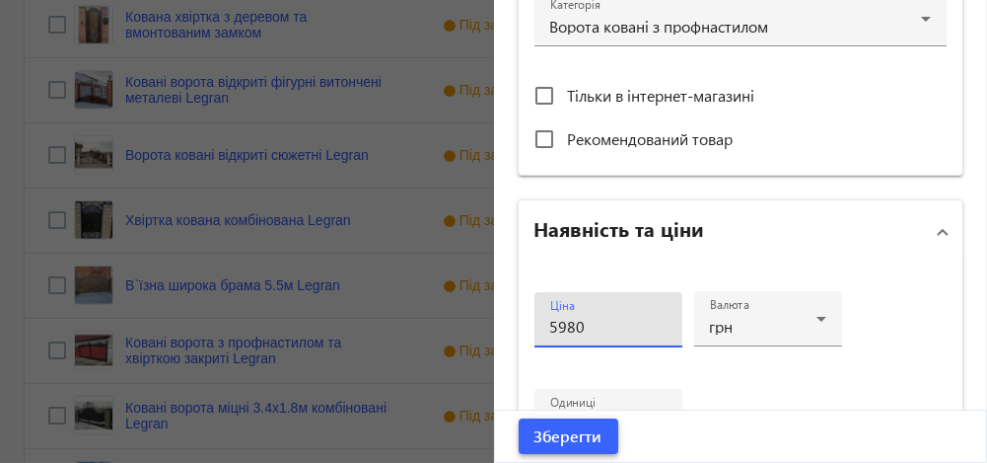
type input "5980"
click at [574, 440] on span "Зберегти" at bounding box center [569, 436] width 68 height 22
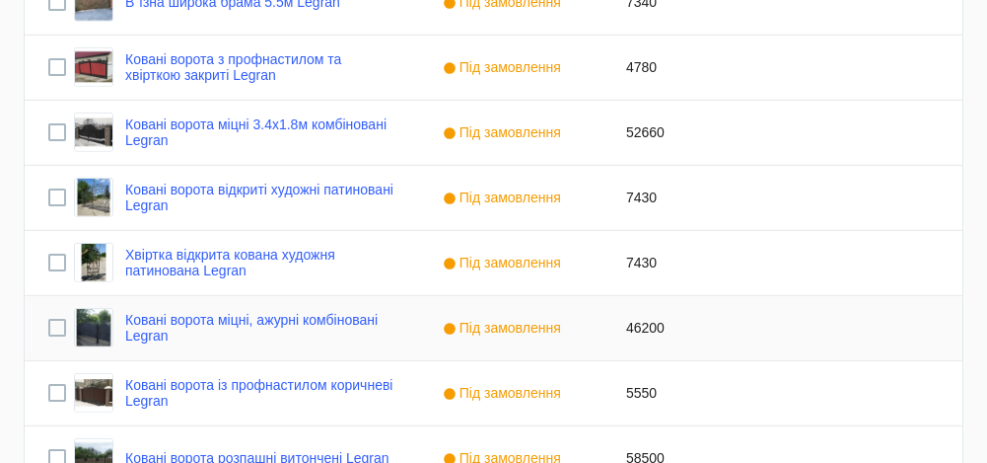
scroll to position [2028, 0]
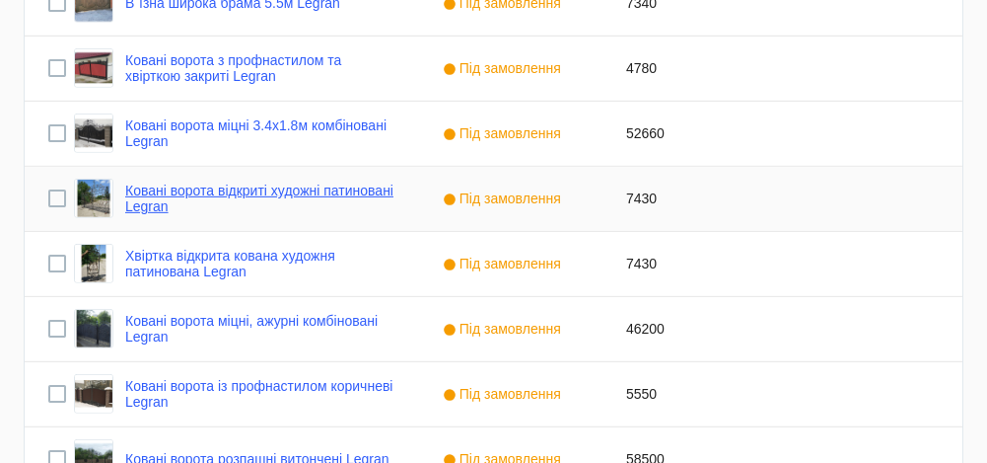
click at [343, 191] on link "Ковані ворота відкриті художні патиновані Legran" at bounding box center [260, 198] width 270 height 32
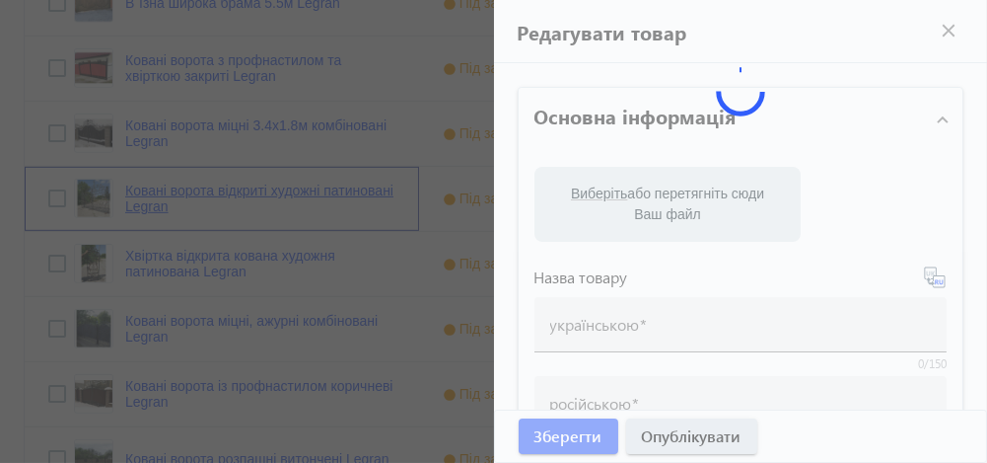
type input "Ковані ворота відкриті художні патиновані Legran"
type input "Кованые ворота открытые художественные патинированые Legran"
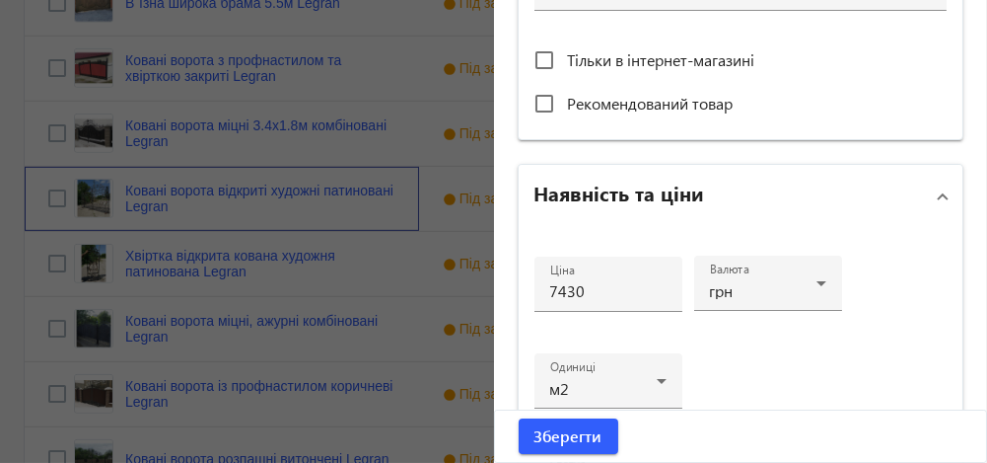
scroll to position [790, 0]
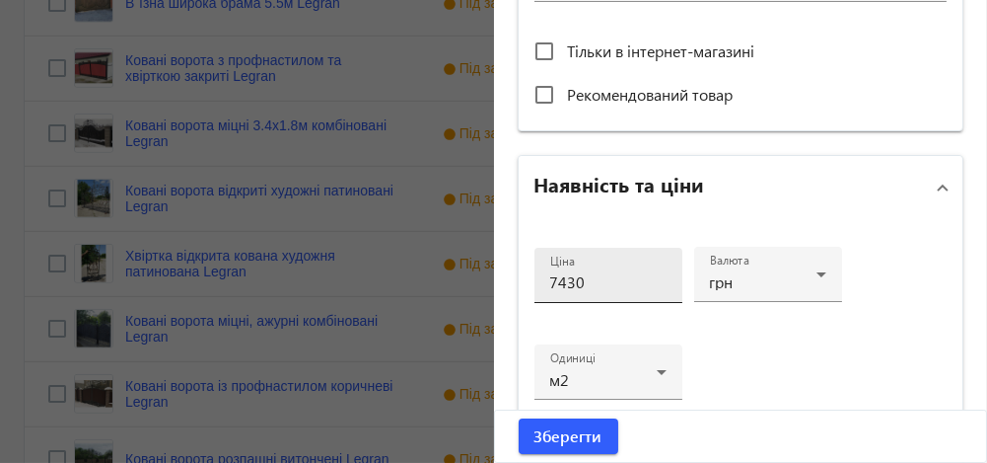
click at [561, 278] on input "7430" at bounding box center [608, 281] width 116 height 21
click at [593, 277] on input "7730" at bounding box center [608, 281] width 116 height 21
type input "7730"
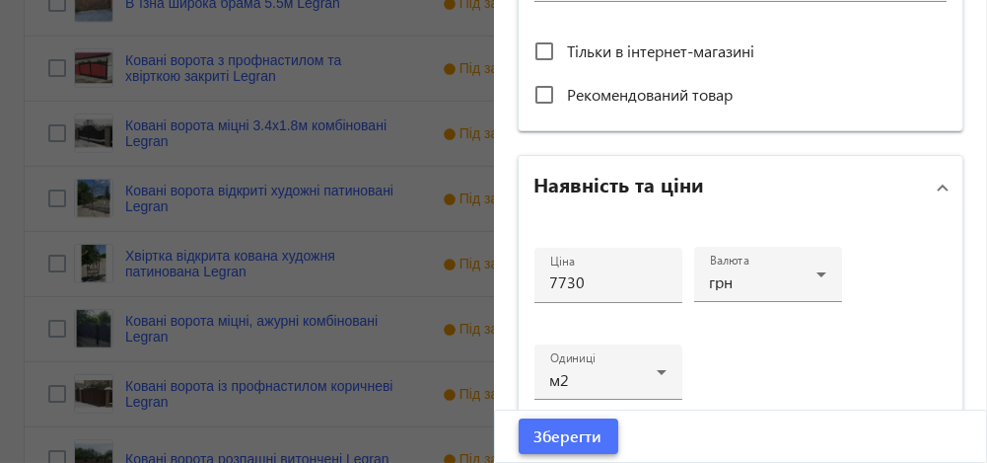
click at [562, 429] on span "Зберегти" at bounding box center [569, 436] width 68 height 22
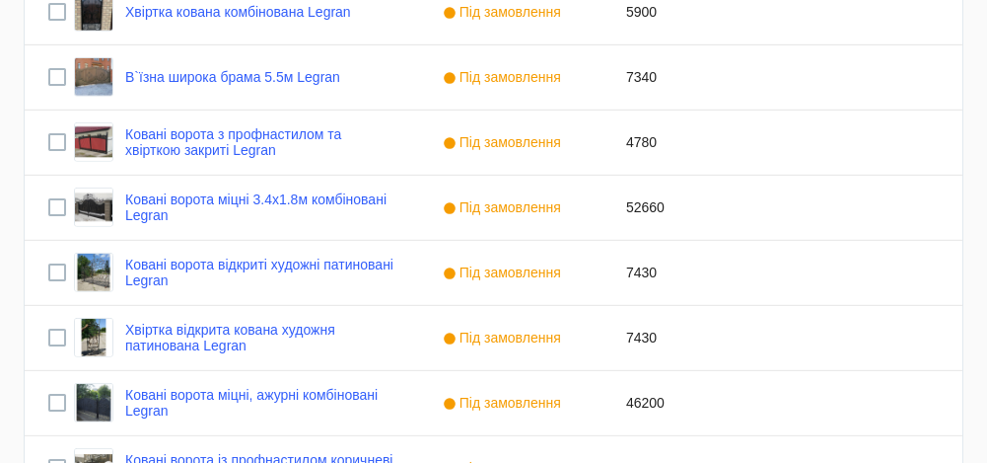
scroll to position [1954, 0]
click at [302, 332] on link "Хвіртка відкрита кована художня патинована Legran" at bounding box center [260, 337] width 270 height 32
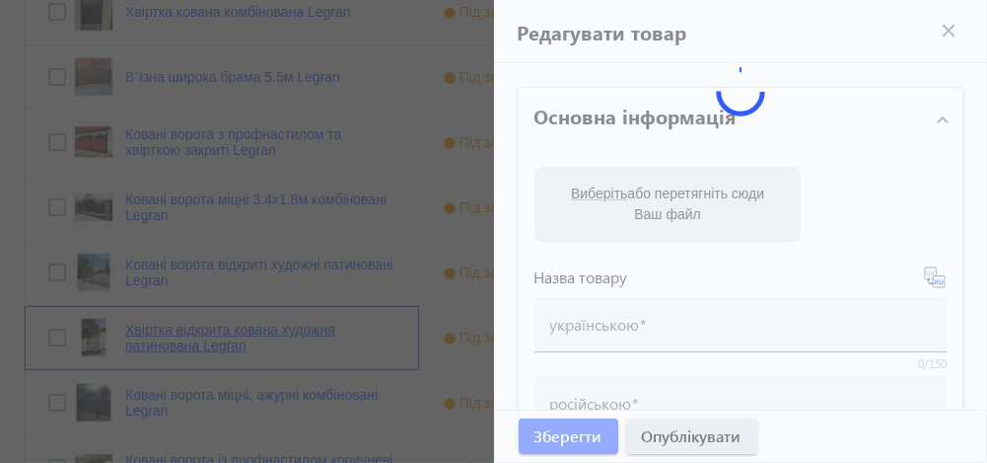
type input "Хвіртка відкрита кована художня патинована Legran"
type input "Калитка открытая кованая художественная патинированая Legran"
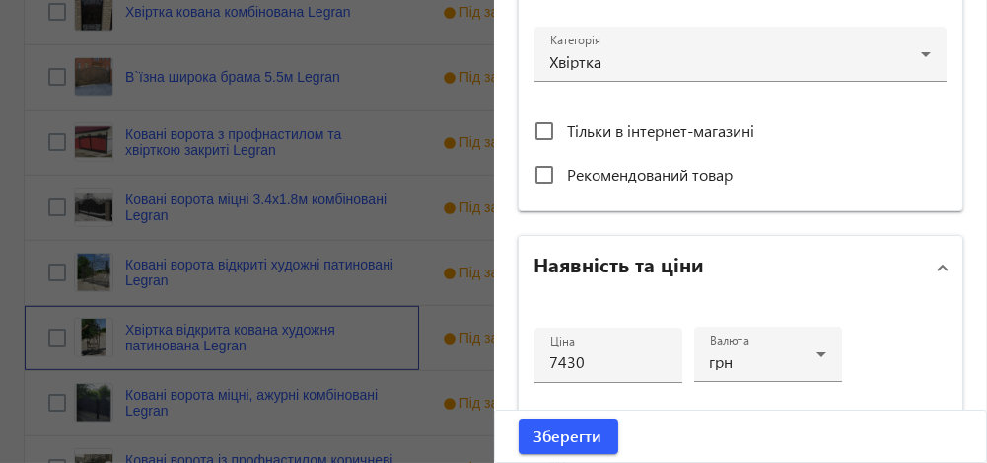
scroll to position [718, 0]
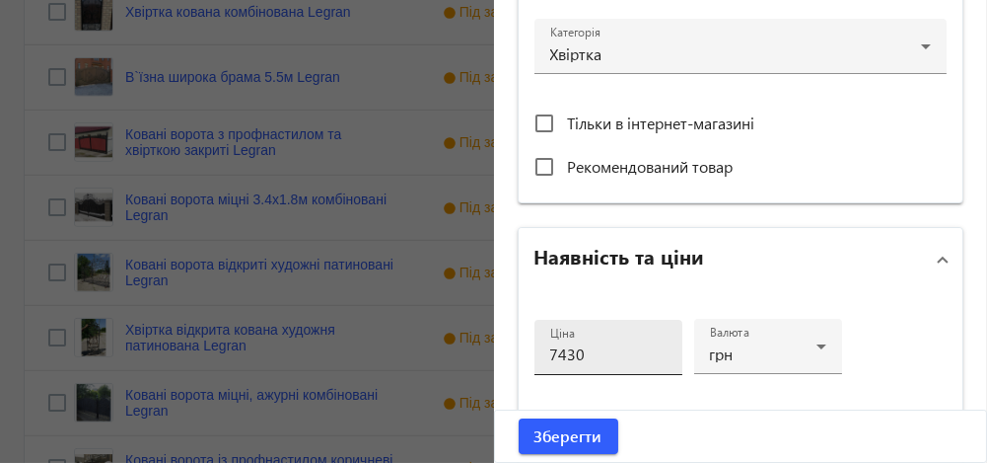
click at [560, 352] on input "7430" at bounding box center [608, 353] width 116 height 21
click at [610, 360] on input "7830" at bounding box center [608, 353] width 116 height 21
type input "7830"
click at [578, 426] on span "Зберегти" at bounding box center [569, 436] width 68 height 22
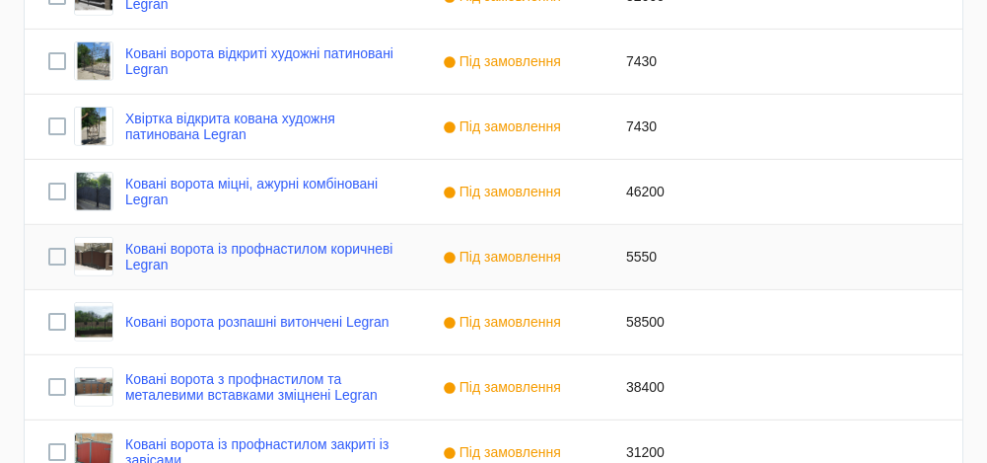
scroll to position [2167, 0]
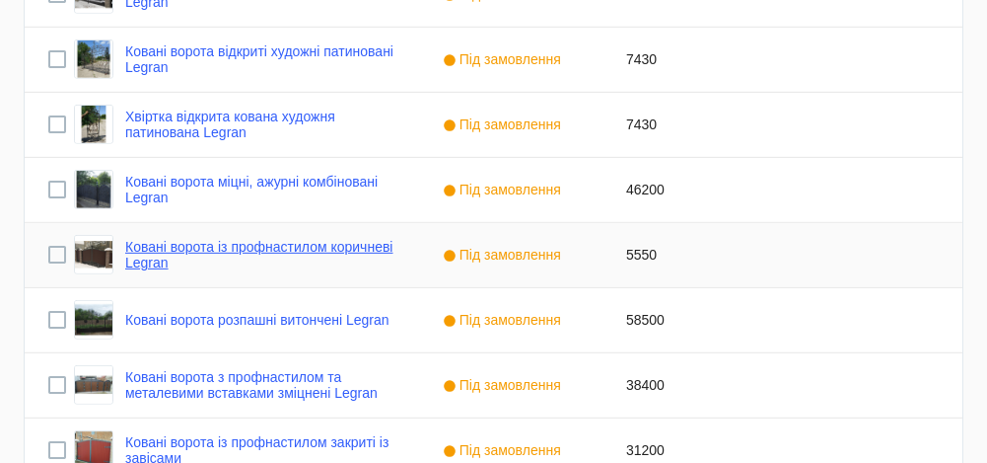
click at [332, 244] on link "Ковані ворота із профнастилом коричневі Legran" at bounding box center [260, 255] width 270 height 32
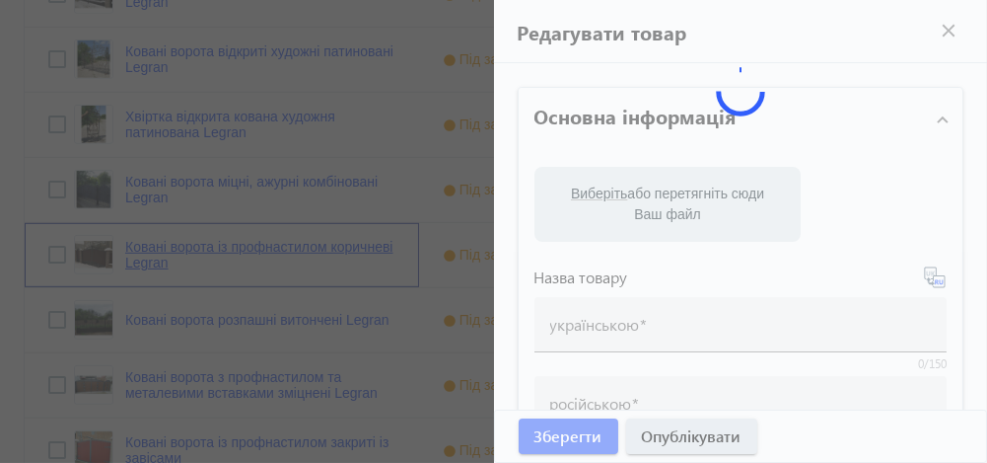
type input "Ковані ворота із профнастилом коричневі Legran"
type input "Кованые ворота с профнастилом коричневые Legran"
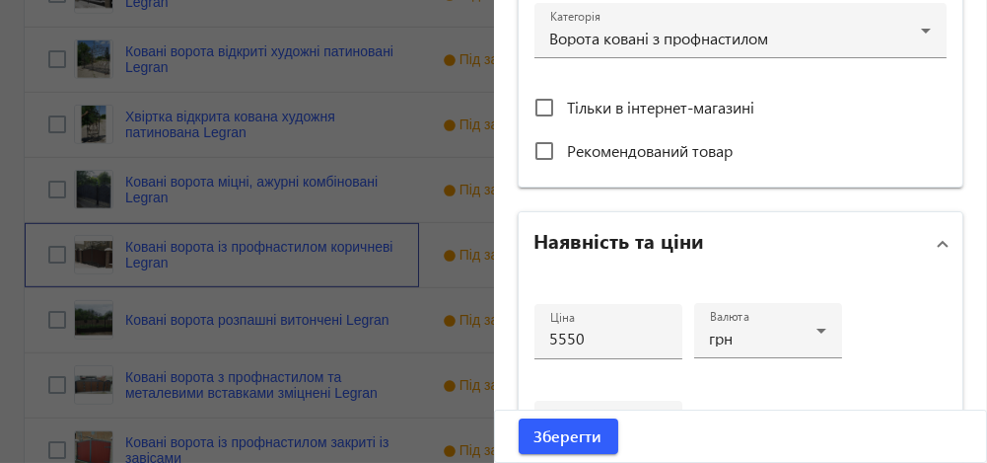
scroll to position [736, 0]
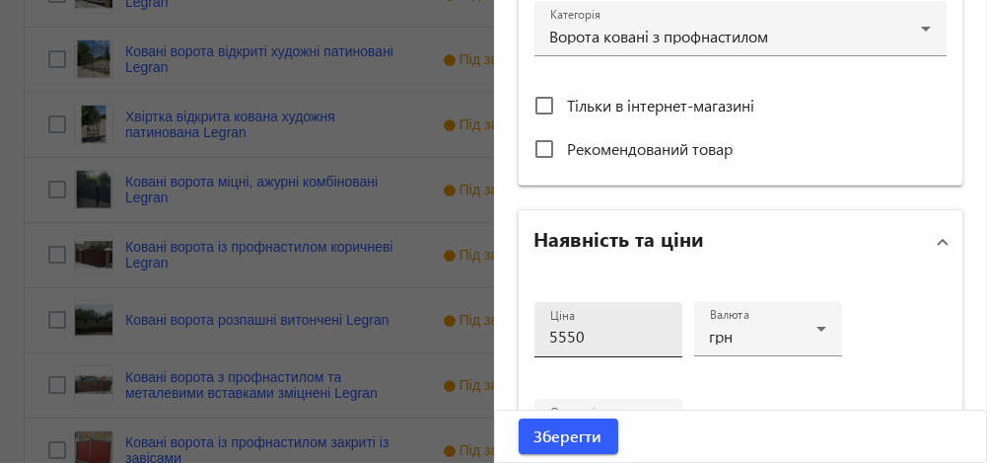
click at [552, 335] on input "5550" at bounding box center [608, 335] width 116 height 21
click at [560, 332] on input "6550" at bounding box center [608, 335] width 116 height 21
click at [578, 337] on input "6250" at bounding box center [608, 335] width 116 height 21
type input "6250"
click at [573, 428] on span "Зберегти" at bounding box center [569, 436] width 68 height 22
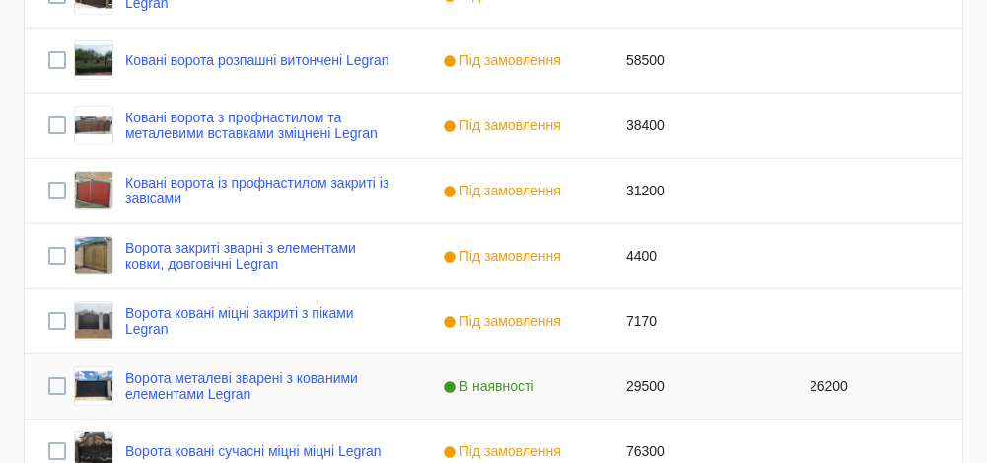
scroll to position [2427, 0]
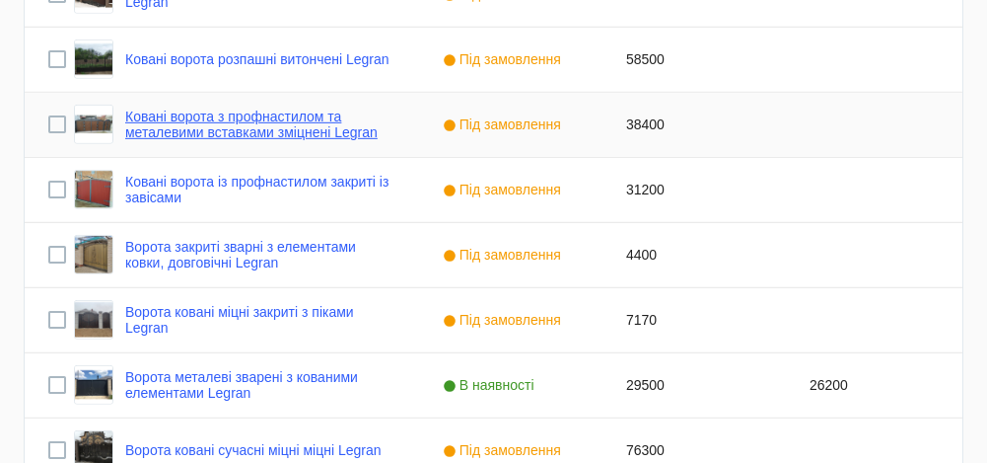
click at [297, 124] on link "Ковані ворота з профнастилом та металевими вставками зміцнені Legran" at bounding box center [260, 124] width 270 height 32
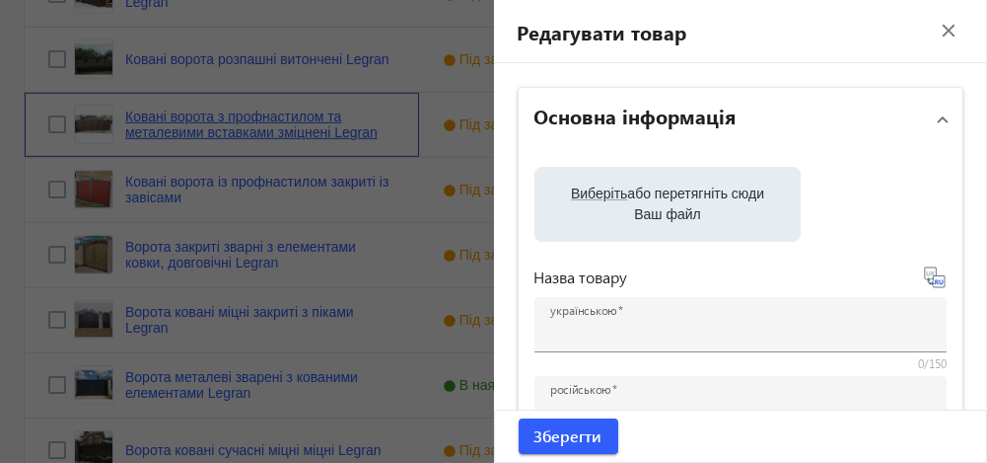
type input "Ковані ворота з профнастилом та металевими вставками зміцнені Legran"
type input "Кованые ворота с профнастилом и металлическими вставками упрочнённые Legran"
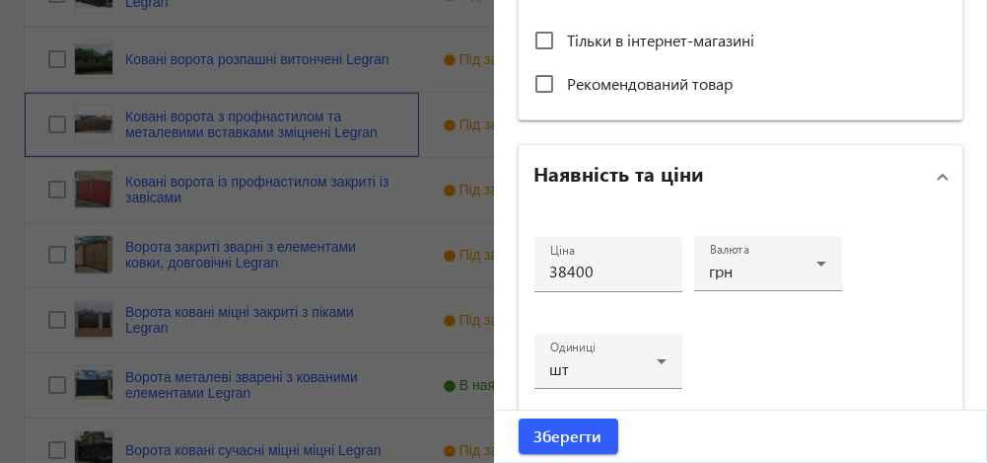
scroll to position [802, 0]
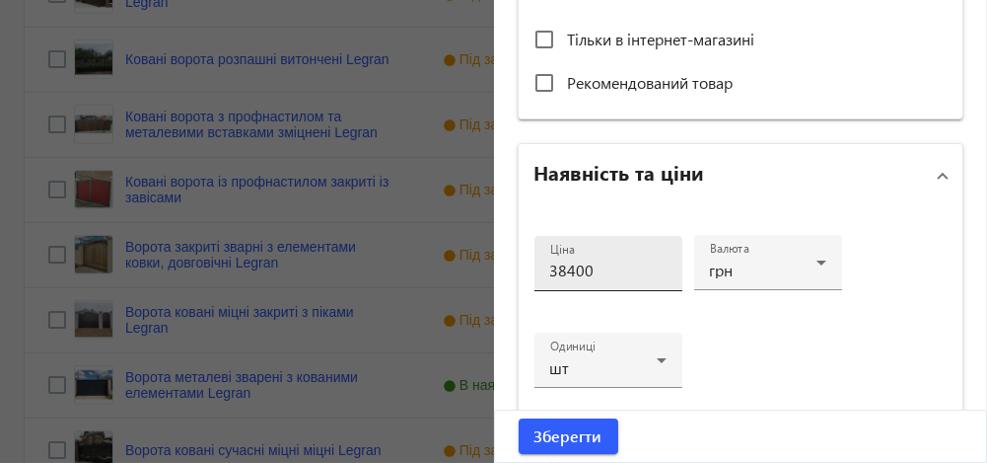
click at [568, 268] on input "38400" at bounding box center [608, 269] width 116 height 21
click at [588, 269] on input "39700" at bounding box center [608, 269] width 116 height 21
type input "39700"
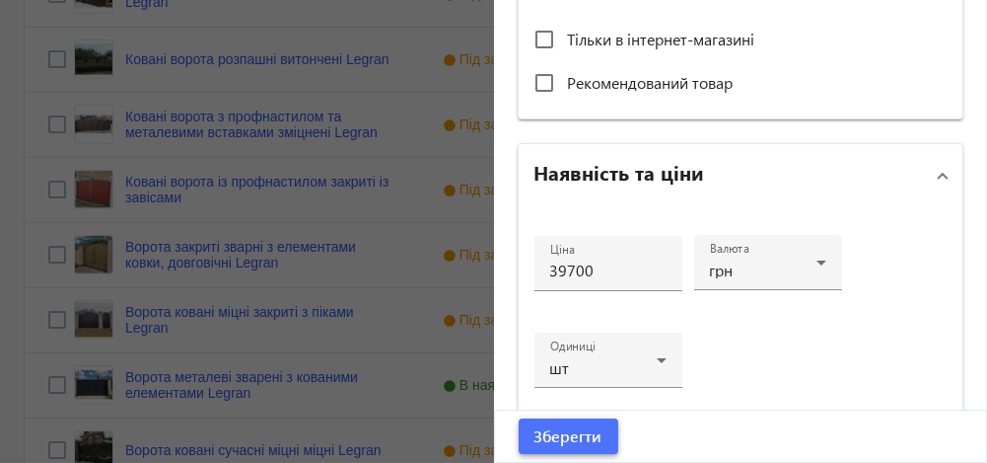
click at [571, 432] on span "Зберегти" at bounding box center [569, 436] width 68 height 22
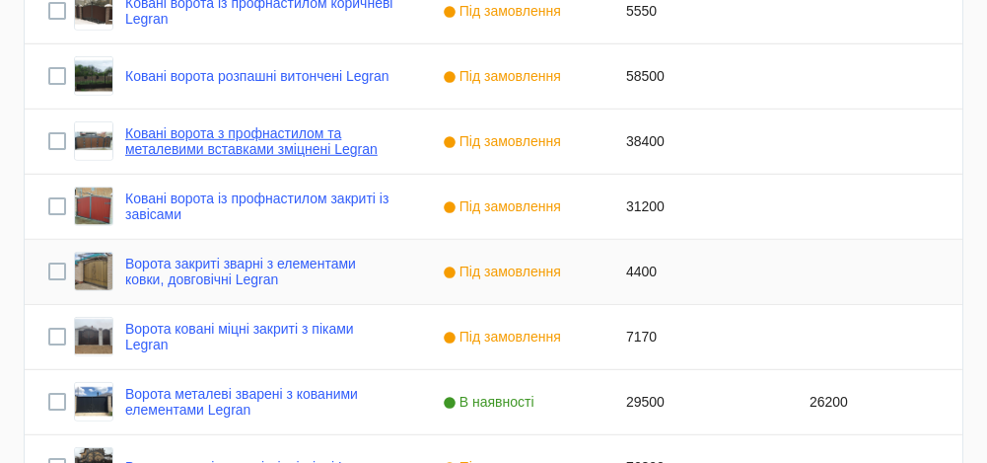
scroll to position [2426, 0]
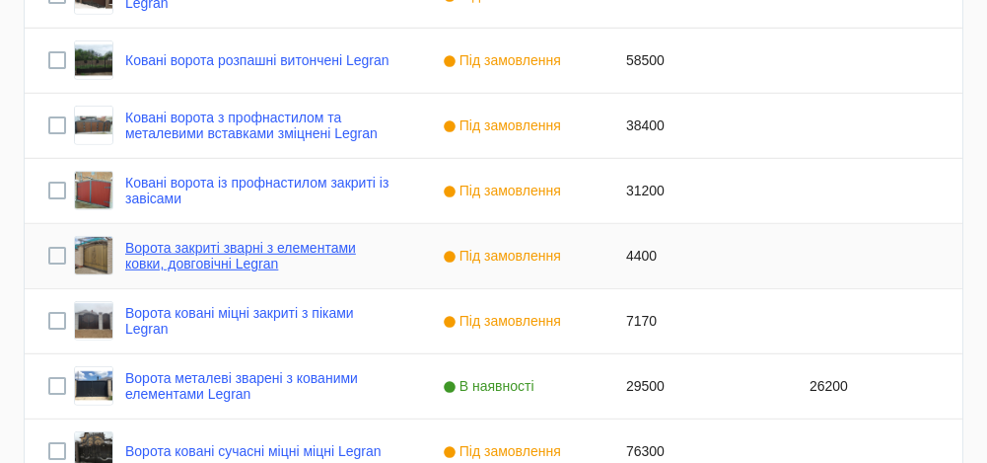
click at [224, 251] on link "Ворота закриті зварні з елементами ковки, довговічні Legran" at bounding box center [260, 256] width 270 height 32
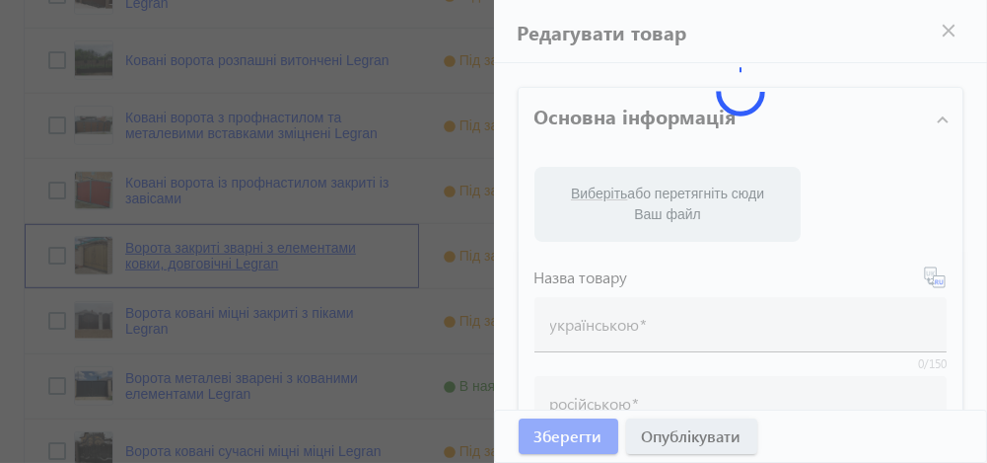
type input "Ворота закриті зварні з елементами ковки, довговічні Legran"
type input "Ворота закрытые сварные с элементами ковки, долговечные Legran"
type input "4400"
type input "ковані ворота"
type input "кованые ворота"
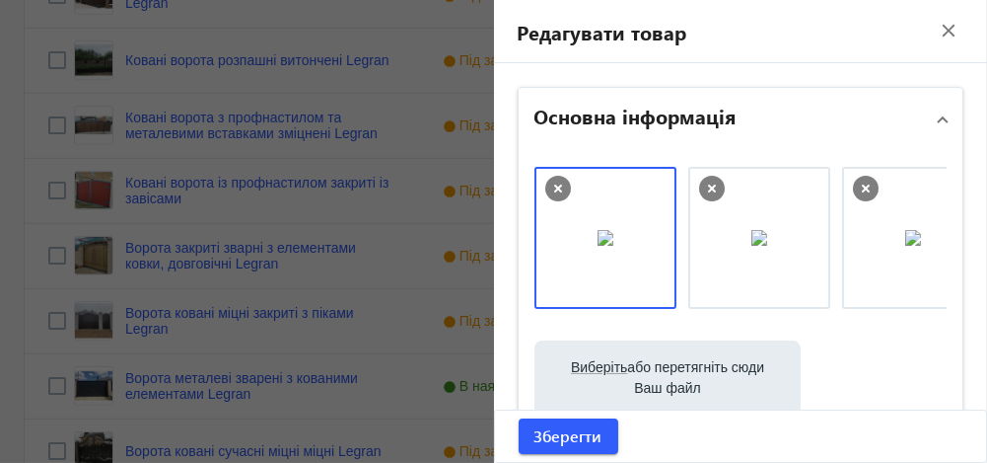
click at [304, 312] on div at bounding box center [493, 231] width 987 height 463
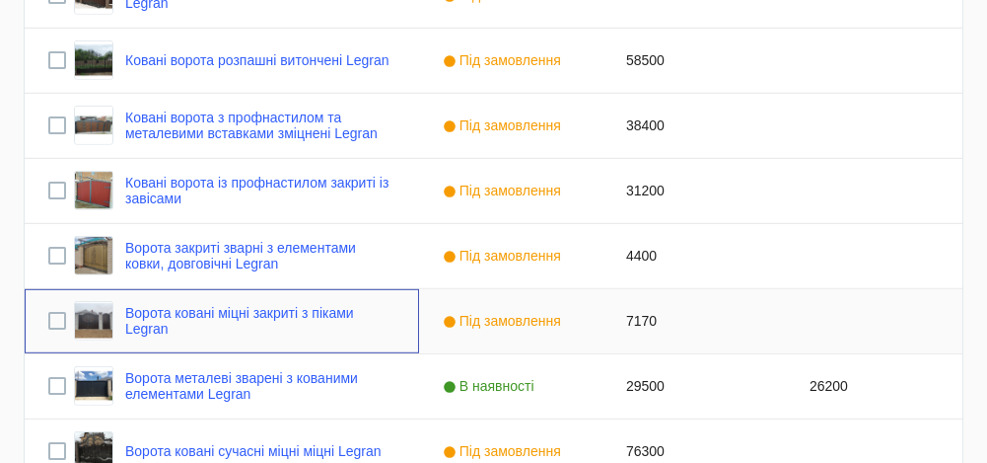
click at [304, 312] on link "Ворота ковані міцні закриті з піками Legran" at bounding box center [260, 321] width 270 height 32
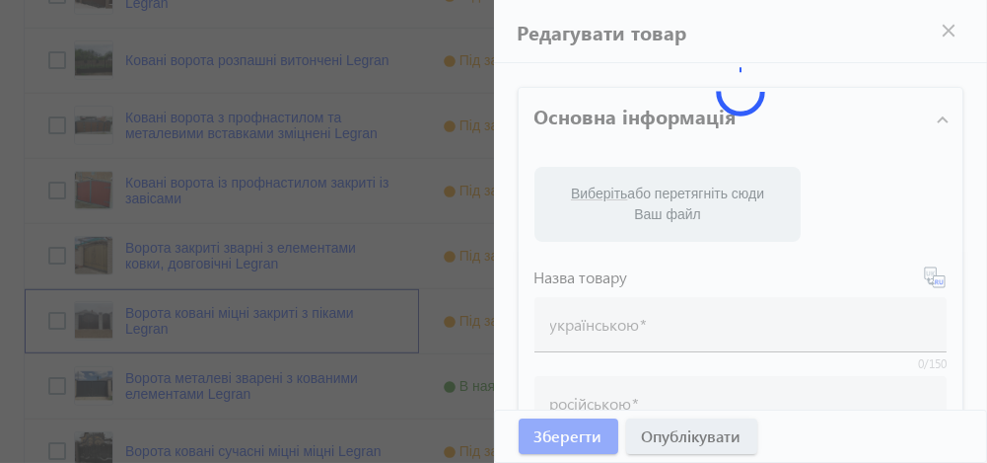
type input "Ворота ковані міцні закриті з піками Legran"
type input "Ворота кованые закрытые прочные с пиками Legran"
type input "7170"
type input "ворота ковані"
type input "ворота кованые"
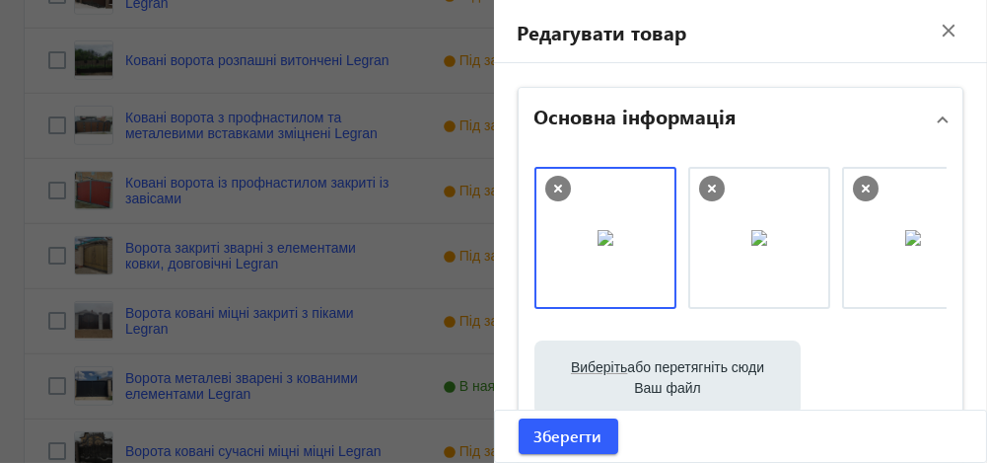
click at [229, 372] on div at bounding box center [493, 231] width 987 height 463
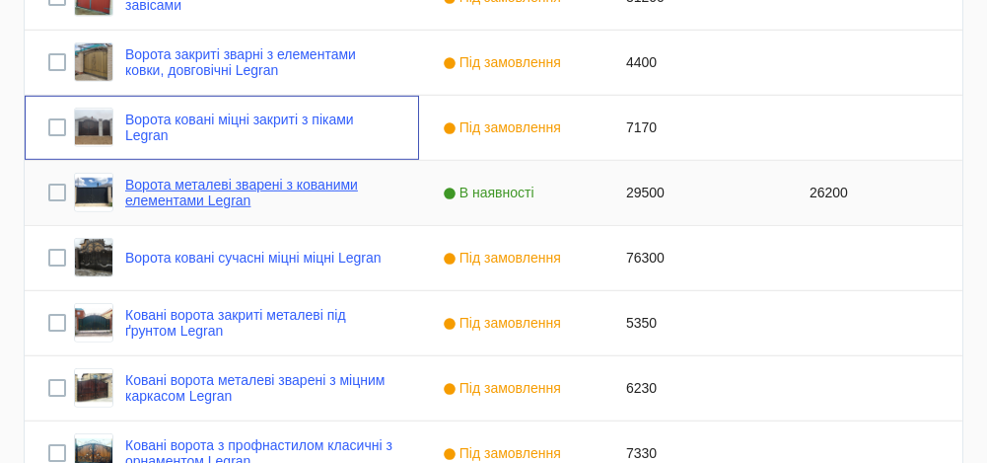
scroll to position [2632, 0]
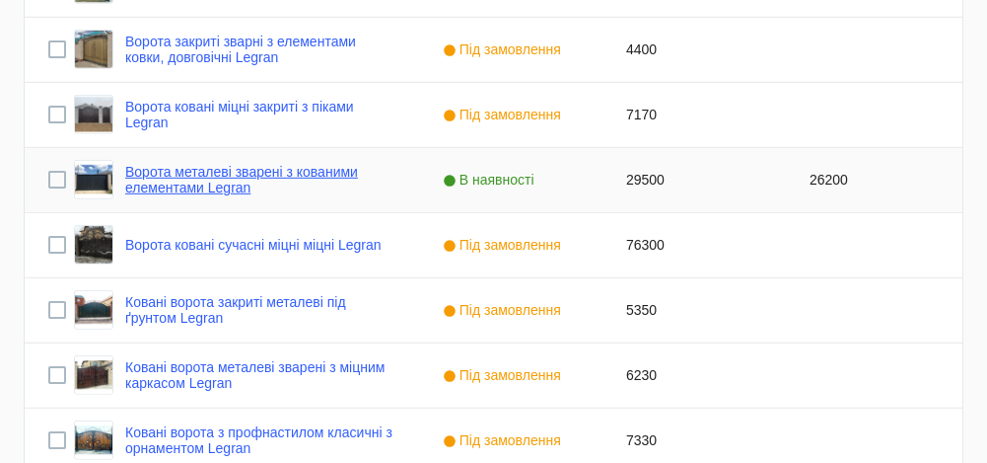
click at [182, 178] on link "Ворота металеві зварені з кованими елементами Legran" at bounding box center [260, 180] width 270 height 32
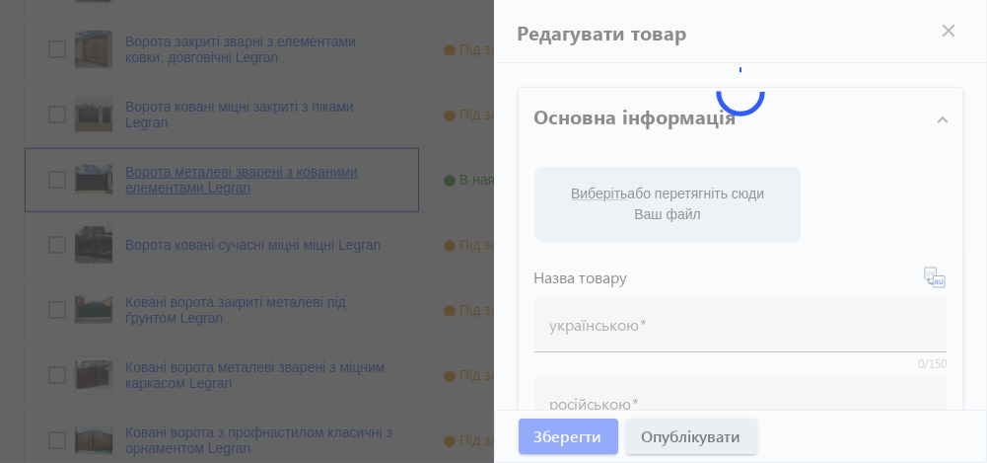
type input "Ворота металеві зварені з кованими елементами Legran"
type input "Ворота металлические сварные с коваными элементами Legran"
checkbox input "true"
type input "29500"
type input "ворота ковані"
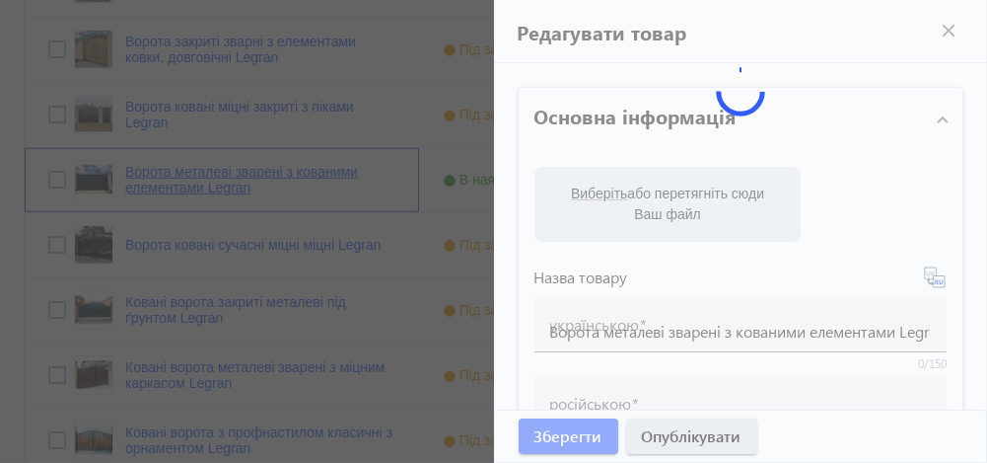
type input "ворота кованые"
type textarea "ковані ворота, ворота ковані"
type textarea "кованые ворота, ворота кованые"
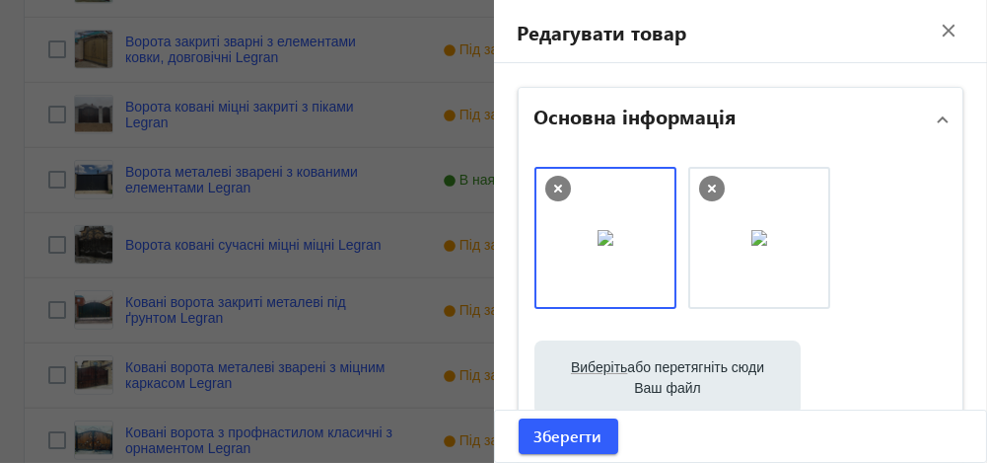
click at [179, 236] on div at bounding box center [493, 231] width 987 height 463
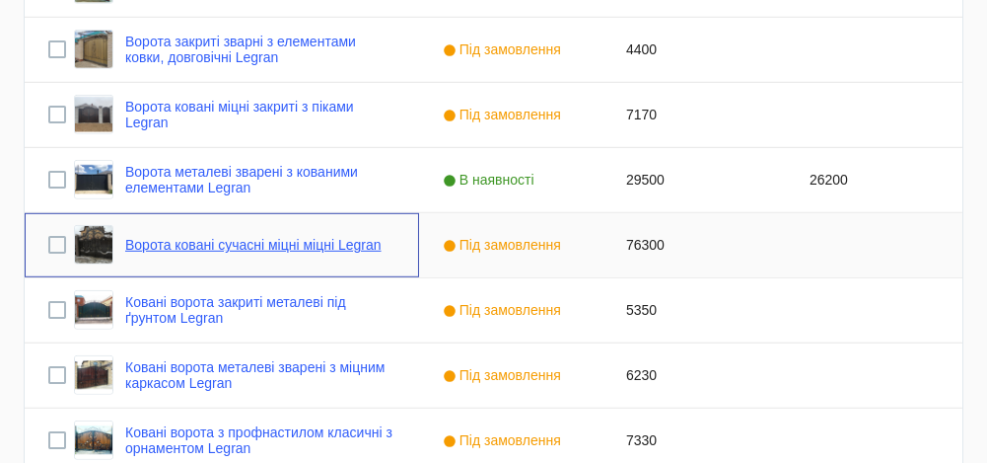
click at [179, 237] on link "Ворота ковані сучасні міцні міцні Legran" at bounding box center [253, 245] width 256 height 16
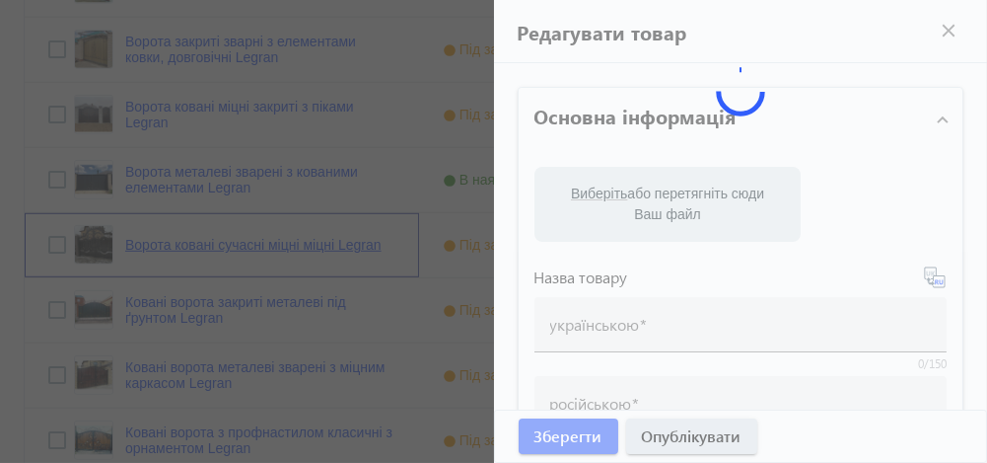
type input "Ворота ковані сучасні міцні міцні Legran"
type input "Ворота кованые современные сдержаные прочные Legran"
type input "76300"
type input "ковані ворота"
type input "кованые ворота"
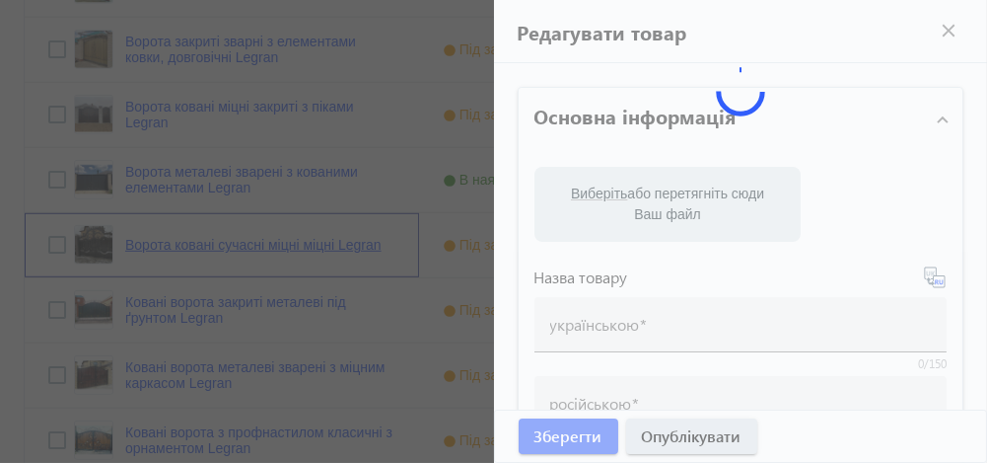
type textarea "ворота ковані"
type textarea "ворота кованые"
type input "ворота"
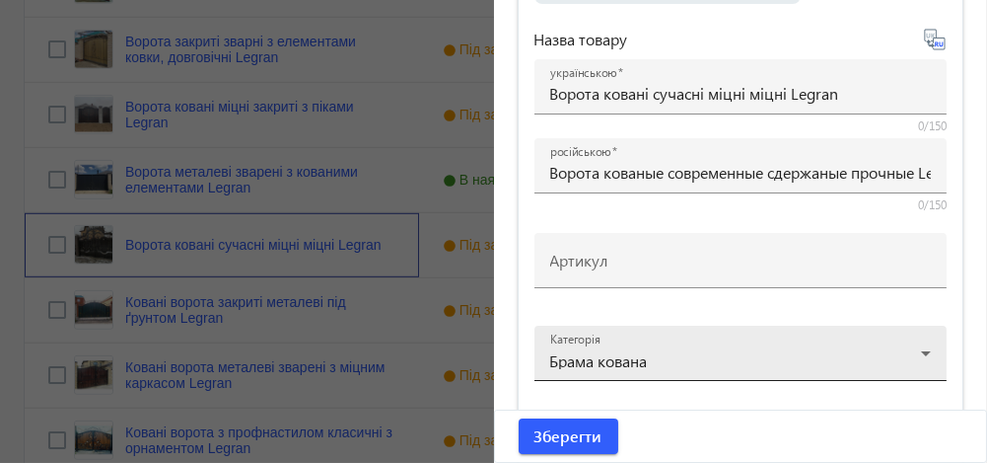
scroll to position [407, 0]
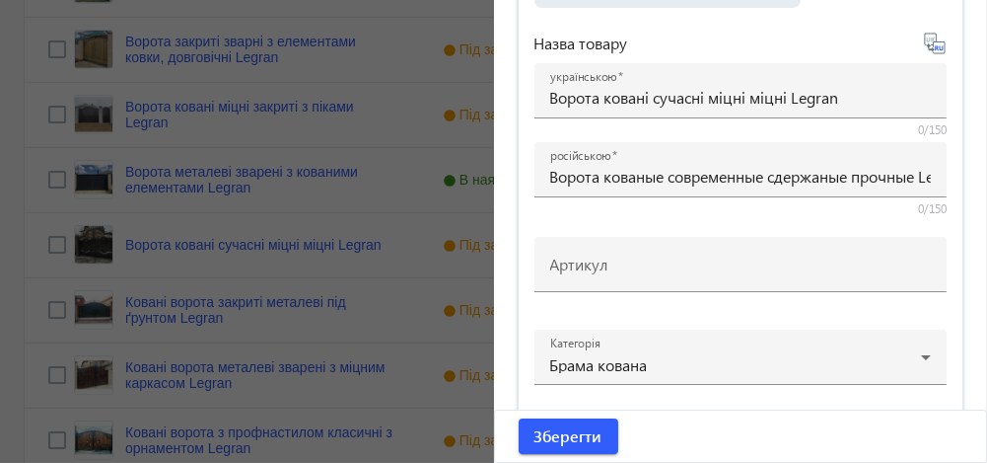
click at [285, 294] on div at bounding box center [493, 231] width 987 height 463
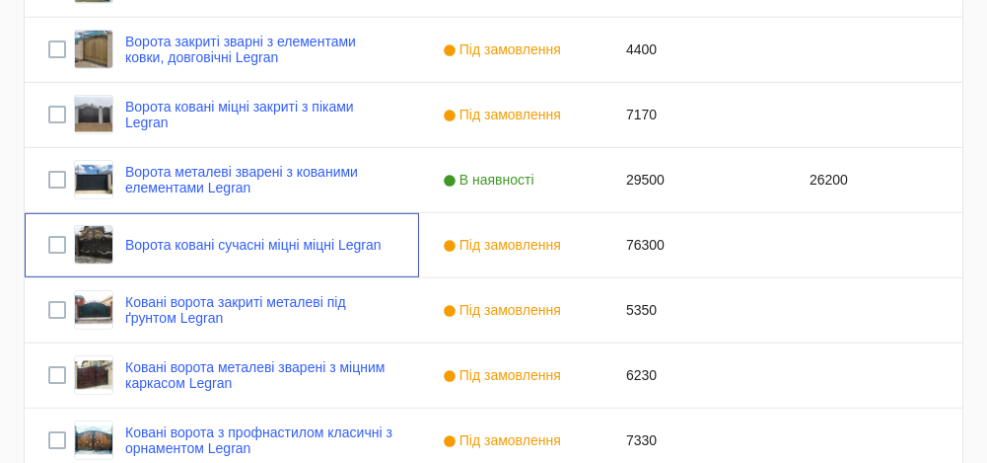
scroll to position [0, 0]
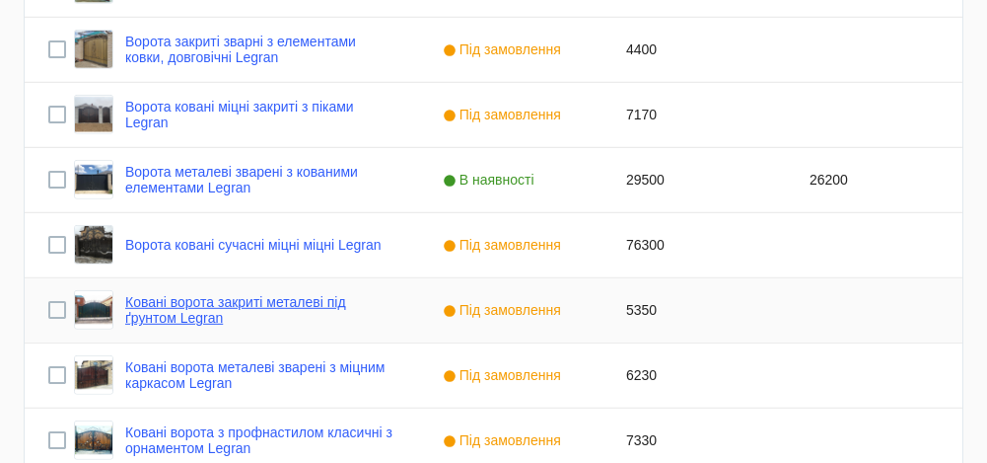
click at [263, 303] on link "Ковані ворота закриті металеві під ґрунтом Legran" at bounding box center [260, 310] width 270 height 32
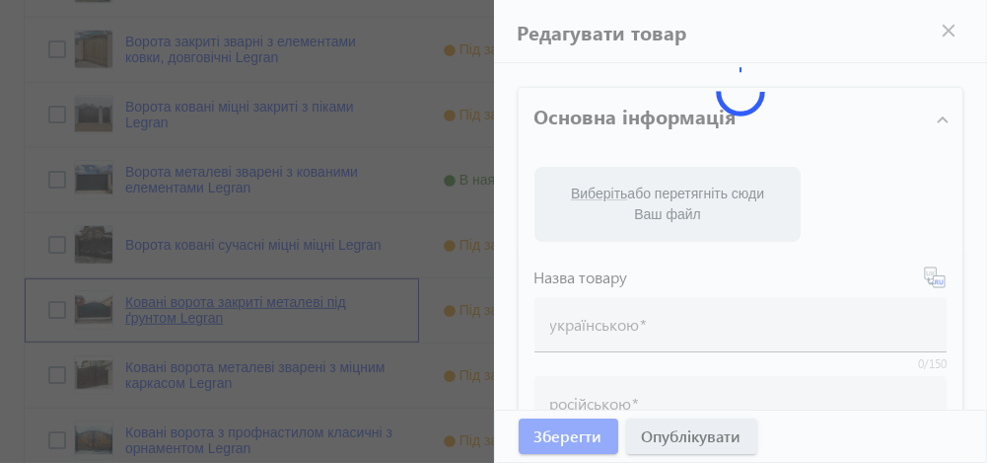
type input "Ковані ворота закриті металеві під ґрунтом Legran"
type input "Кованые ворота закрытые металлические под грунтом Legran"
type input "5350"
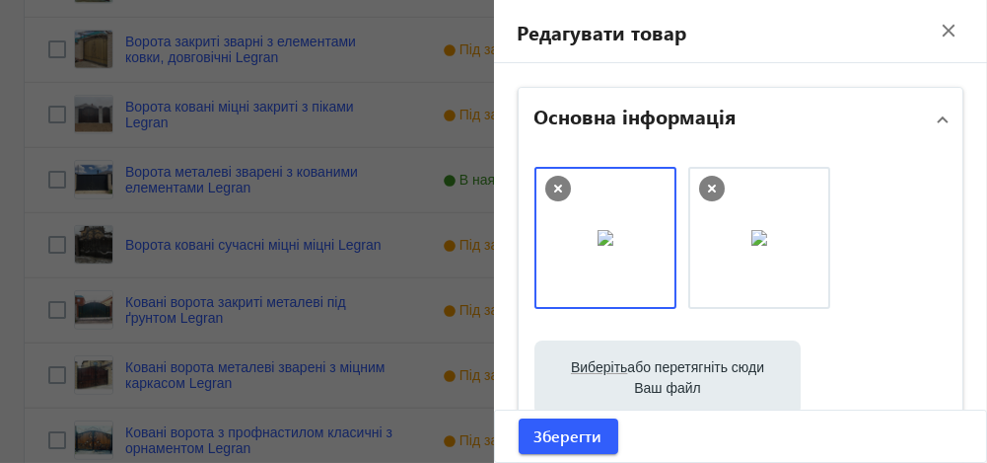
click at [222, 371] on div at bounding box center [493, 231] width 987 height 463
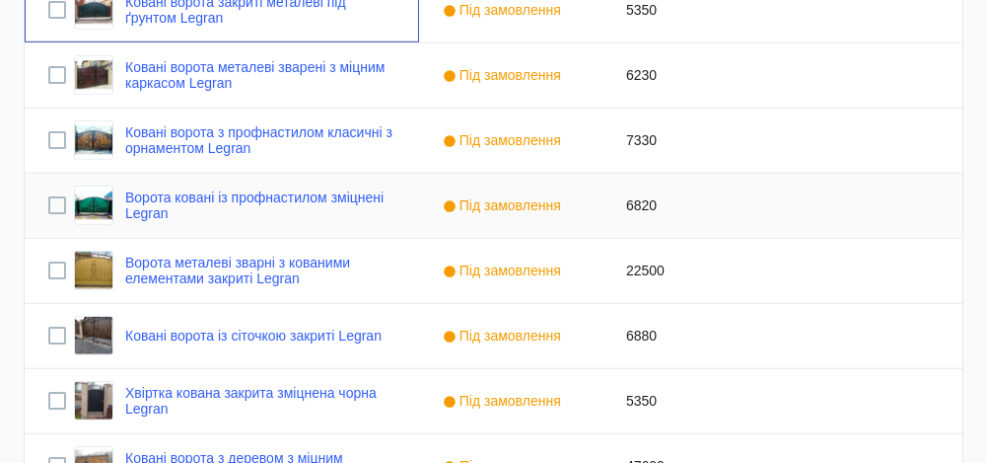
scroll to position [2952, 0]
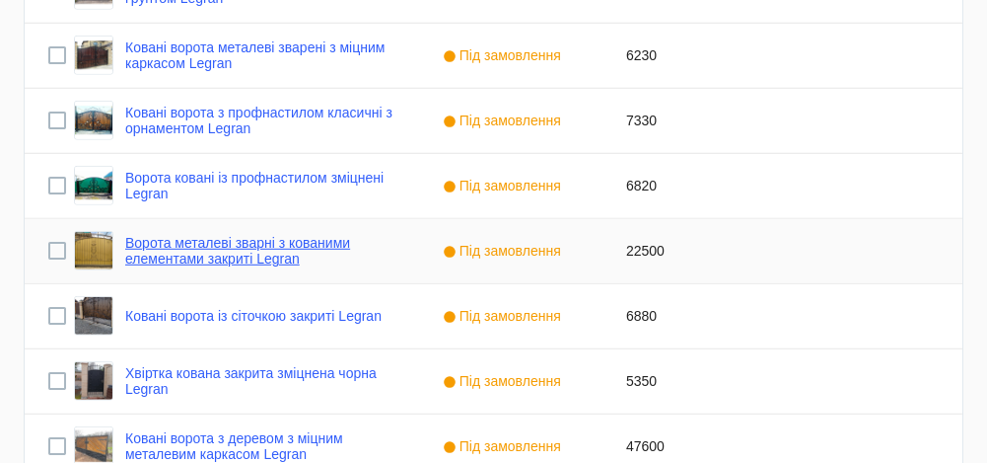
click at [245, 252] on link "Ворота металеві зварні з кованими елементами закриті Legran" at bounding box center [260, 251] width 270 height 32
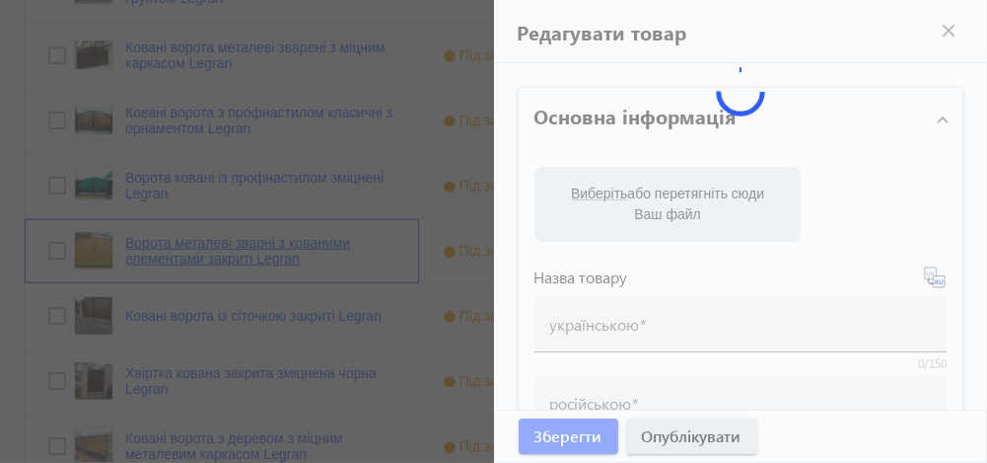
type input "Ворота металеві зварні з кованими елементами закриті Legran"
type input "Ворота металические сварные с коваными элементами закрытые Legran"
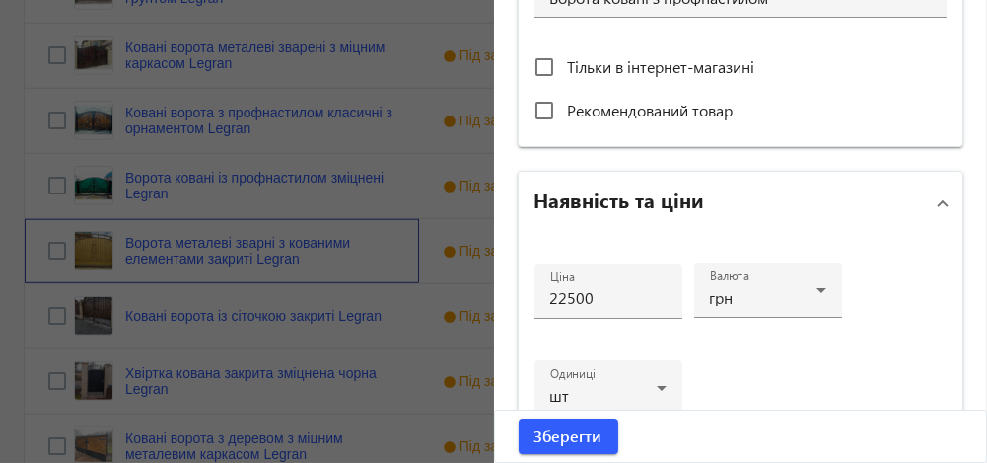
scroll to position [783, 0]
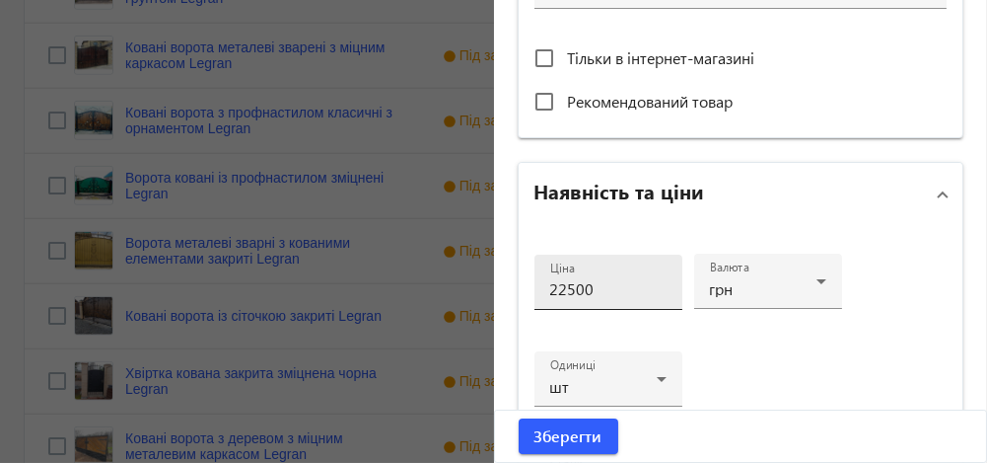
click at [560, 288] on input "22500" at bounding box center [608, 288] width 116 height 21
click at [601, 286] on input "24500" at bounding box center [608, 288] width 116 height 21
type input "24500"
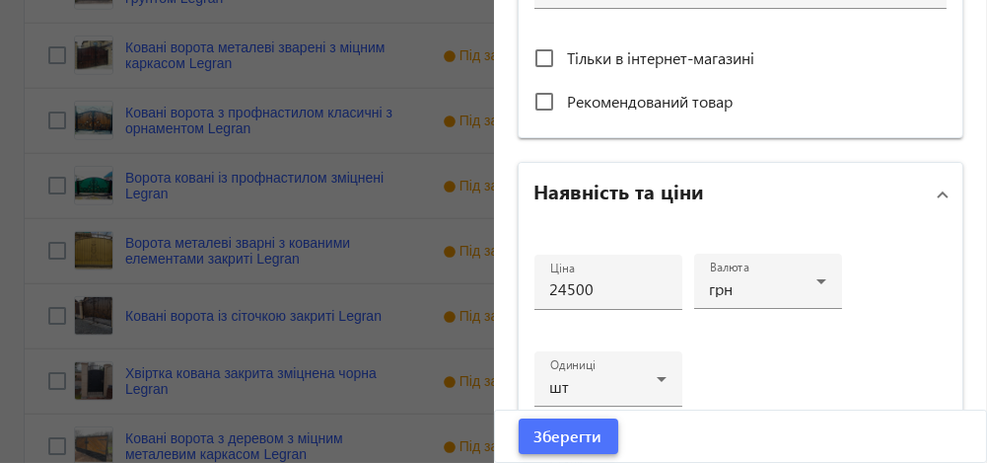
click at [565, 438] on span "Зберегти" at bounding box center [569, 436] width 68 height 22
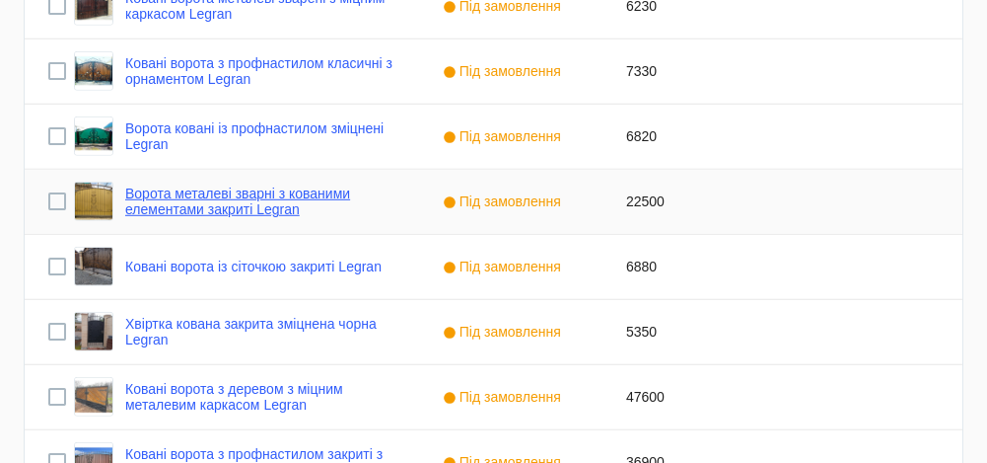
scroll to position [3033, 0]
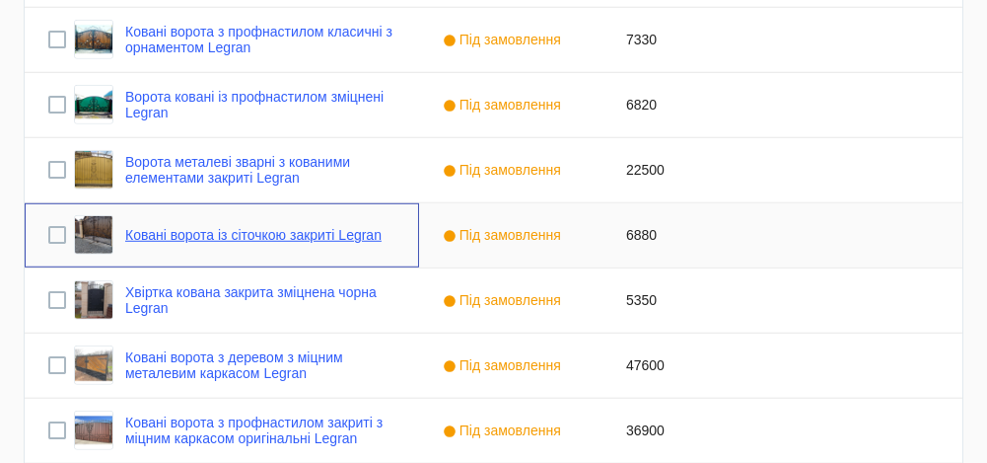
click at [277, 241] on link "Ковані ворота із сіточкою закриті Legran" at bounding box center [253, 235] width 256 height 16
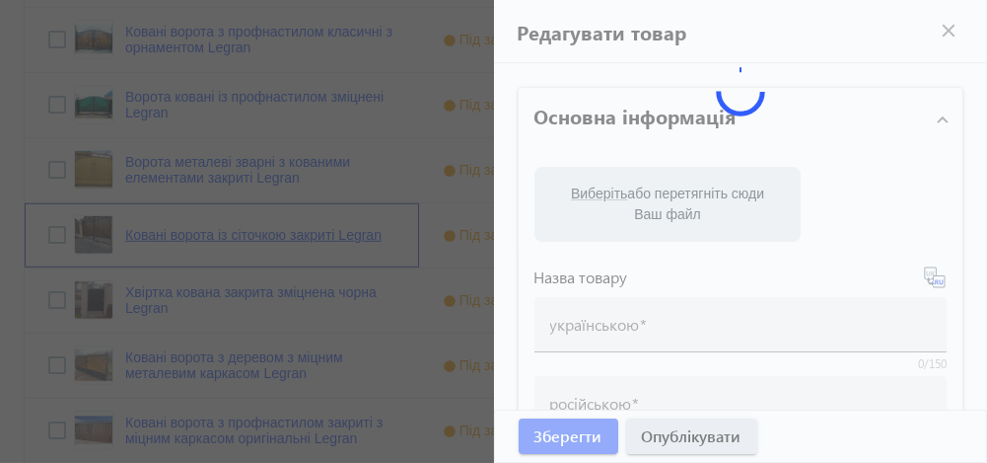
type input "Ковані ворота із сіточкою закриті Legran"
type input "Кованые ворота с сеточкой закрытые Legran"
type input "6880"
type input "ворота ковані"
type input "ворота кованые"
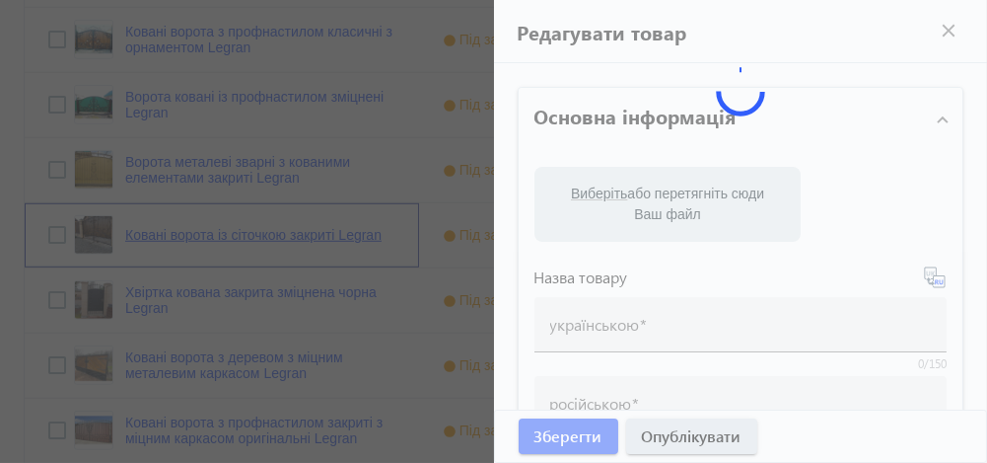
type textarea "ковані ворота"
type textarea "кованые ворота"
type input "ворота"
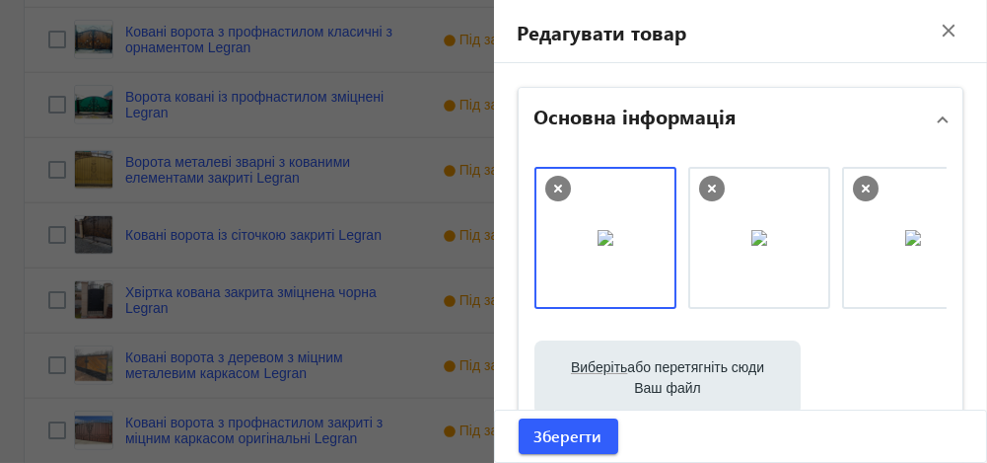
click at [245, 300] on div at bounding box center [493, 231] width 987 height 463
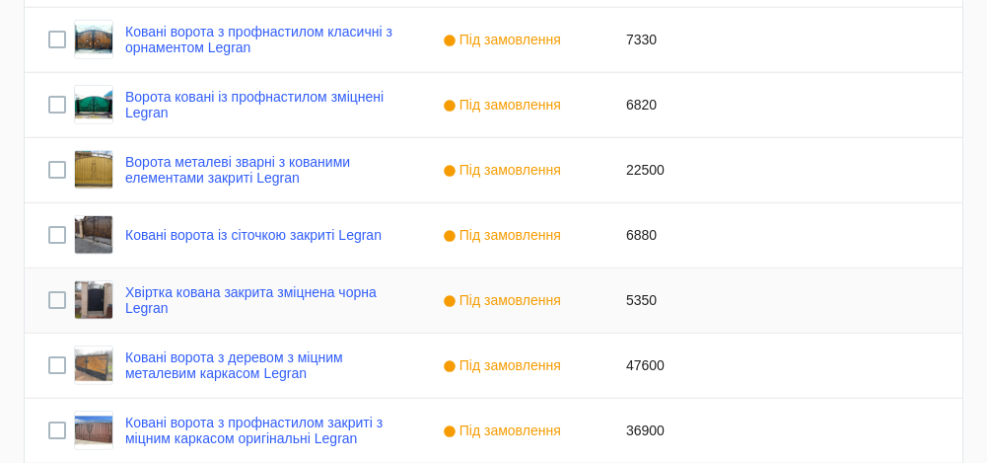
click at [245, 300] on link "Хвіртка кована закрита зміцнена чорна Legran" at bounding box center [260, 300] width 270 height 32
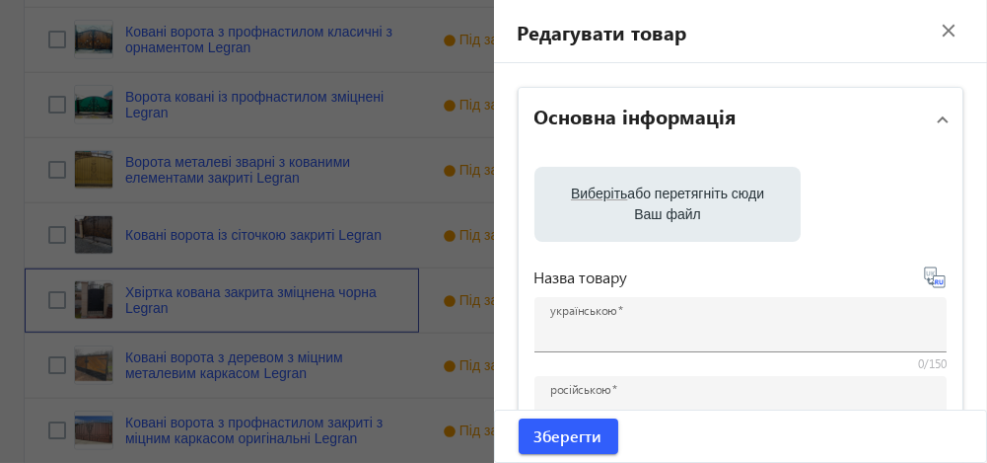
type input "Хвіртка кована закрита зміцнена чорна Legran"
type input "Калитка кованая закрытая упрочненная чёрная Legran"
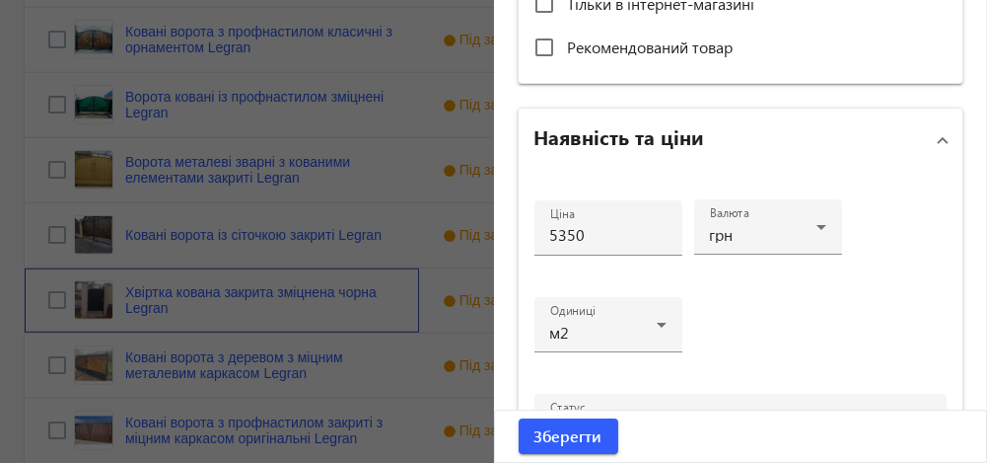
scroll to position [838, 0]
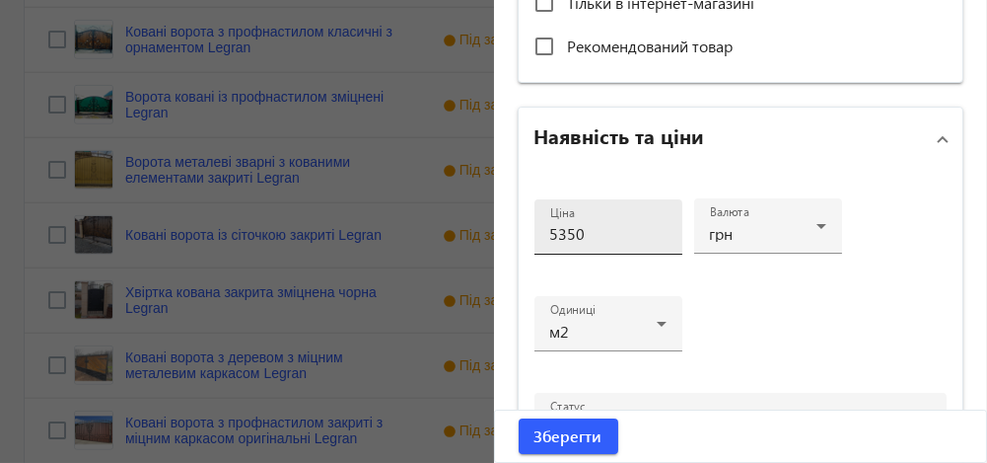
click at [553, 231] on input "5350" at bounding box center [608, 233] width 116 height 21
click at [584, 236] on input "6350" at bounding box center [608, 233] width 116 height 21
click at [561, 231] on input "6350" at bounding box center [608, 233] width 116 height 21
click at [584, 234] on input "6850" at bounding box center [608, 233] width 116 height 21
type input "6850"
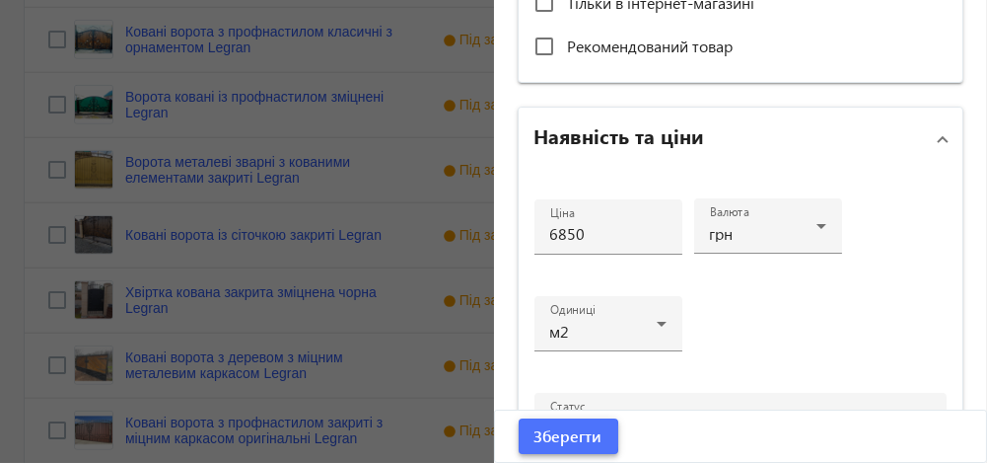
click at [554, 436] on span "Зберегти" at bounding box center [569, 436] width 68 height 22
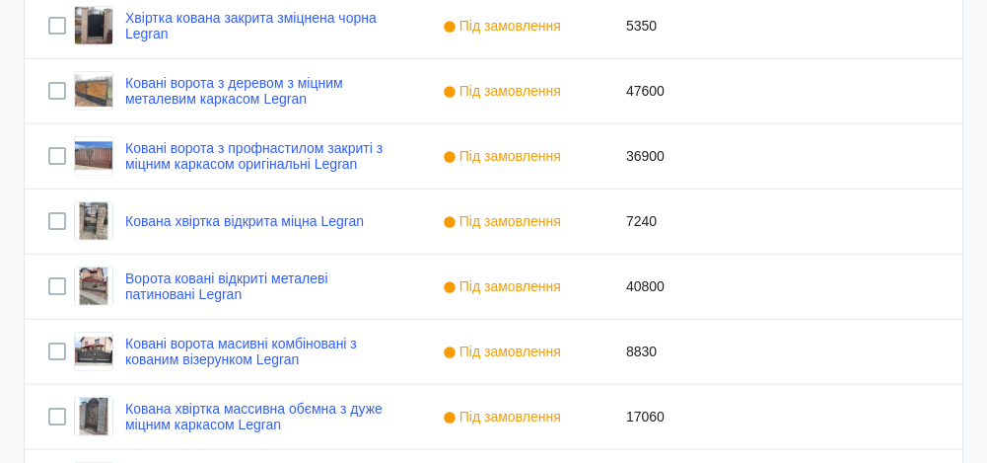
scroll to position [3311, 0]
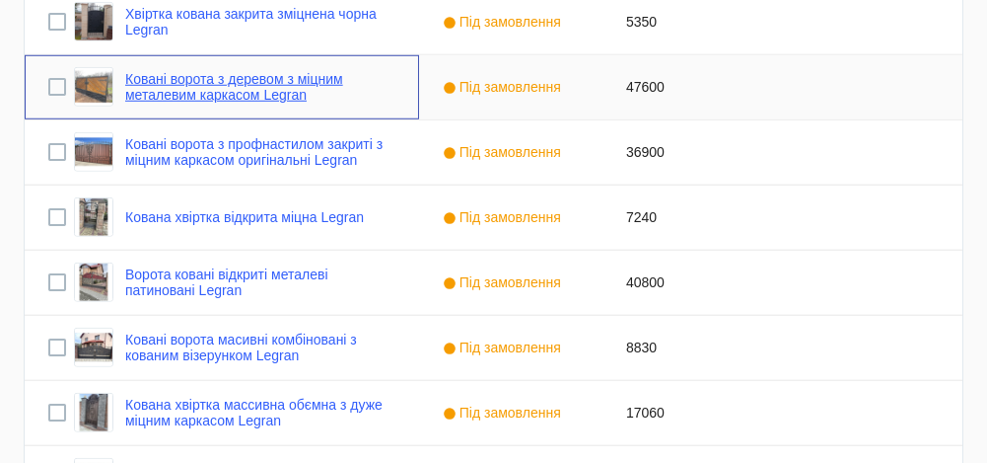
click at [279, 86] on link "Ковані ворота з деревом з міцним металевим каркасом Legran" at bounding box center [260, 87] width 270 height 32
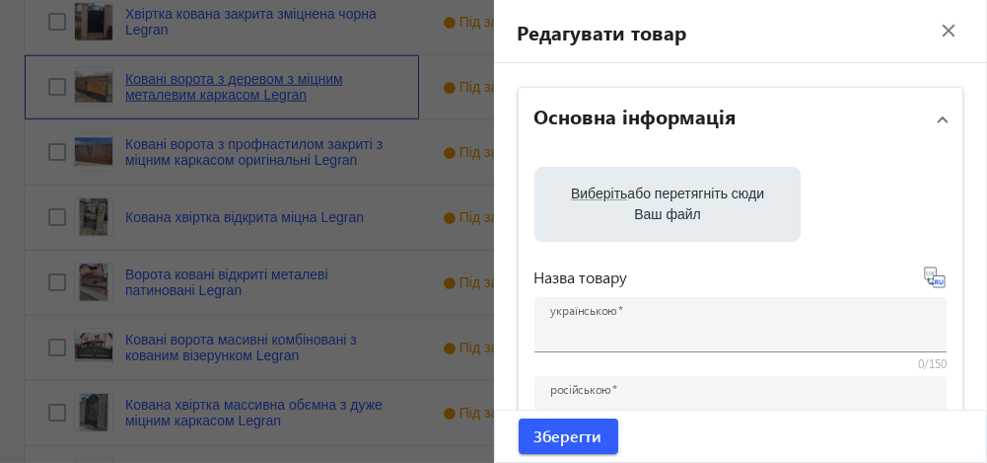
type input "Ковані ворота з деревом з міцним металевим каркасом Legran"
type input "Кованые ворота с деревом с крепким металлическим каркасом Legran"
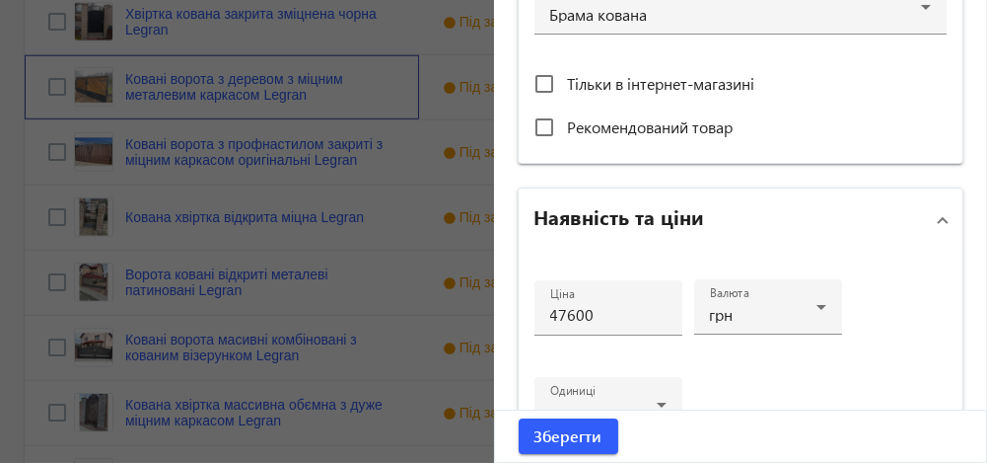
scroll to position [759, 0]
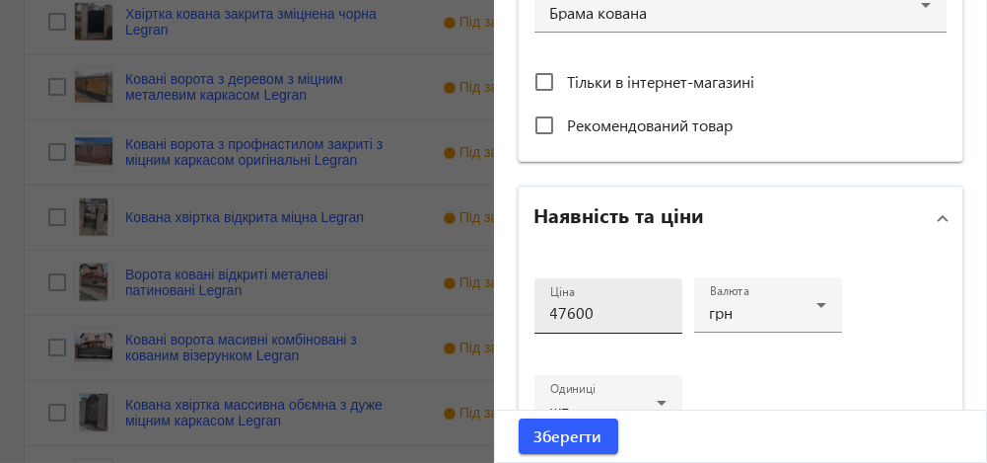
click at [552, 312] on input "47600" at bounding box center [608, 312] width 116 height 21
click at [609, 309] on input "57600" at bounding box center [608, 312] width 116 height 21
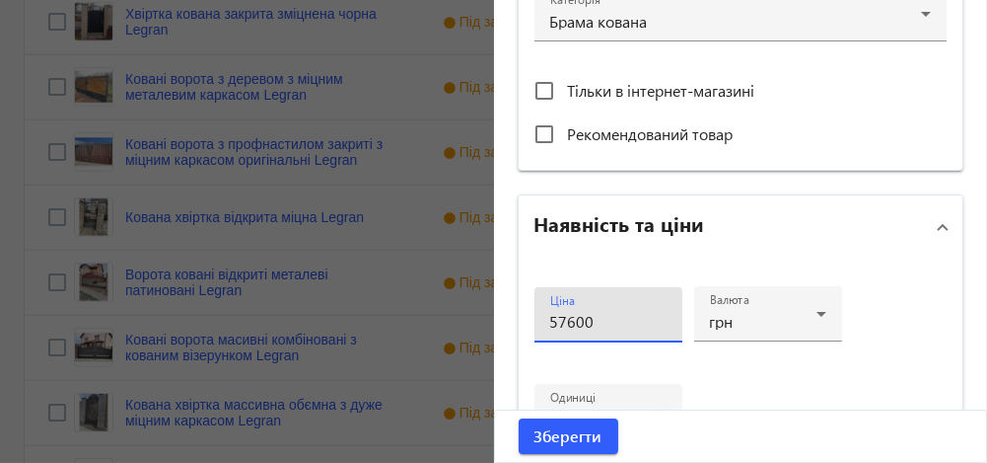
scroll to position [769, 0]
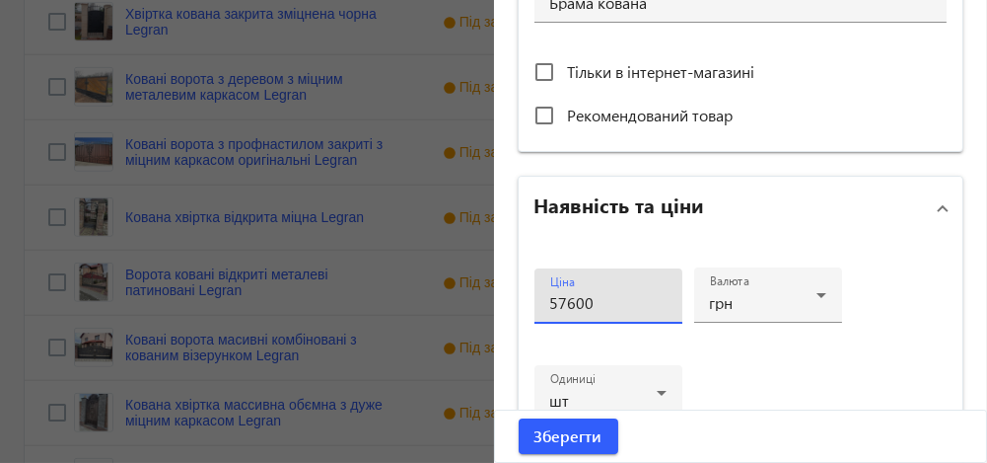
click at [559, 299] on input "57600" at bounding box center [608, 302] width 116 height 21
click at [590, 300] on input "55600" at bounding box center [608, 302] width 116 height 21
type input "55600"
click at [558, 440] on span "Зберегти" at bounding box center [569, 436] width 68 height 22
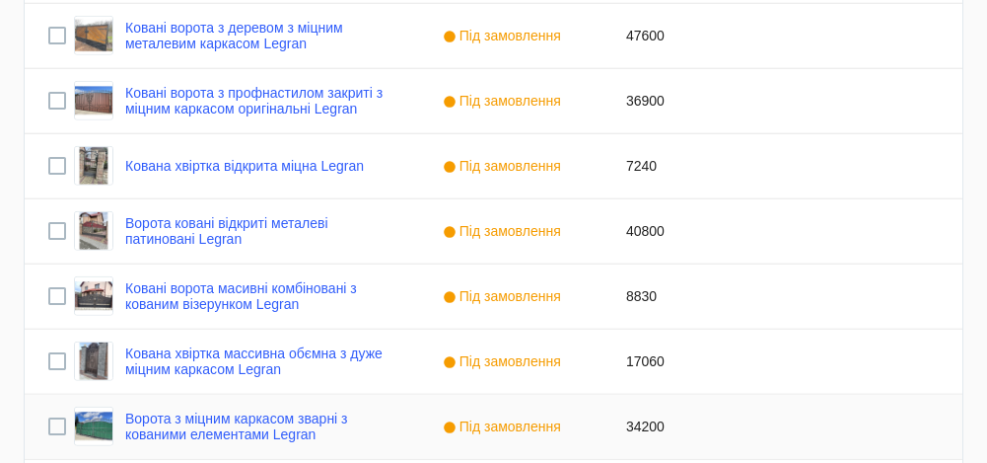
scroll to position [3375, 0]
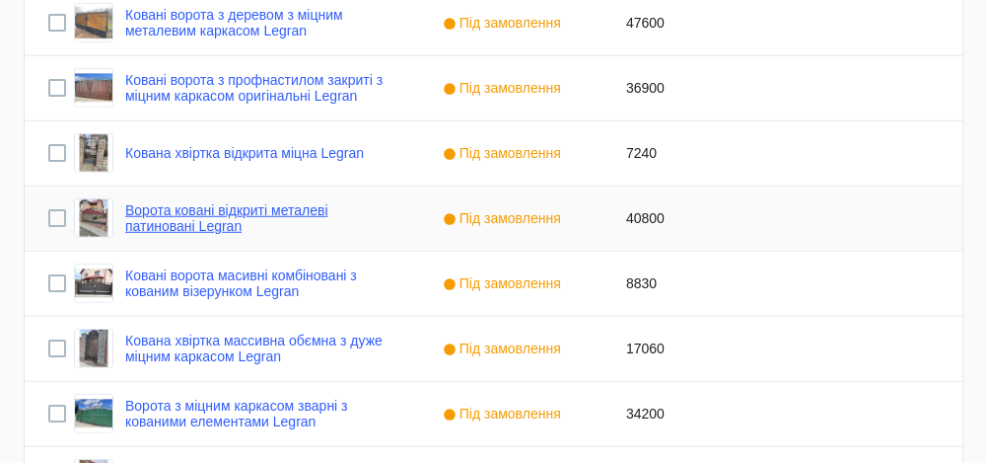
click at [200, 202] on link "Ворота ковані відкриті металеві патиновані Legran" at bounding box center [260, 218] width 270 height 32
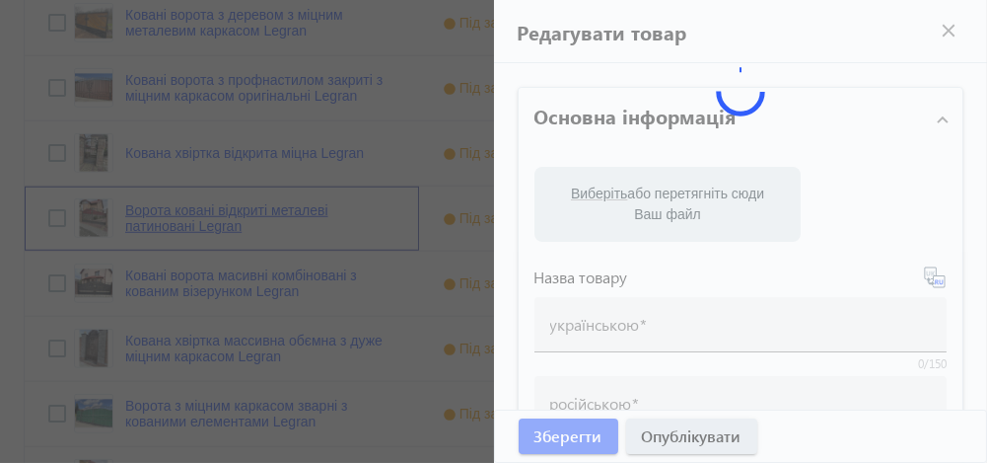
type input "Ворота ковані відкриті металеві патиновані Legran"
type input "Ворота кованые открытые металлические патинированные Legran"
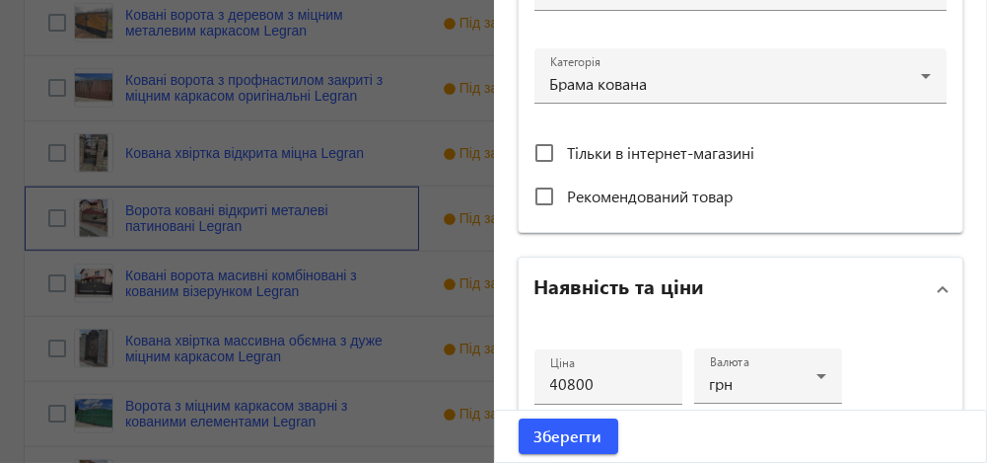
scroll to position [698, 0]
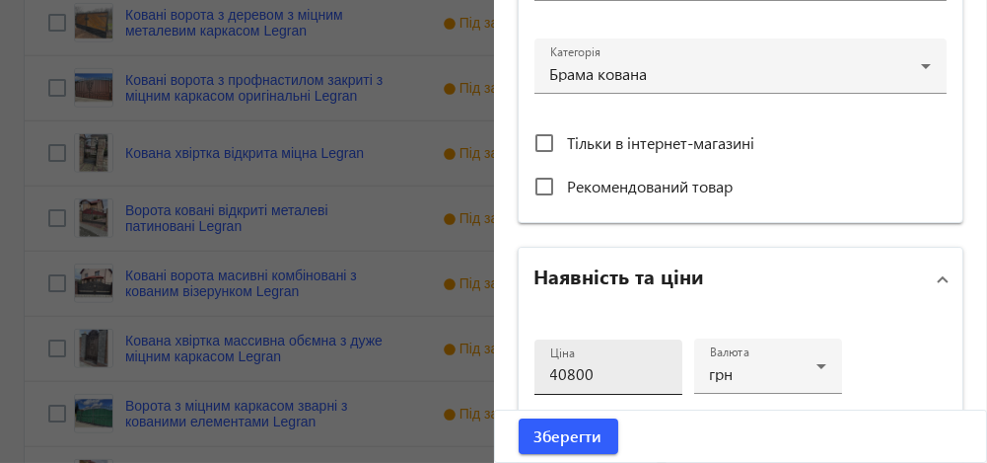
click at [561, 372] on input "40800" at bounding box center [608, 373] width 116 height 21
click at [594, 369] on input "44800" at bounding box center [608, 373] width 116 height 21
type input "44800"
click at [565, 433] on span "Зберегти" at bounding box center [569, 436] width 68 height 22
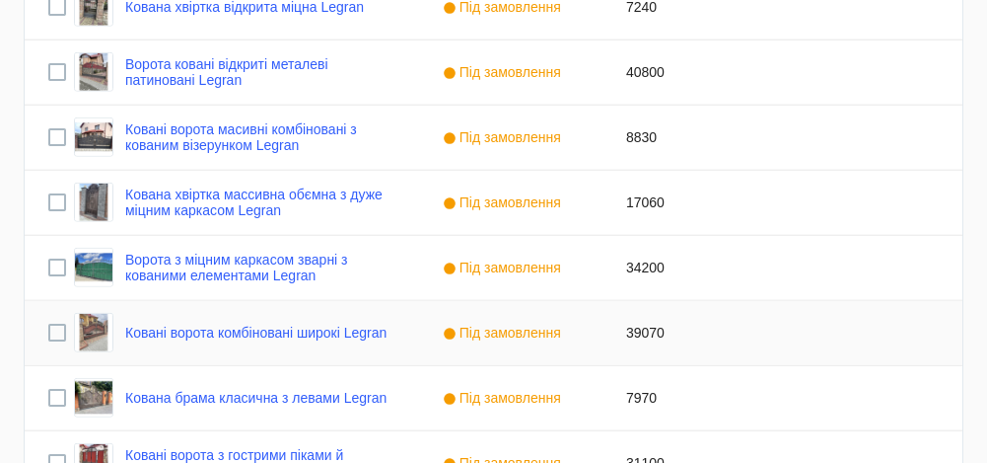
scroll to position [3529, 0]
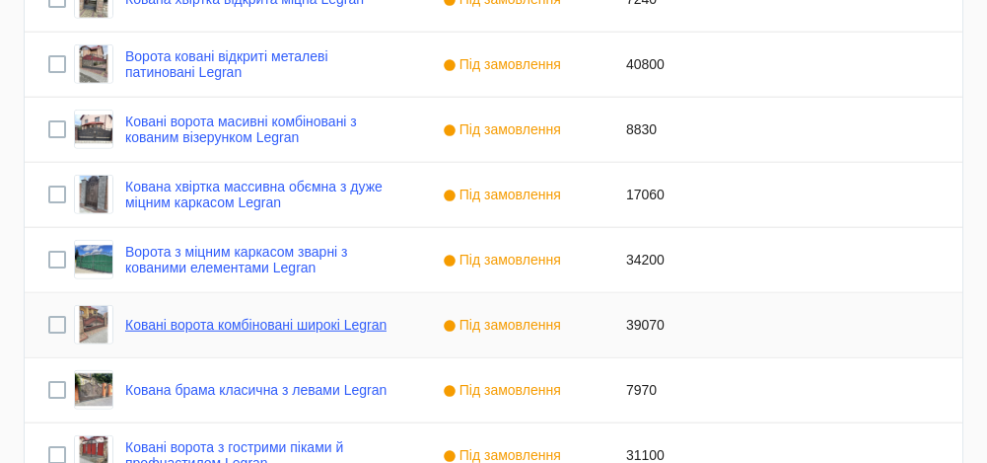
click at [334, 317] on link "Ковані ворота комбіновані широкі Legran" at bounding box center [255, 325] width 261 height 16
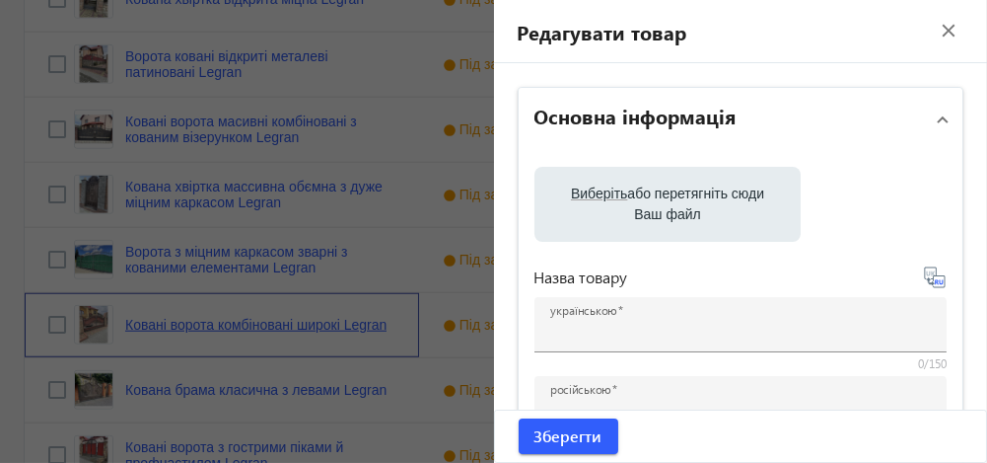
type input "Ковані ворота комбіновані широкі Legran"
type input "Кованые ворота комбинированные широкие Legran"
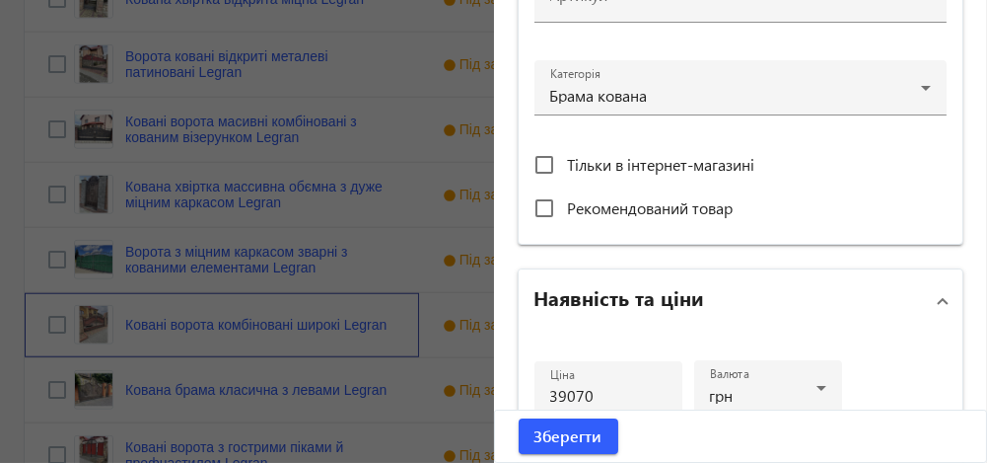
scroll to position [694, 0]
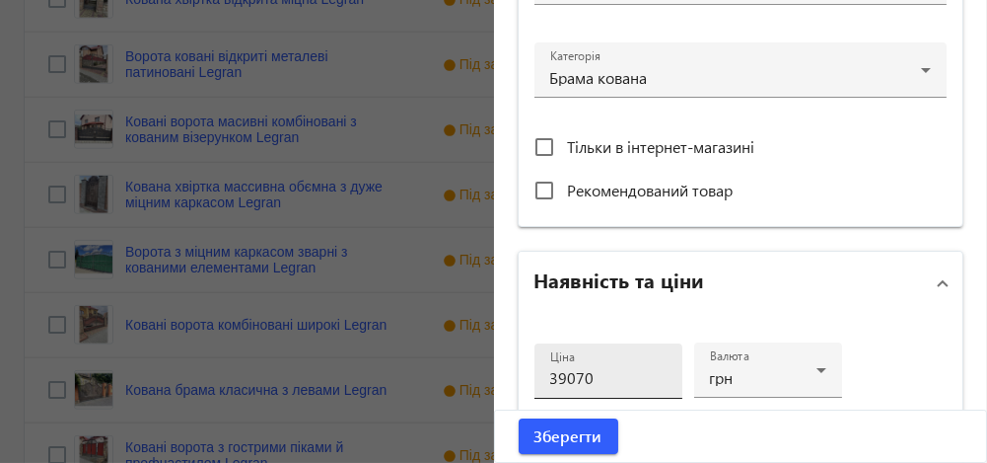
click at [569, 374] on input "39070" at bounding box center [608, 377] width 116 height 21
click at [593, 379] on input "39770" at bounding box center [608, 377] width 116 height 21
type input "39770"
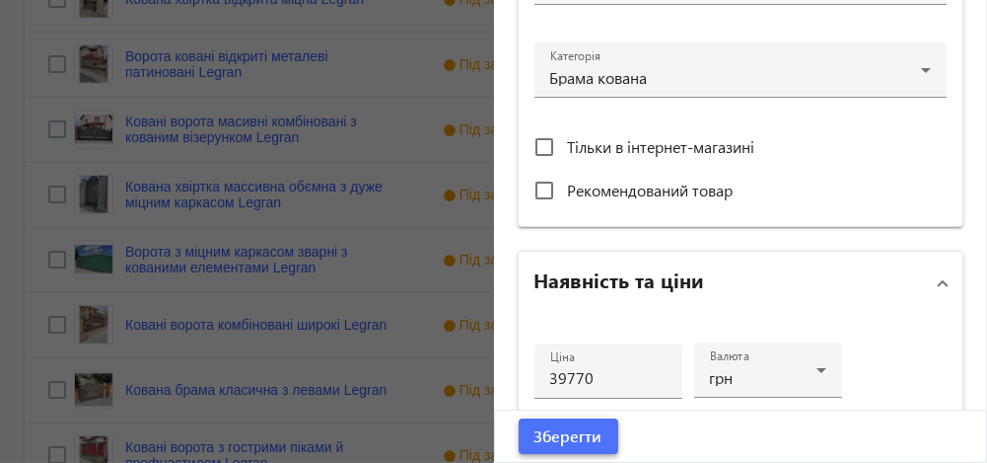
click at [563, 435] on span "Зберегти" at bounding box center [569, 436] width 68 height 22
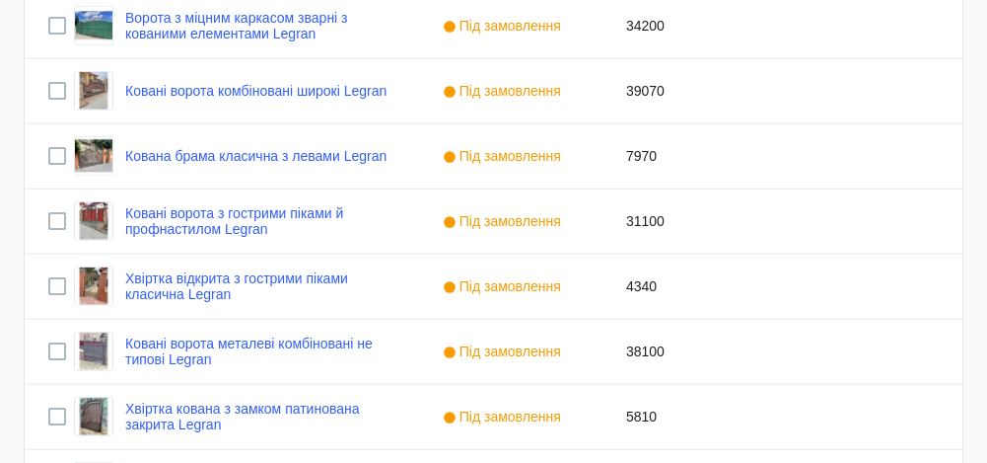
scroll to position [3765, 0]
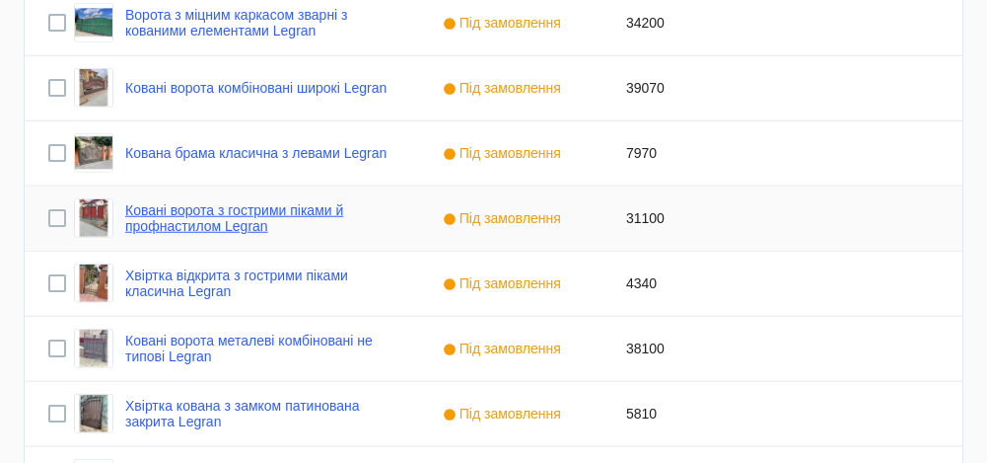
click at [237, 217] on link "Ковані ворота з гострими піками й профнастилом Legran" at bounding box center [260, 218] width 270 height 32
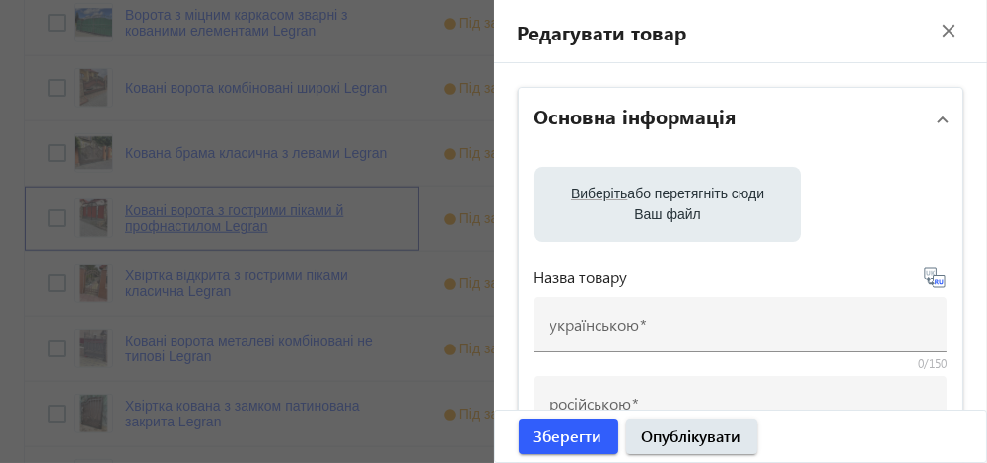
type input "Ковані ворота з гострими піками й профнастилом Legran"
type input "Кованые ворота с острыми пиками и профнастилом Legran"
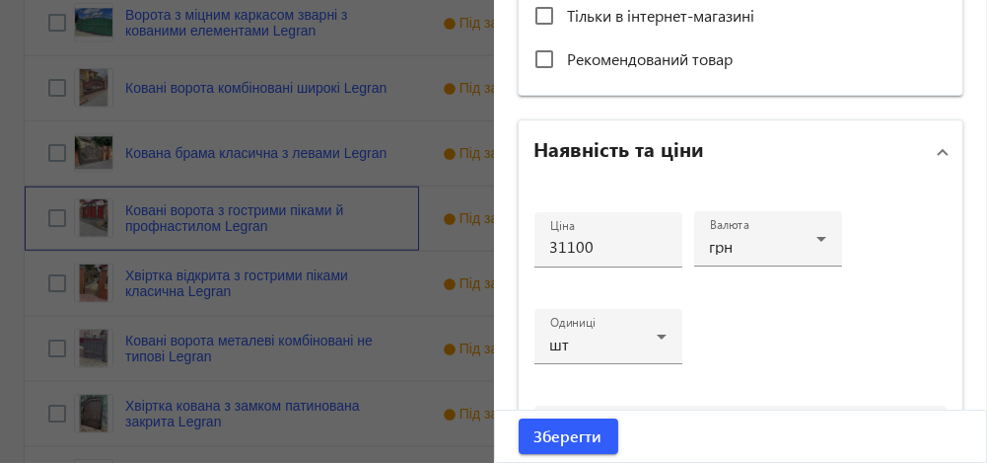
scroll to position [848, 0]
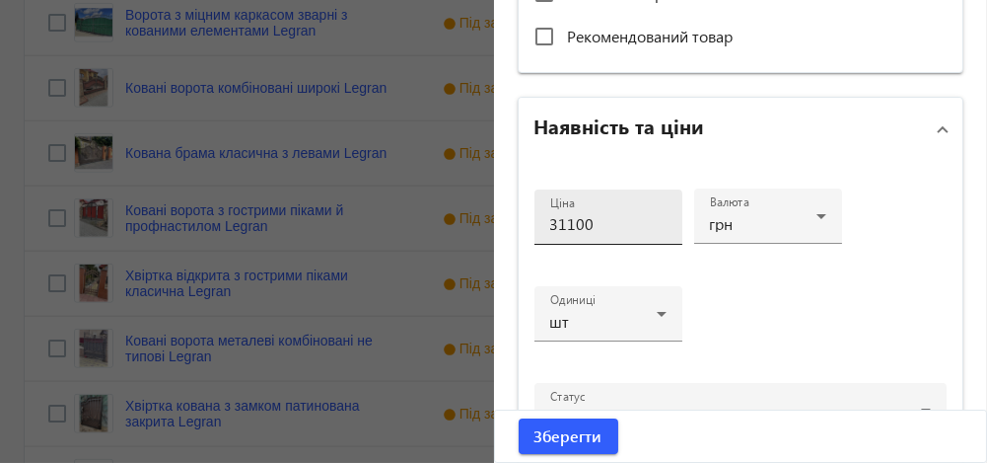
click at [559, 221] on input "31100" at bounding box center [608, 223] width 116 height 21
click at [569, 220] on input "36100" at bounding box center [608, 223] width 116 height 21
click at [606, 218] on input "36400" at bounding box center [608, 223] width 116 height 21
type input "36400"
click at [541, 435] on span "Зберегти" at bounding box center [569, 436] width 68 height 22
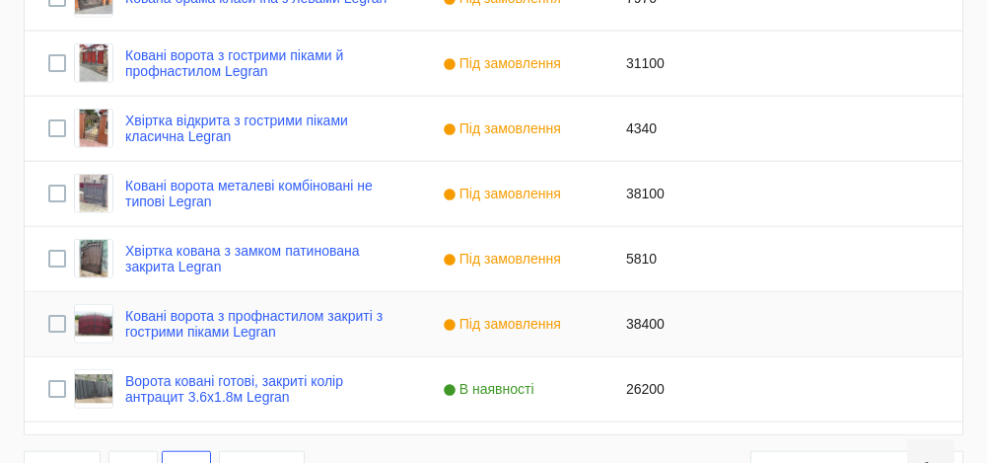
scroll to position [3918, 0]
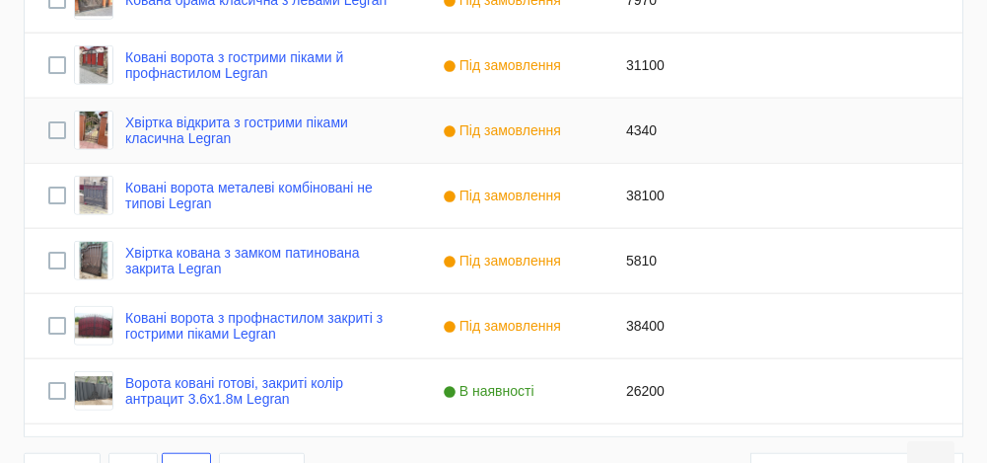
click at [215, 110] on div "Хвіртка відкрита з гострими піками класична Legran" at bounding box center [234, 129] width 321 height 39
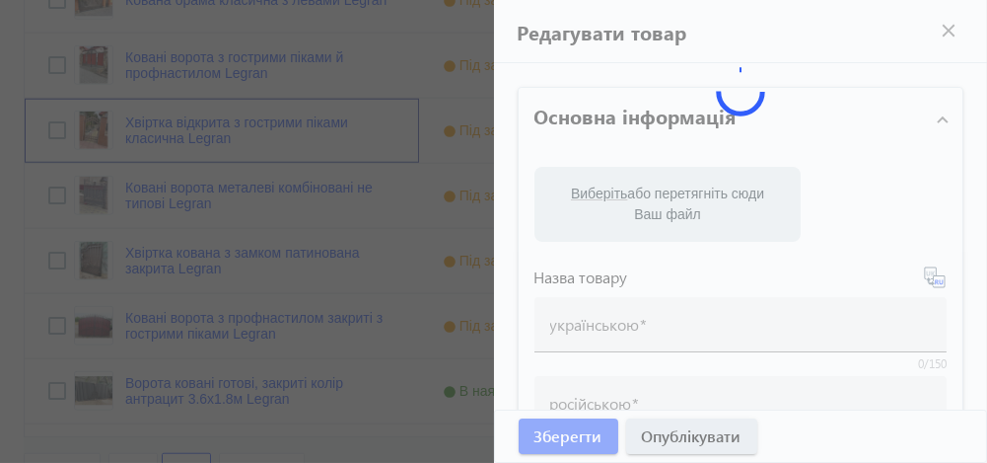
type input "Хвіртка відкрита з гострими піками класична Legran"
type input "Калитка открытая с острыми пиками классическая Legran"
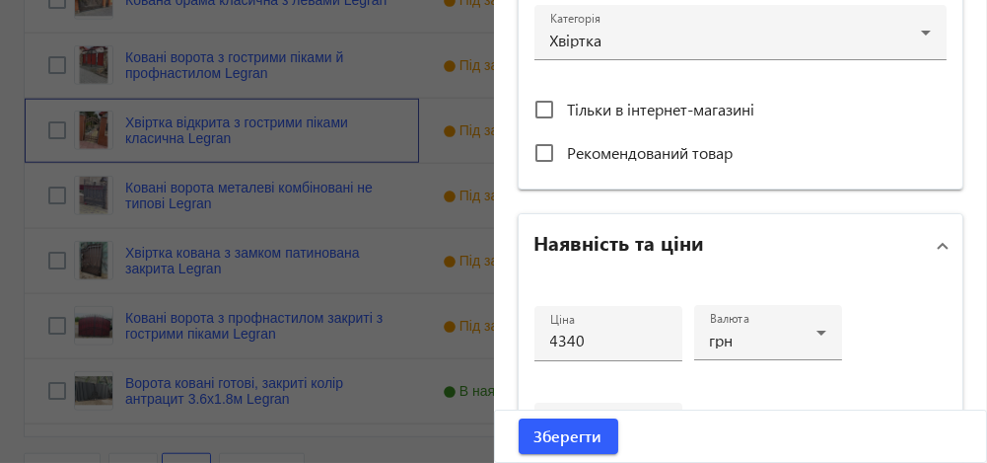
scroll to position [733, 0]
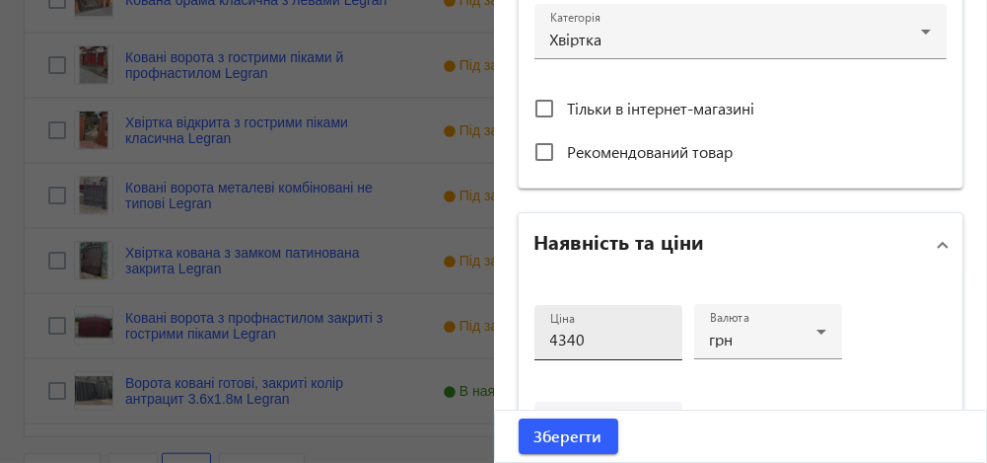
click at [558, 336] on input "4340" at bounding box center [608, 338] width 116 height 21
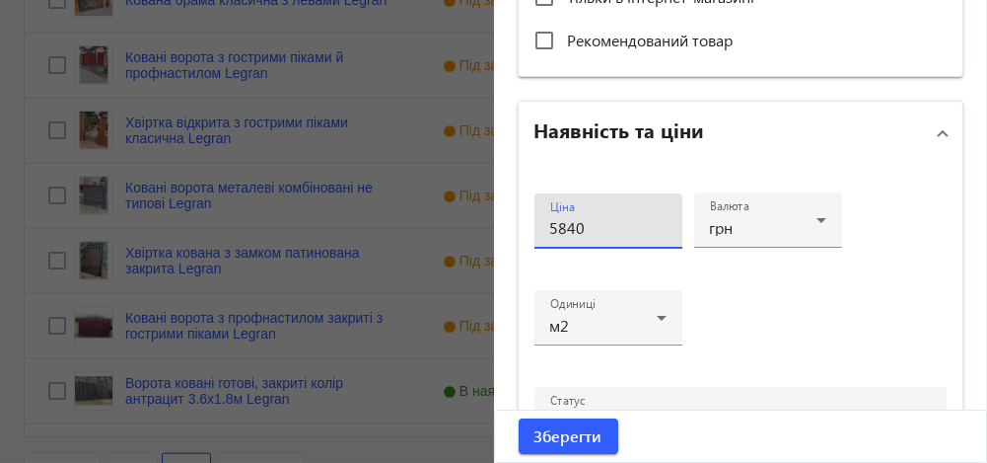
scroll to position [885, 0]
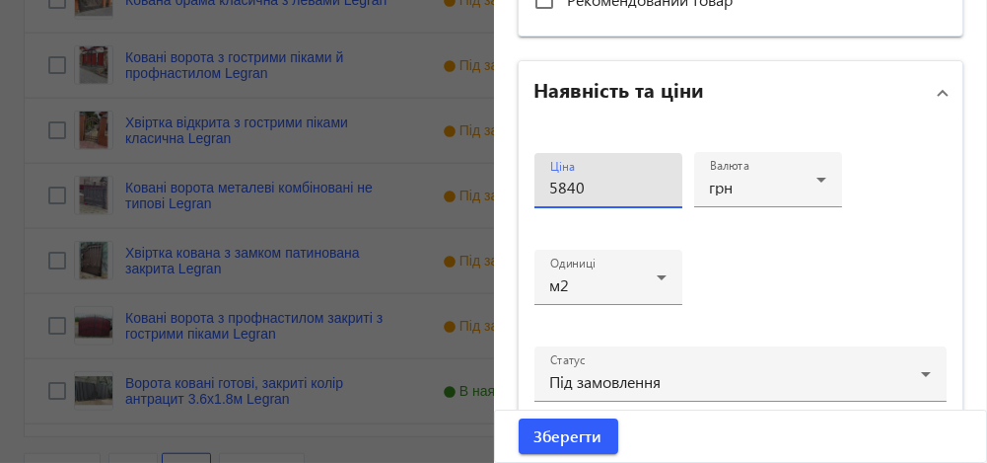
click at [616, 190] on input "5840" at bounding box center [608, 187] width 116 height 21
type input "5840"
click at [539, 428] on span "Зберегти" at bounding box center [569, 436] width 68 height 22
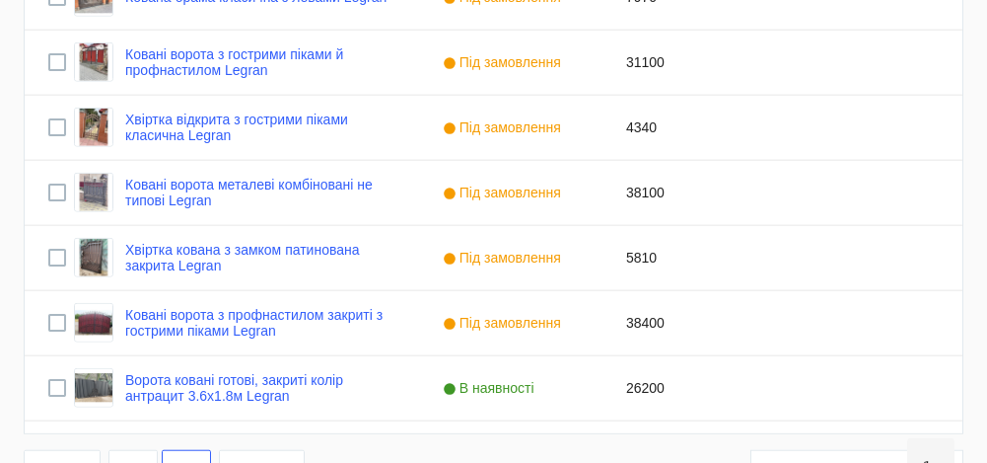
scroll to position [3921, 0]
click at [214, 202] on link "Ковані ворота металеві комбіновані не типові Legran" at bounding box center [260, 193] width 270 height 32
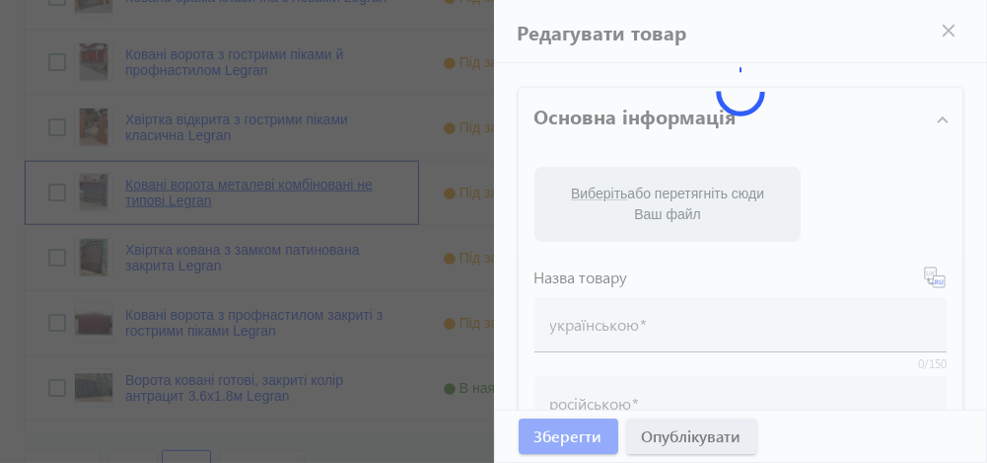
type input "Ковані ворота металеві комбіновані не типові Legran"
type input "Кованые ворота металлические комбинированные не типичные Legran"
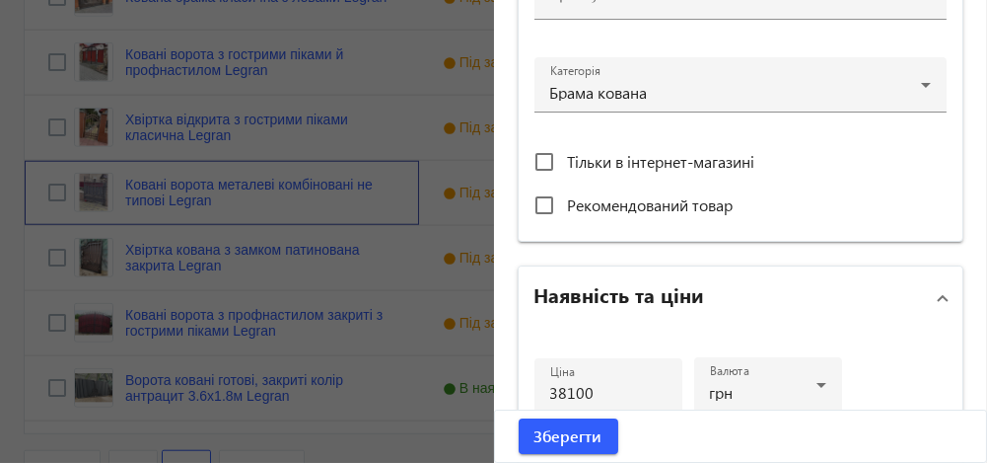
scroll to position [694, 0]
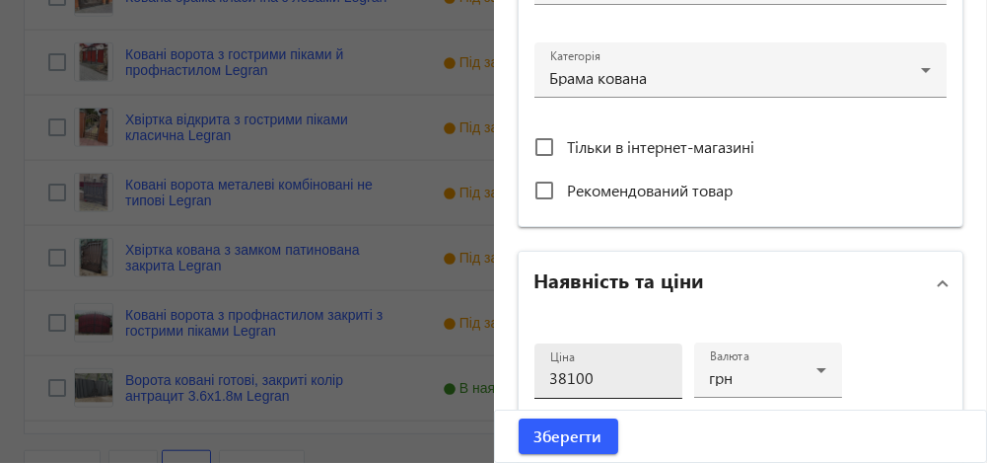
click at [558, 375] on input "38100" at bounding box center [608, 377] width 116 height 21
click at [568, 376] on input "46100" at bounding box center [608, 377] width 116 height 21
click at [603, 376] on input "46600" at bounding box center [608, 377] width 116 height 21
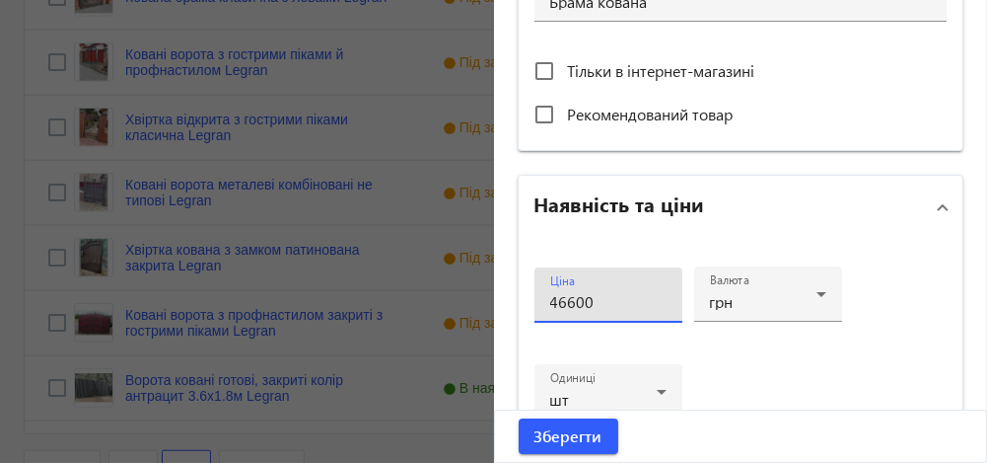
scroll to position [805, 0]
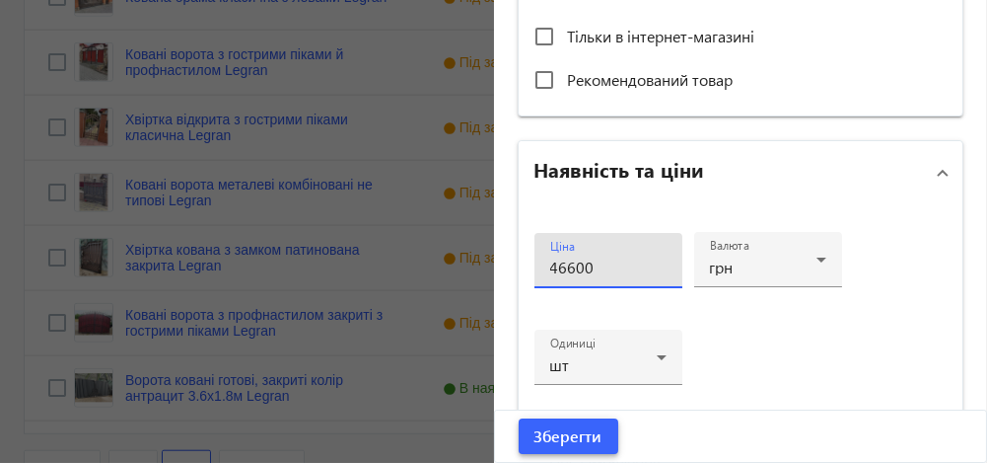
type input "46600"
click at [572, 435] on span "Зберегти" at bounding box center [569, 436] width 68 height 22
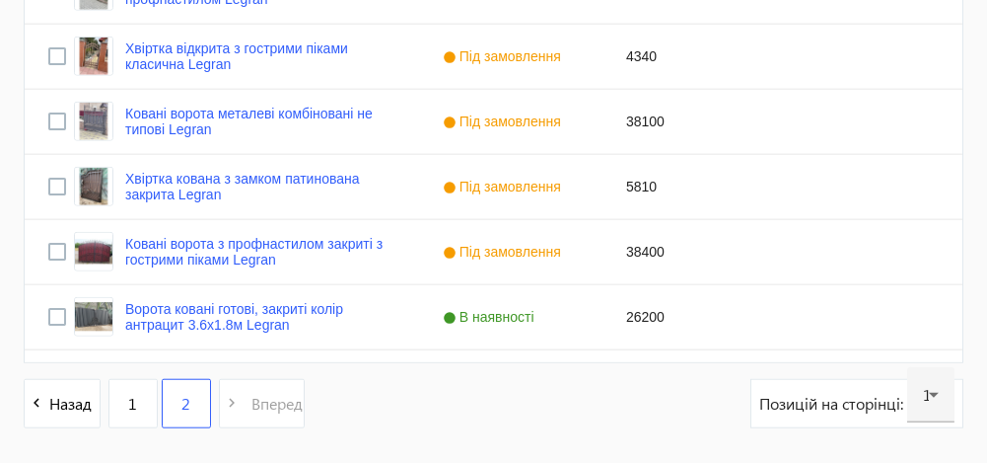
scroll to position [4065, 0]
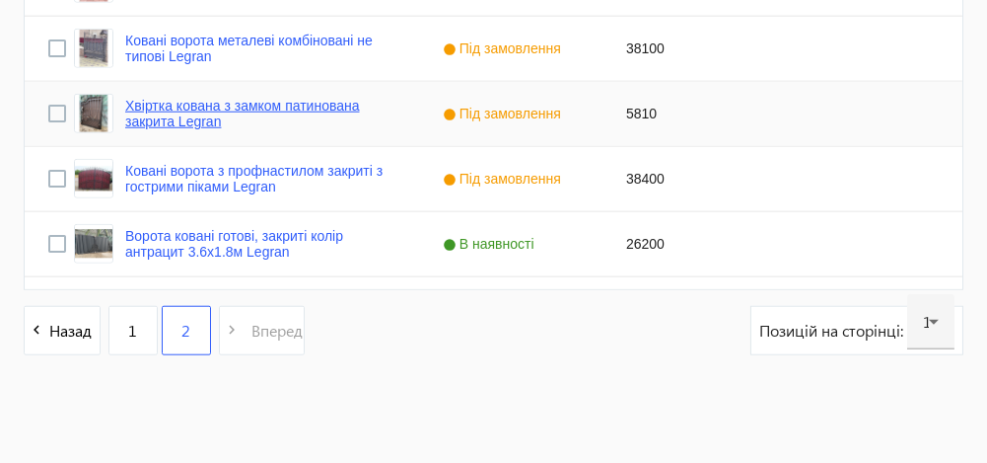
click at [224, 109] on link "Хвіртка кована з замком патинована закрита Legran" at bounding box center [260, 114] width 270 height 32
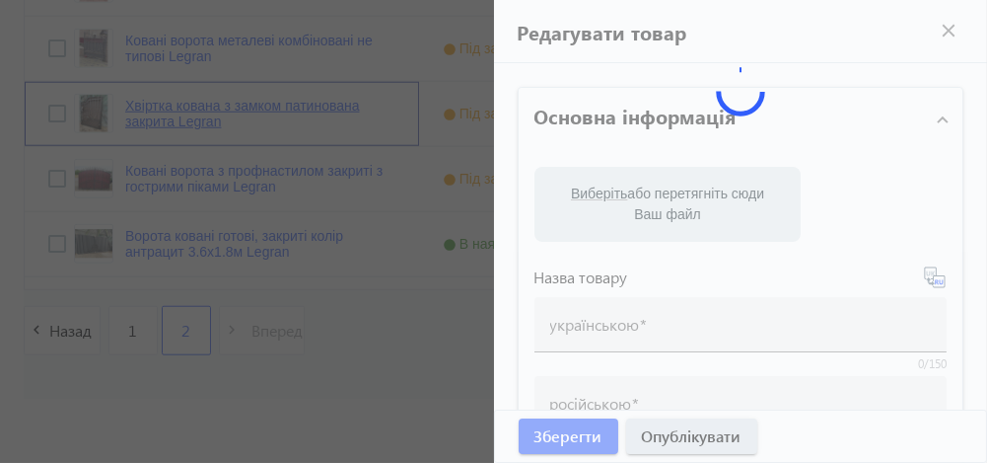
type input "Хвіртка кована з замком патинована закрита Legran"
type input "Калитка кованая с замком патинированная закрытая Legran"
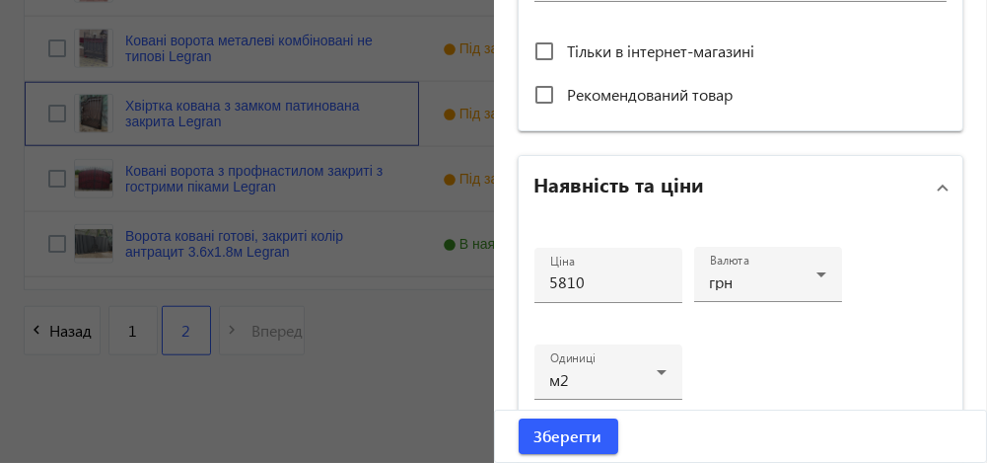
scroll to position [802, 0]
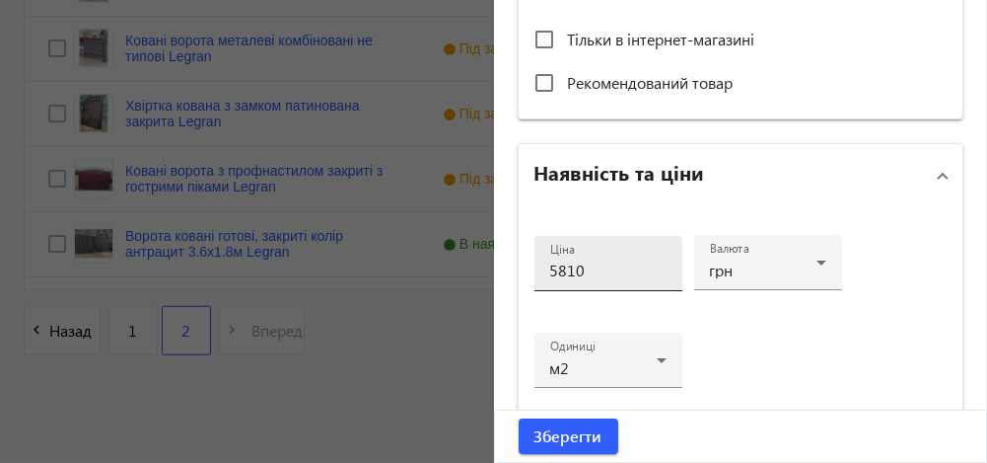
click at [565, 268] on input "5810" at bounding box center [608, 269] width 116 height 21
type input "5890"
click at [598, 279] on div "Ціна 5890" at bounding box center [608, 263] width 116 height 55
click at [596, 259] on input "5890" at bounding box center [608, 269] width 116 height 21
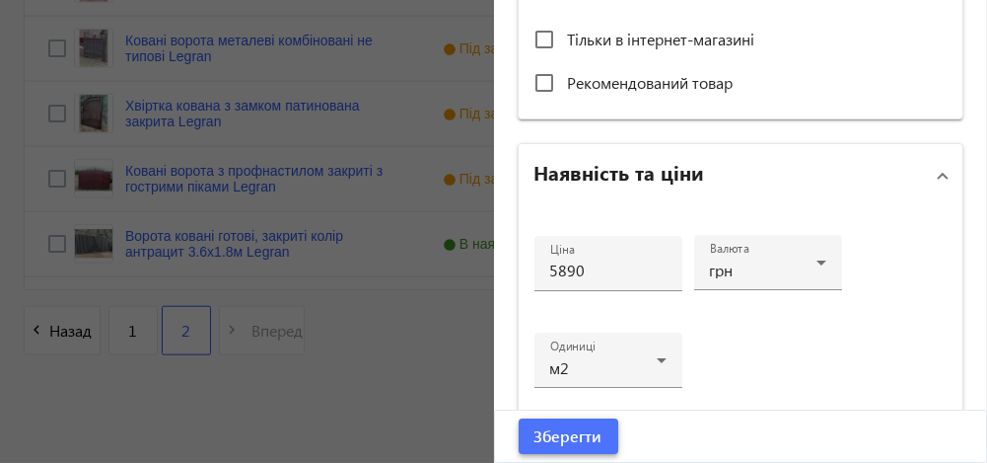
click at [546, 437] on span "Зберегти" at bounding box center [569, 436] width 68 height 22
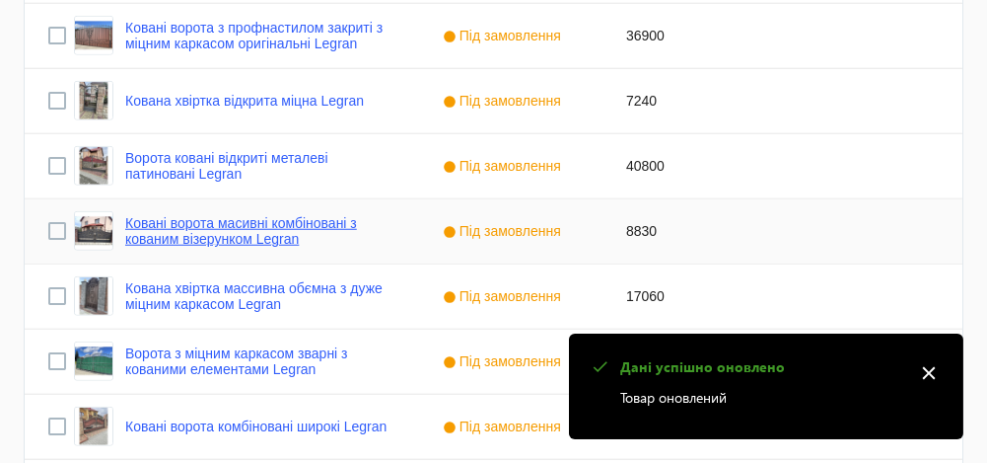
scroll to position [4065, 0]
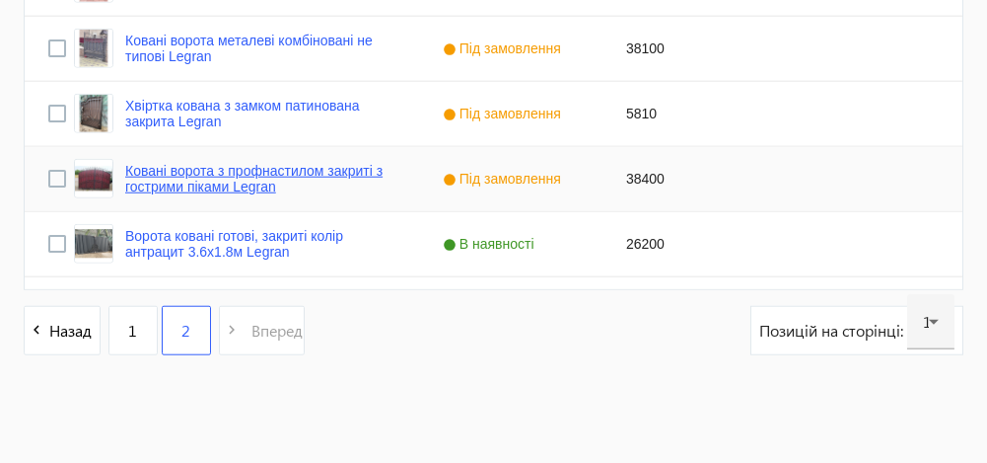
click at [222, 178] on link "Ковані ворота з профнастилом закриті з гострими піками Legran" at bounding box center [260, 179] width 270 height 32
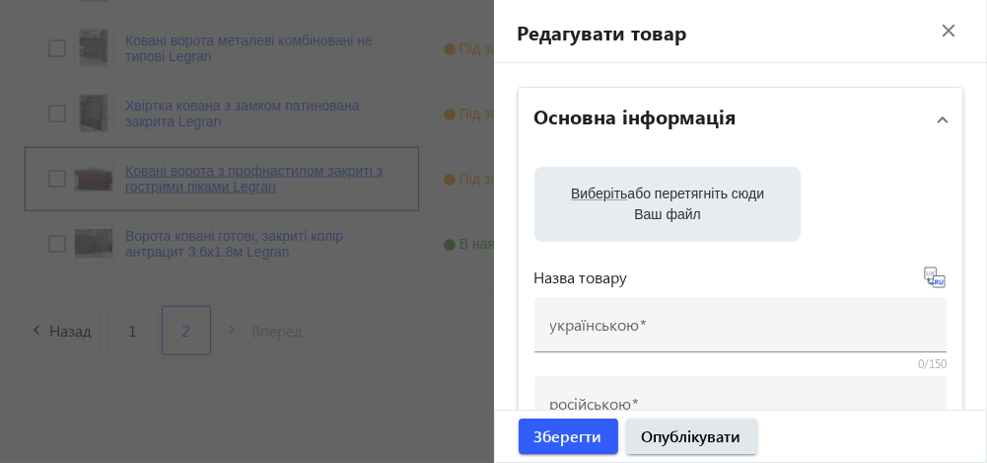
type input "Ковані ворота з профнастилом закриті з гострими піками Legran"
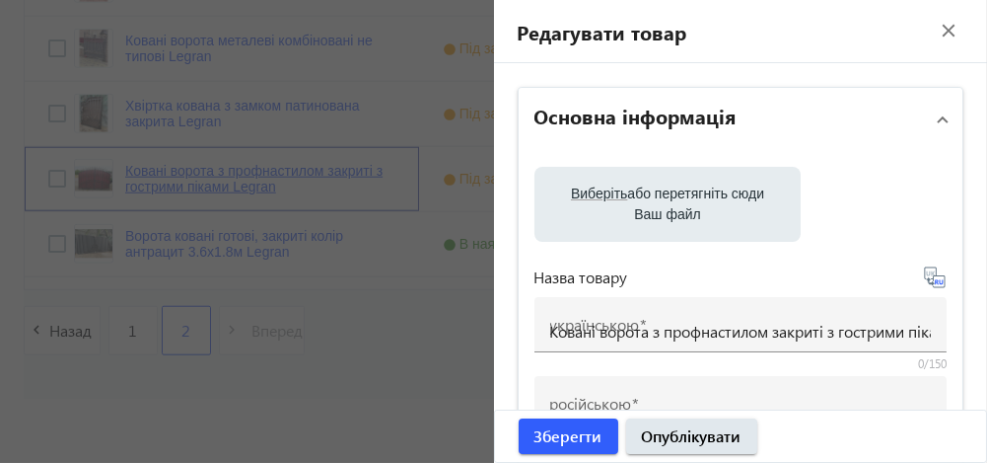
type input "Кованые ворота с профнастилом закрыты с острыми пиками Legran"
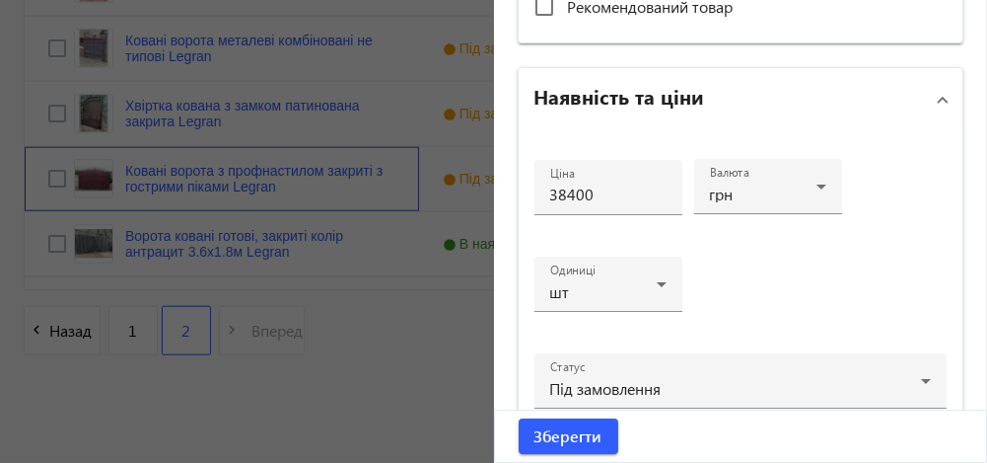
scroll to position [880, 0]
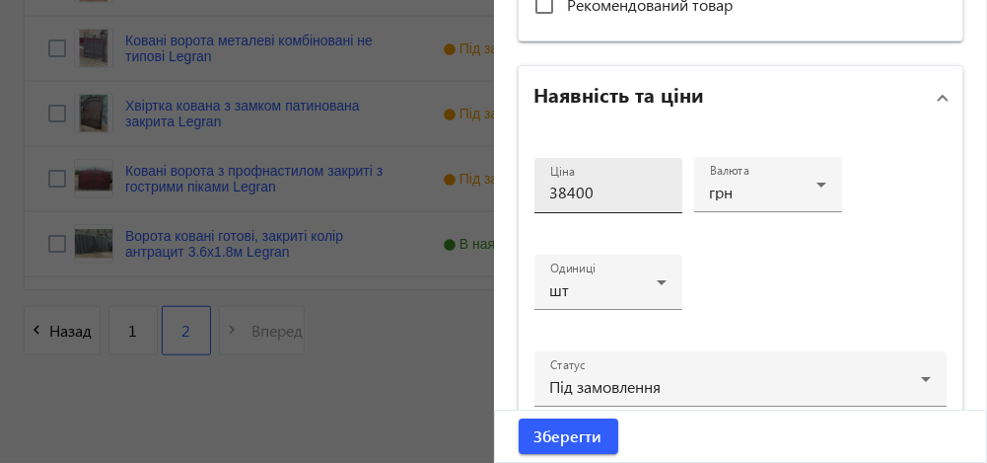
click at [561, 187] on input "38400" at bounding box center [608, 191] width 116 height 21
type input "39400"
click at [607, 174] on div "Ціна 39400" at bounding box center [608, 185] width 116 height 55
click at [588, 191] on input "39400" at bounding box center [608, 191] width 116 height 21
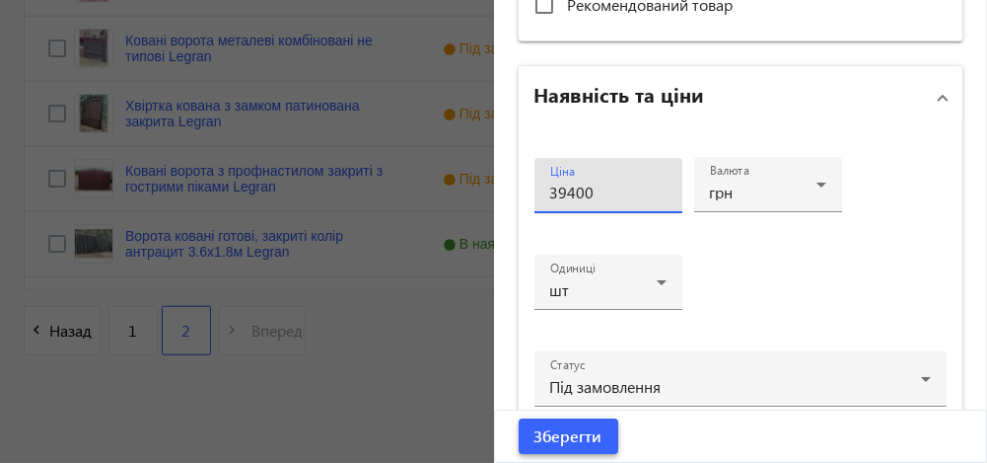
click at [553, 435] on span "Зберегти" at bounding box center [569, 436] width 68 height 22
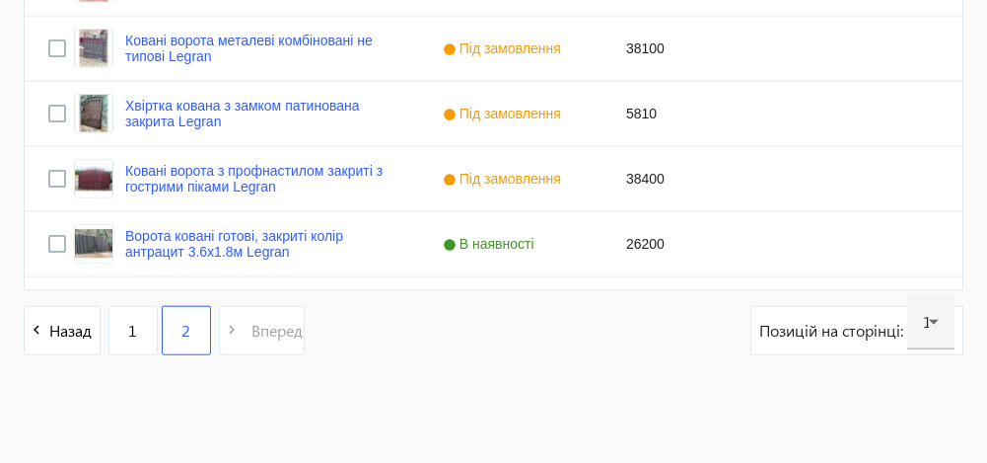
scroll to position [0, 0]
